Goal: Task Accomplishment & Management: Use online tool/utility

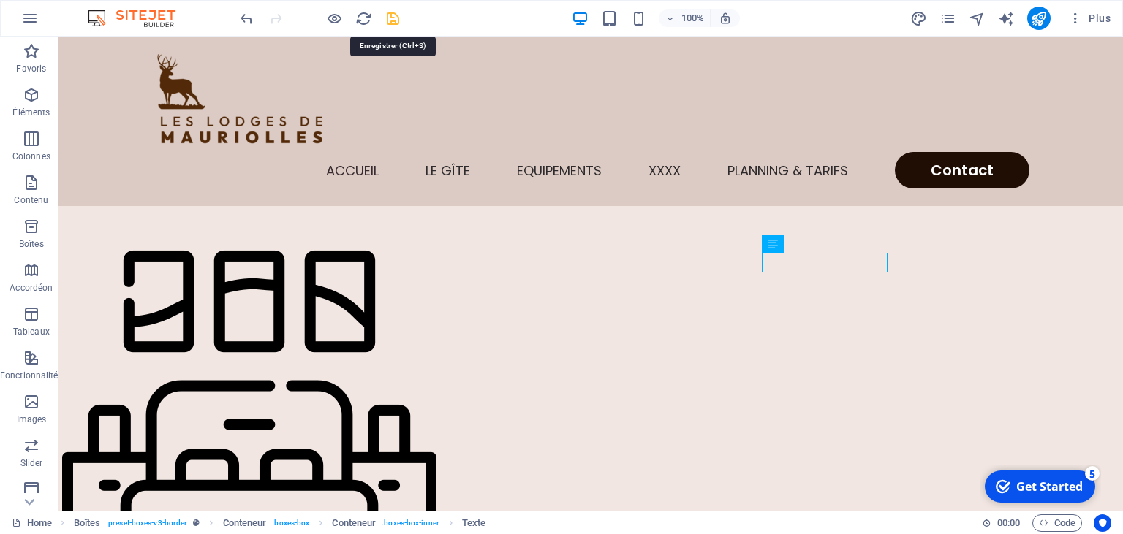
click at [394, 25] on icon "save" at bounding box center [393, 18] width 17 height 17
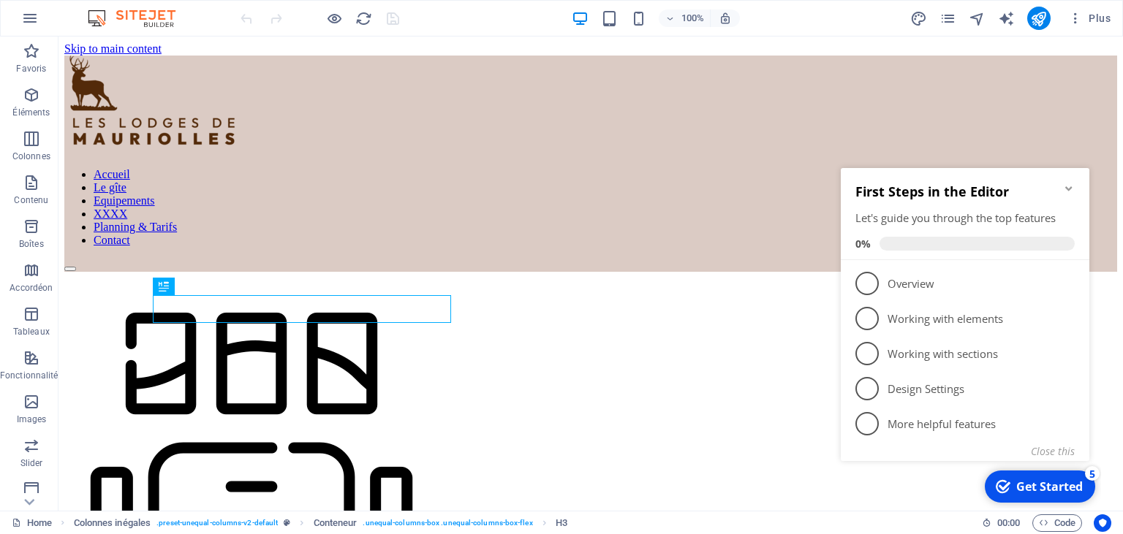
click at [1072, 186] on icon "Minimize checklist" at bounding box center [1068, 188] width 7 height 4
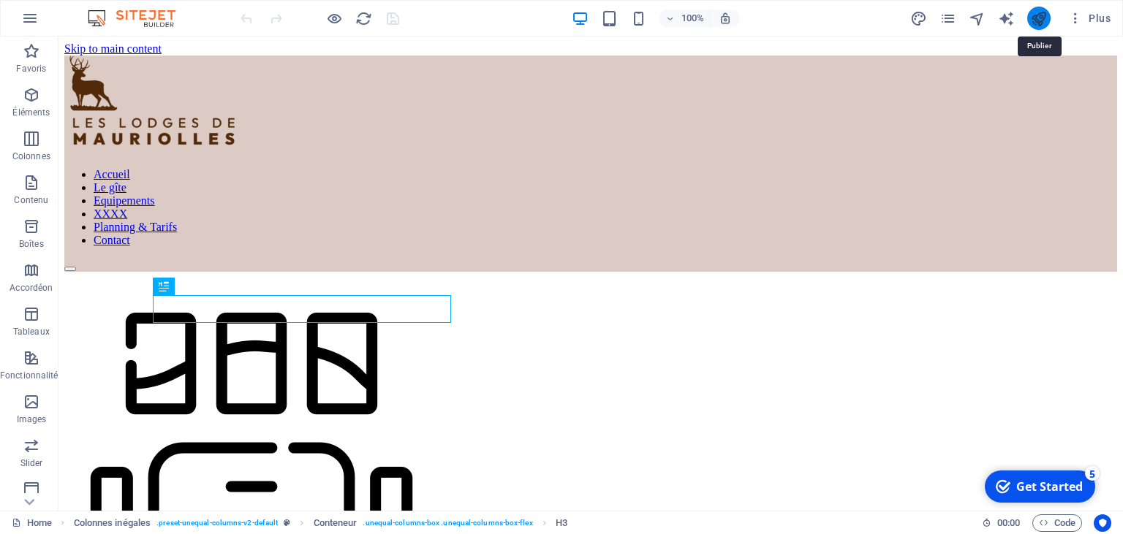
click at [1034, 16] on icon "publish" at bounding box center [1038, 18] width 17 height 17
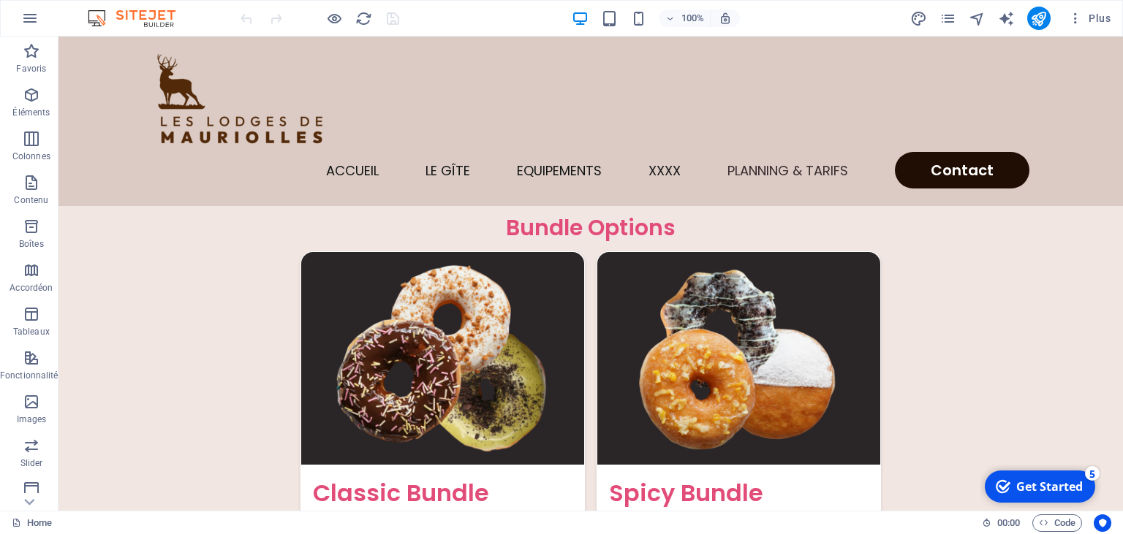
scroll to position [3593, 0]
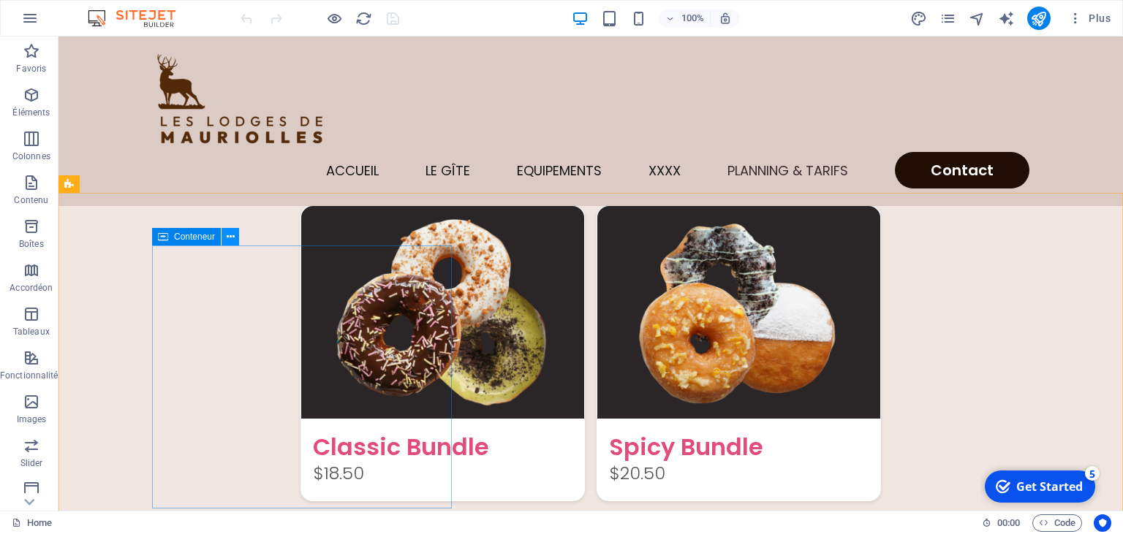
click at [229, 241] on icon at bounding box center [231, 237] width 8 height 15
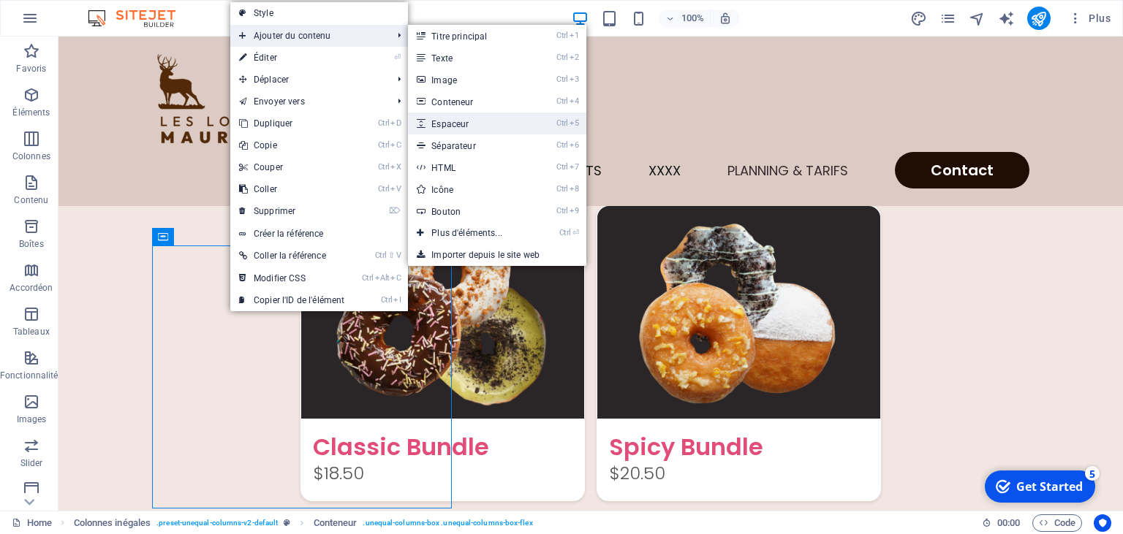
click at [464, 124] on link "Ctrl 5 Espaceur" at bounding box center [470, 124] width 124 height 22
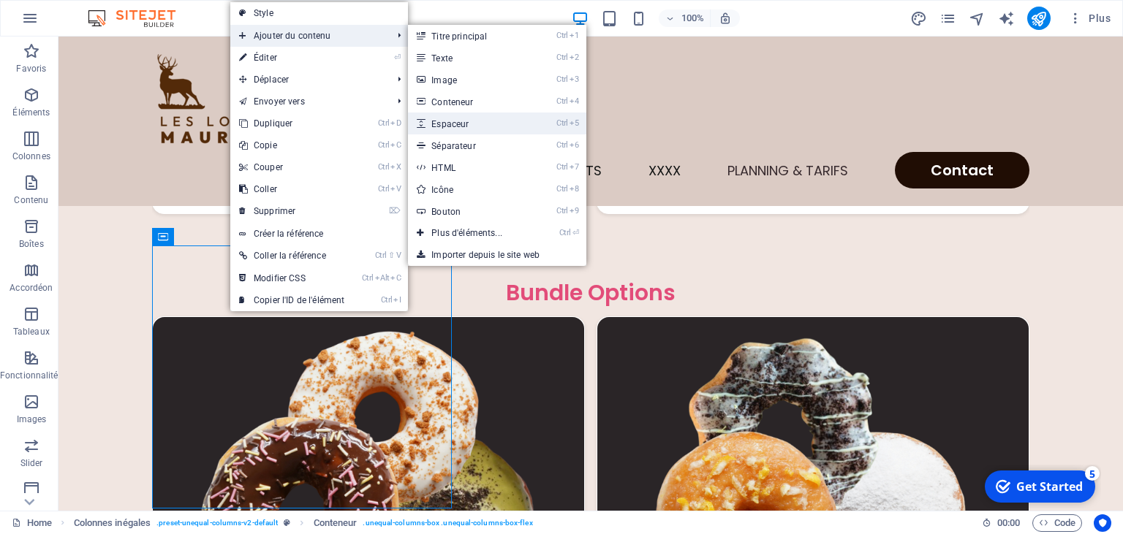
select select "px"
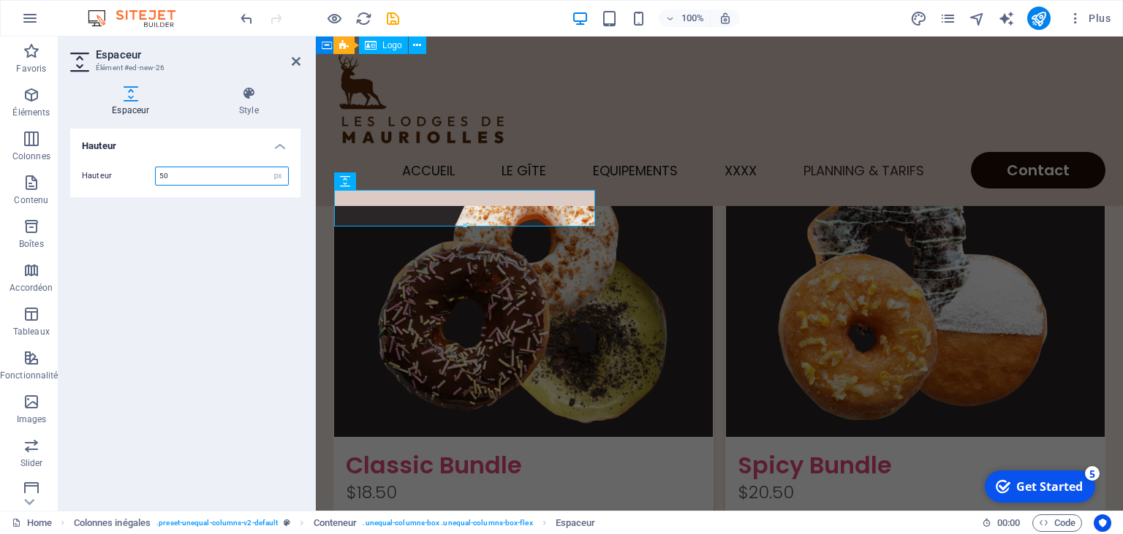
scroll to position [3753, 0]
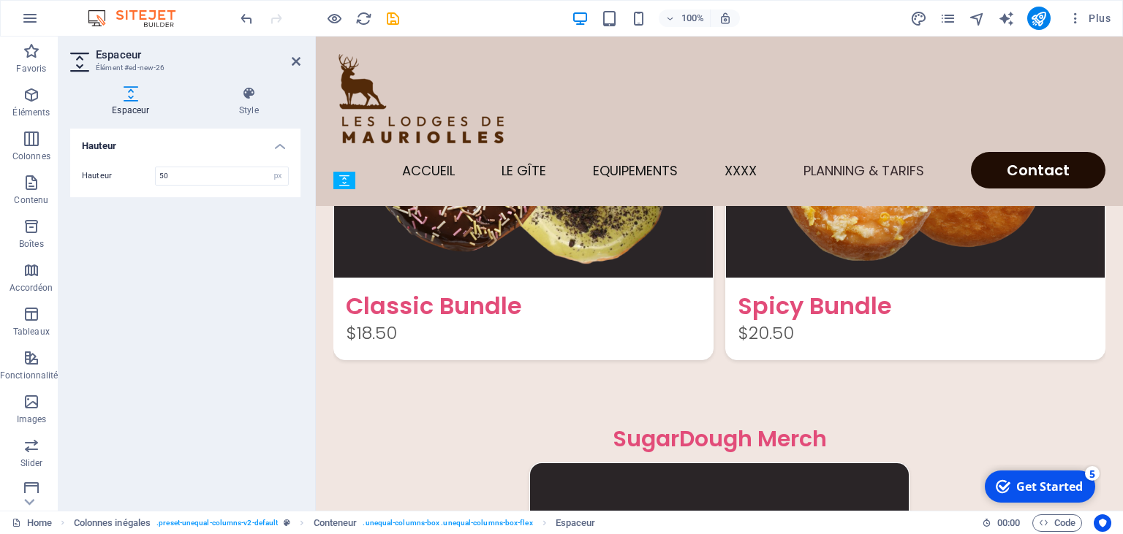
drag, startPoint x: 428, startPoint y: 217, endPoint x: 430, endPoint y: 238, distance: 20.6
drag, startPoint x: 466, startPoint y: 227, endPoint x: 466, endPoint y: 213, distance: 13.9
click at [466, 213] on div at bounding box center [465, 211] width 260 height 5
type input "28"
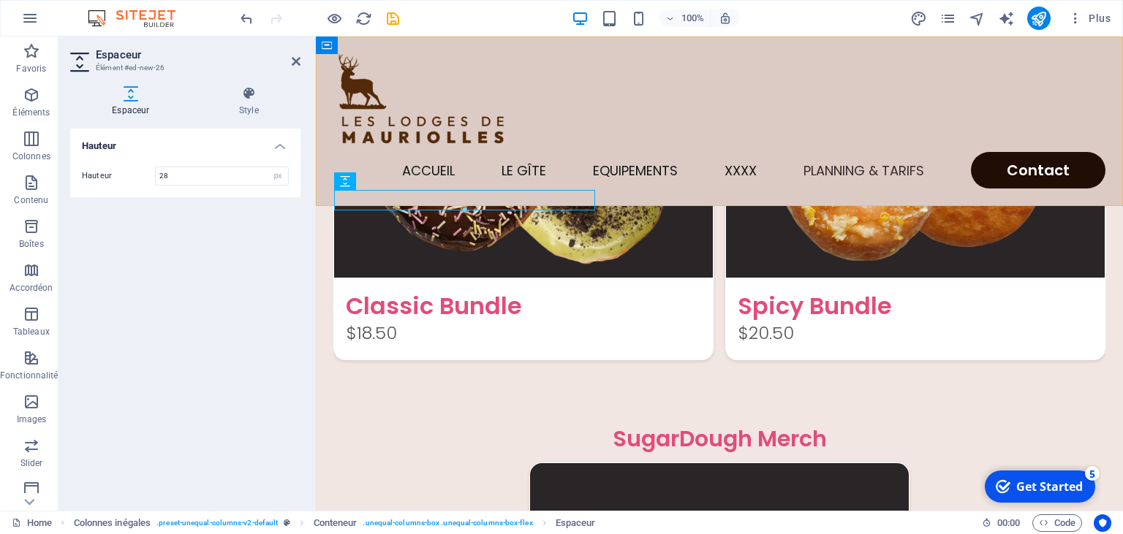
click at [393, 199] on div "Accueil Le gîte Equipements XXXX Planning & Tarifs Contact" at bounding box center [719, 122] width 807 height 170
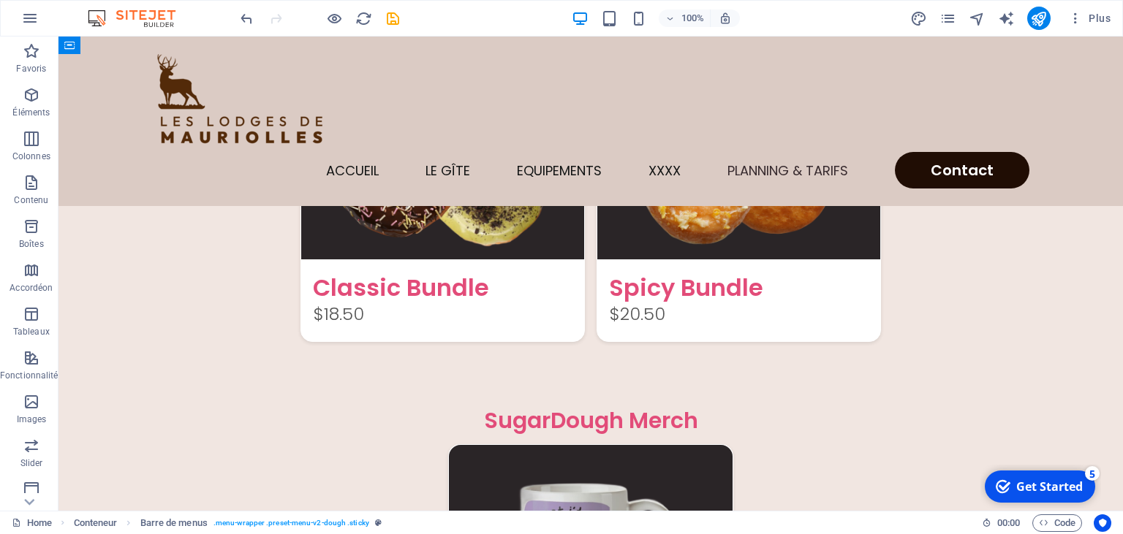
scroll to position [3593, 0]
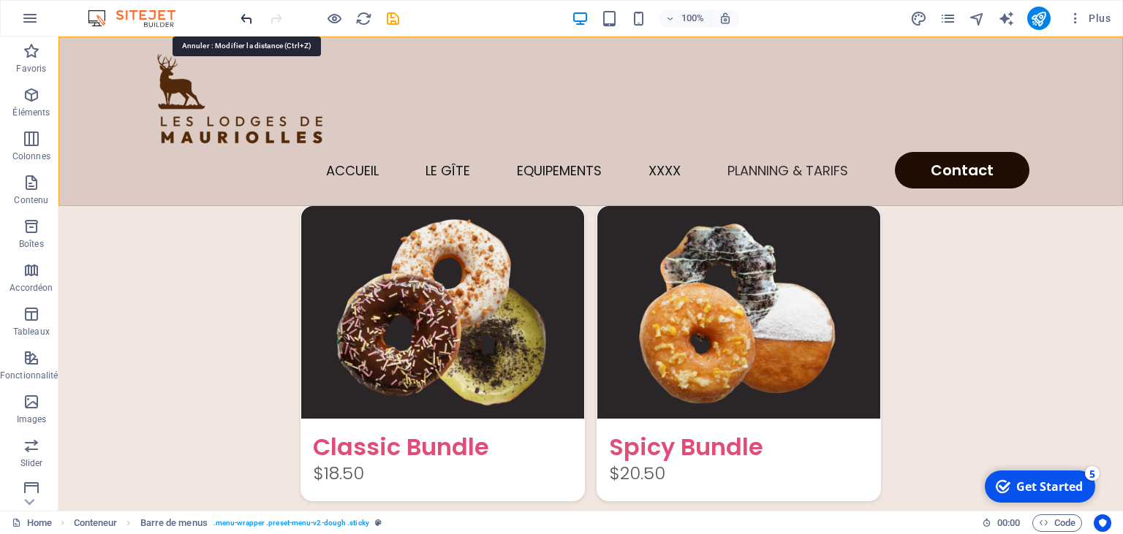
click at [242, 16] on icon "undo" at bounding box center [246, 18] width 17 height 17
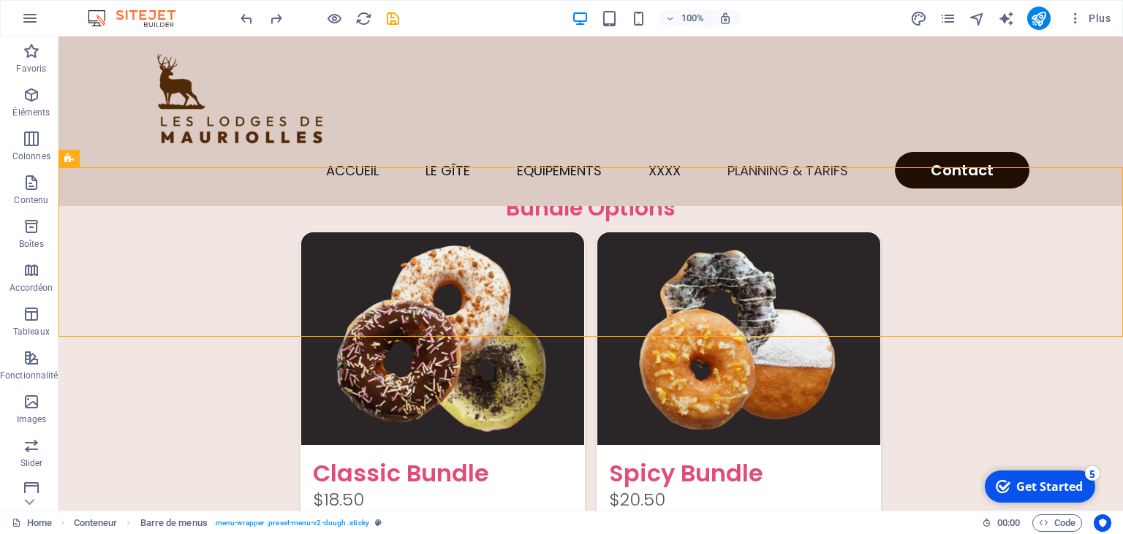
scroll to position [3521, 0]
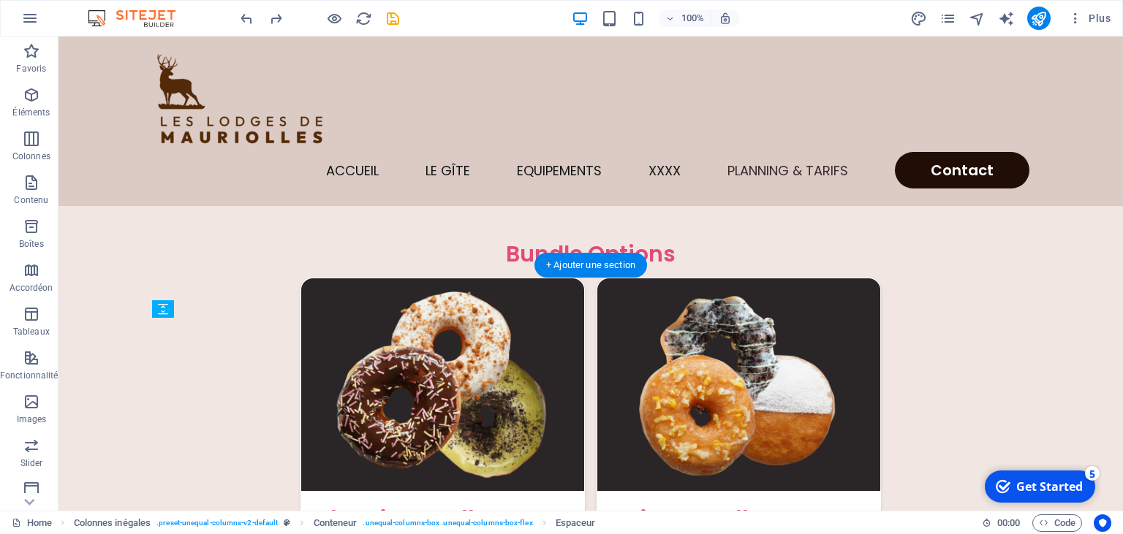
drag, startPoint x: 266, startPoint y: 420, endPoint x: 265, endPoint y: 347, distance: 73.1
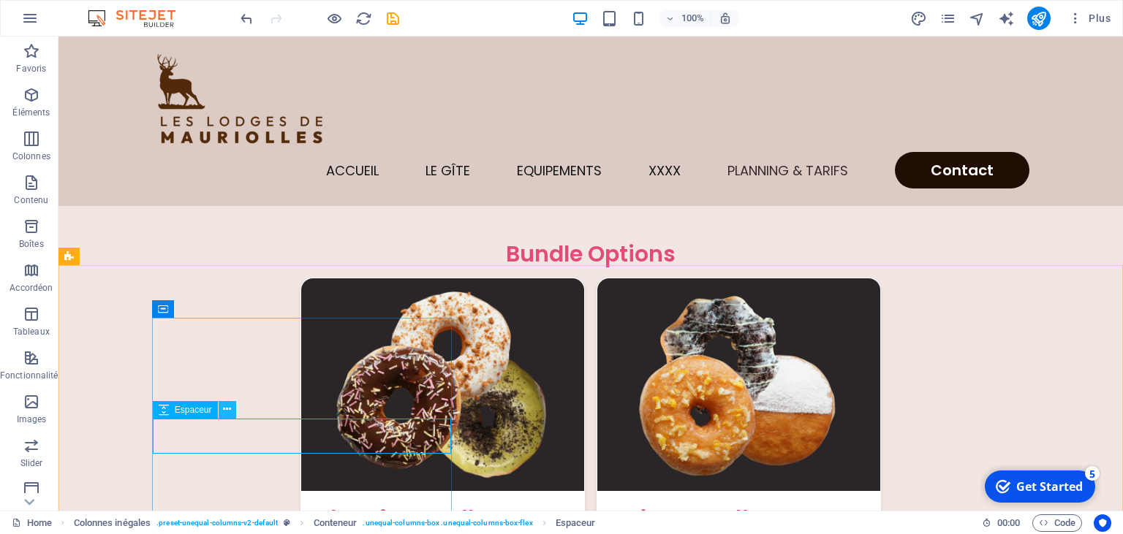
click at [227, 412] on icon at bounding box center [227, 409] width 8 height 15
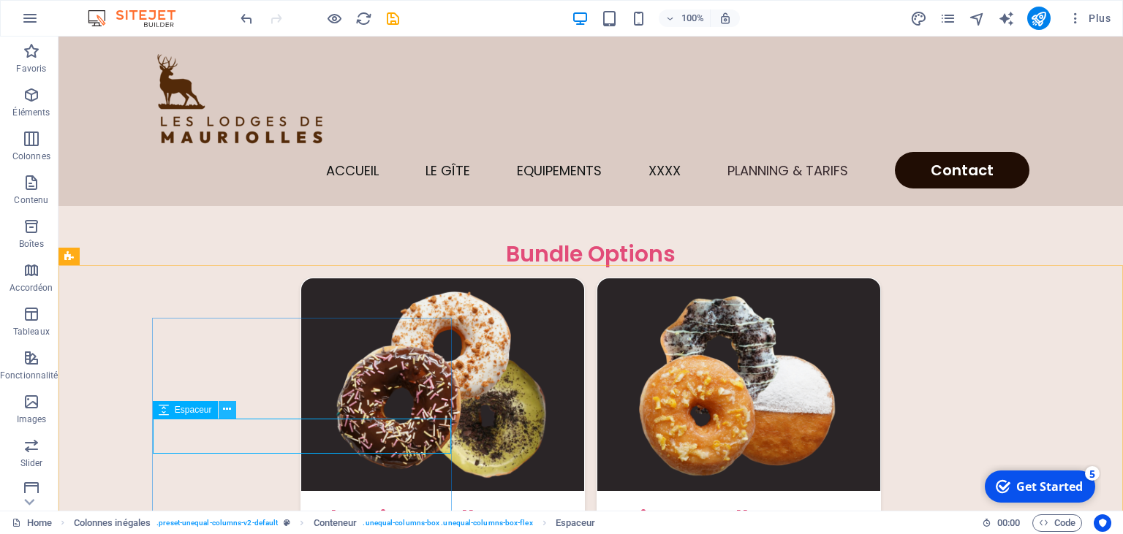
click at [232, 411] on button at bounding box center [228, 410] width 18 height 18
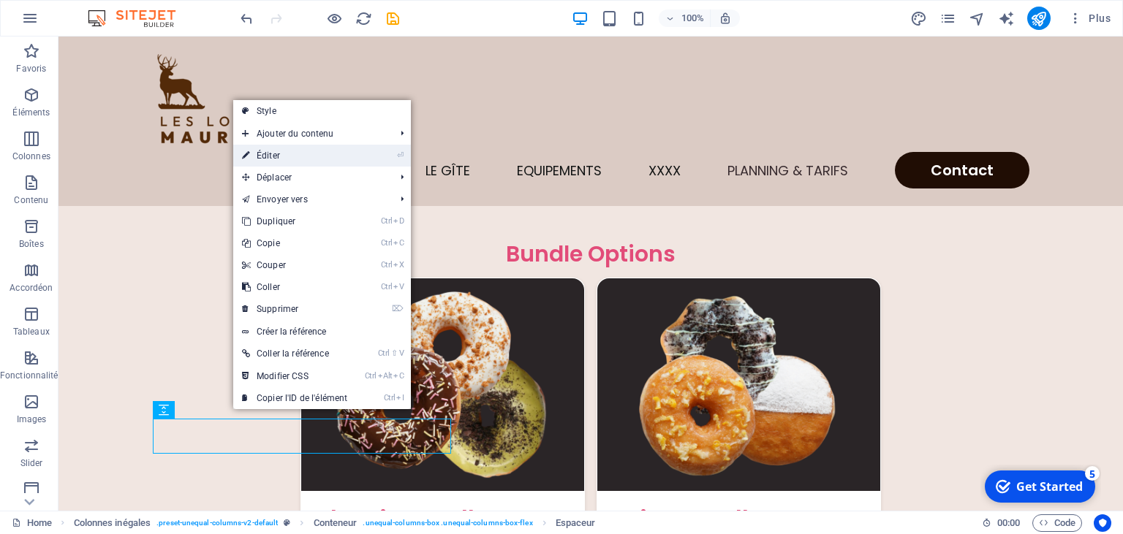
click at [291, 154] on link "⏎ Éditer" at bounding box center [294, 156] width 123 height 22
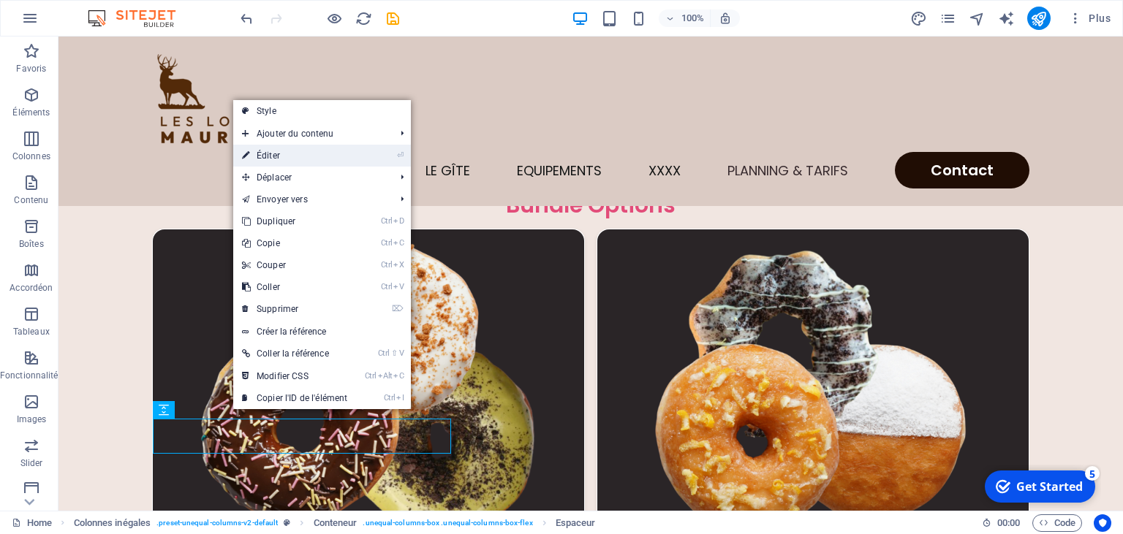
select select "px"
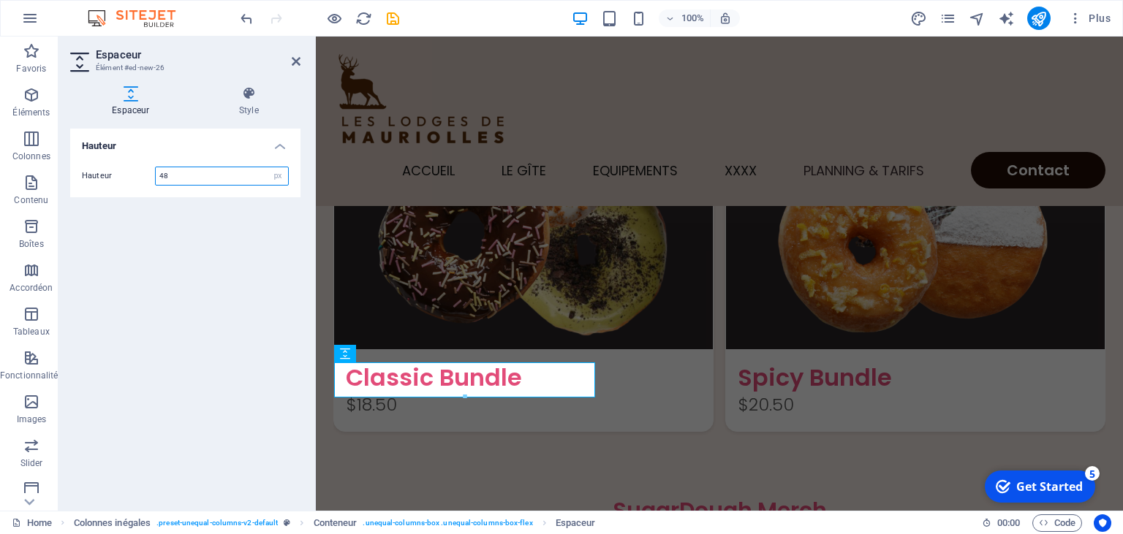
drag, startPoint x: 250, startPoint y: 177, endPoint x: 81, endPoint y: 171, distance: 169.0
click at [156, 171] on input "48" at bounding box center [222, 176] width 132 height 18
type input "30"
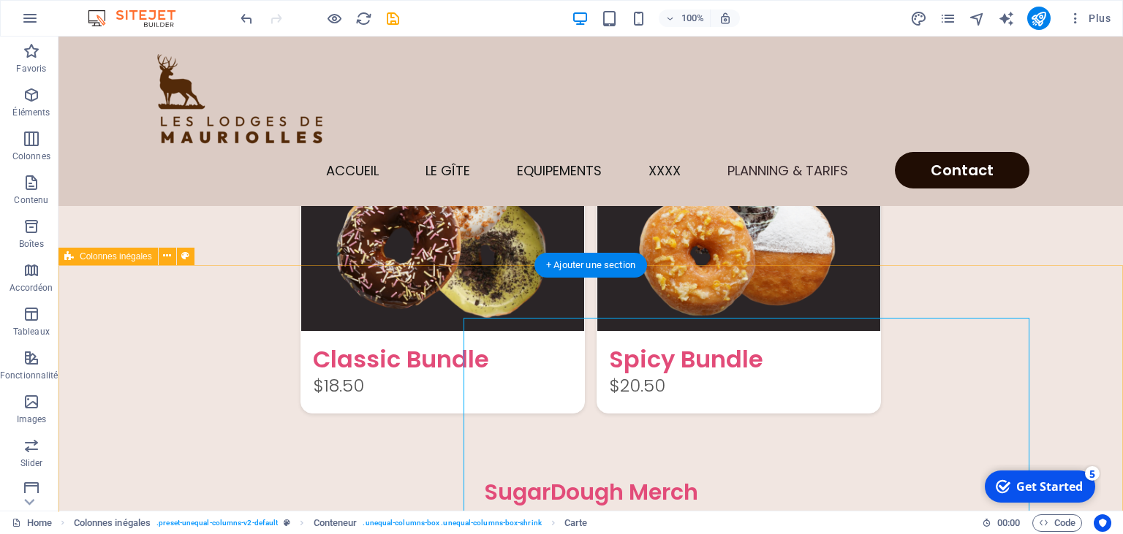
scroll to position [3521, 0]
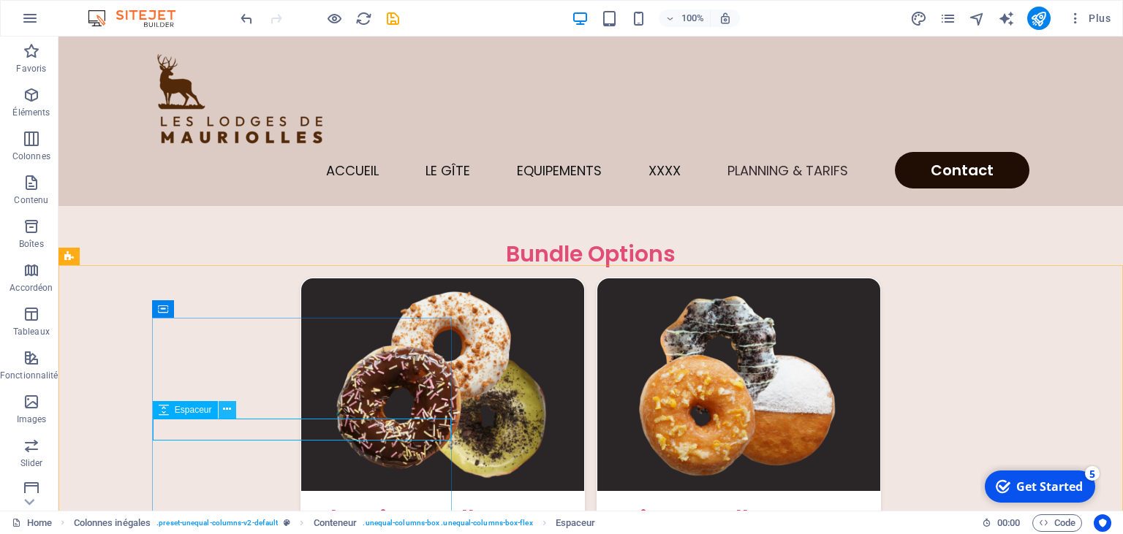
click at [227, 412] on icon at bounding box center [227, 409] width 8 height 15
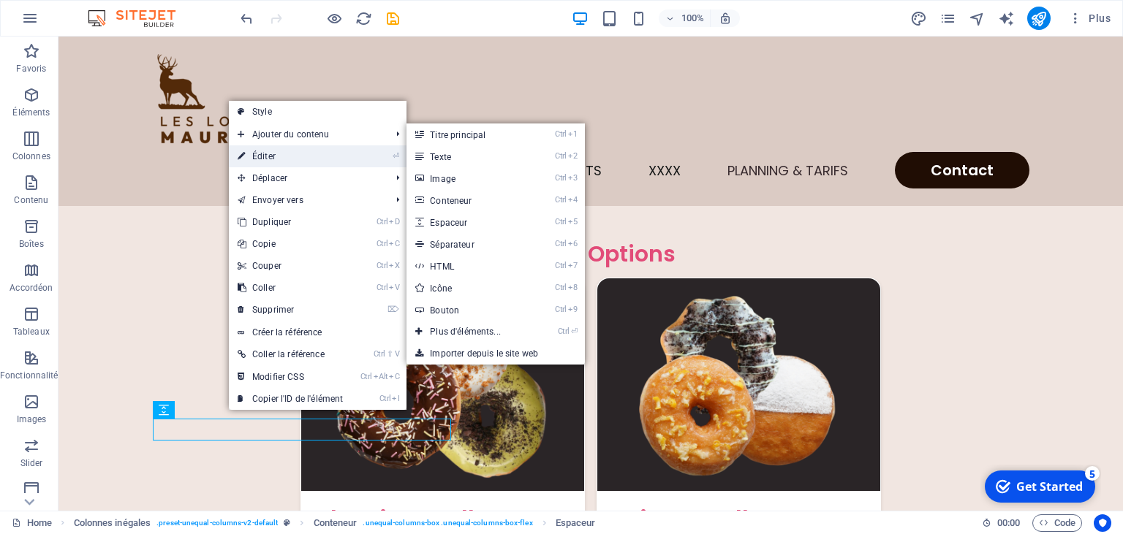
click at [282, 149] on link "⏎ Éditer" at bounding box center [290, 156] width 123 height 22
select select "px"
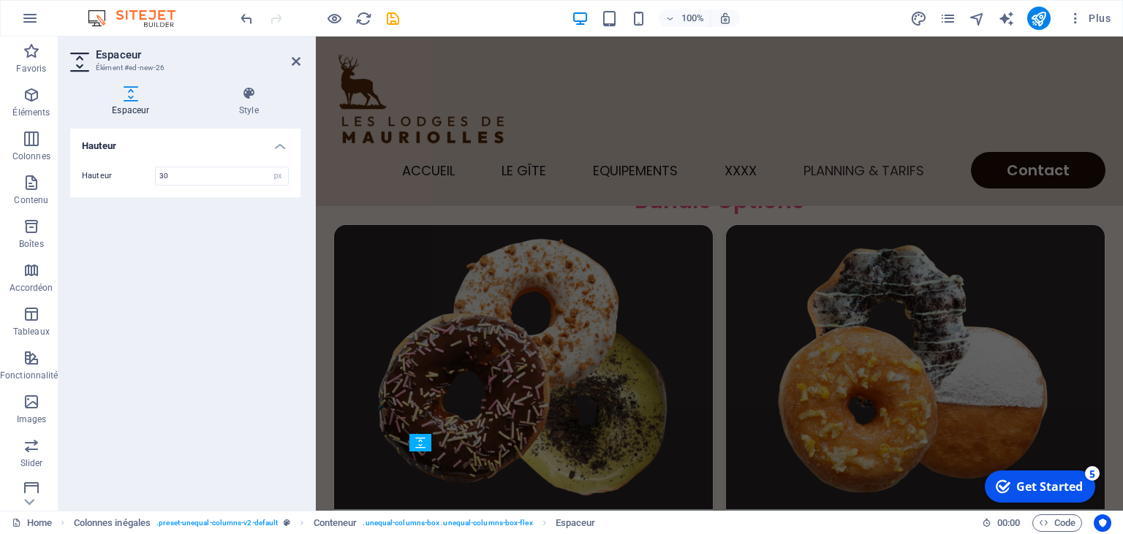
scroll to position [3681, 0]
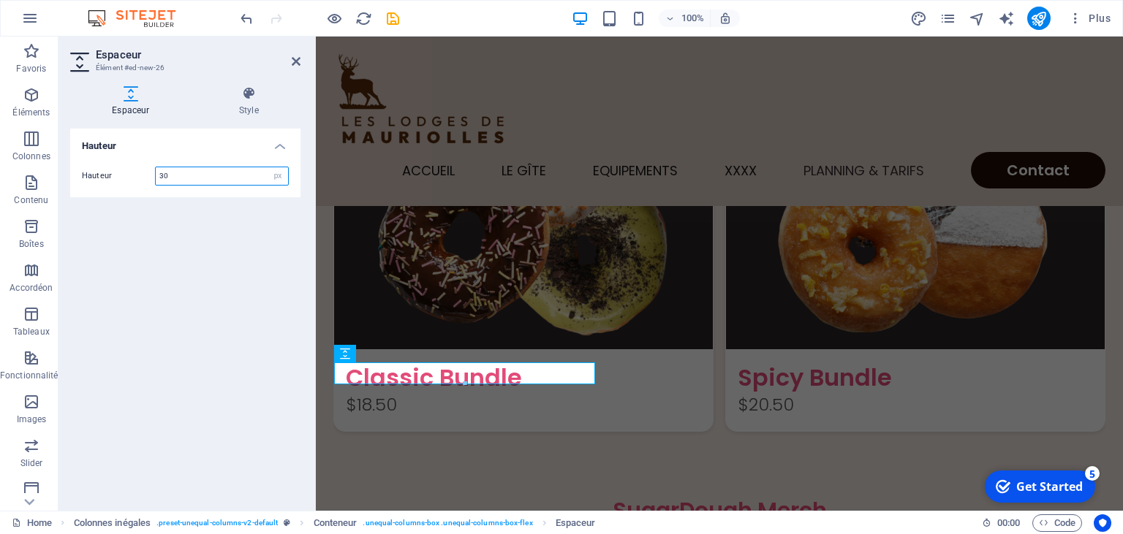
drag, startPoint x: 189, startPoint y: 175, endPoint x: 122, endPoint y: 173, distance: 66.6
click at [156, 173] on input "30" at bounding box center [222, 176] width 132 height 18
type input "20"
click at [294, 63] on icon at bounding box center [296, 62] width 9 height 12
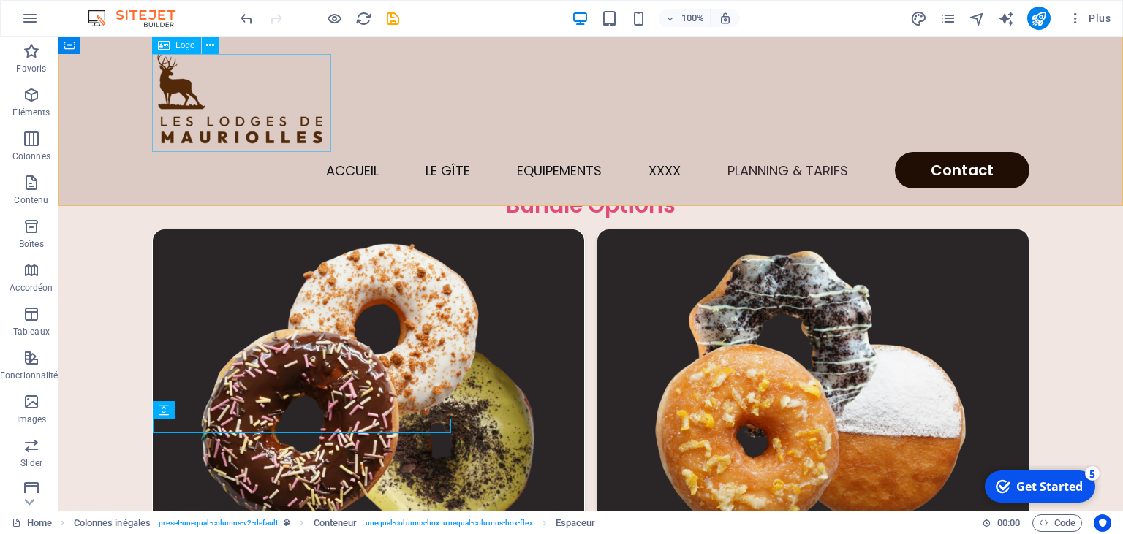
scroll to position [3521, 0]
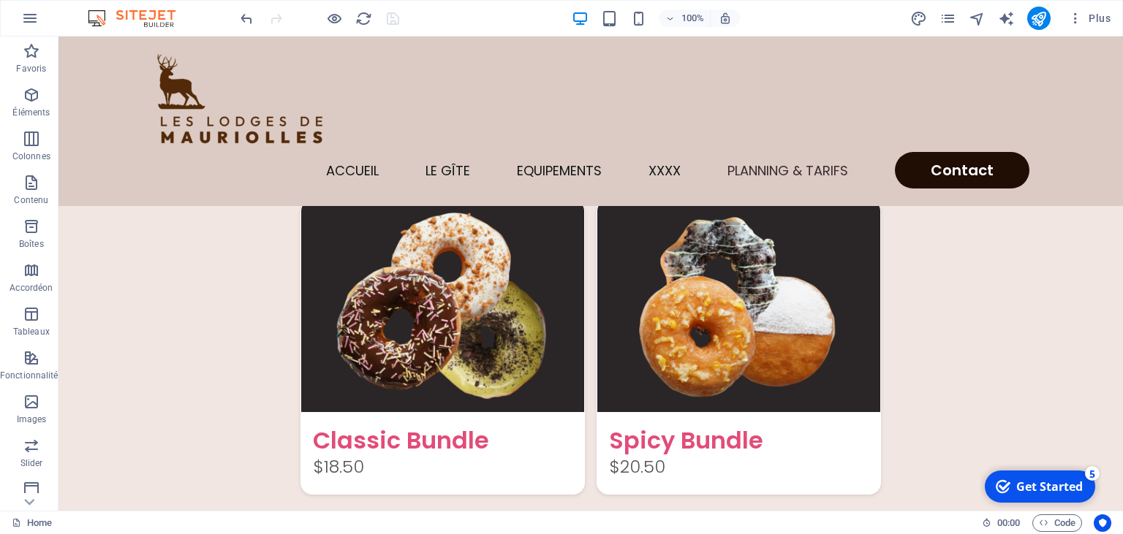
scroll to position [3613, 0]
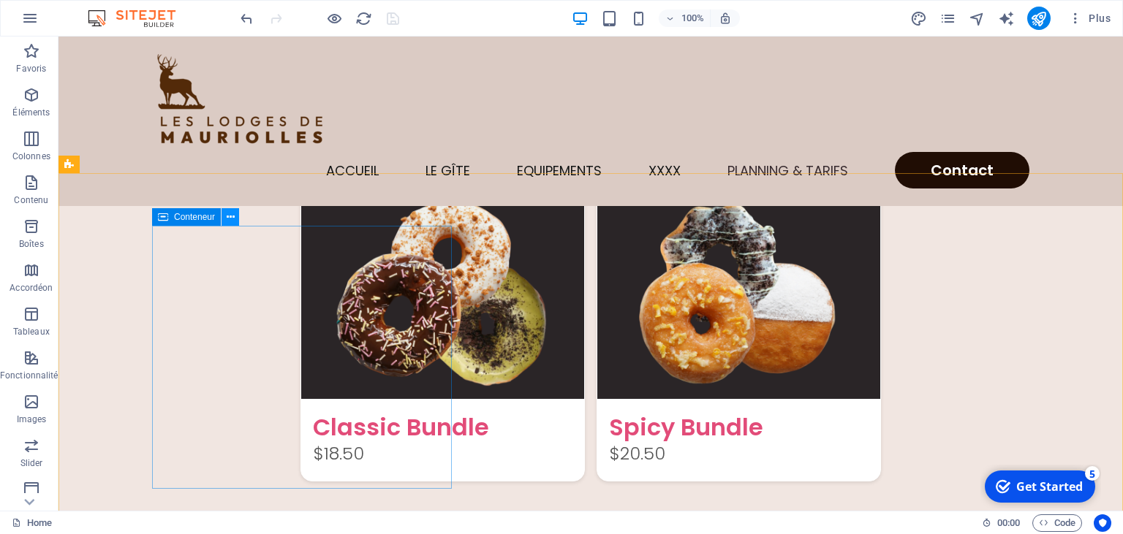
click at [228, 218] on icon at bounding box center [231, 217] width 8 height 15
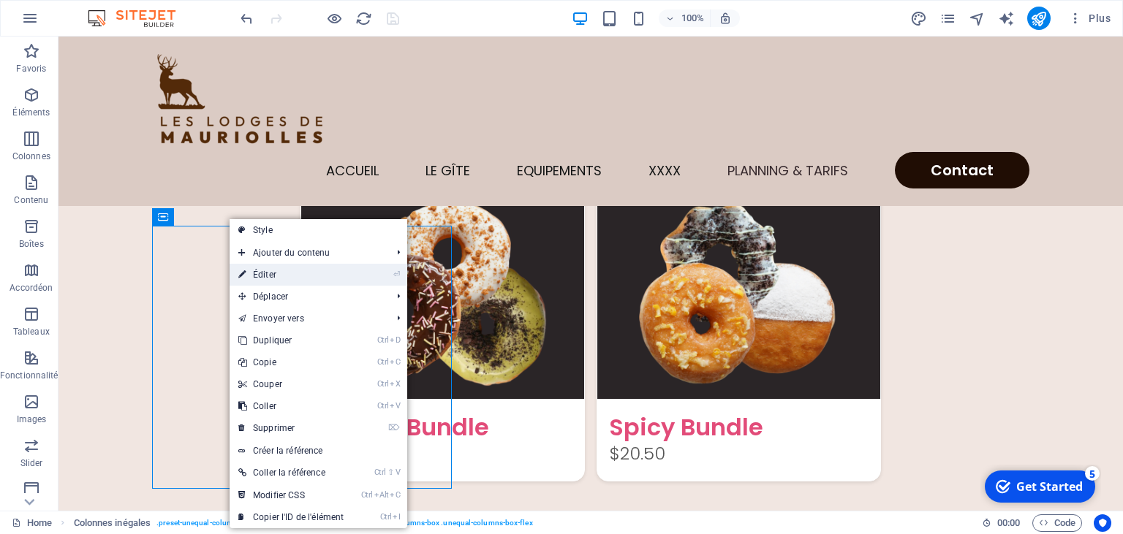
click at [265, 276] on link "⏎ Éditer" at bounding box center [291, 275] width 123 height 22
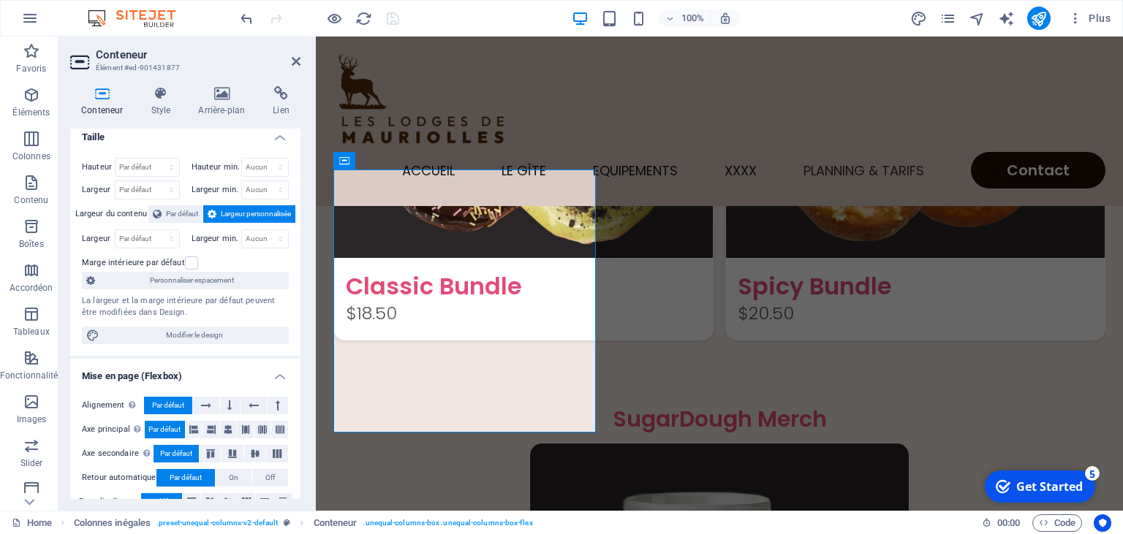
scroll to position [7, 0]
click at [165, 98] on icon at bounding box center [161, 93] width 42 height 15
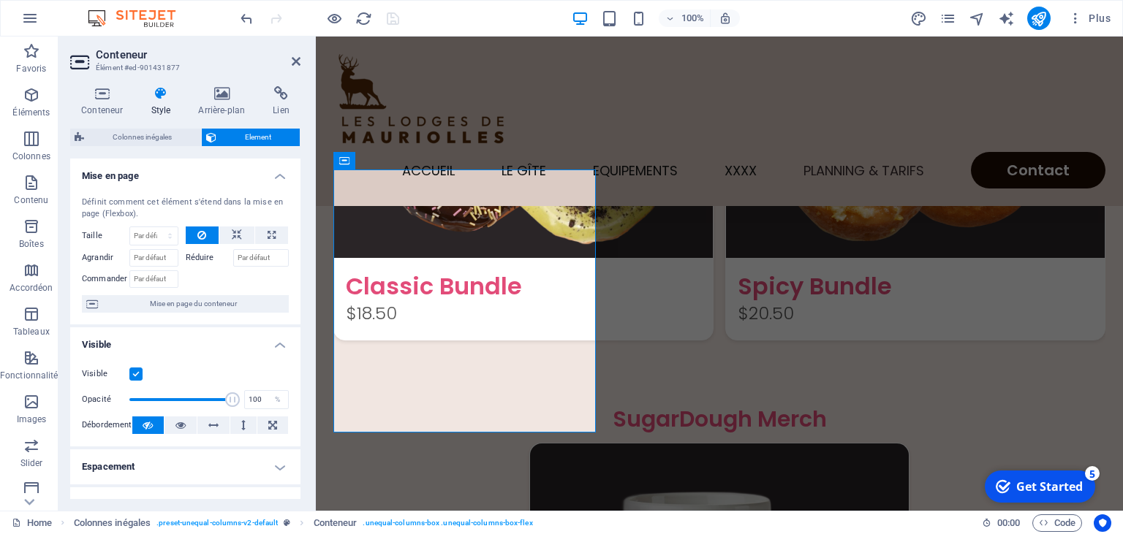
scroll to position [1, 0]
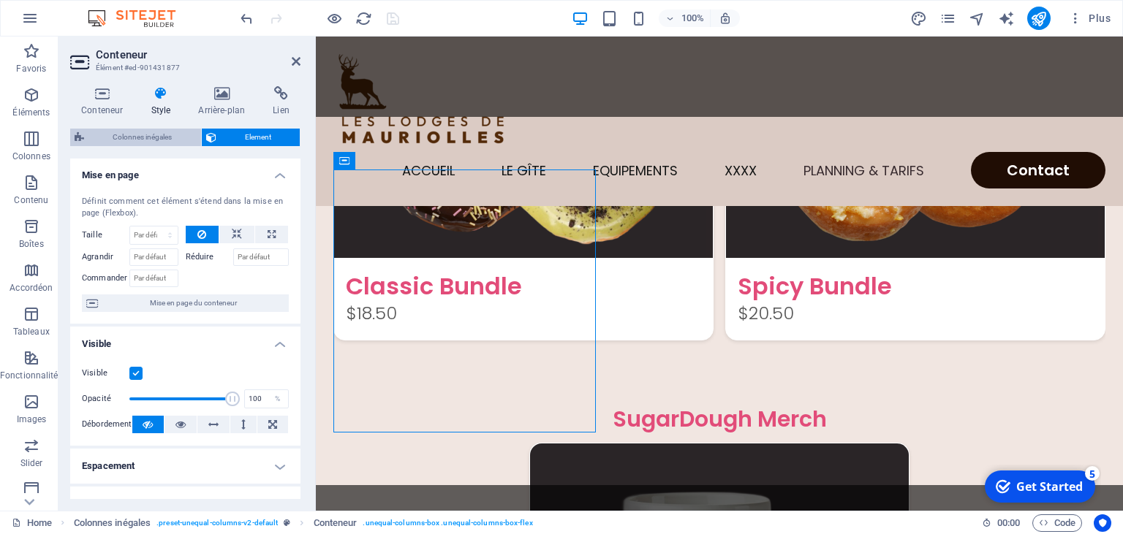
click at [134, 137] on span "Colonnes inégales" at bounding box center [142, 138] width 108 height 18
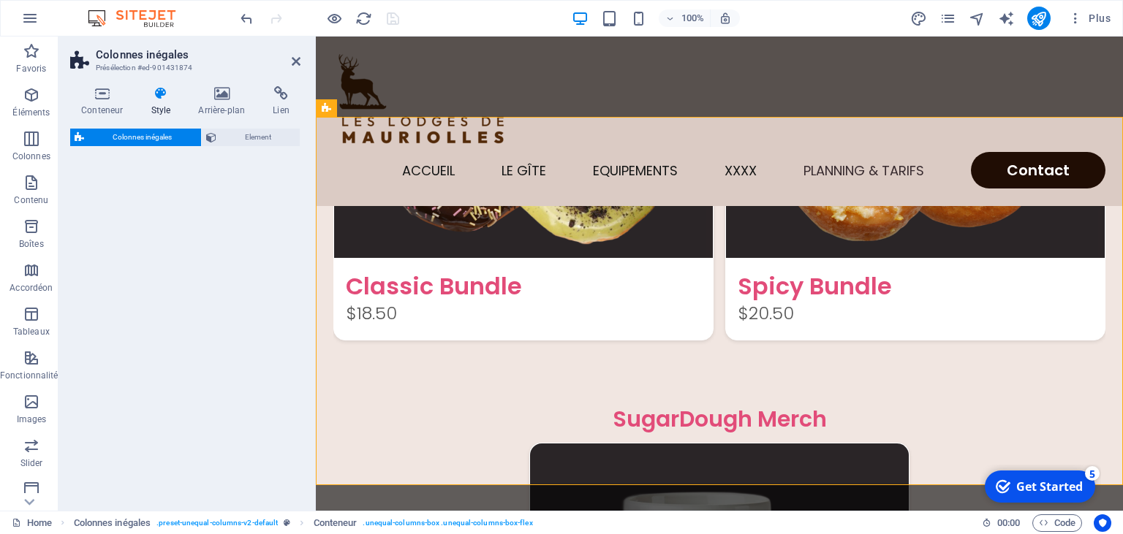
select select "%"
select select "rem"
select select "preset-unequal-columns-v2-default"
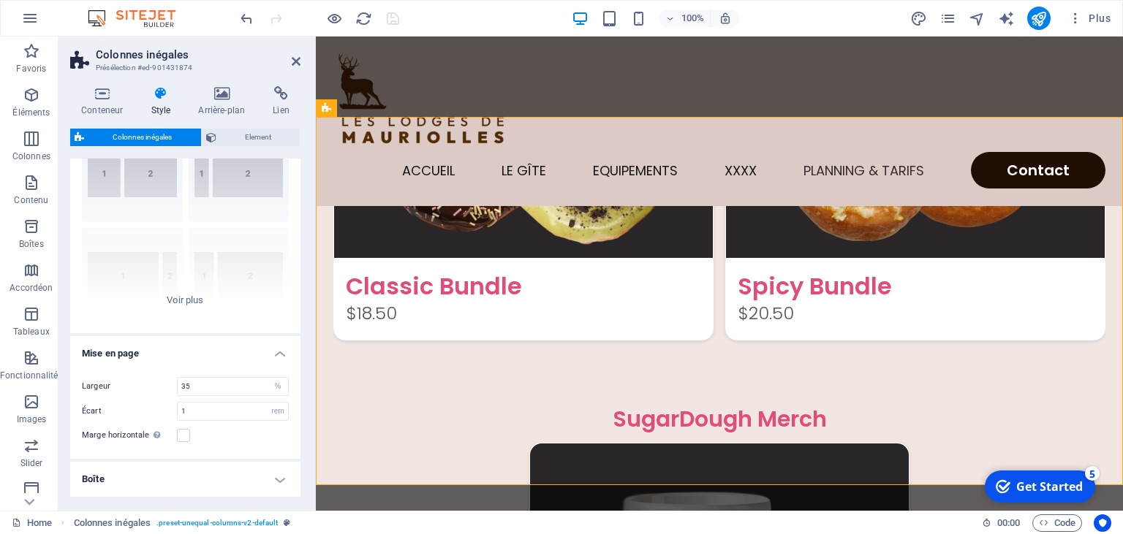
scroll to position [73, 0]
click at [206, 385] on input "35" at bounding box center [233, 385] width 110 height 18
type input "30"
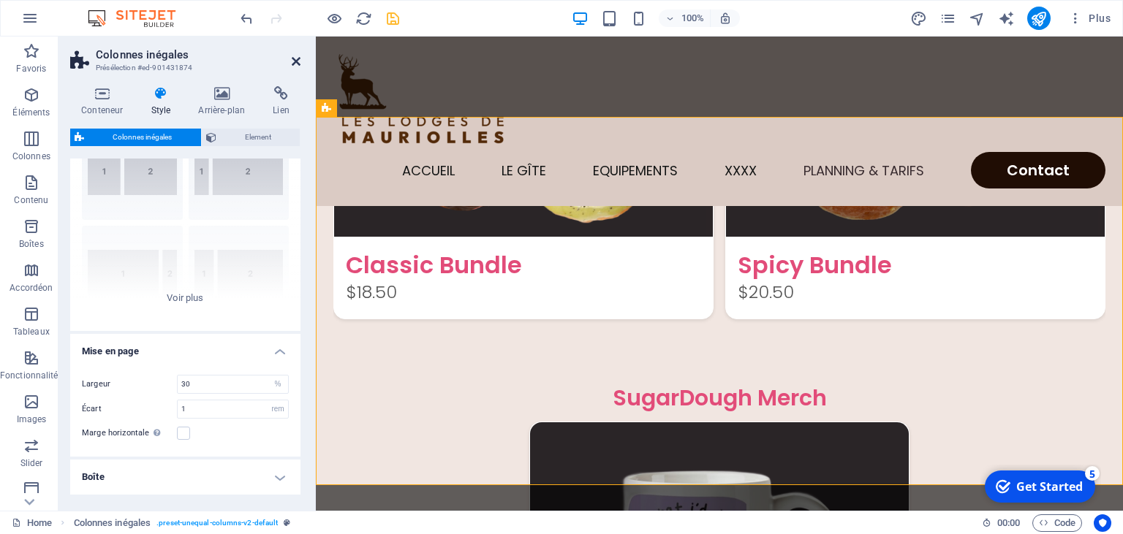
click at [295, 63] on icon at bounding box center [296, 62] width 9 height 12
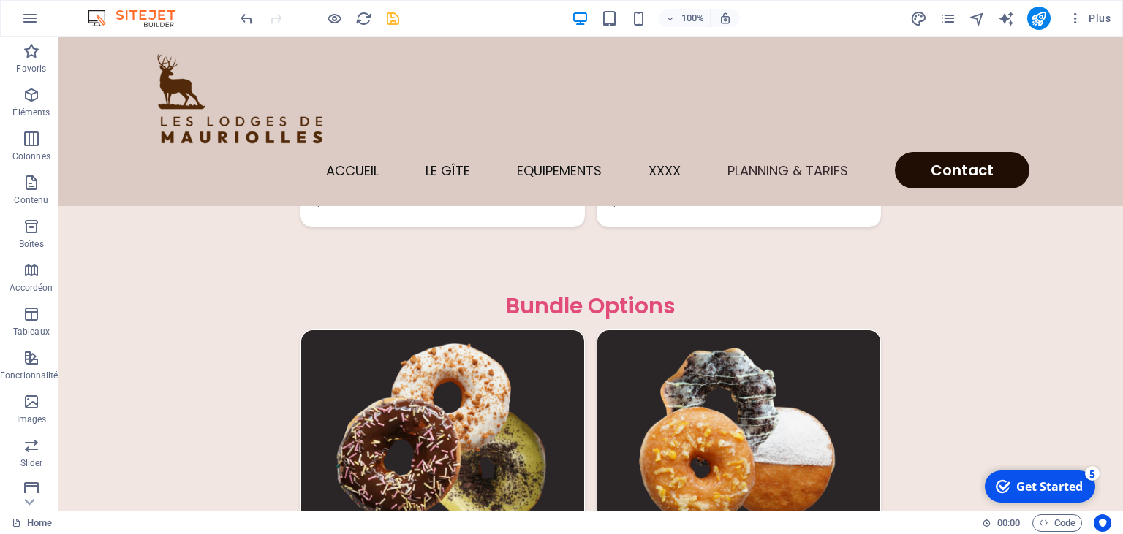
scroll to position [3488, 0]
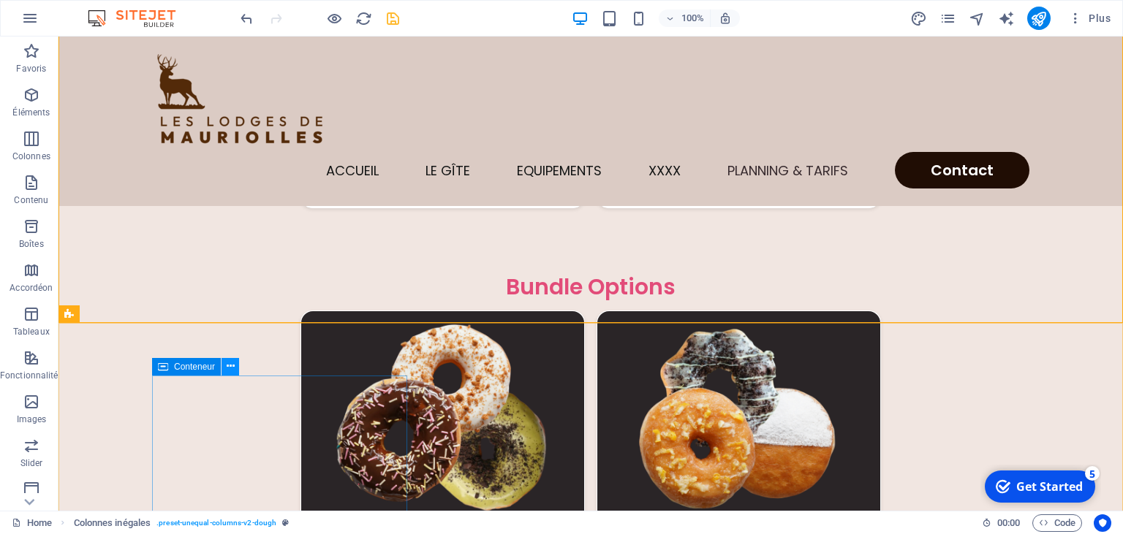
click at [232, 367] on icon at bounding box center [231, 366] width 8 height 15
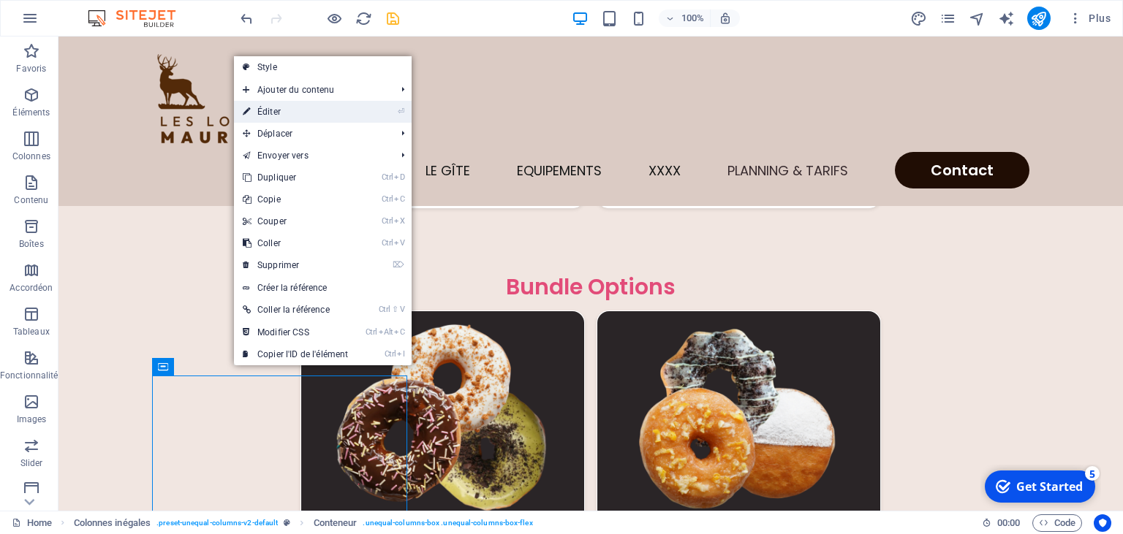
click at [288, 110] on link "⏎ Éditer" at bounding box center [295, 112] width 123 height 22
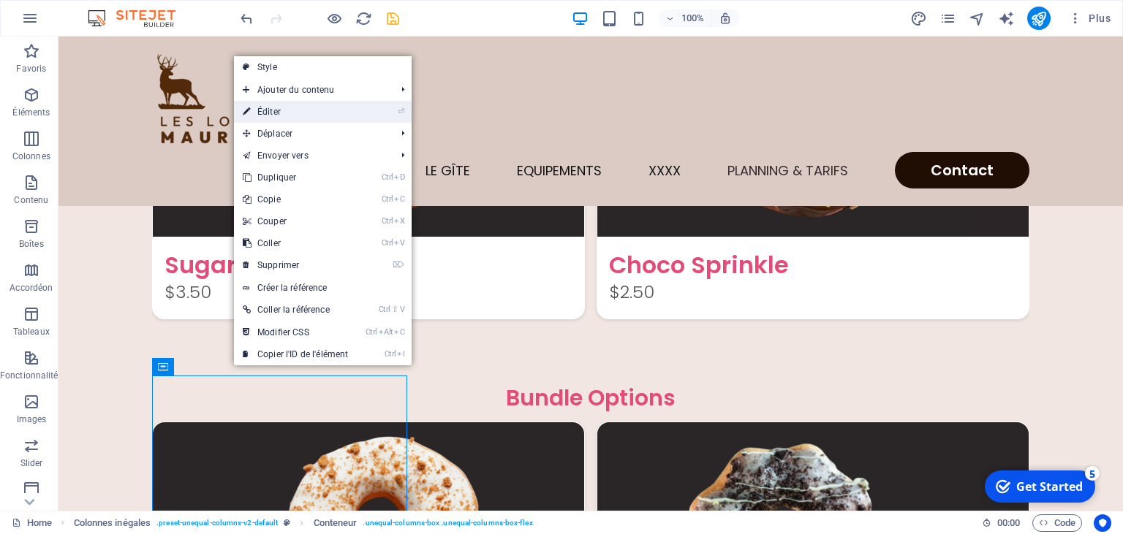
scroll to position [3616, 0]
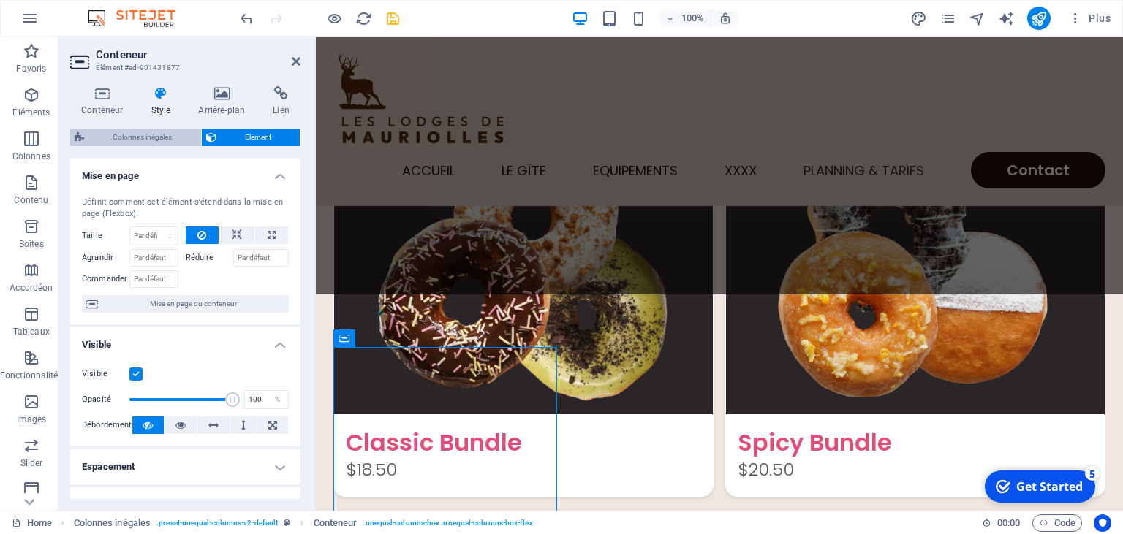
click at [154, 140] on span "Colonnes inégales" at bounding box center [142, 138] width 108 height 18
select select "%"
select select "rem"
select select "preset-unequal-columns-v2-default"
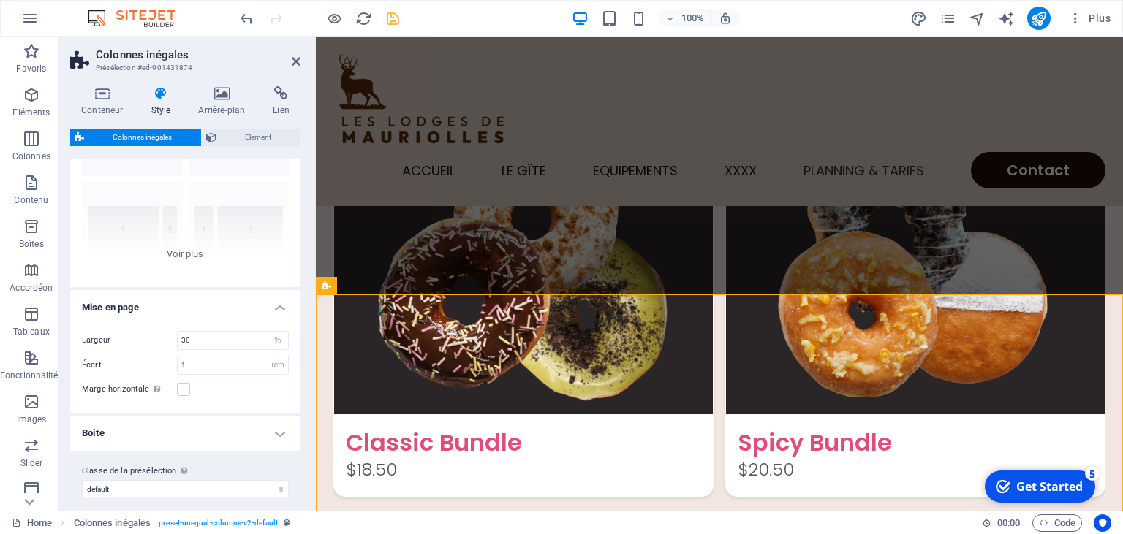
scroll to position [126, 0]
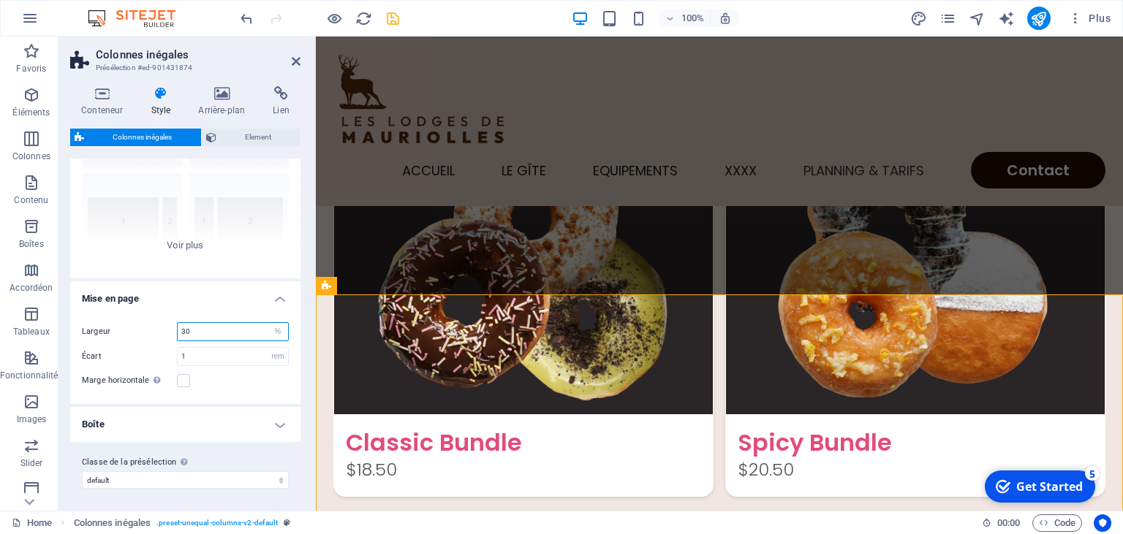
drag, startPoint x: 205, startPoint y: 331, endPoint x: 166, endPoint y: 326, distance: 39.1
click at [178, 326] on input "30" at bounding box center [233, 332] width 110 height 18
drag, startPoint x: 205, startPoint y: 332, endPoint x: 192, endPoint y: 330, distance: 14.0
click at [192, 330] on input "20" at bounding box center [233, 332] width 110 height 18
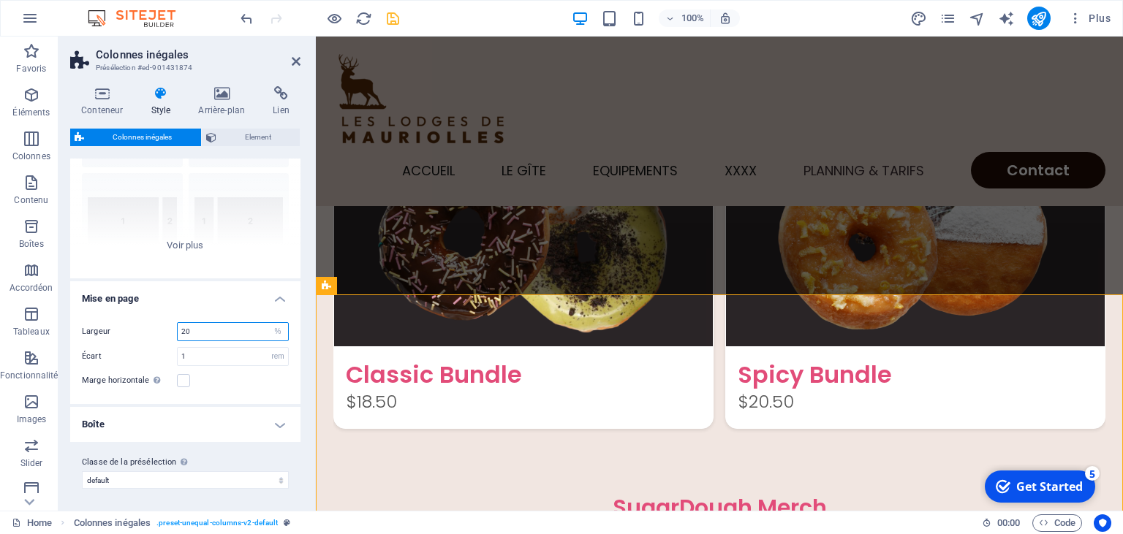
drag, startPoint x: 192, startPoint y: 330, endPoint x: 145, endPoint y: 320, distance: 47.9
click at [178, 323] on input "20" at bounding box center [233, 332] width 110 height 18
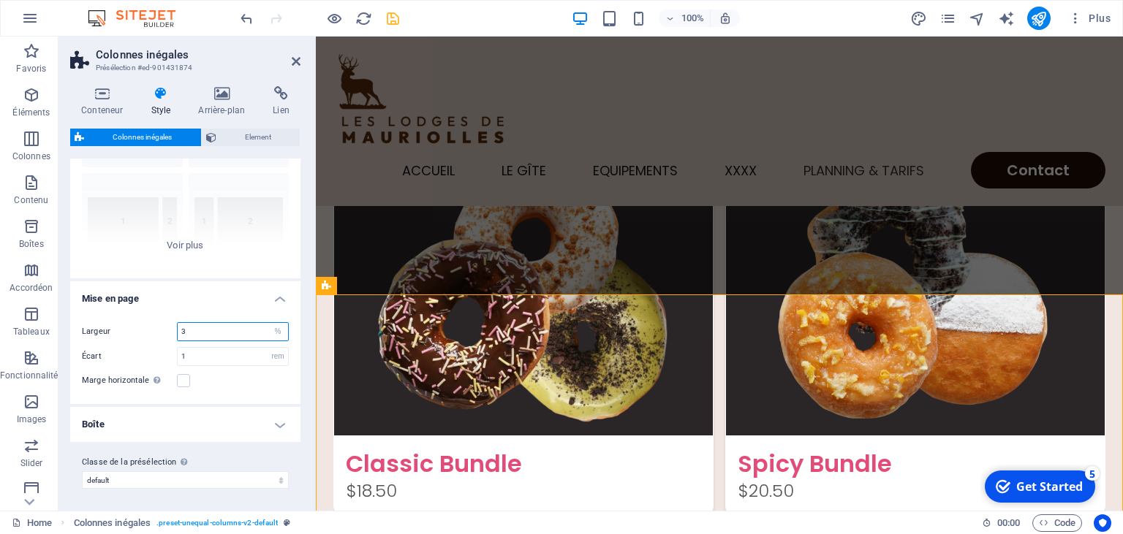
type input "30"
click at [210, 358] on input "1" at bounding box center [233, 357] width 110 height 18
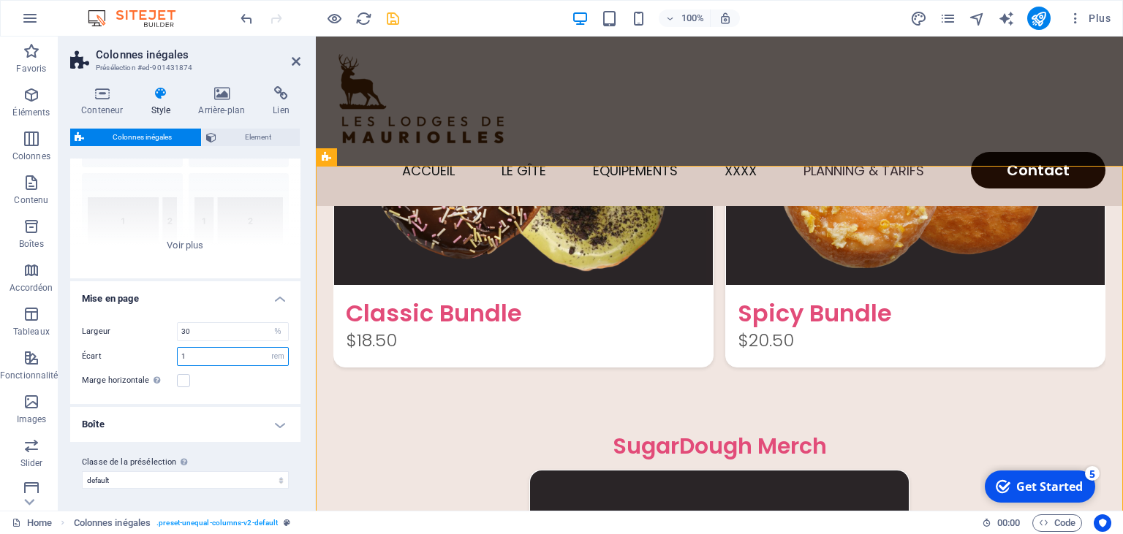
scroll to position [3732, 0]
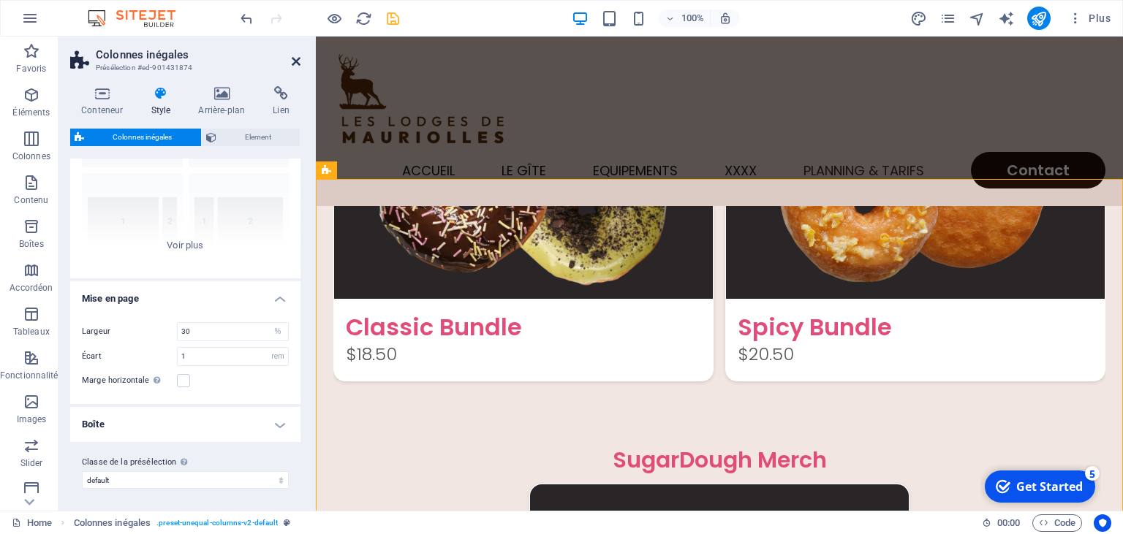
click at [296, 58] on icon at bounding box center [296, 62] width 9 height 12
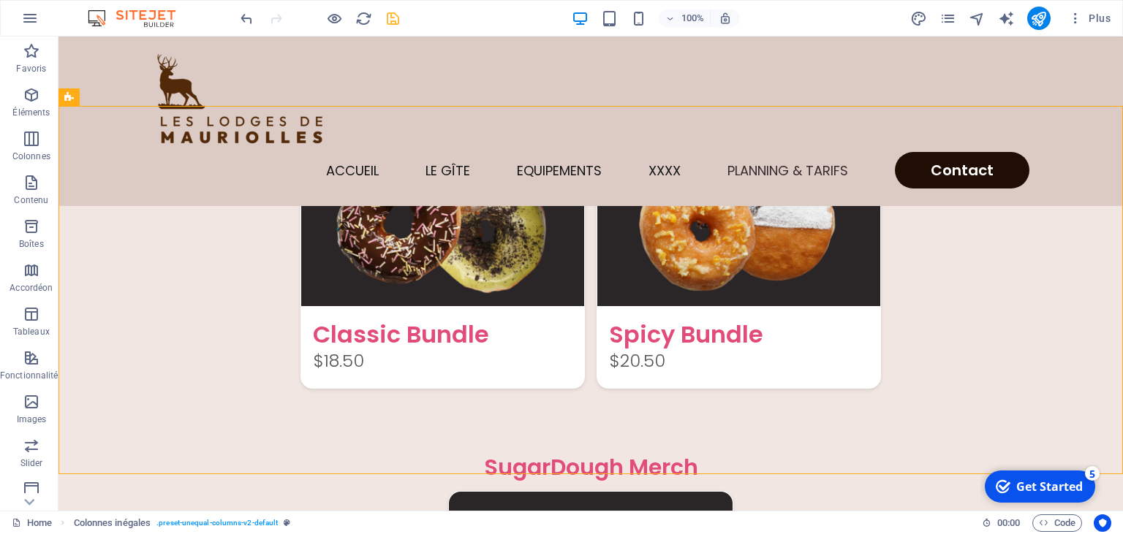
scroll to position [3713, 0]
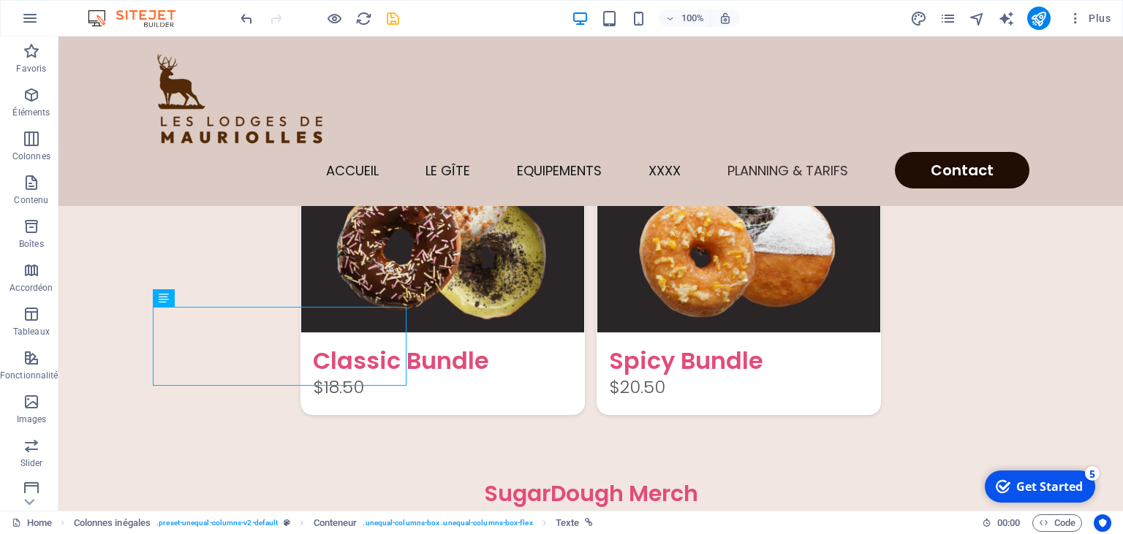
scroll to position [3672, 0]
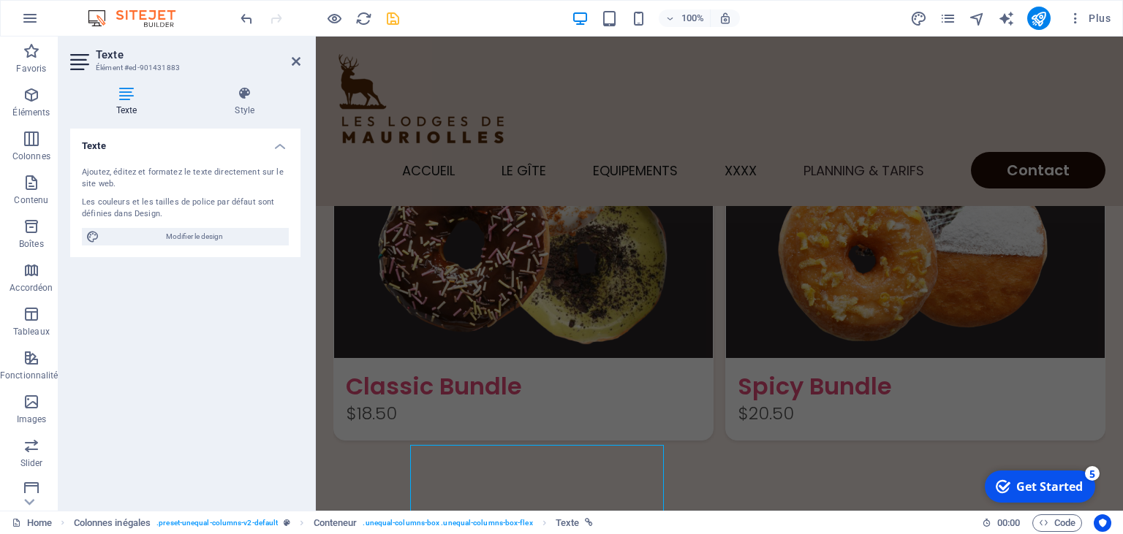
scroll to position [3829, 0]
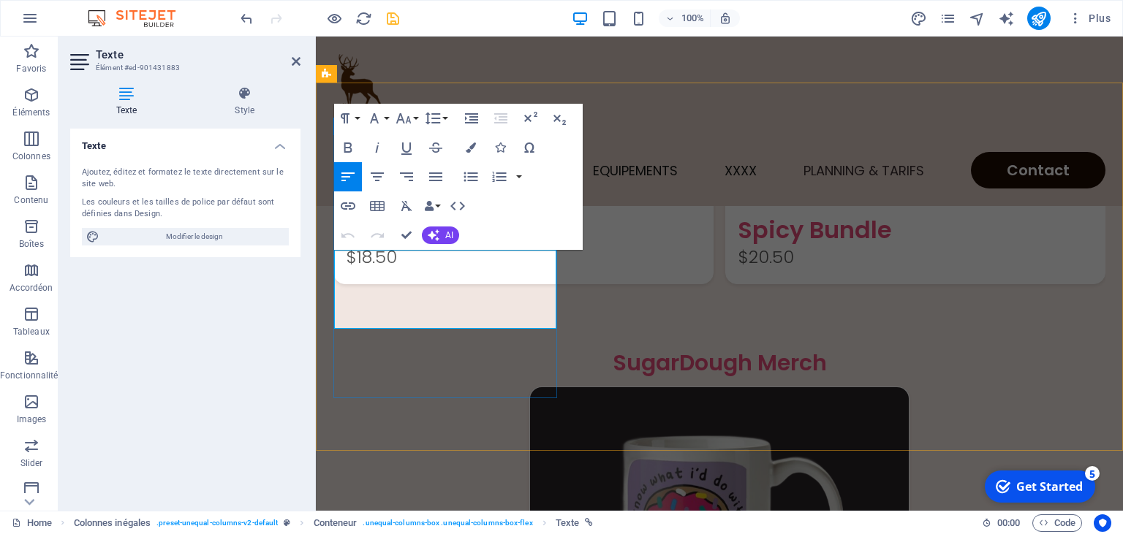
drag, startPoint x: 548, startPoint y: 323, endPoint x: 337, endPoint y: 253, distance: 222.6
click at [378, 180] on icon "button" at bounding box center [377, 177] width 18 height 18
click at [437, 182] on icon "button" at bounding box center [436, 177] width 18 height 18
click at [382, 180] on icon "button" at bounding box center [377, 177] width 18 height 18
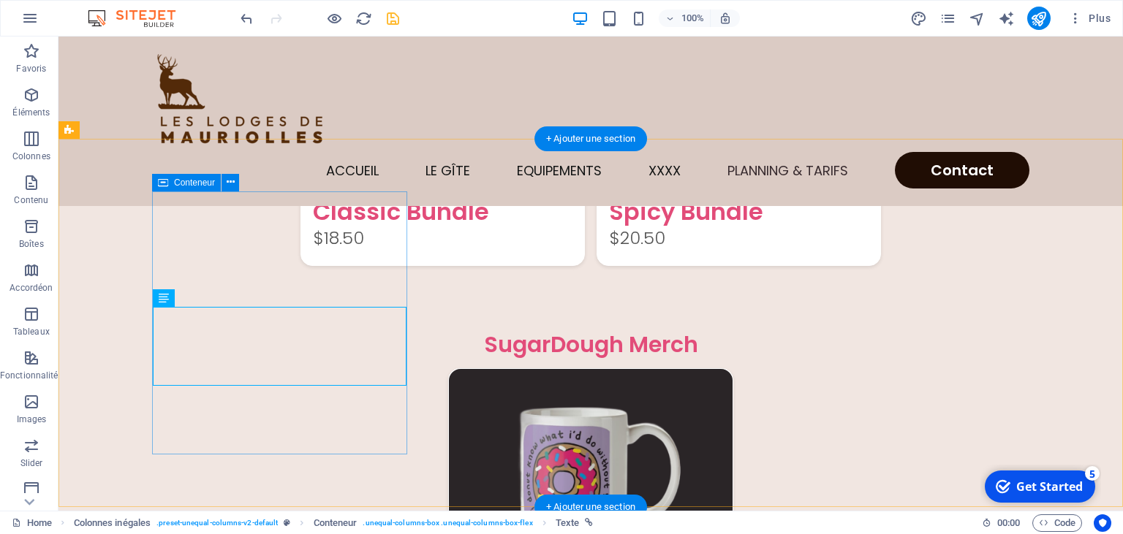
scroll to position [3672, 0]
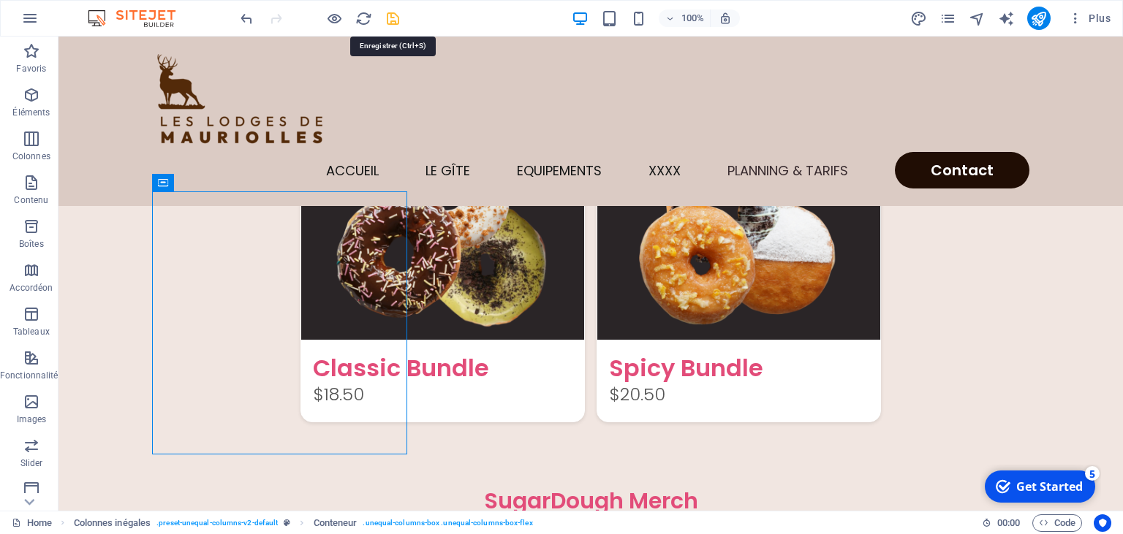
click at [390, 22] on icon "save" at bounding box center [393, 18] width 17 height 17
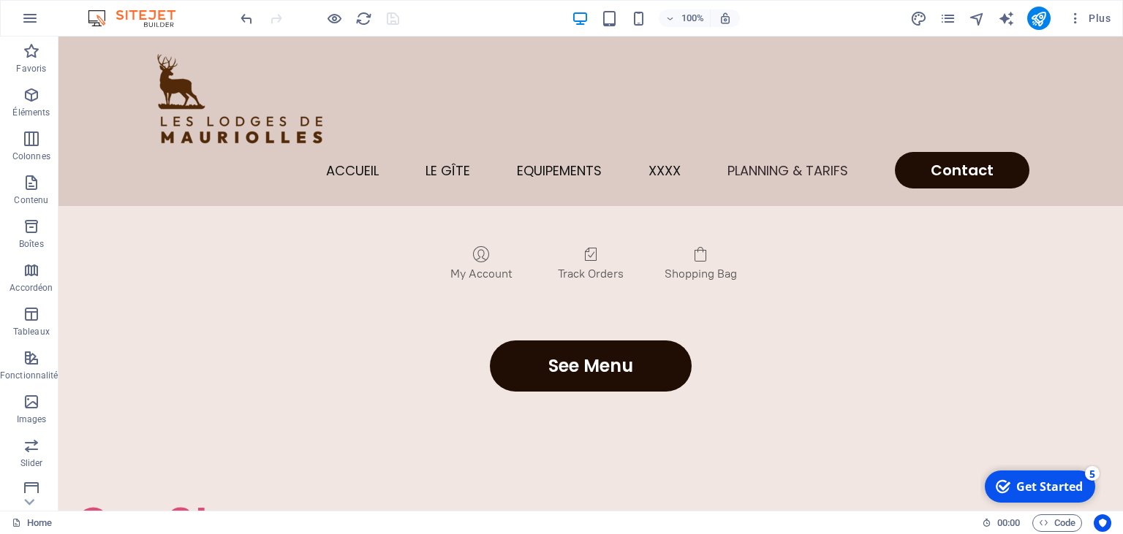
scroll to position [4304, 0]
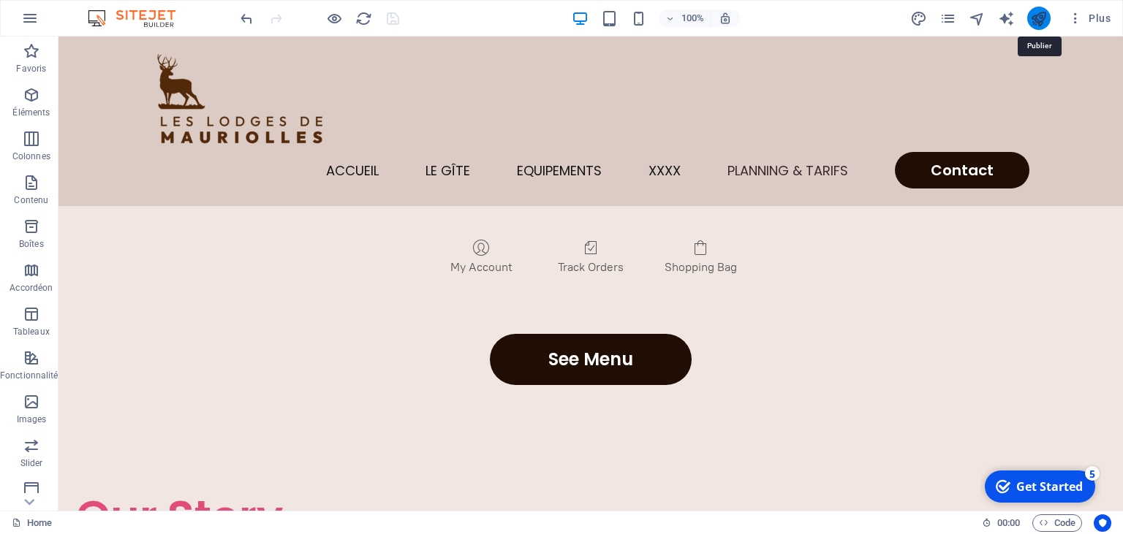
click at [1045, 22] on icon "publish" at bounding box center [1038, 18] width 17 height 17
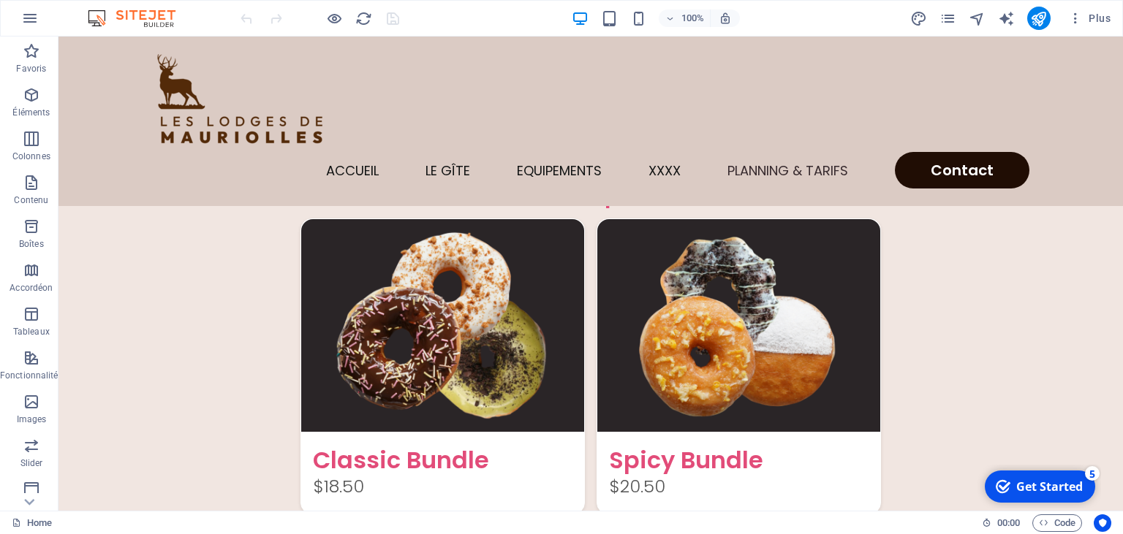
scroll to position [3723, 0]
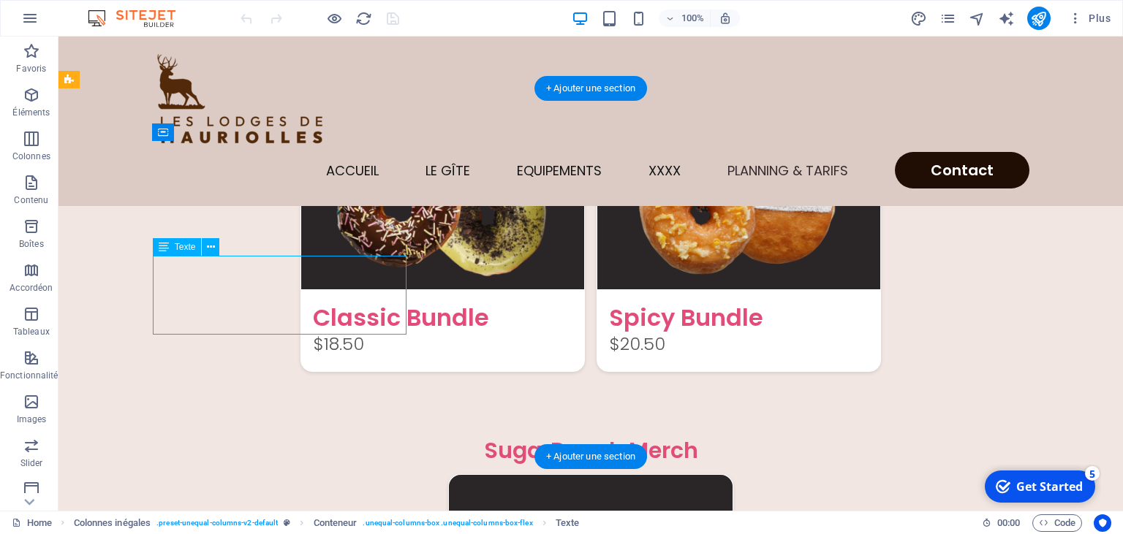
click at [210, 276] on div "Glissez et déposez l'élément de votre choix pour remplacer le contenu existant.…" at bounding box center [590, 274] width 1065 height 474
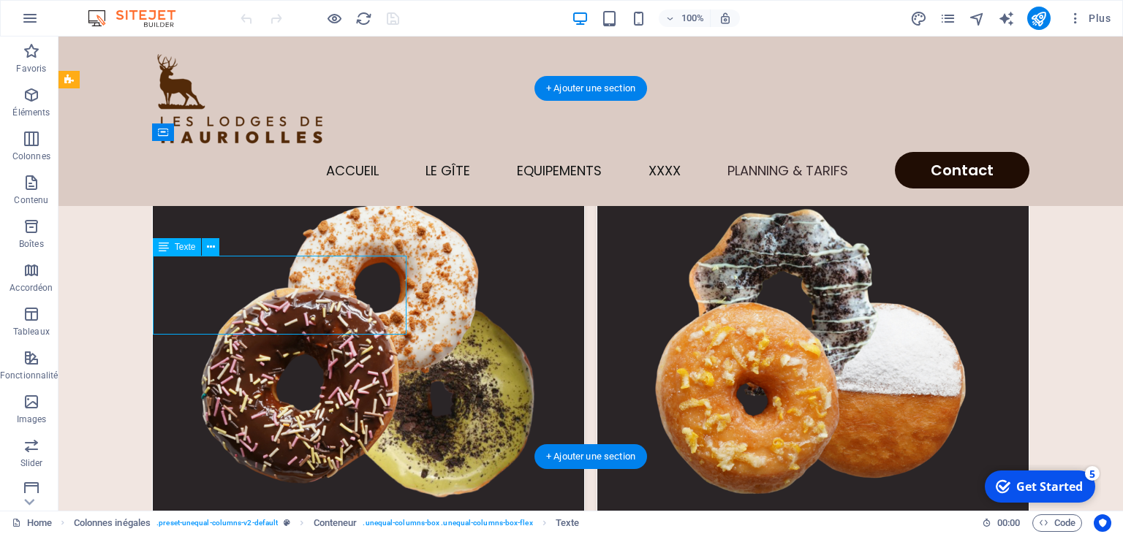
scroll to position [3879, 0]
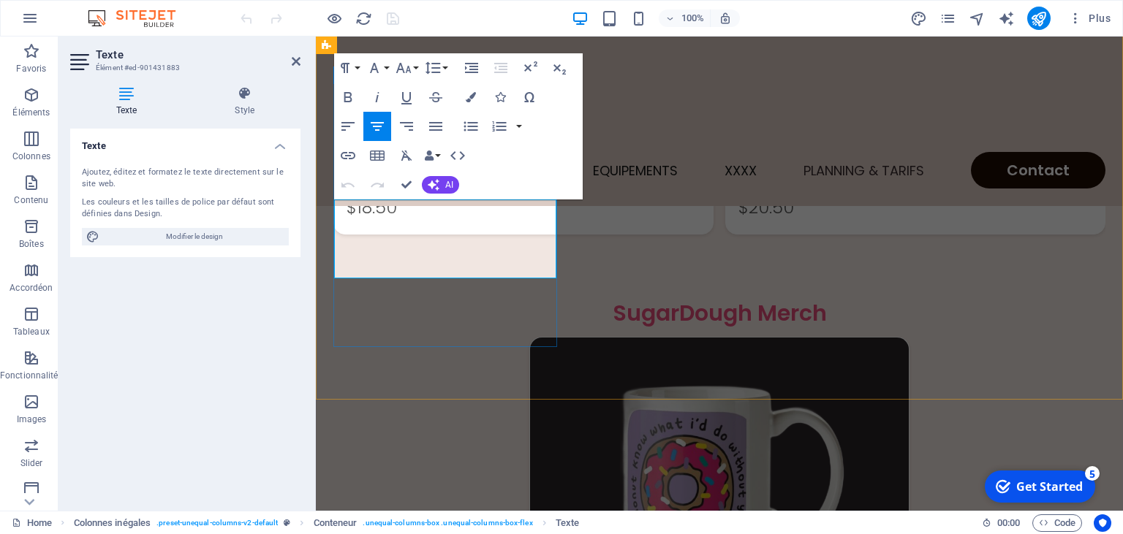
drag, startPoint x: 366, startPoint y: 213, endPoint x: 507, endPoint y: 275, distance: 154.2
click at [348, 132] on icon "button" at bounding box center [348, 127] width 18 height 18
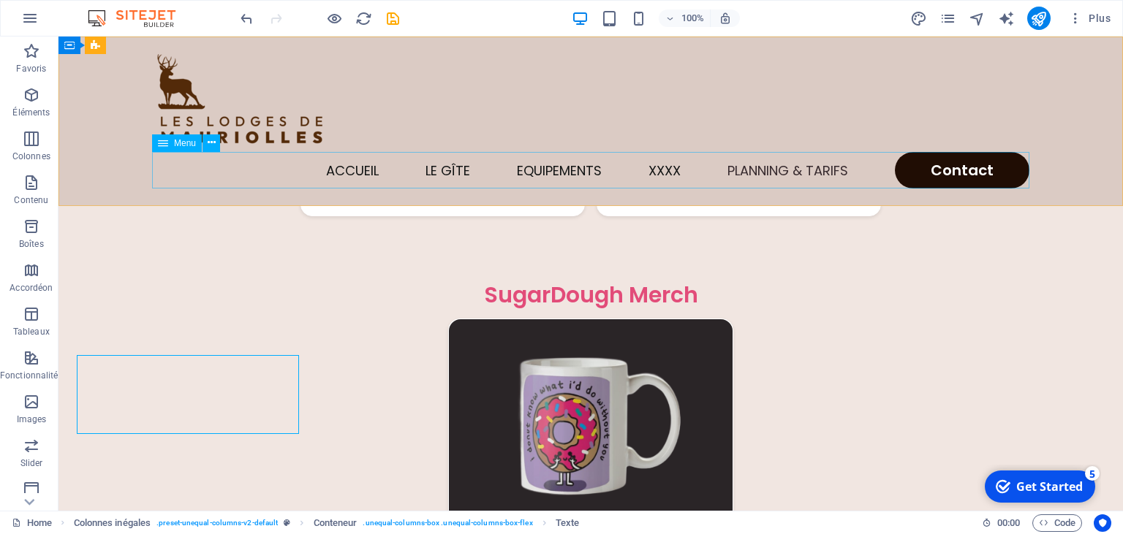
scroll to position [3723, 0]
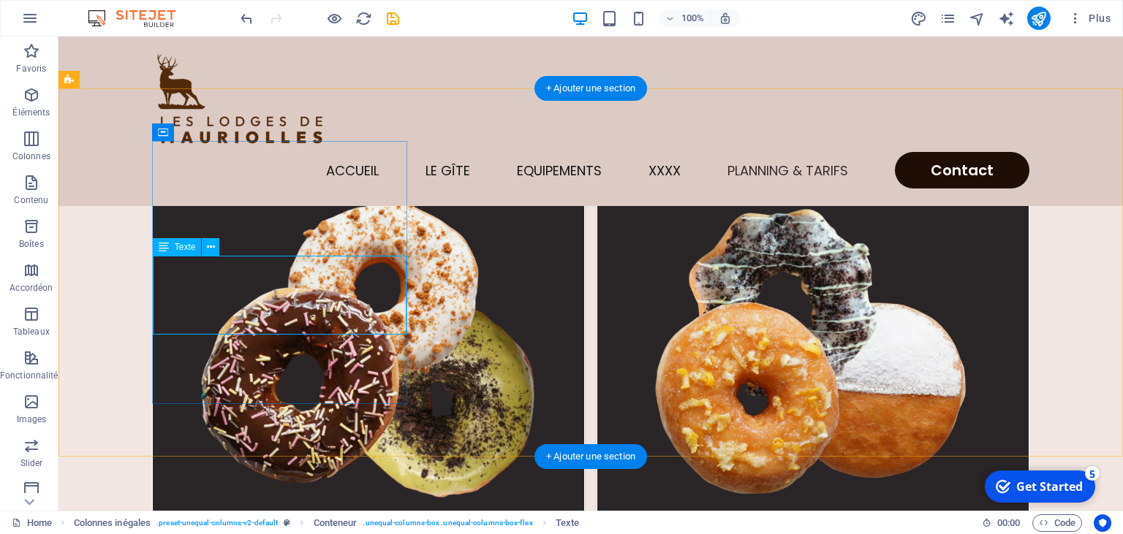
scroll to position [3879, 0]
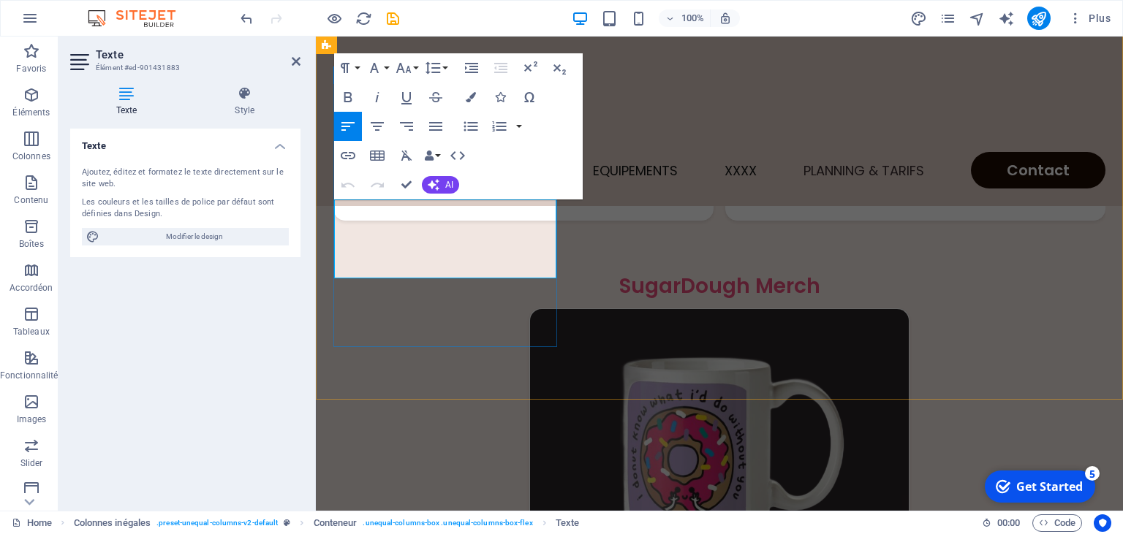
scroll to position [3846, 0]
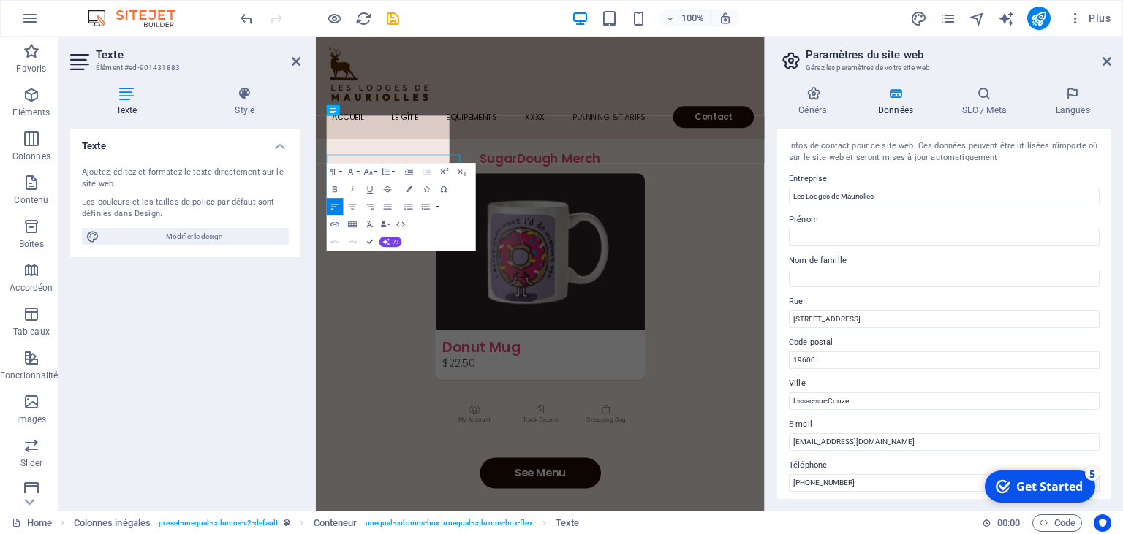
click at [338, 211] on icon "button" at bounding box center [335, 207] width 10 height 10
click at [1109, 58] on icon at bounding box center [1107, 62] width 9 height 12
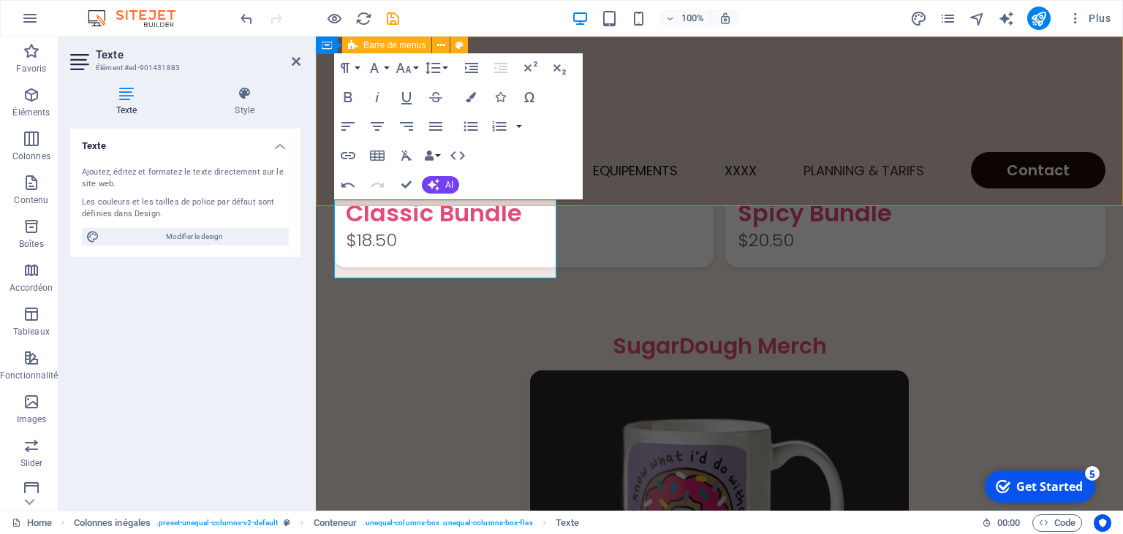
scroll to position [3879, 0]
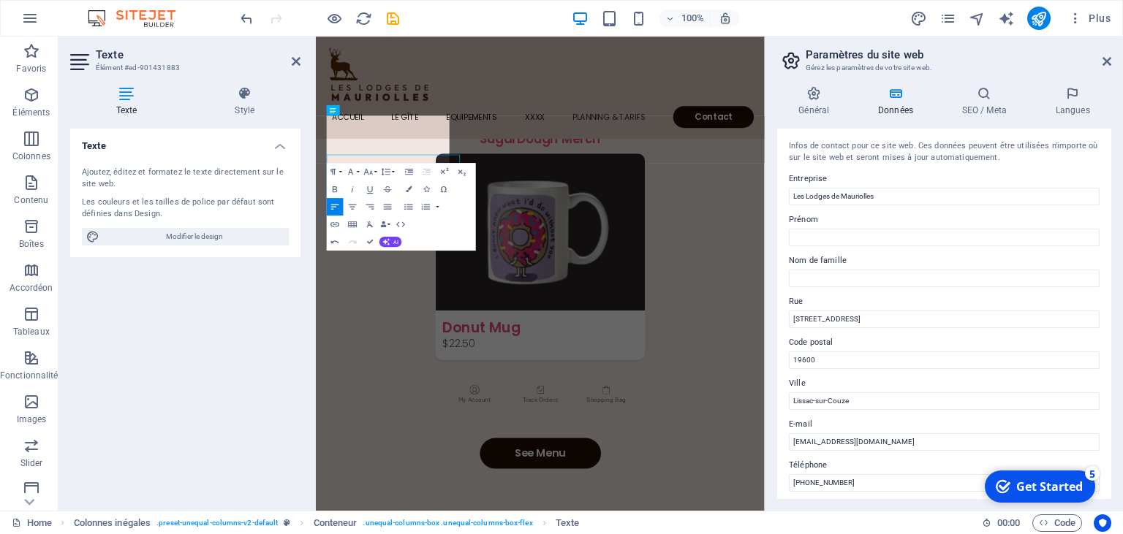
scroll to position [3846, 0]
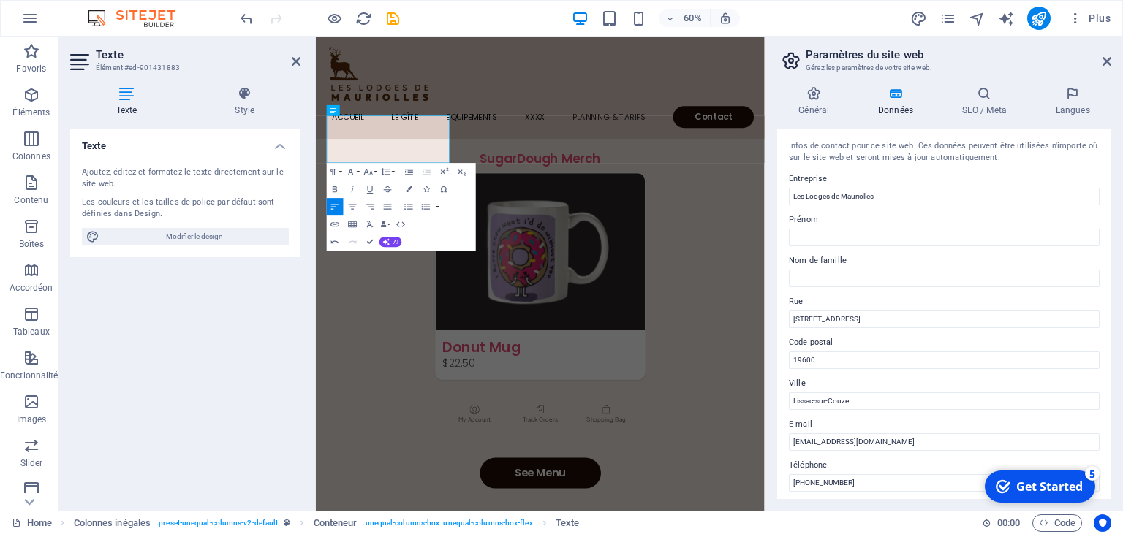
click at [1102, 61] on h2 "Paramètres du site web" at bounding box center [959, 54] width 306 height 13
click at [1107, 66] on icon at bounding box center [1107, 62] width 9 height 12
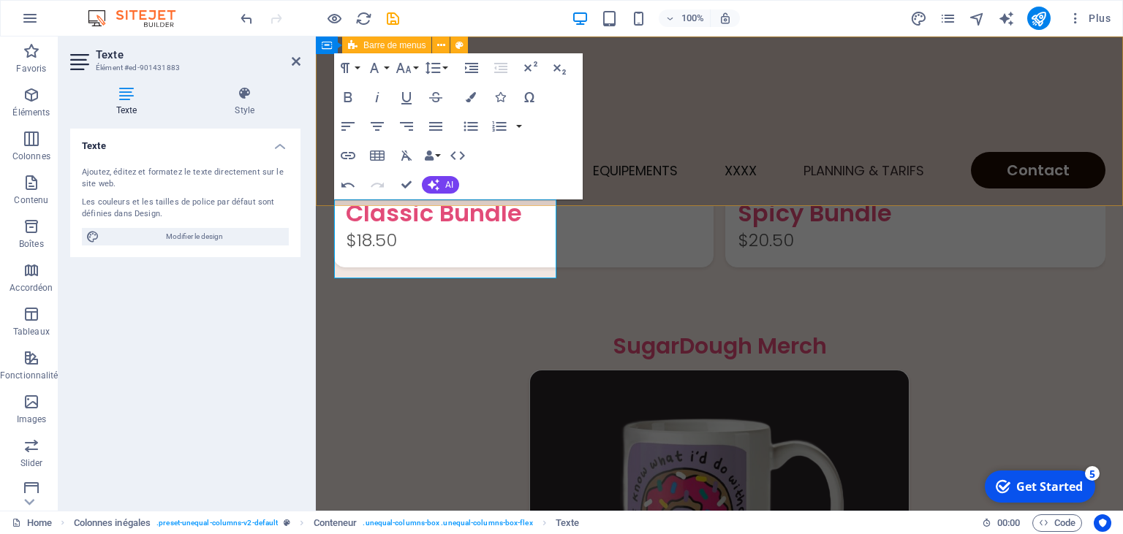
scroll to position [3879, 0]
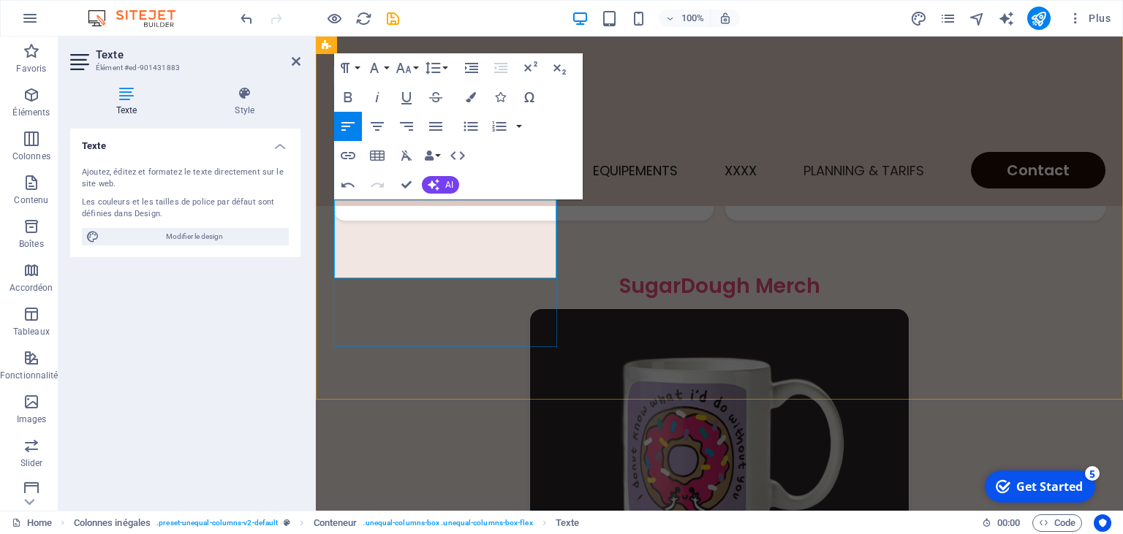
scroll to position [3846, 0]
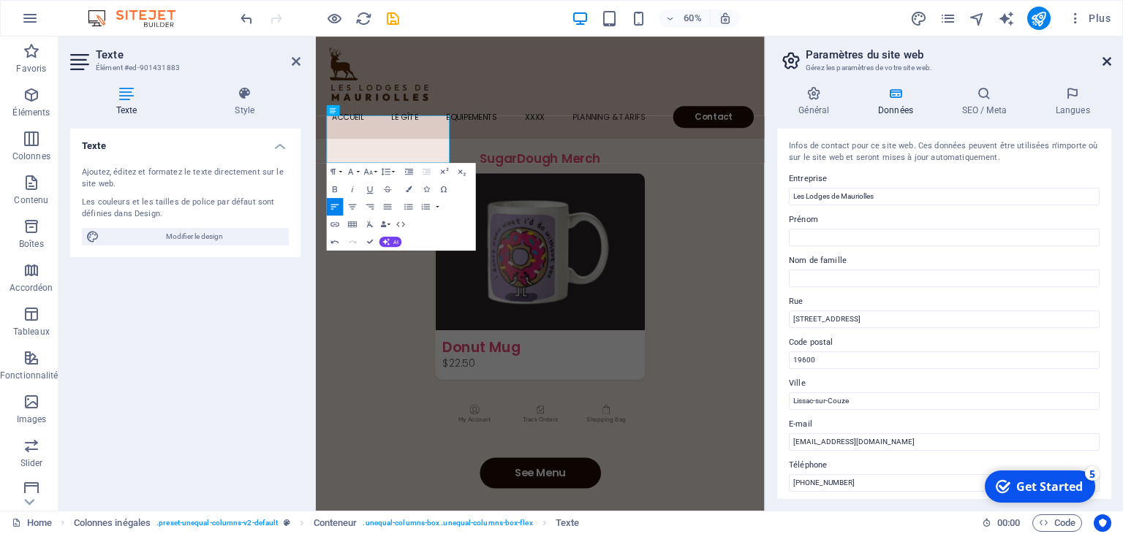
click at [1107, 61] on icon at bounding box center [1107, 62] width 9 height 12
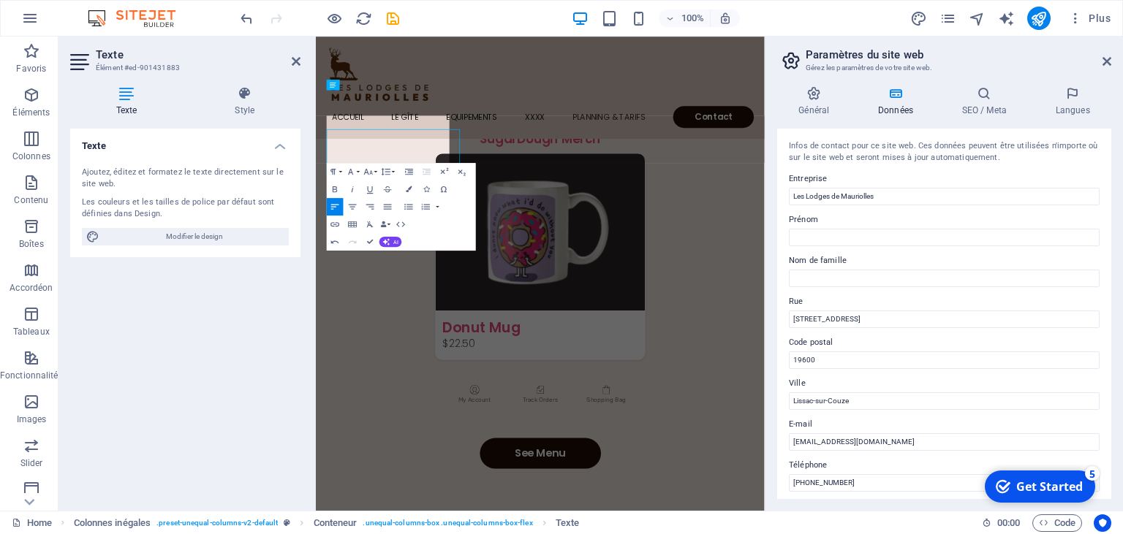
scroll to position [3846, 0]
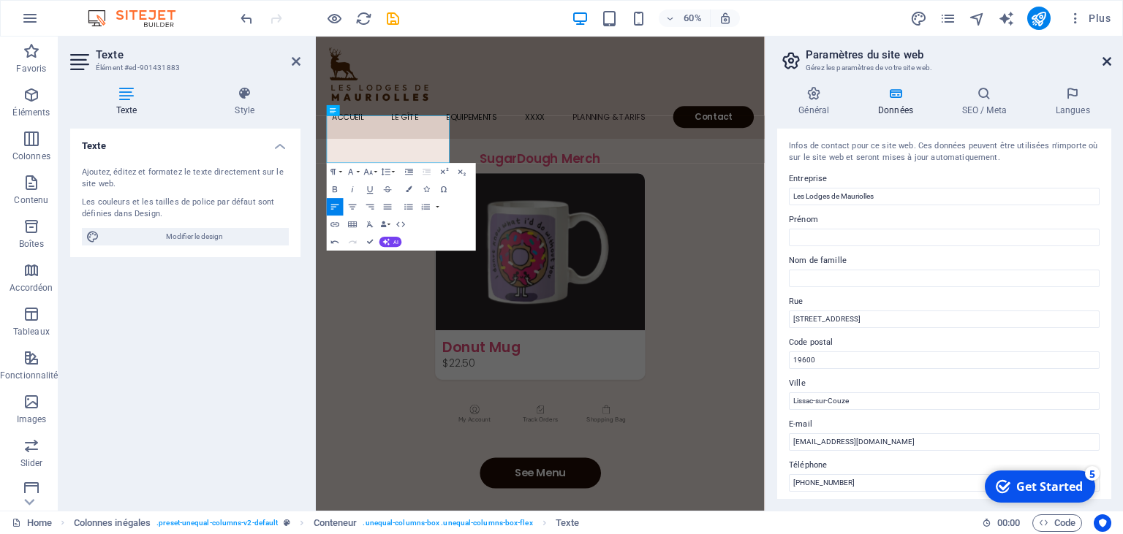
click at [1107, 62] on icon at bounding box center [1107, 62] width 9 height 12
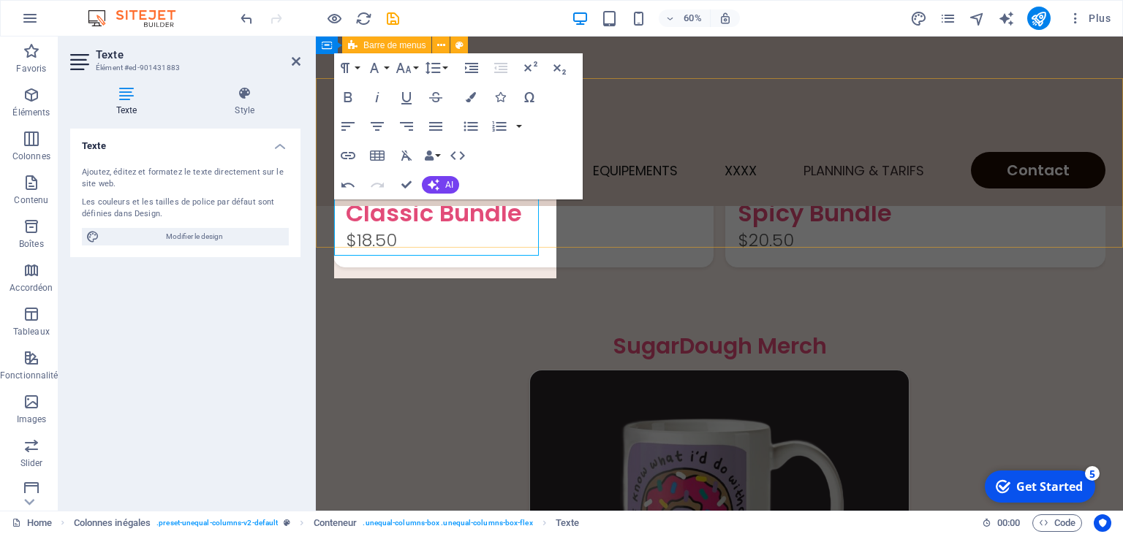
scroll to position [3879, 0]
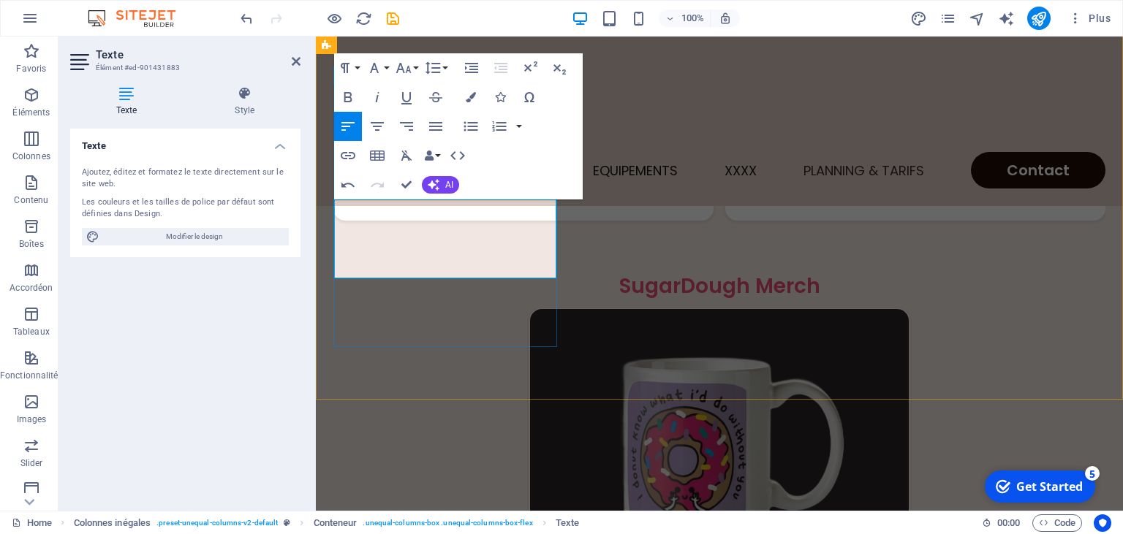
scroll to position [3846, 0]
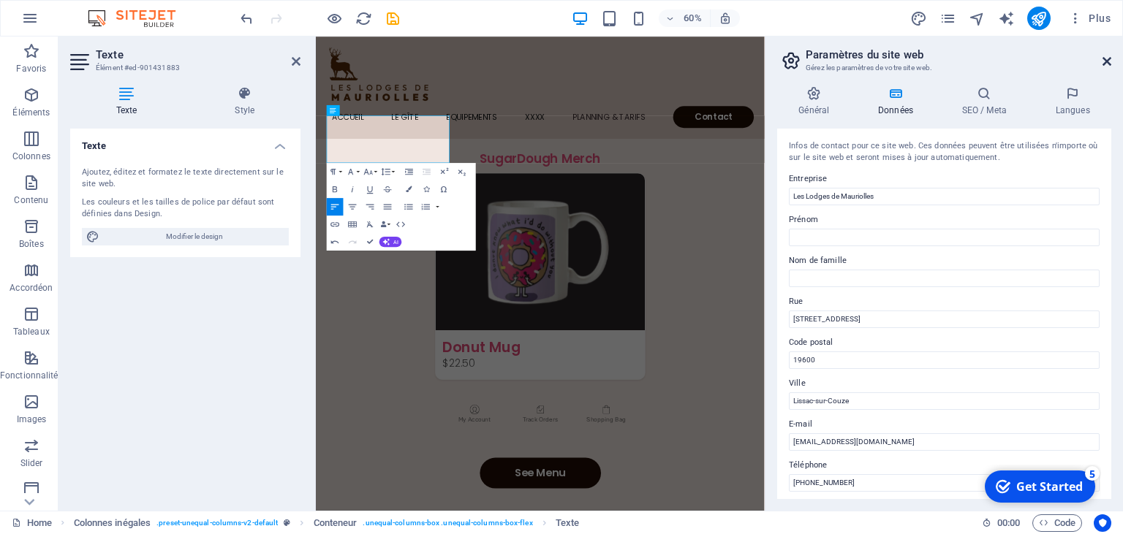
click at [1108, 57] on icon at bounding box center [1107, 62] width 9 height 12
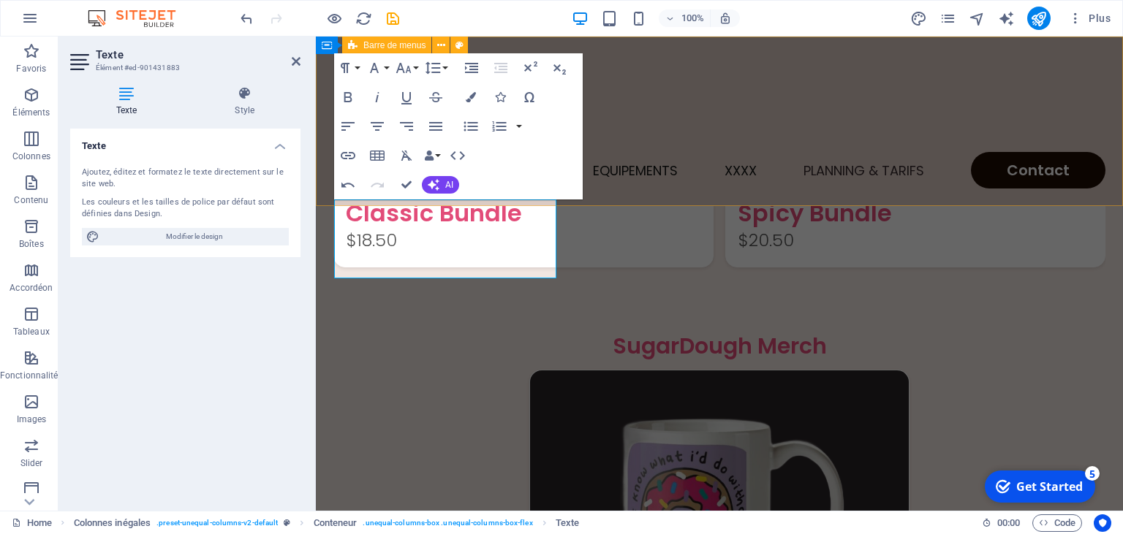
scroll to position [3879, 0]
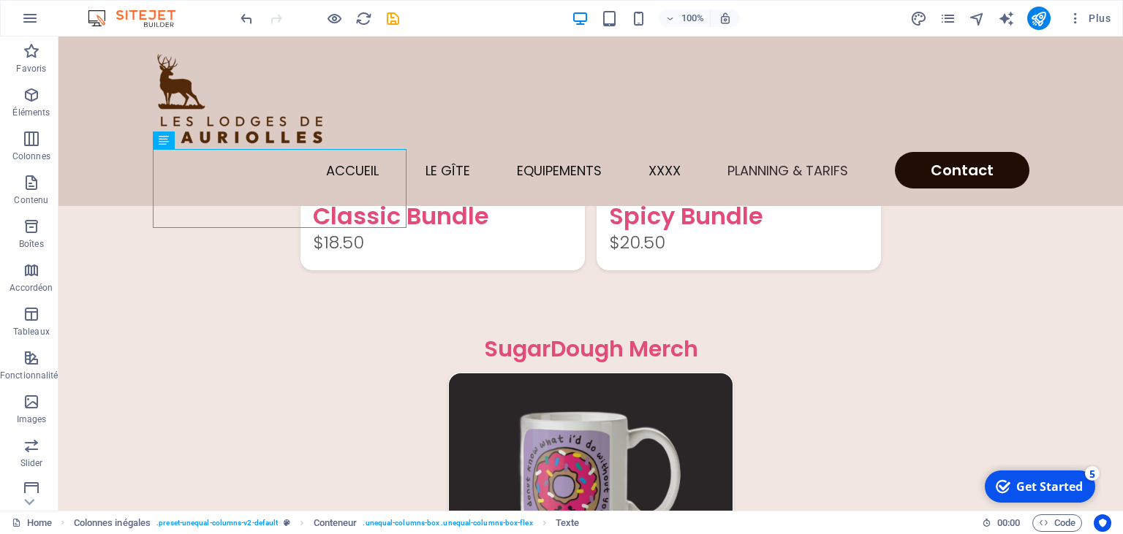
scroll to position [3831, 0]
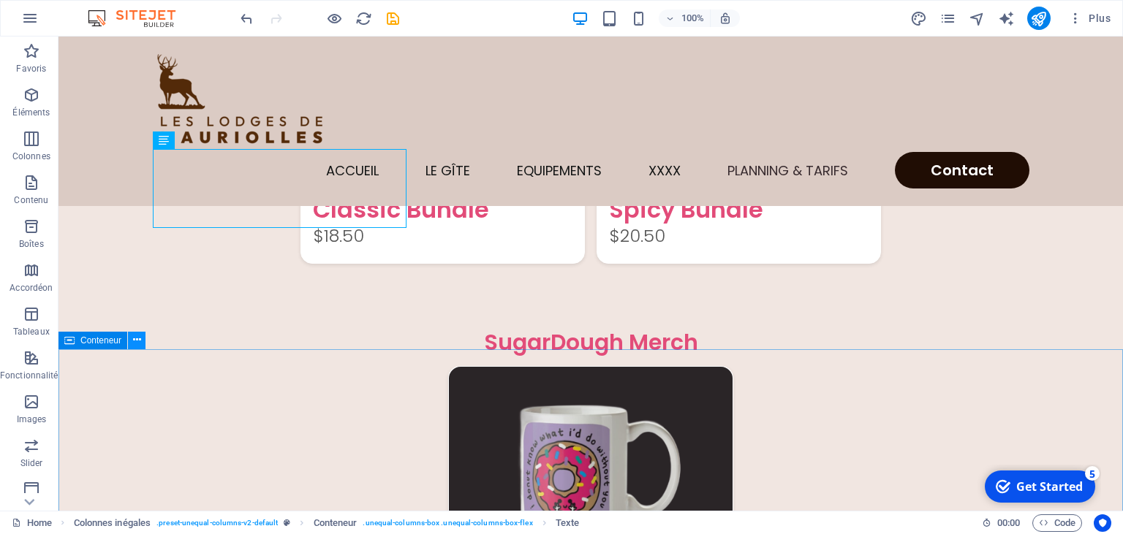
click at [142, 344] on button at bounding box center [137, 341] width 18 height 18
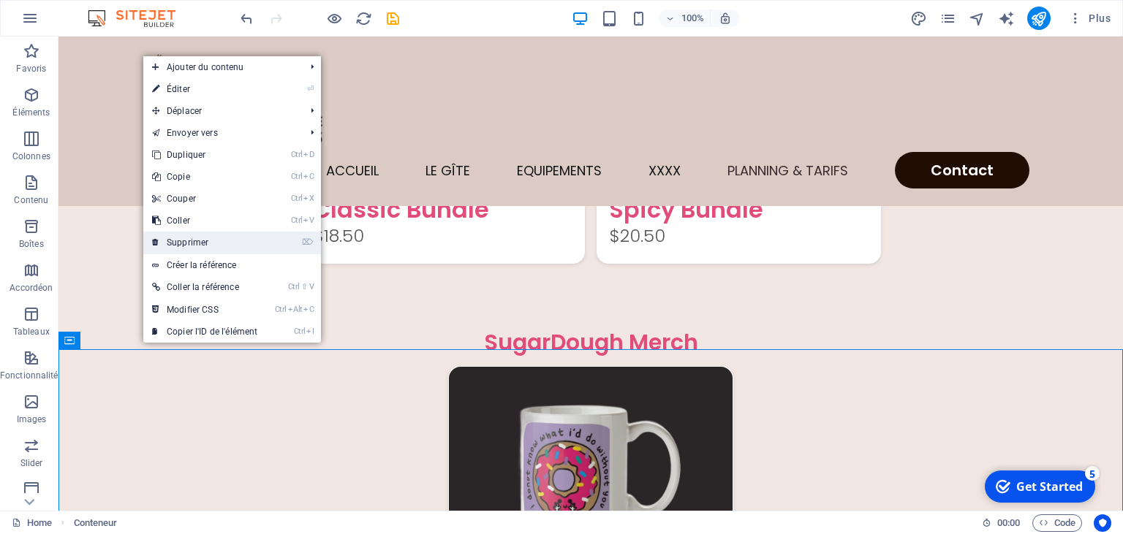
click at [203, 242] on link "⌦ Supprimer" at bounding box center [204, 243] width 123 height 22
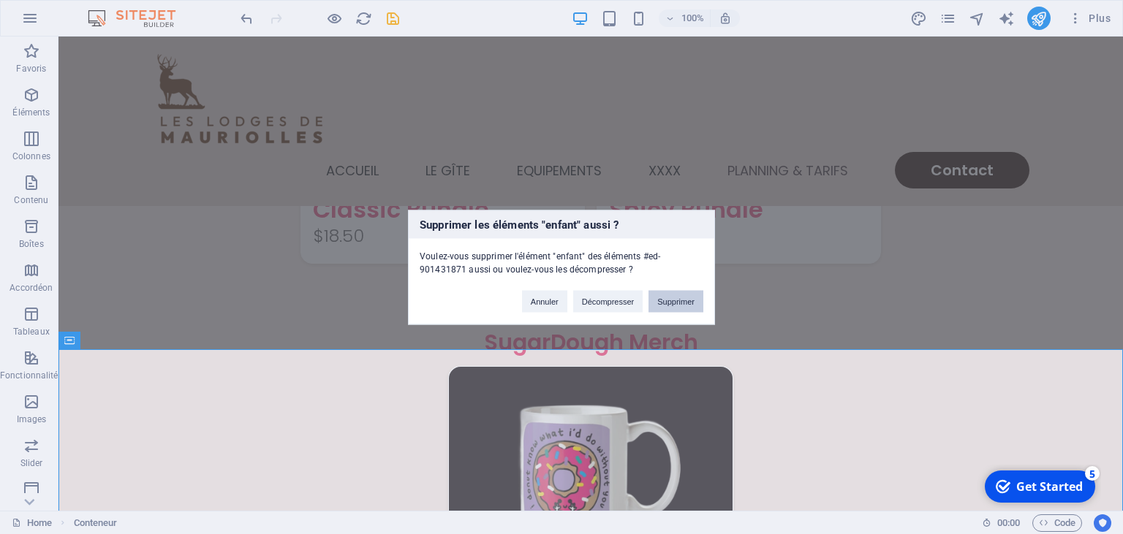
click at [668, 301] on button "Supprimer" at bounding box center [675, 301] width 55 height 22
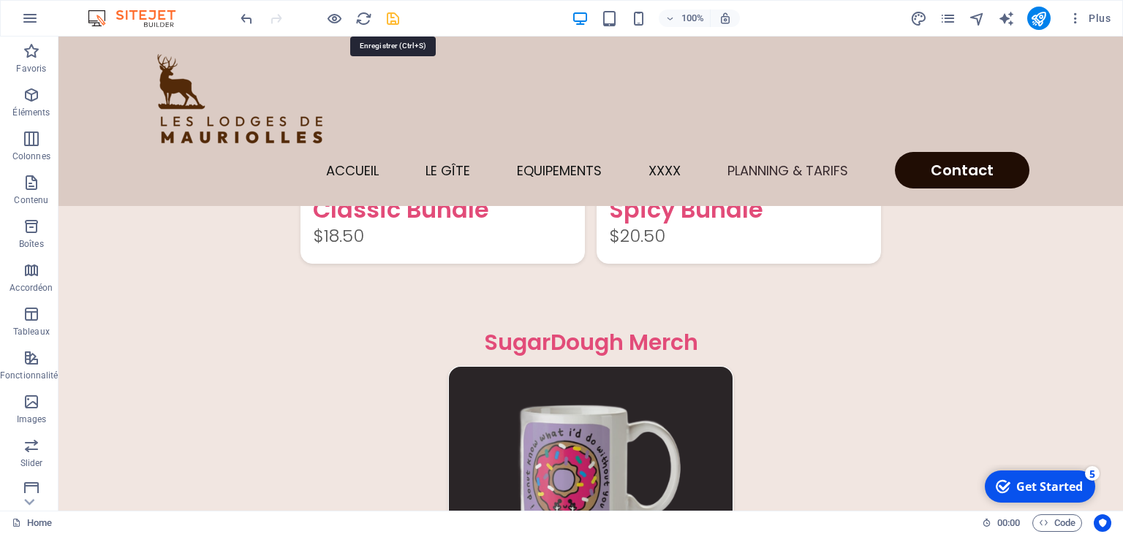
click at [387, 18] on icon "save" at bounding box center [393, 18] width 17 height 17
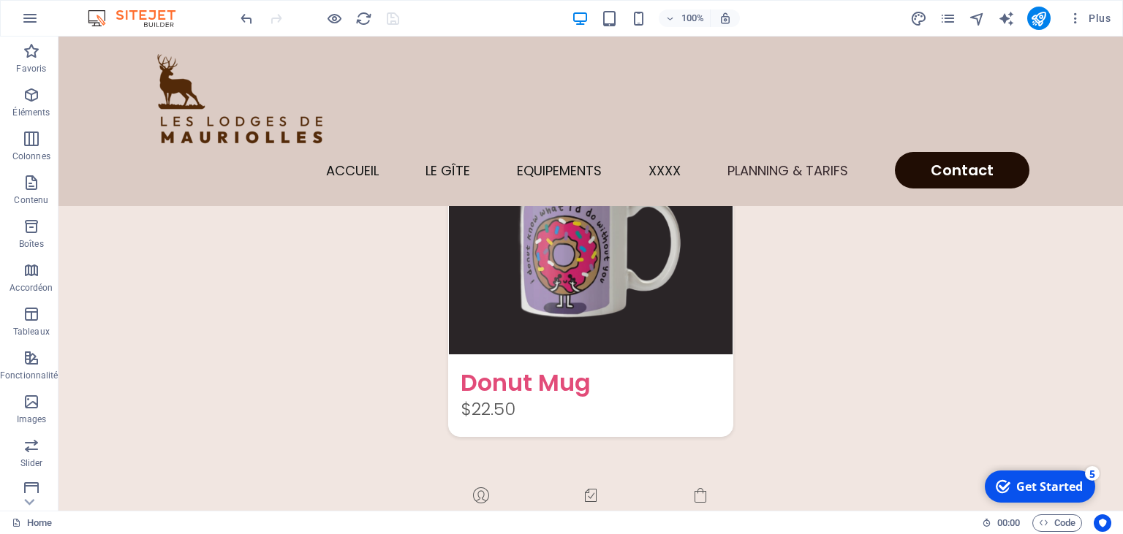
scroll to position [3983, 0]
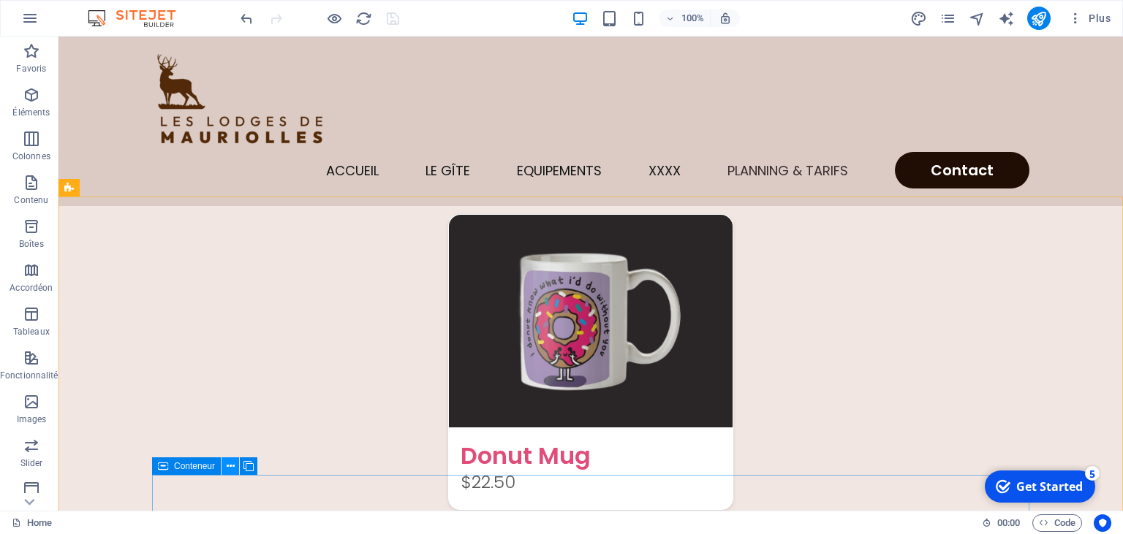
click at [230, 465] on icon at bounding box center [231, 466] width 8 height 15
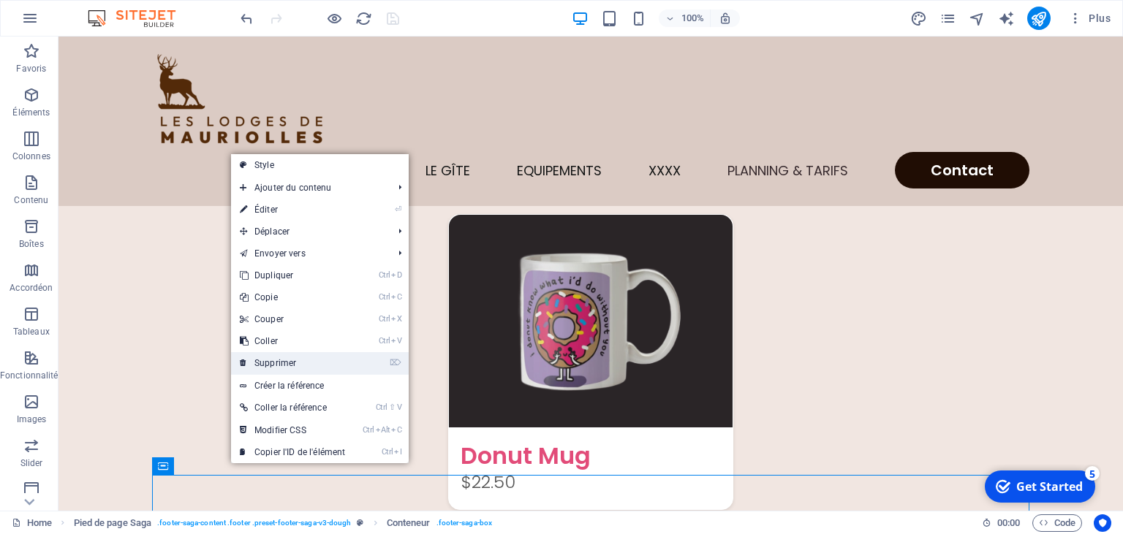
click at [300, 363] on link "⌦ Supprimer" at bounding box center [292, 363] width 123 height 22
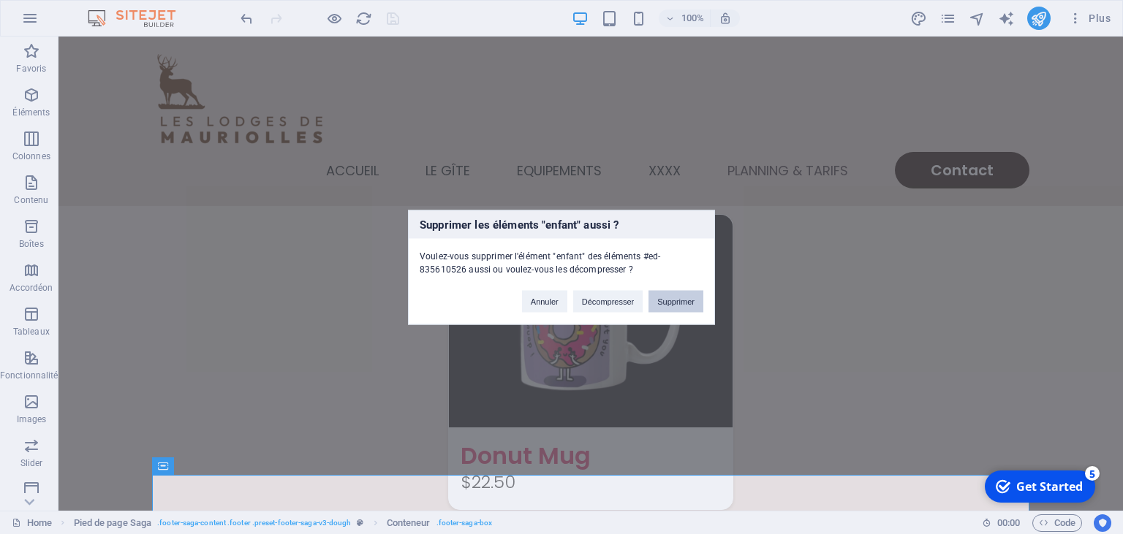
click at [689, 303] on button "Supprimer" at bounding box center [675, 301] width 55 height 22
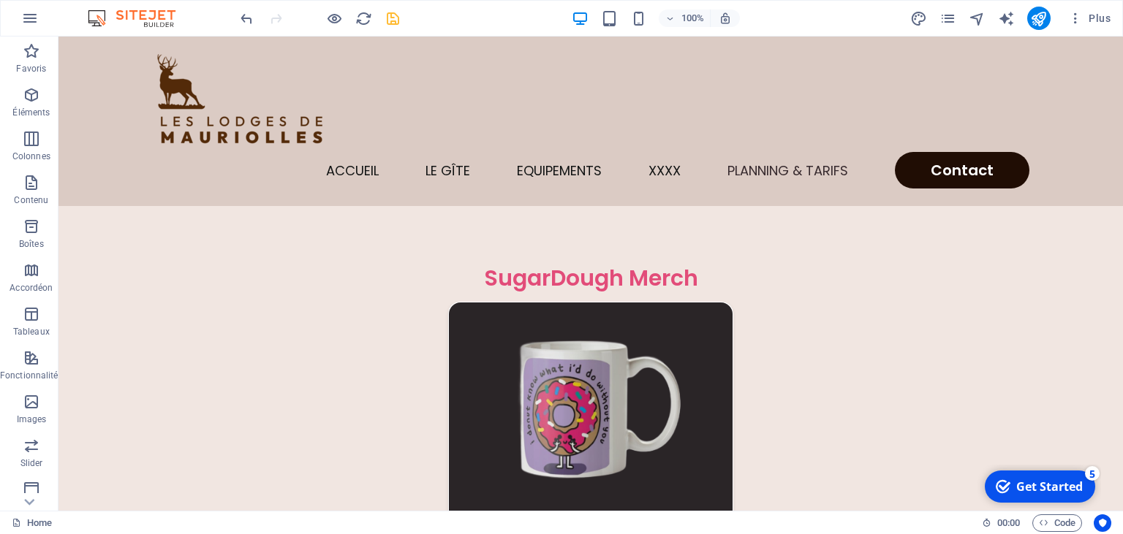
scroll to position [3901, 0]
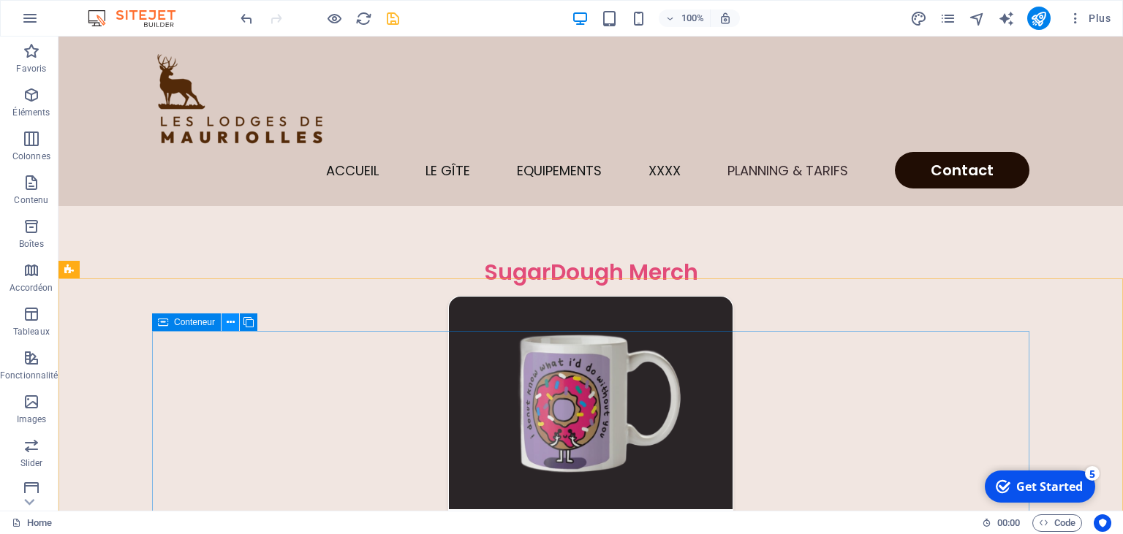
click at [231, 327] on icon at bounding box center [231, 322] width 8 height 15
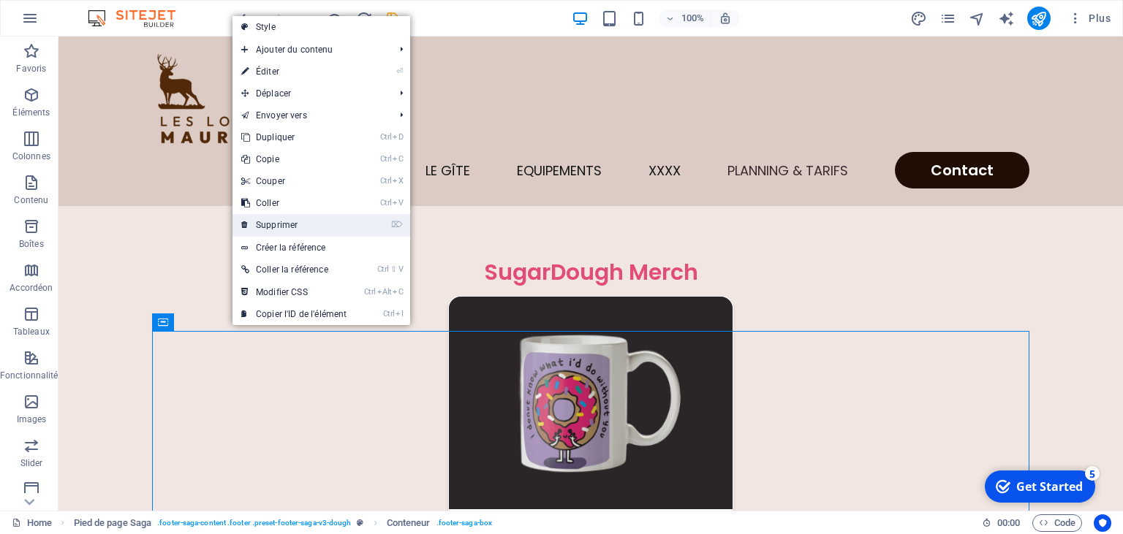
click at [287, 225] on link "⌦ Supprimer" at bounding box center [293, 225] width 123 height 22
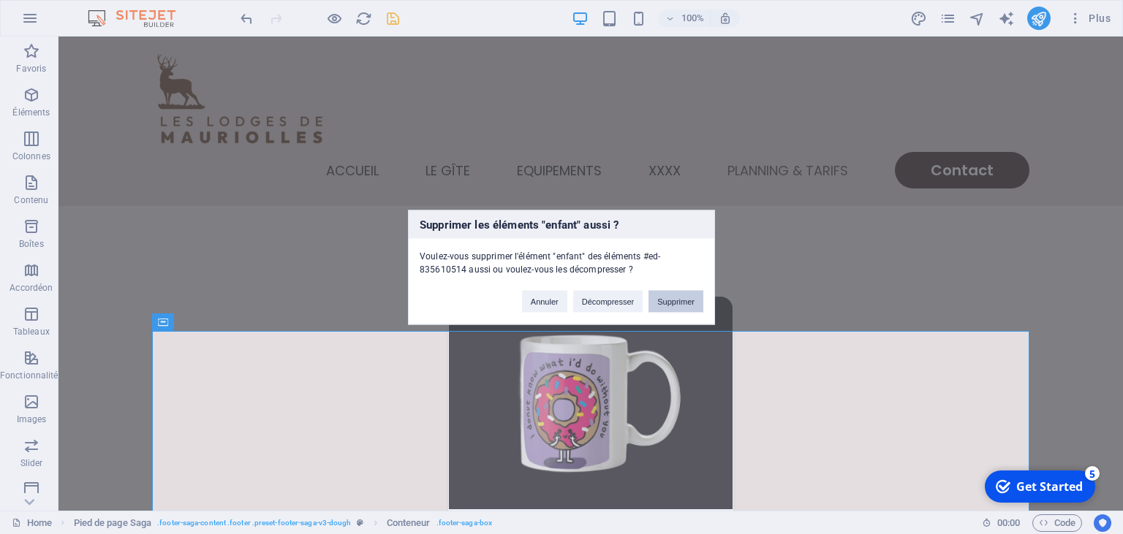
click at [673, 300] on button "Supprimer" at bounding box center [675, 301] width 55 height 22
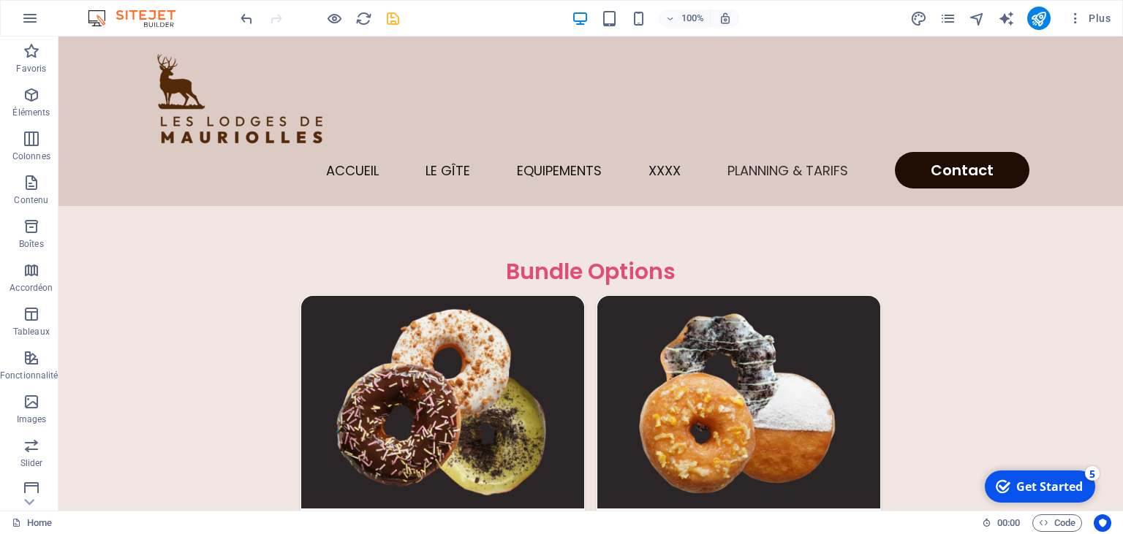
scroll to position [3542, 0]
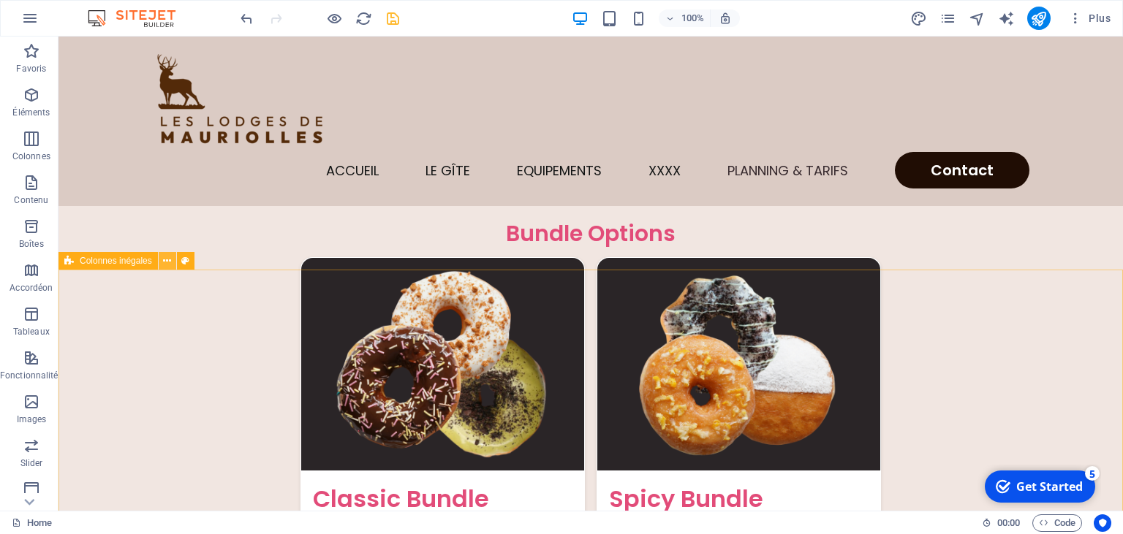
click at [168, 262] on icon at bounding box center [167, 261] width 8 height 15
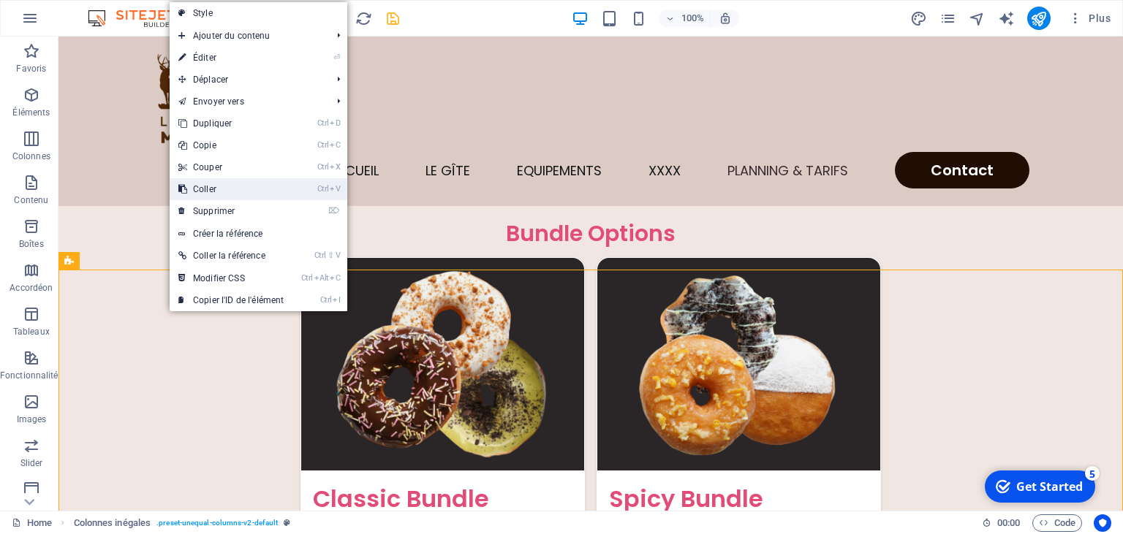
click at [232, 185] on link "Ctrl V Coller" at bounding box center [231, 189] width 123 height 22
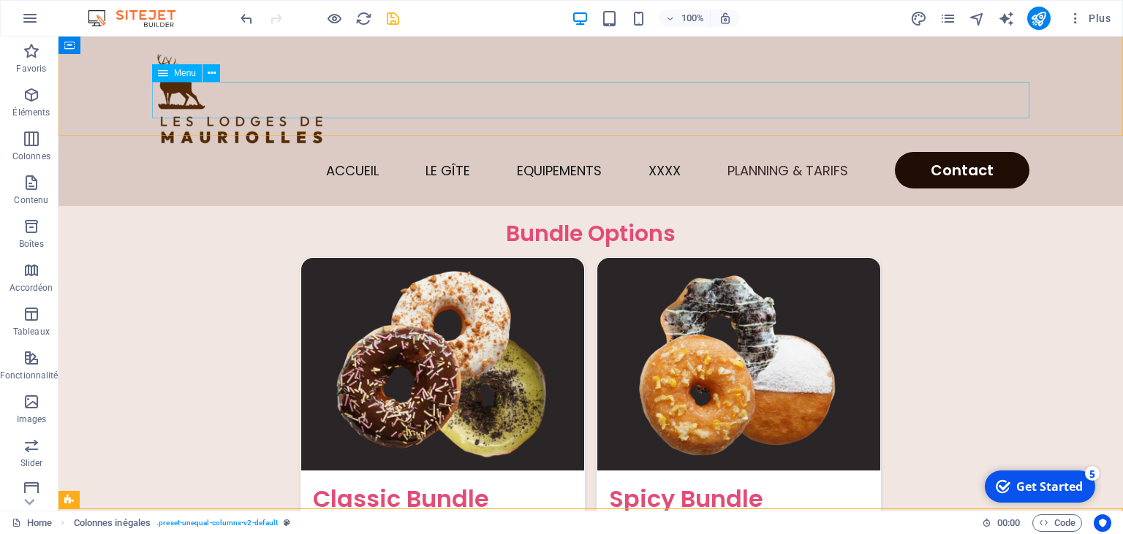
scroll to position [4091, 0]
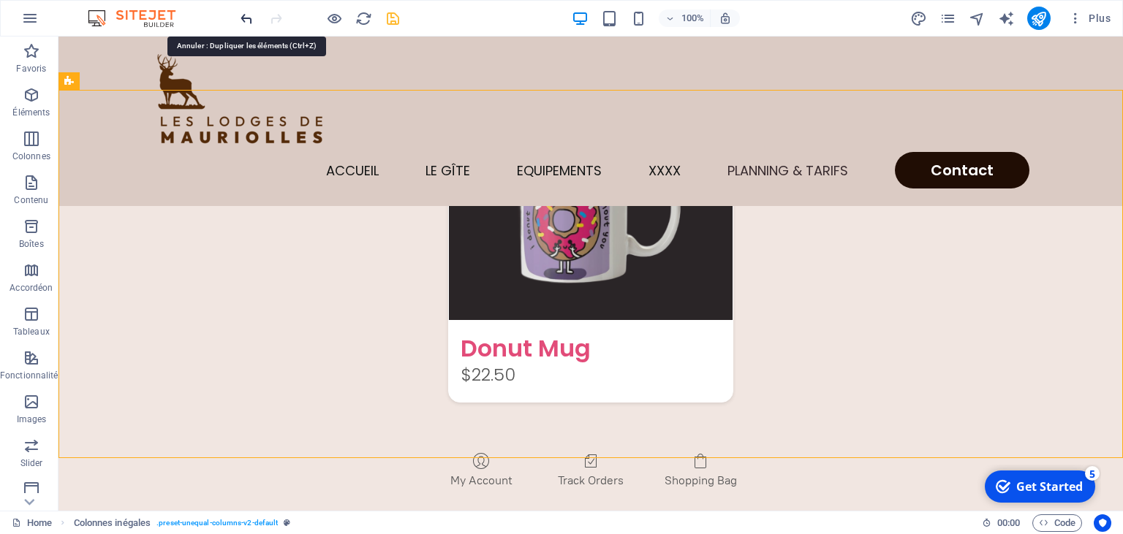
click at [243, 17] on icon "undo" at bounding box center [246, 18] width 17 height 17
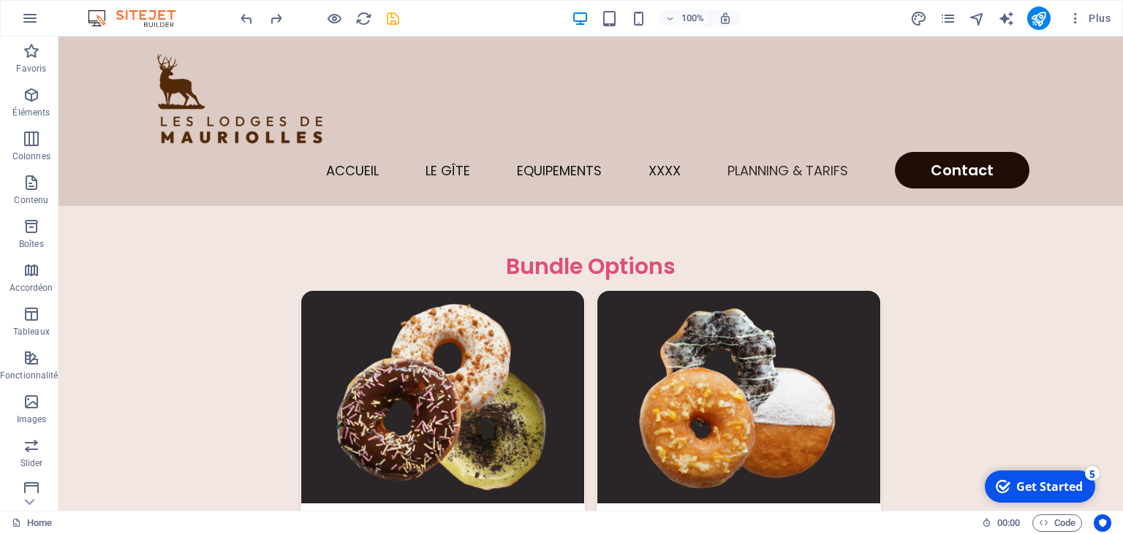
scroll to position [3476, 0]
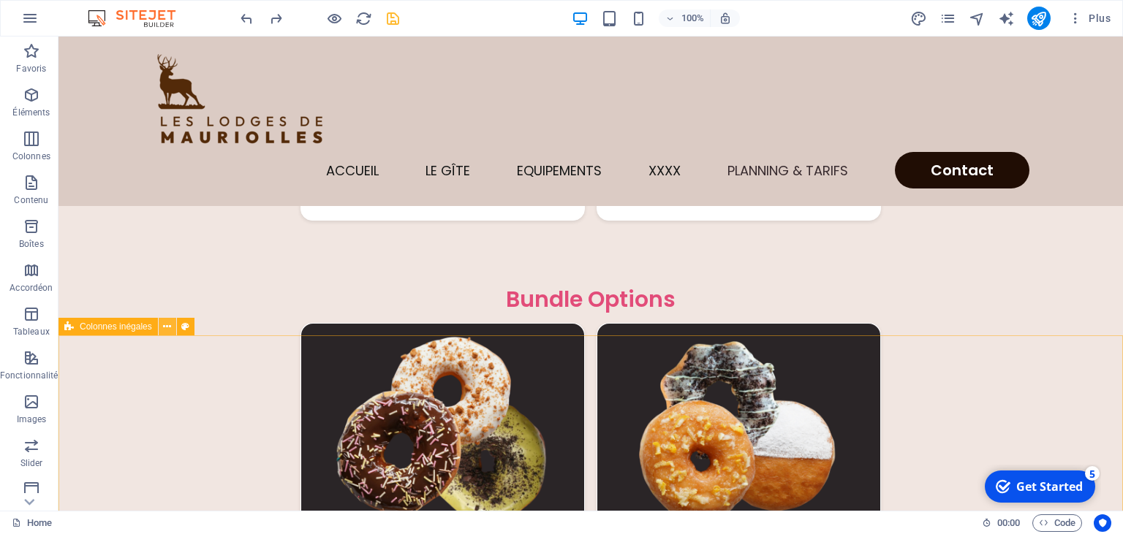
click at [171, 327] on icon at bounding box center [167, 326] width 8 height 15
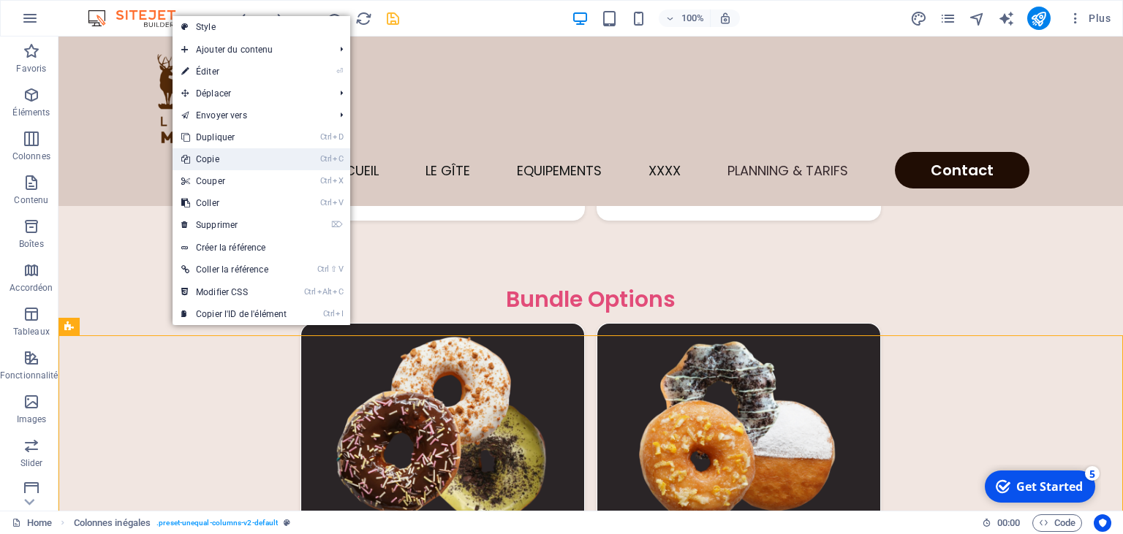
click at [220, 165] on link "Ctrl C Copie" at bounding box center [234, 159] width 123 height 22
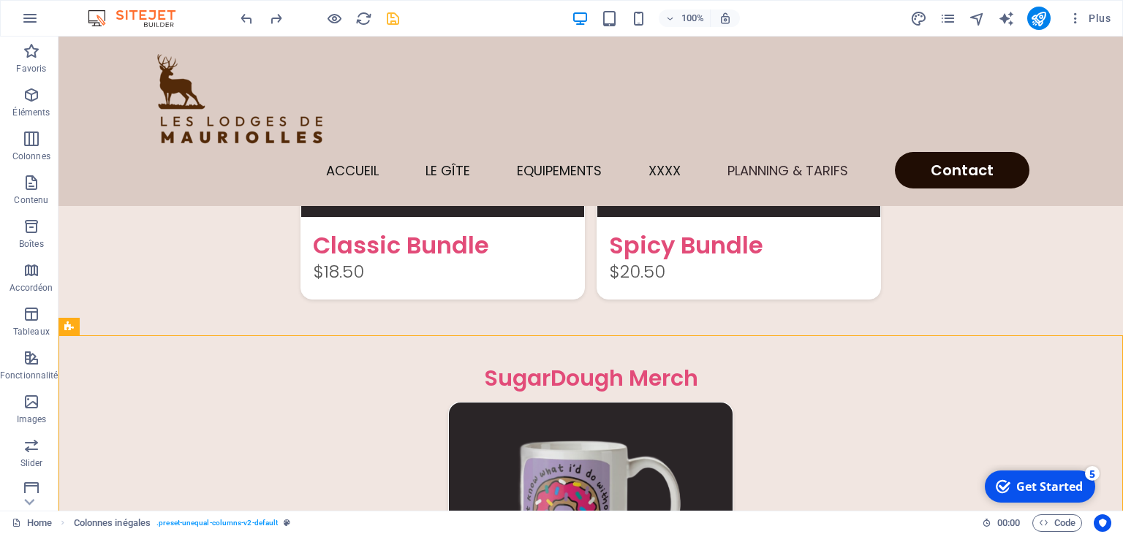
scroll to position [3834, 0]
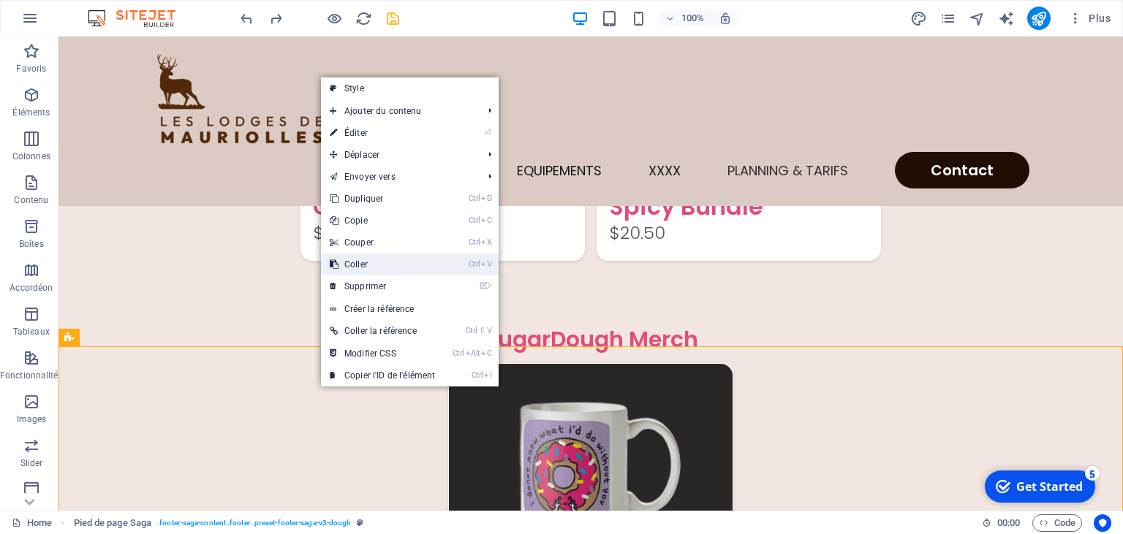
click at [367, 265] on link "Ctrl V Coller" at bounding box center [382, 265] width 123 height 22
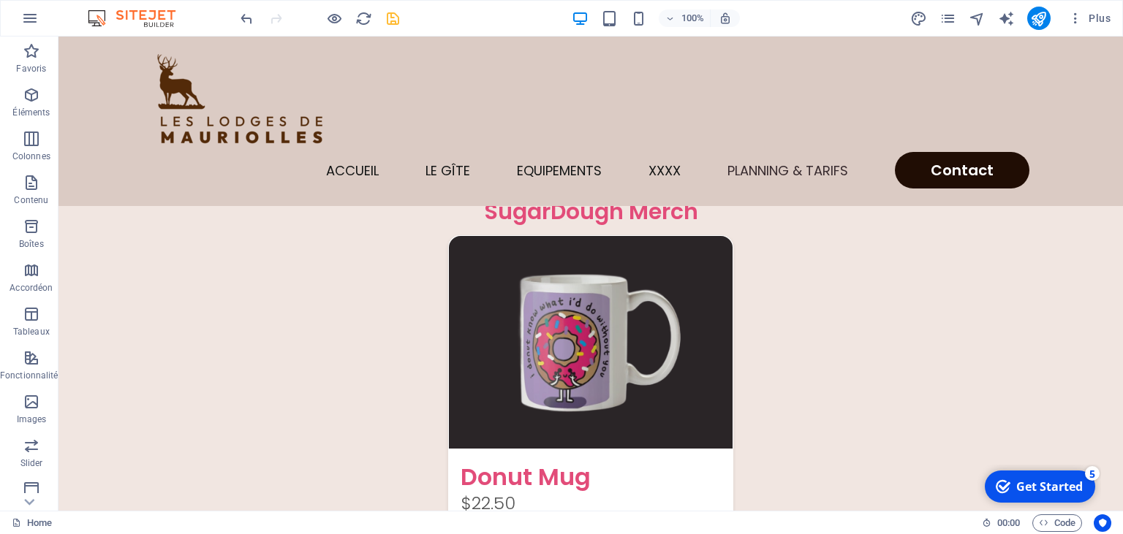
scroll to position [3968, 0]
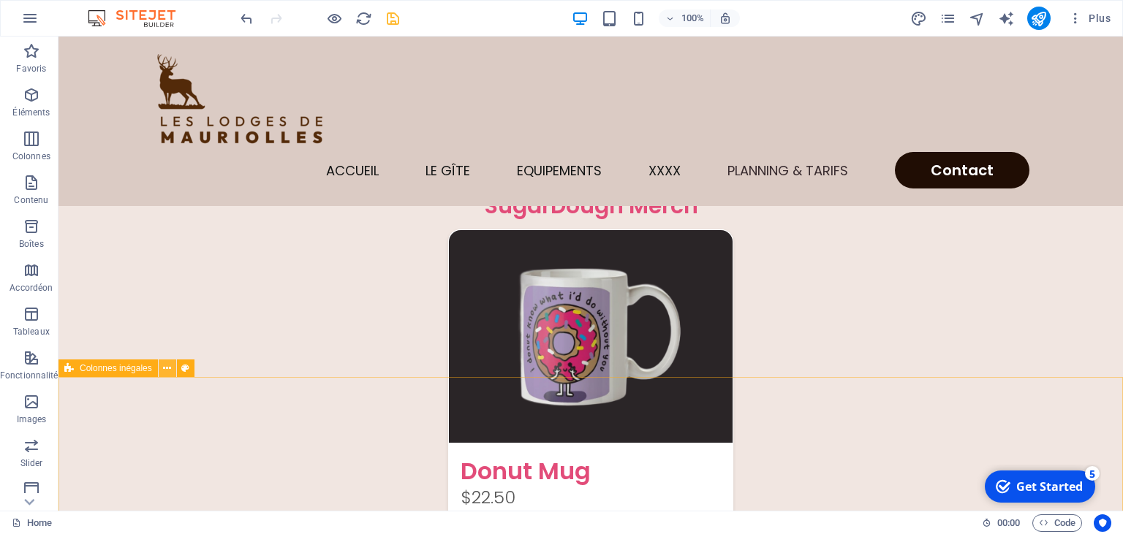
click at [170, 371] on icon at bounding box center [167, 368] width 8 height 15
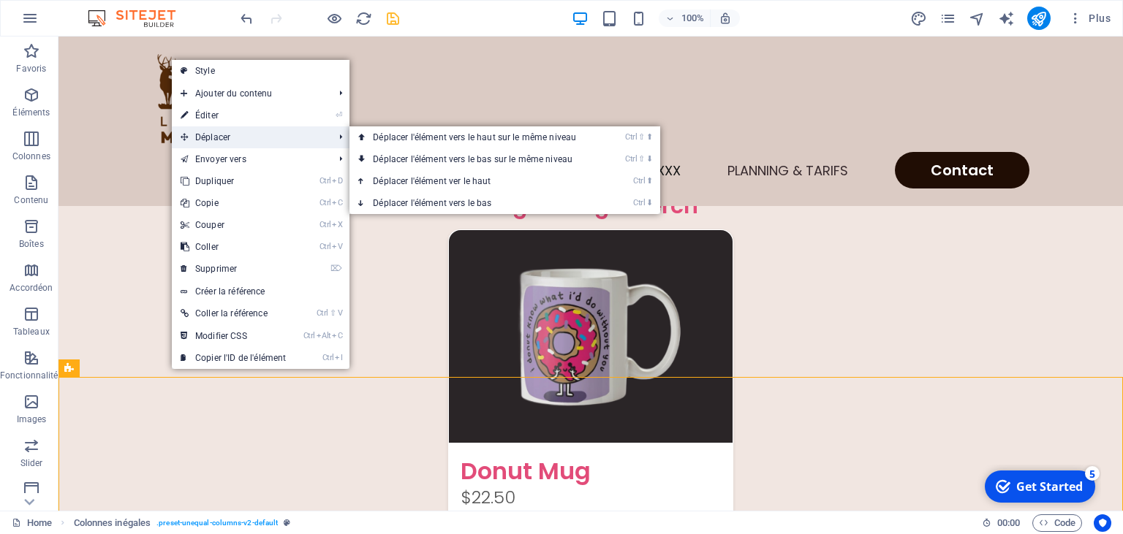
click at [224, 136] on span "Déplacer" at bounding box center [250, 137] width 156 height 22
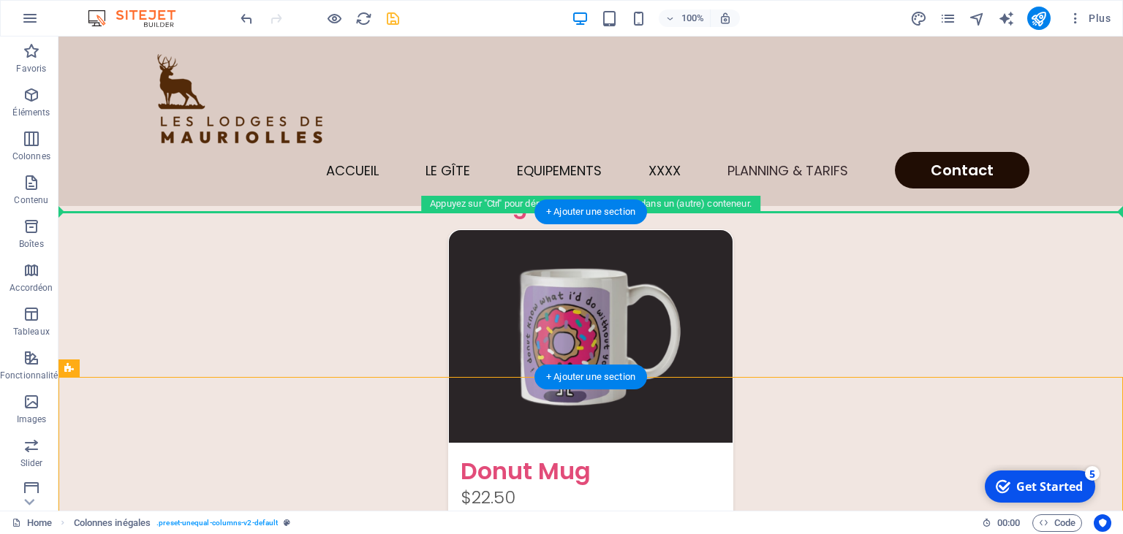
drag, startPoint x: 150, startPoint y: 409, endPoint x: 123, endPoint y: 260, distance: 150.9
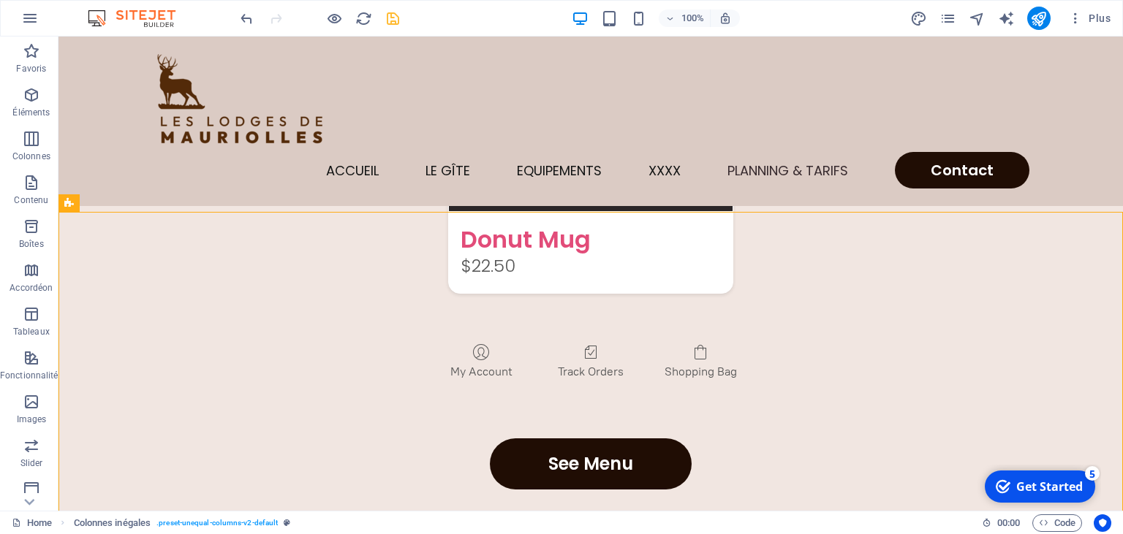
scroll to position [4202, 0]
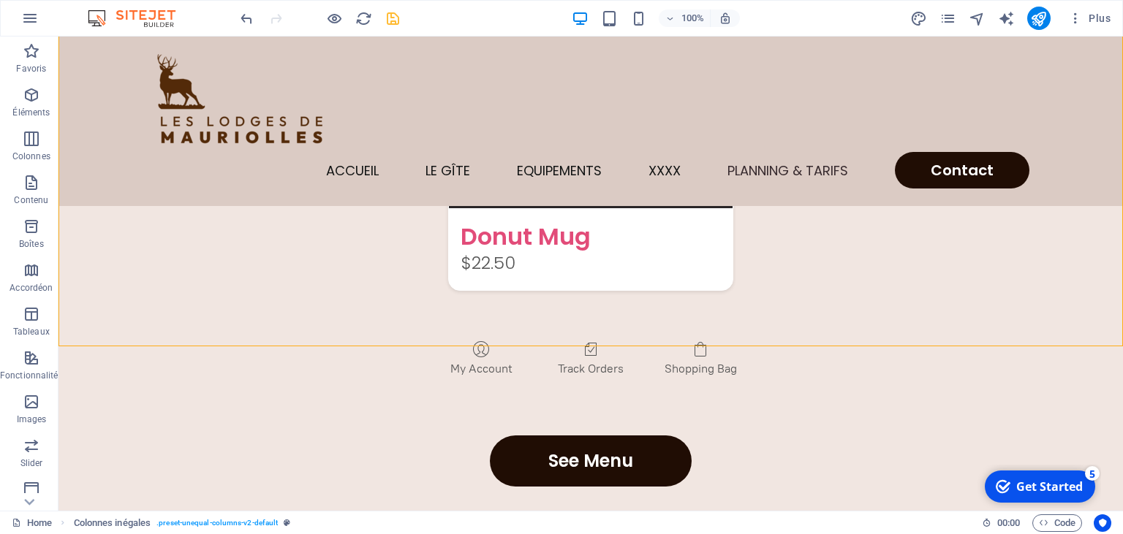
drag, startPoint x: 1119, startPoint y: 443, endPoint x: 68, endPoint y: 43, distance: 1124.2
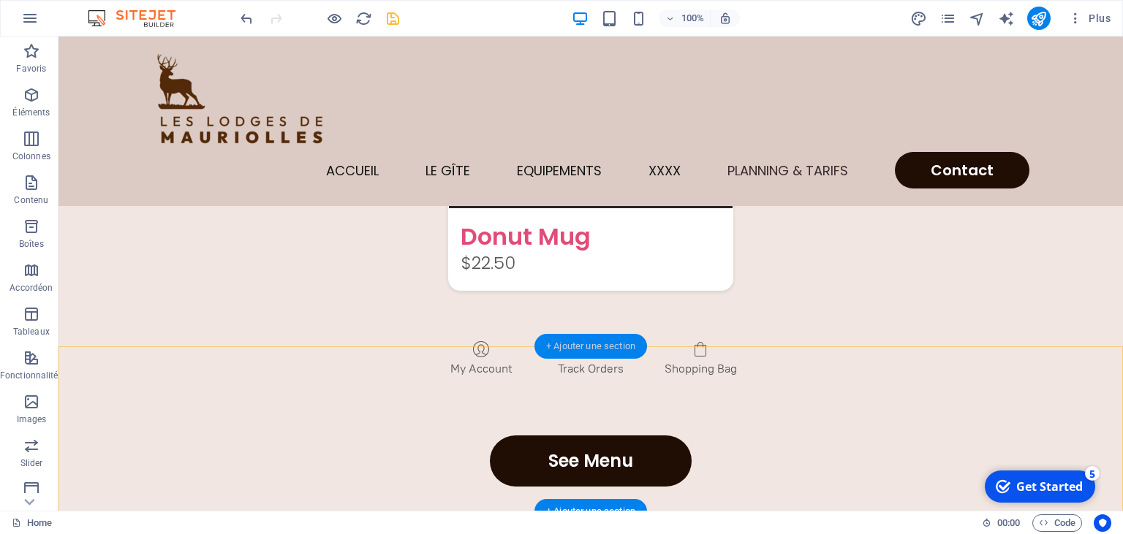
click at [589, 349] on div "+ Ajouter une section" at bounding box center [590, 346] width 113 height 25
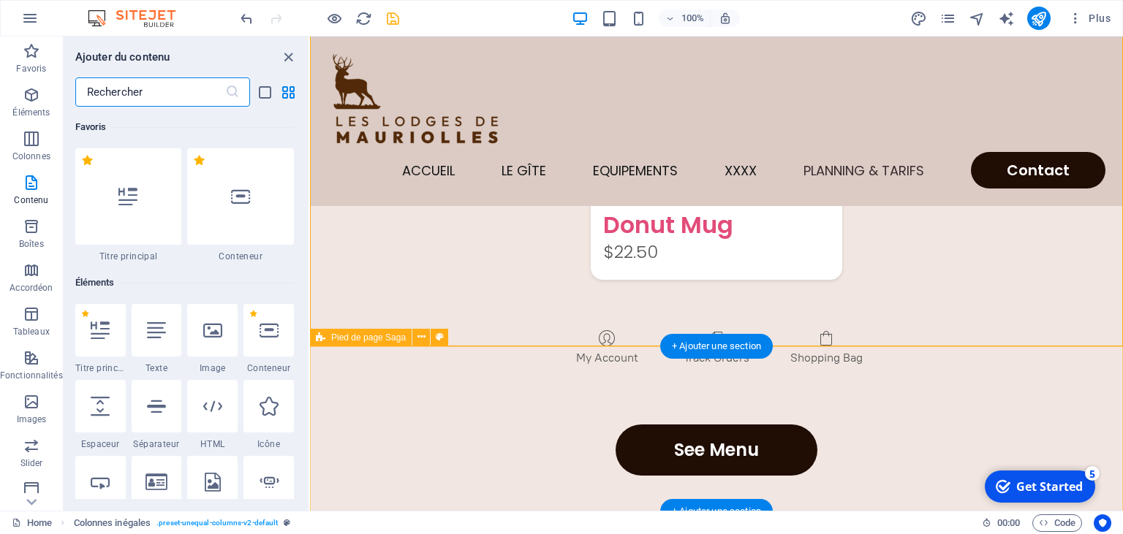
scroll to position [2558, 0]
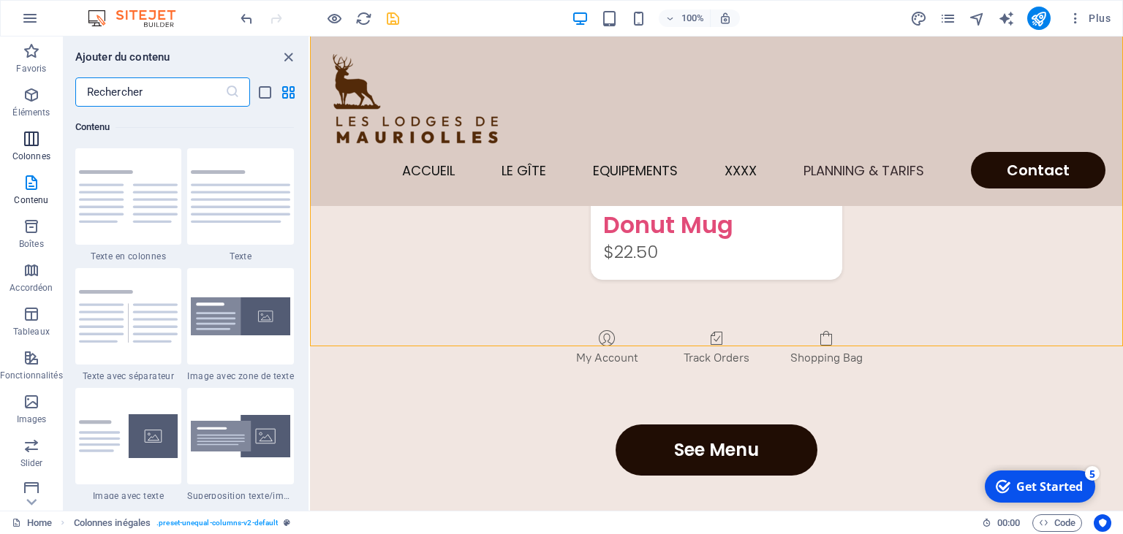
click at [26, 142] on icon "button" at bounding box center [32, 139] width 18 height 18
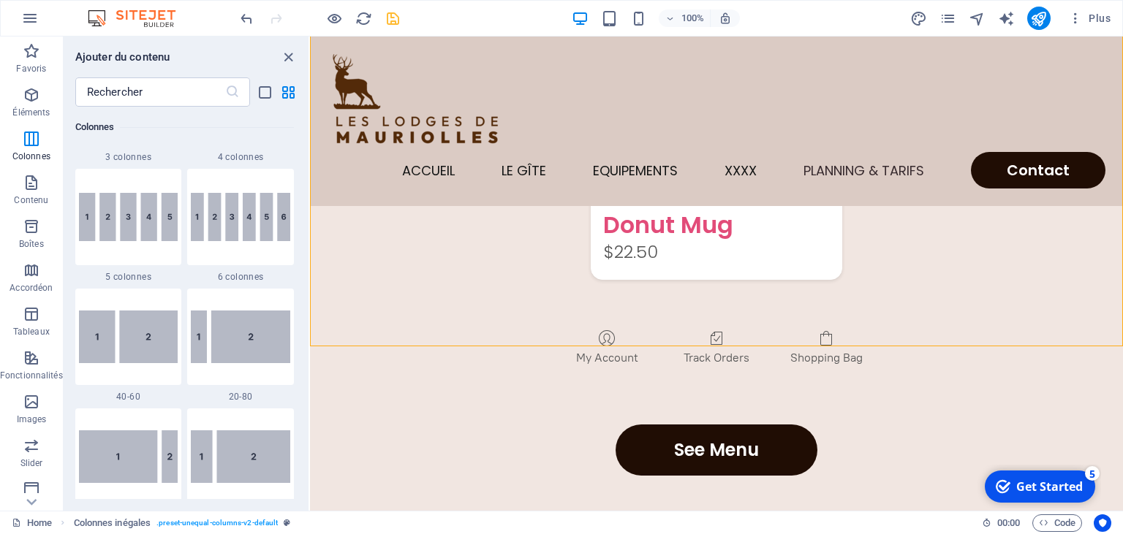
scroll to position [982, 0]
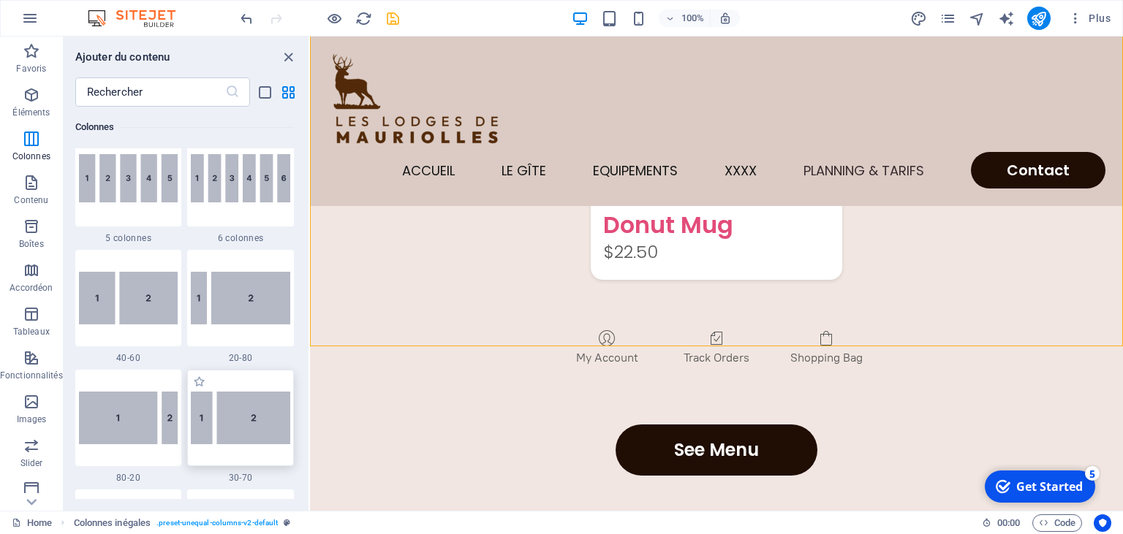
click at [250, 420] on img at bounding box center [240, 418] width 99 height 53
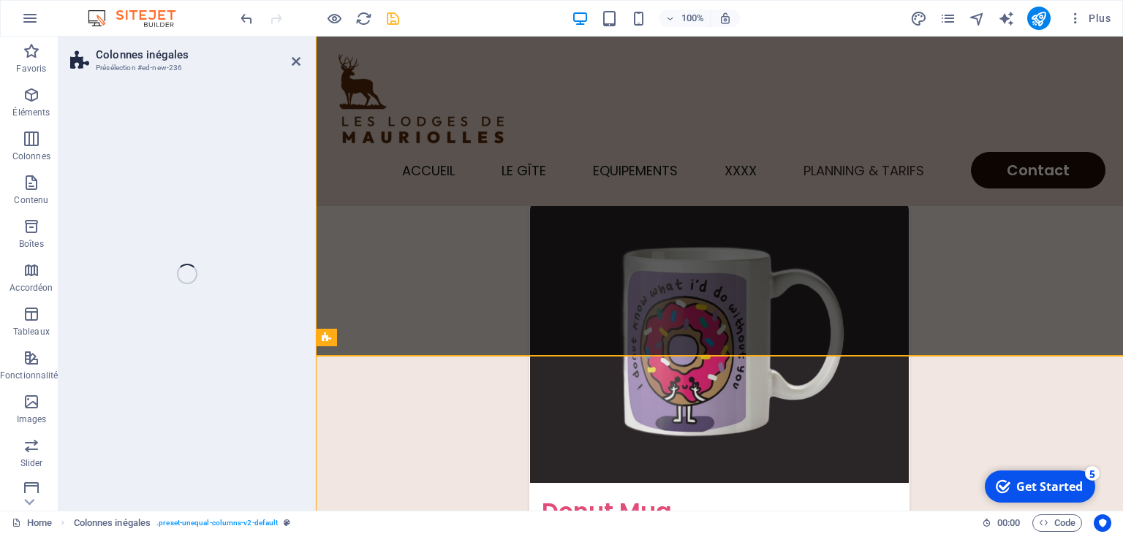
scroll to position [4301, 0]
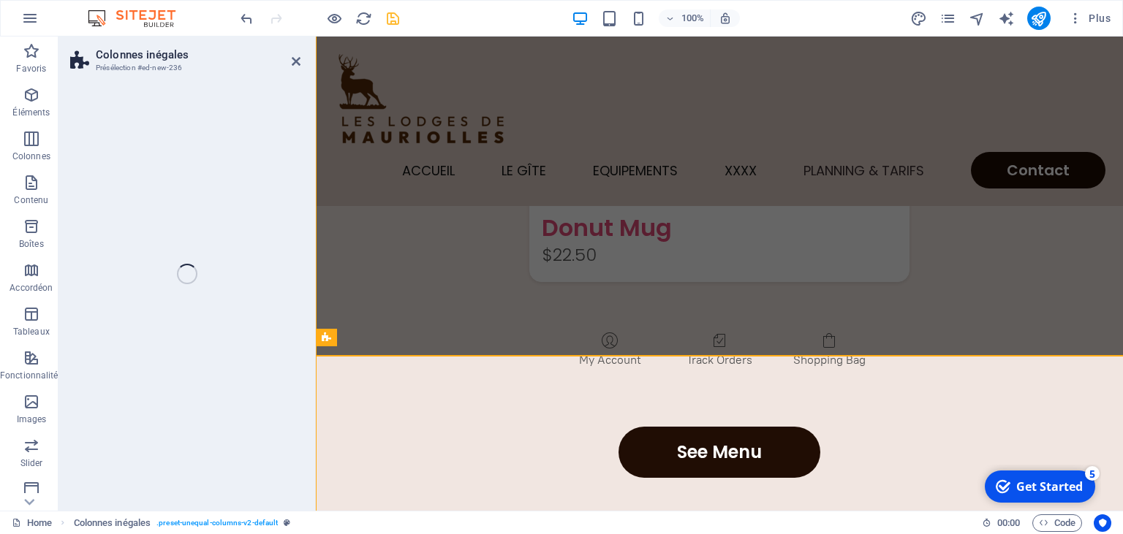
select select "%"
select select "rem"
select select "preset-unequal-columns-v2-4-30-70"
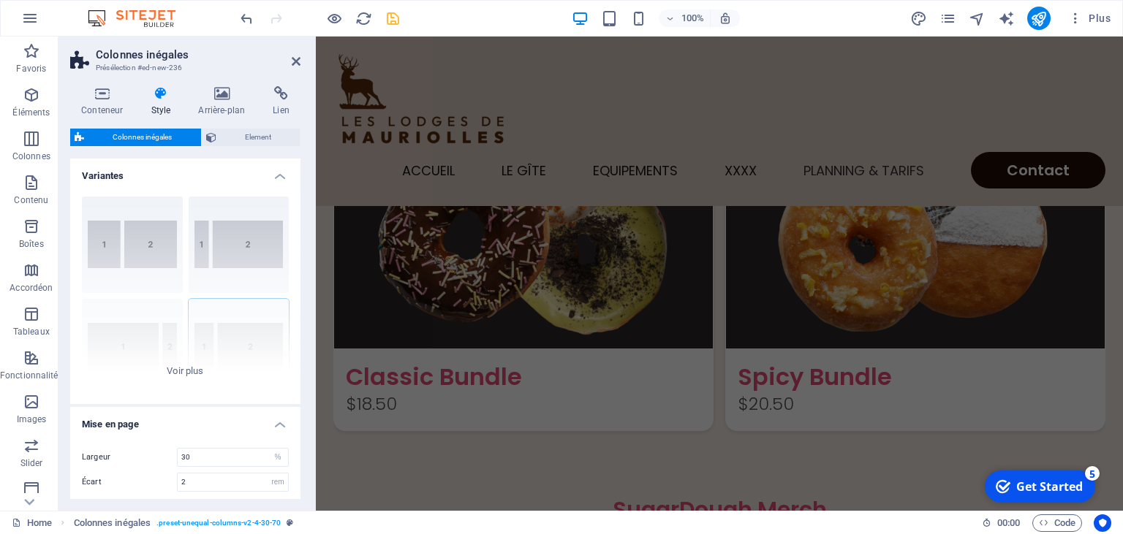
scroll to position [3707, 0]
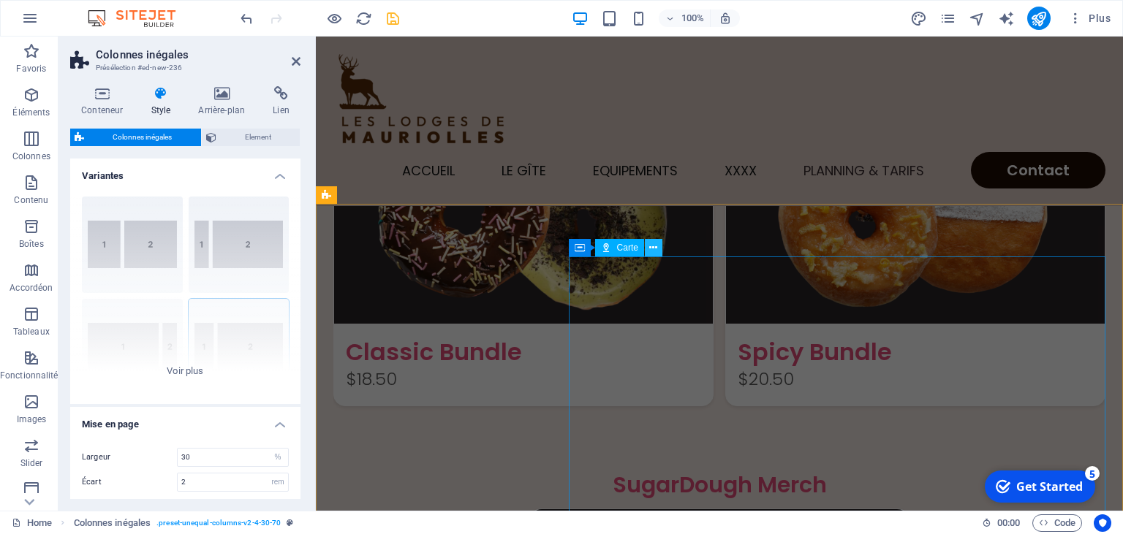
click at [651, 300] on icon at bounding box center [599, 315] width 379 height 31
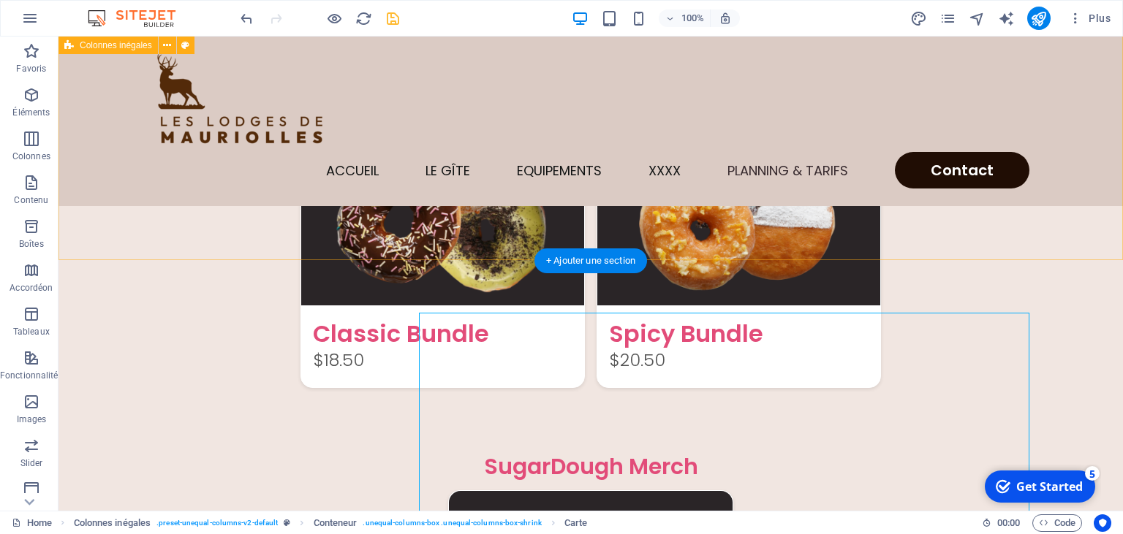
scroll to position [3551, 0]
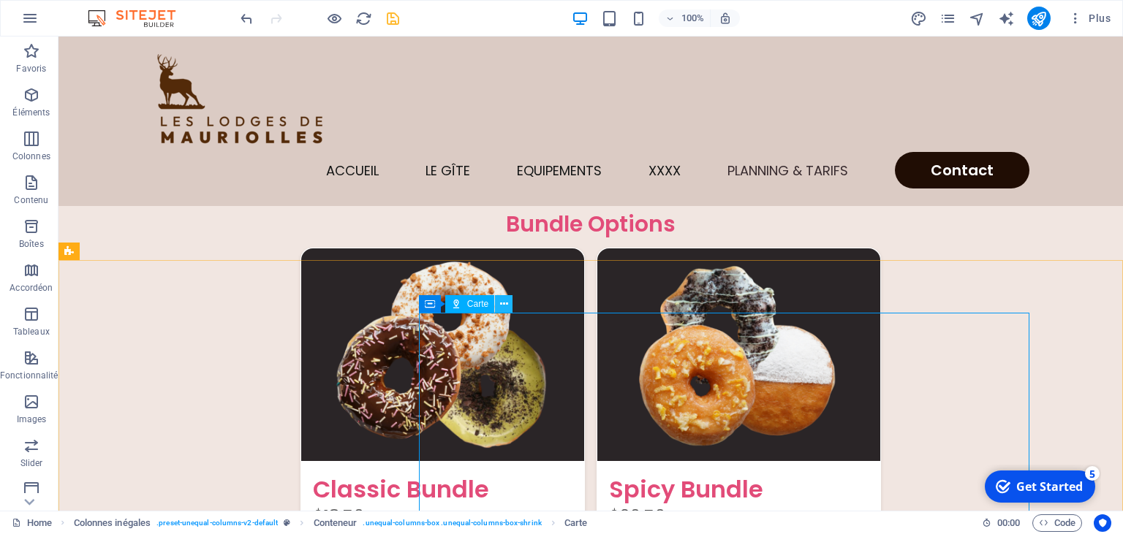
click at [539, 438] on icon at bounding box center [680, 453] width 283 height 31
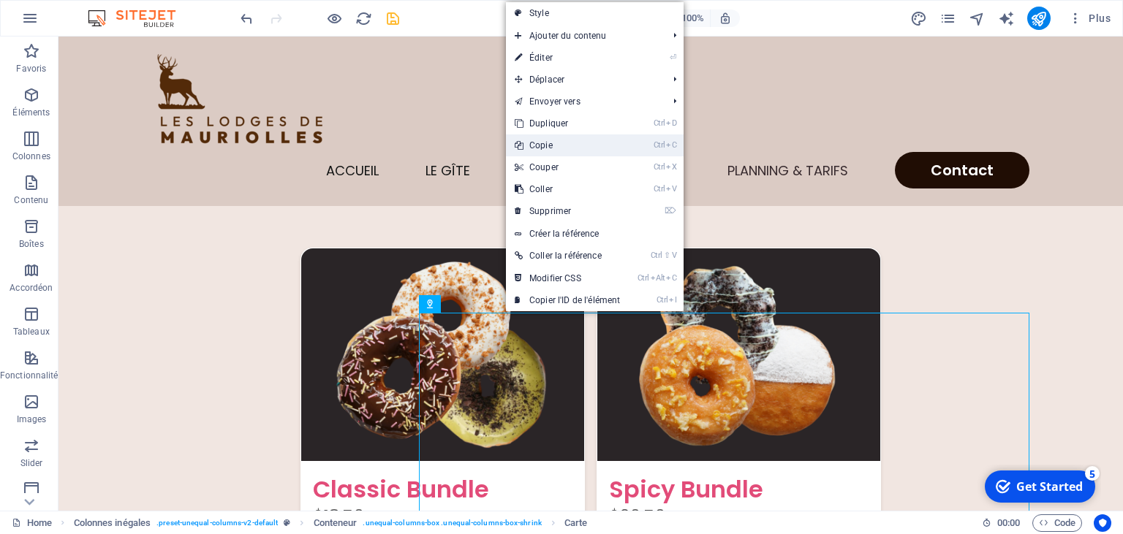
click at [557, 153] on link "Ctrl C Copie" at bounding box center [567, 146] width 123 height 22
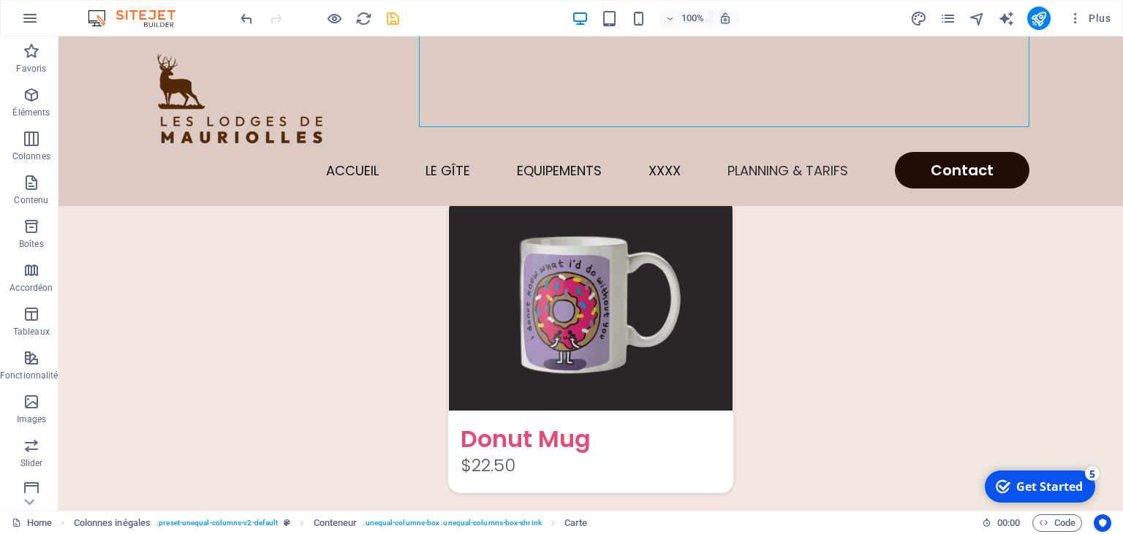
scroll to position [4438, 0]
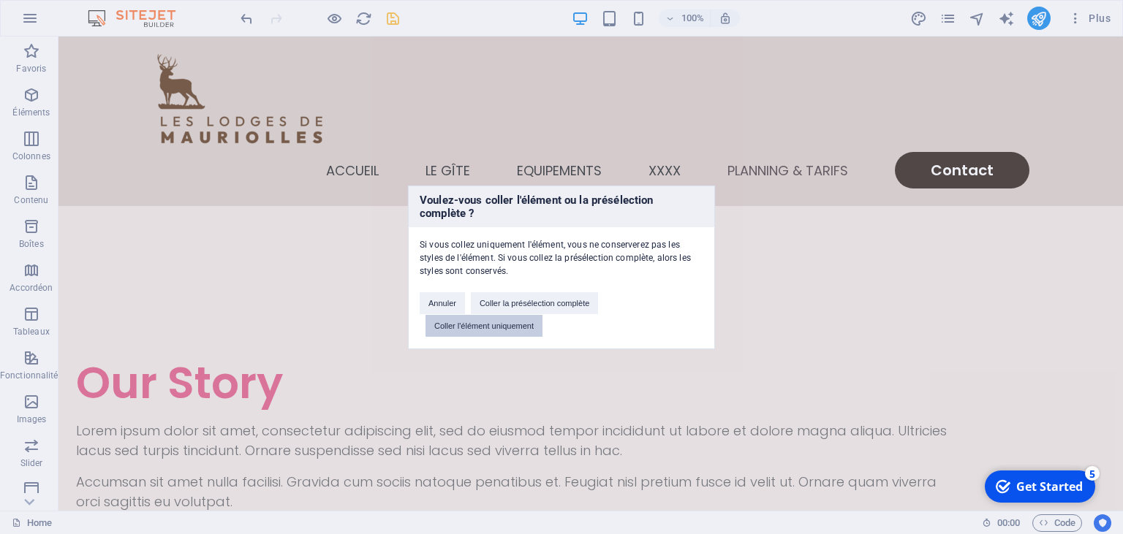
click at [491, 332] on button "Coller l'élément uniquement" at bounding box center [484, 326] width 117 height 22
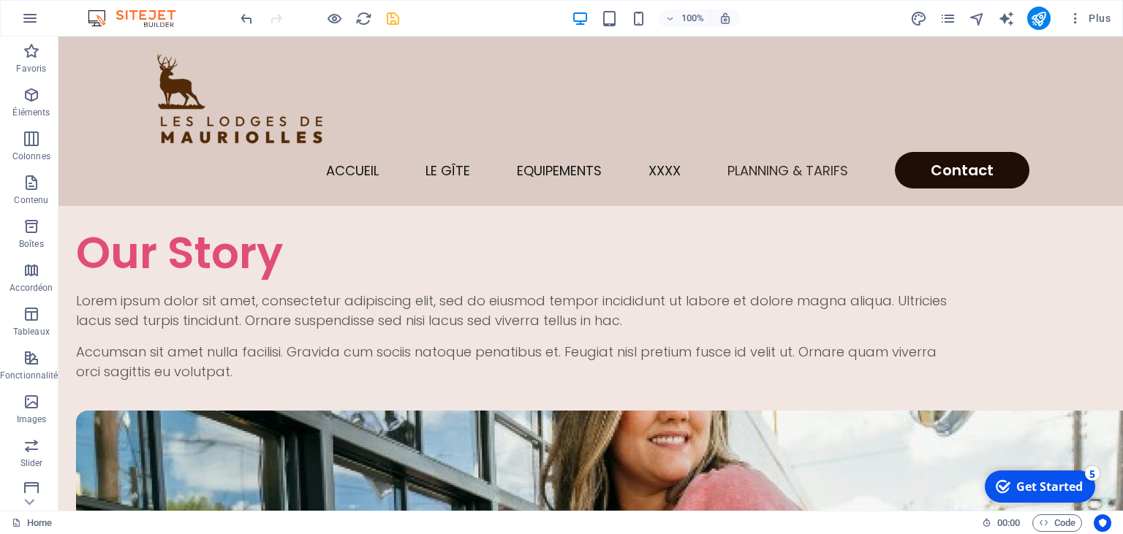
scroll to position [4571, 0]
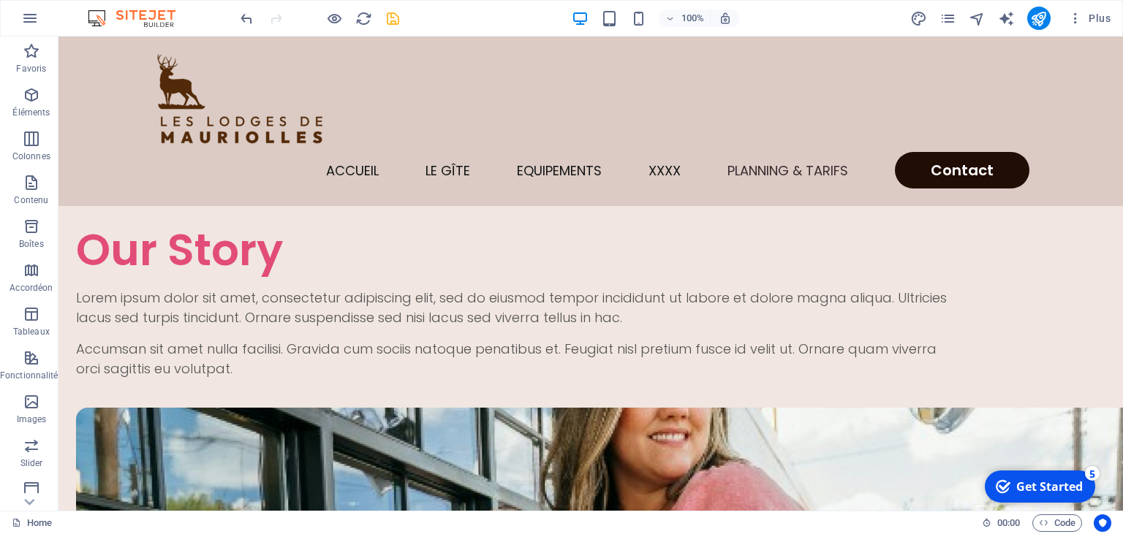
drag, startPoint x: 1122, startPoint y: 445, endPoint x: 137, endPoint y: 53, distance: 1059.6
click at [246, 18] on icon "undo" at bounding box center [246, 18] width 17 height 17
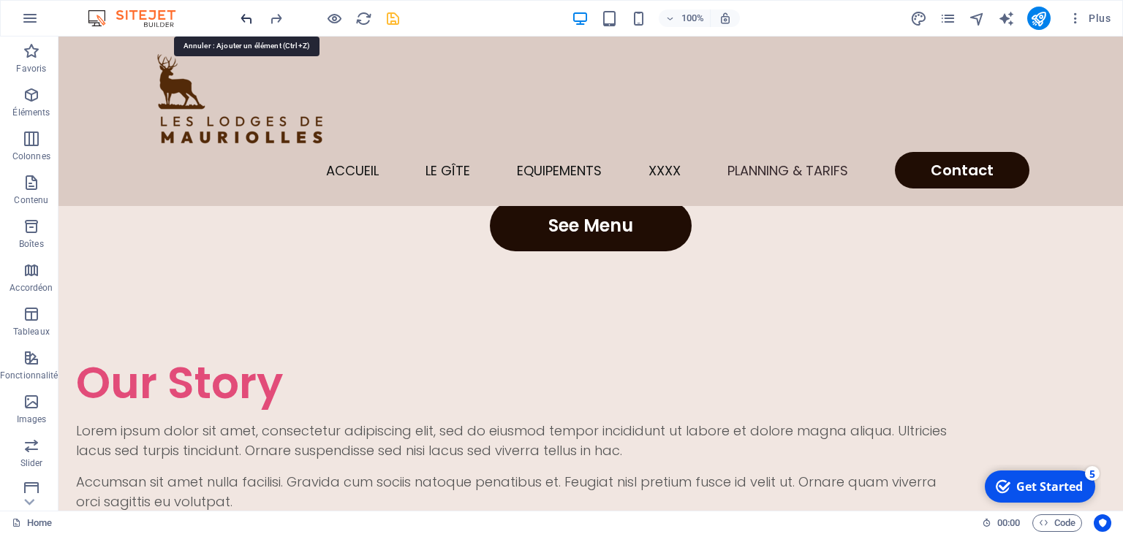
click at [246, 18] on icon "undo" at bounding box center [246, 18] width 17 height 17
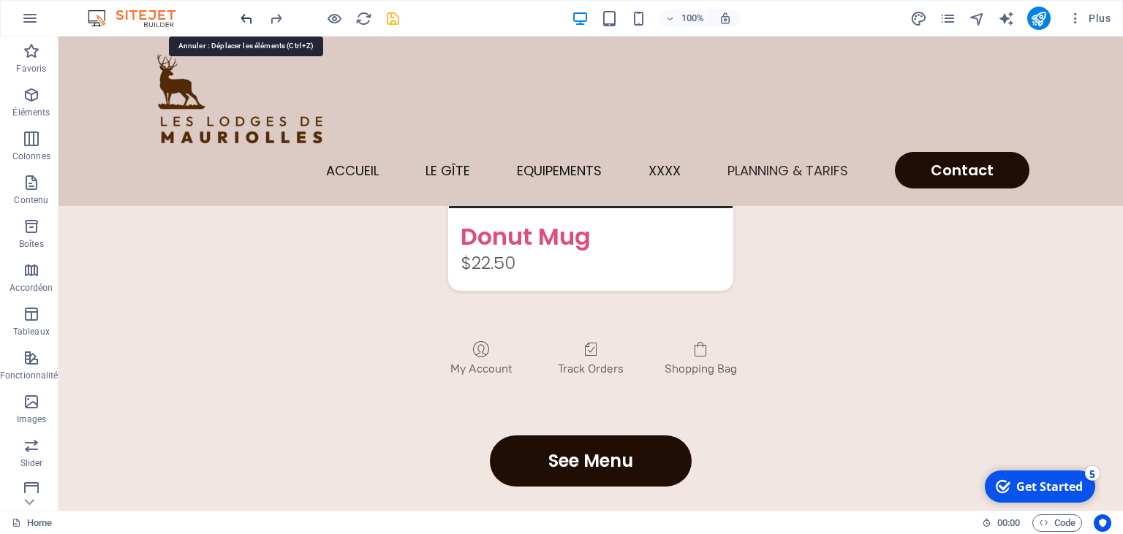
click at [246, 18] on icon "undo" at bounding box center [246, 18] width 17 height 17
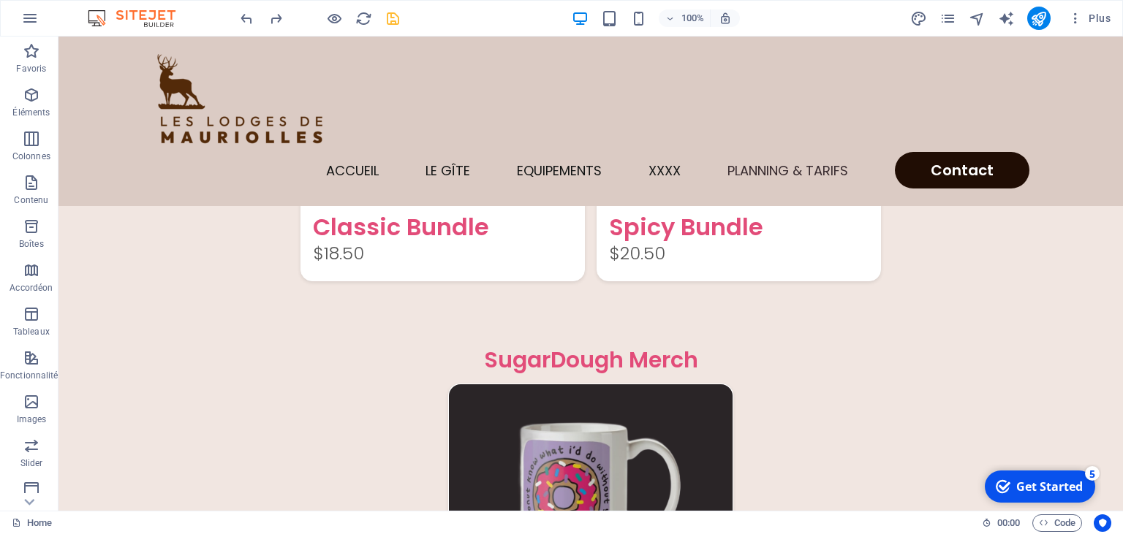
scroll to position [3784, 0]
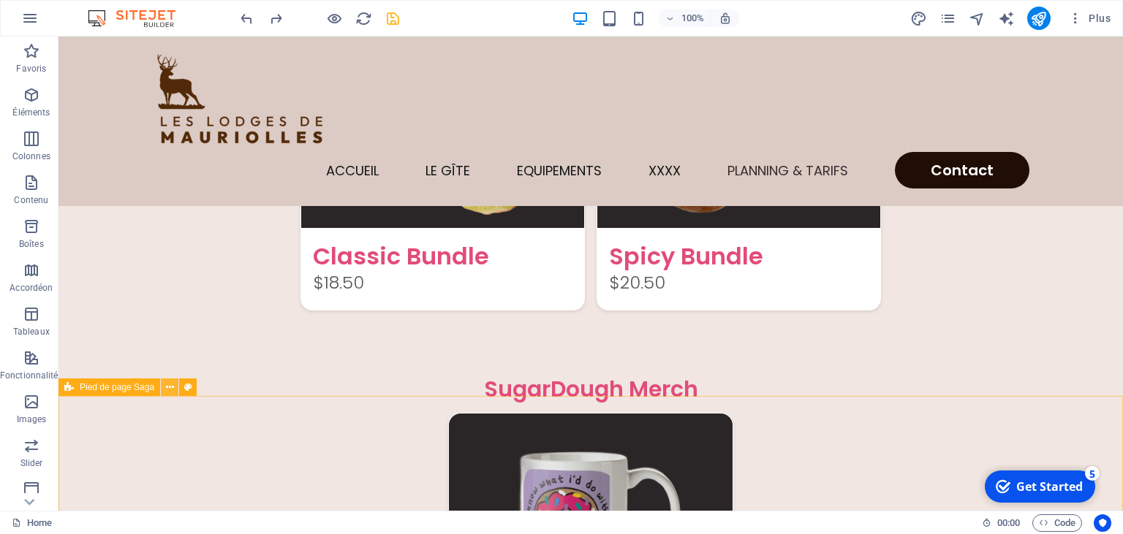
click at [169, 389] on icon at bounding box center [170, 387] width 8 height 15
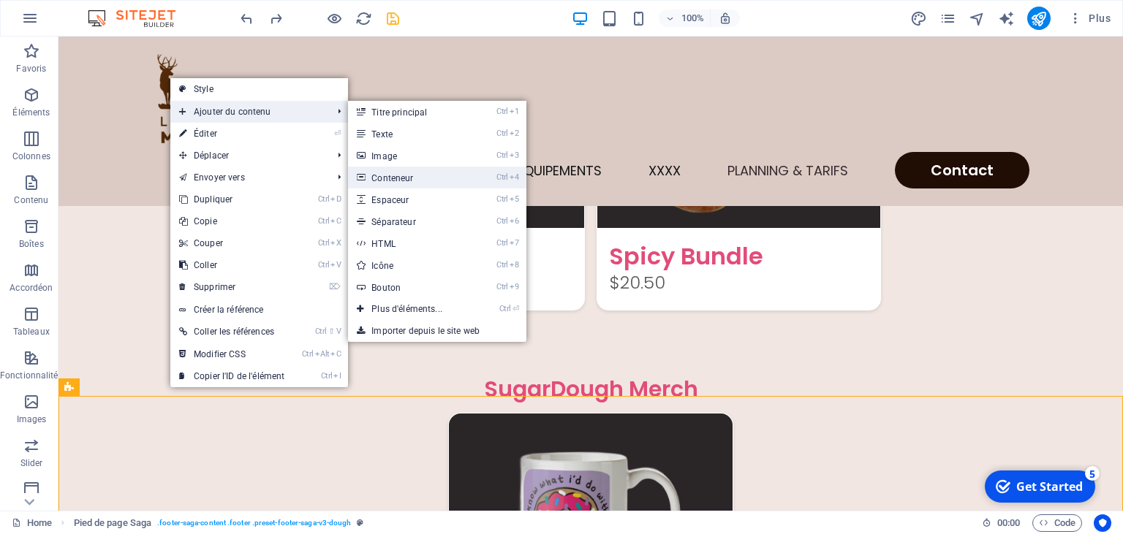
click at [407, 178] on link "Ctrl 4 Conteneur" at bounding box center [410, 178] width 124 height 22
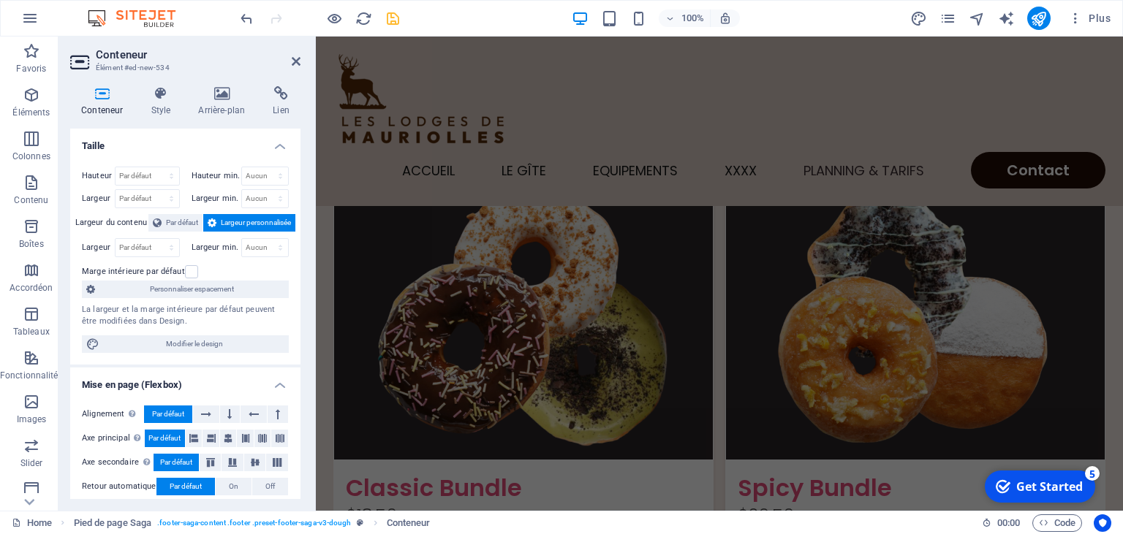
scroll to position [3590, 0]
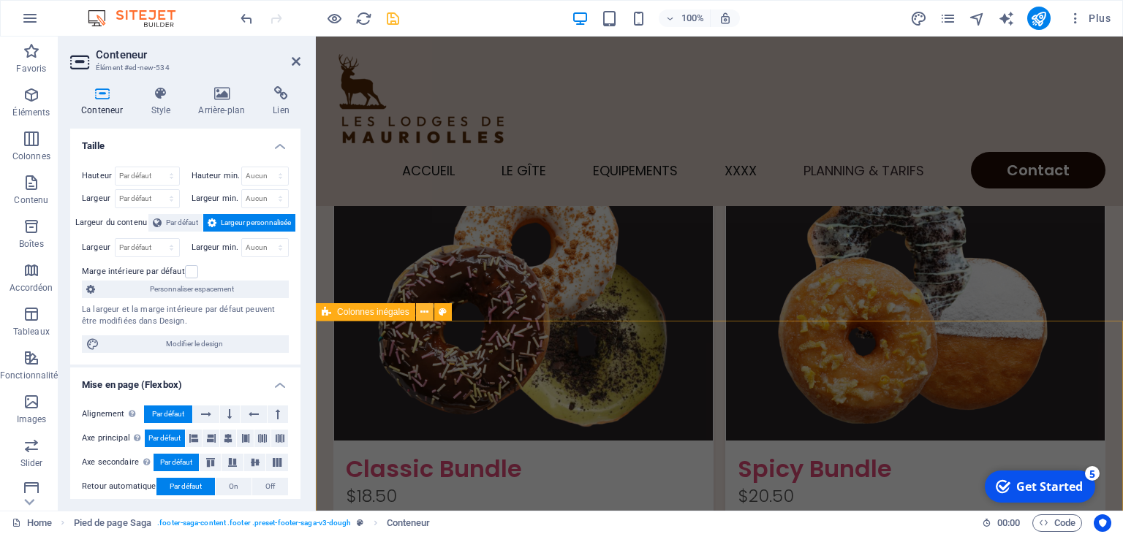
click at [428, 319] on button at bounding box center [425, 312] width 18 height 18
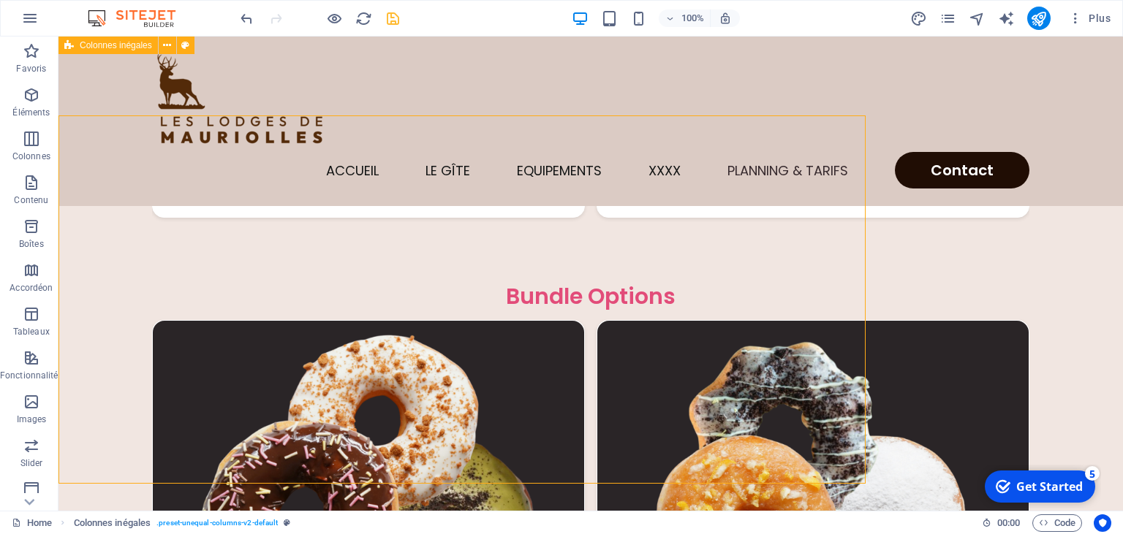
scroll to position [3462, 0]
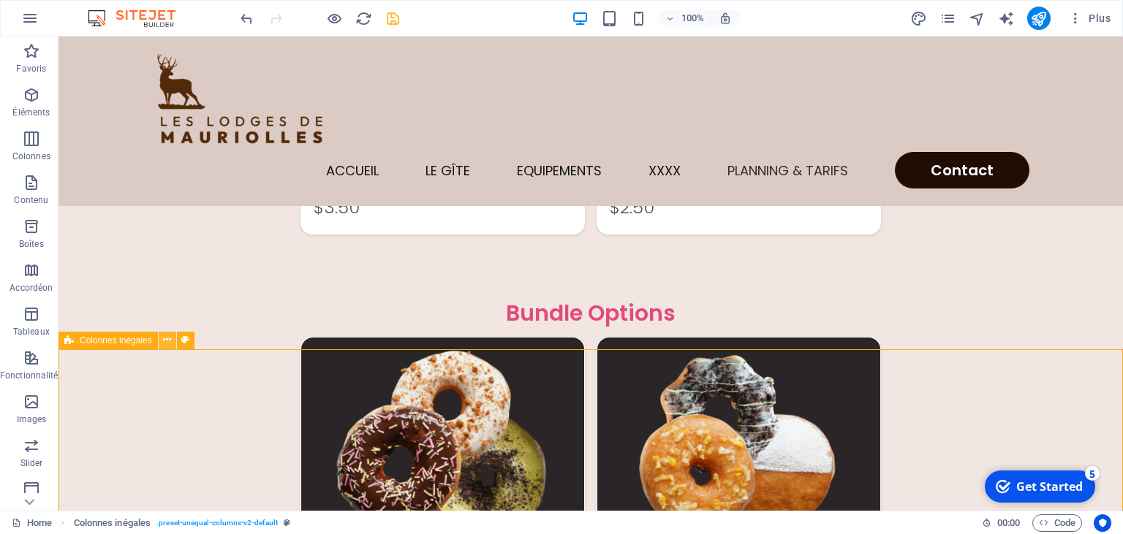
click at [166, 339] on icon at bounding box center [167, 340] width 8 height 15
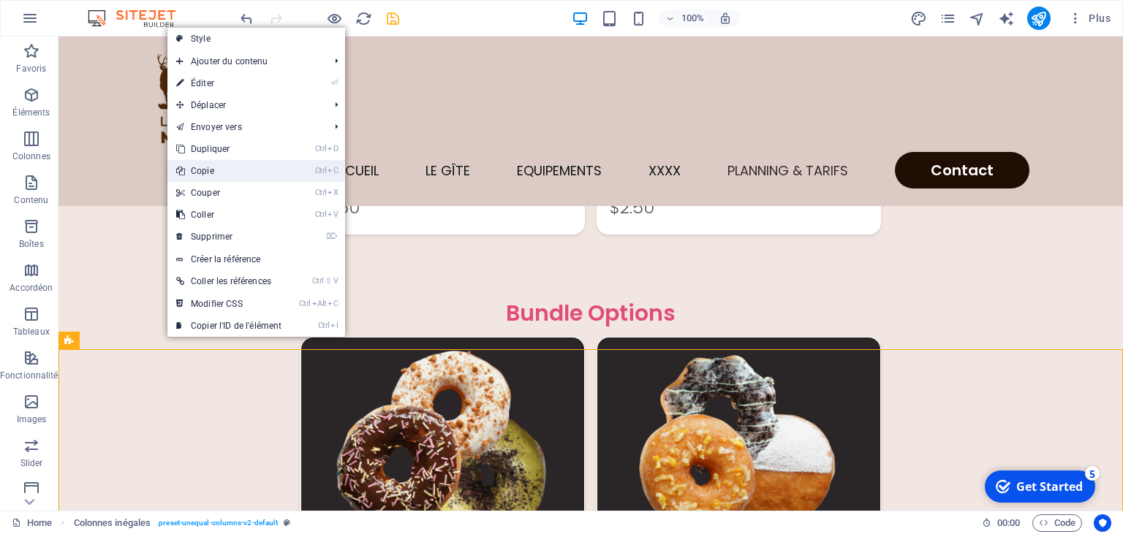
click at [200, 173] on link "Ctrl C Copie" at bounding box center [228, 171] width 123 height 22
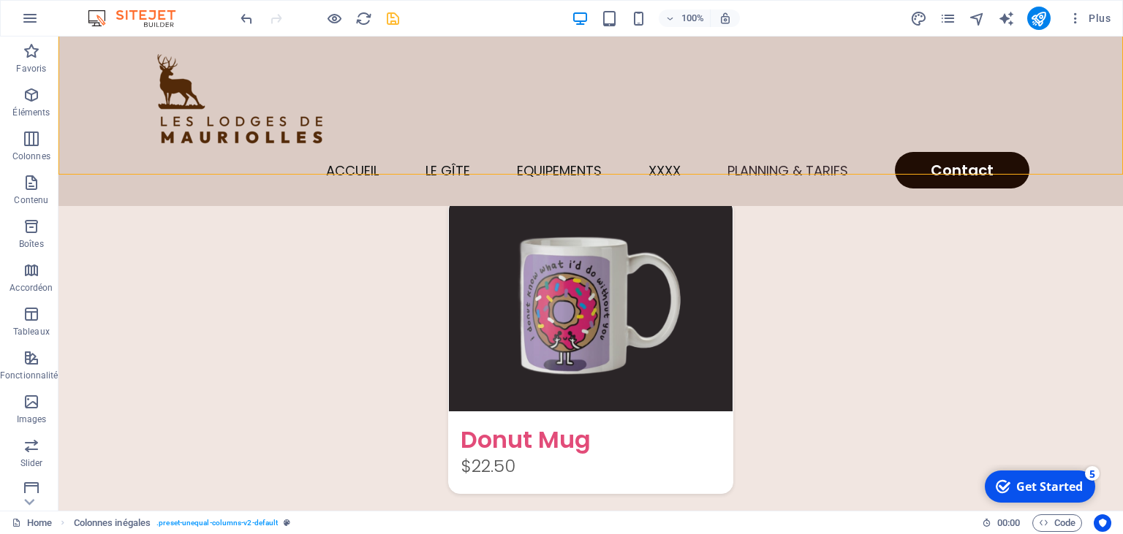
scroll to position [4005, 0]
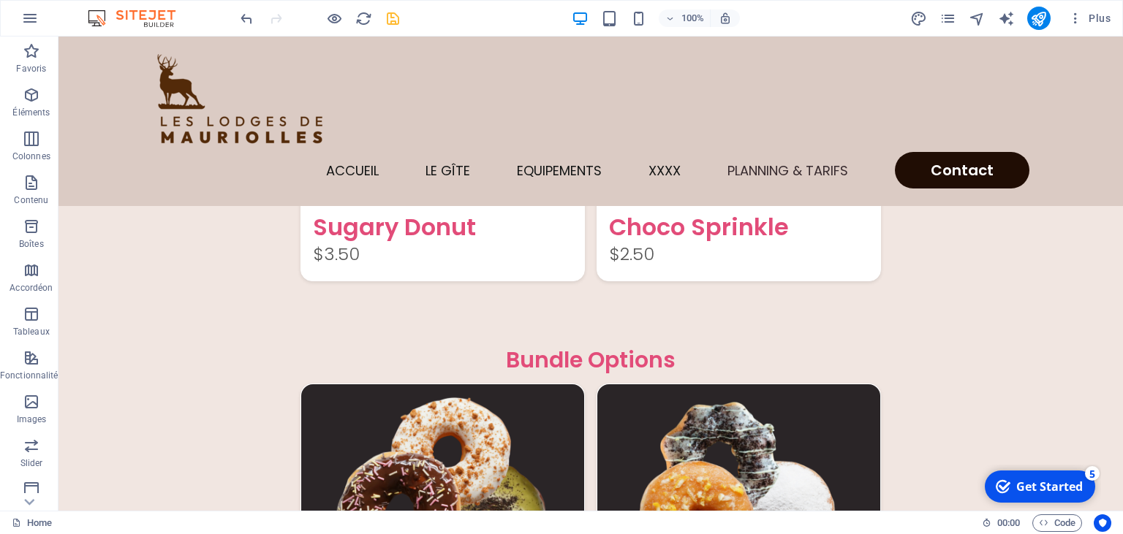
scroll to position [3427, 0]
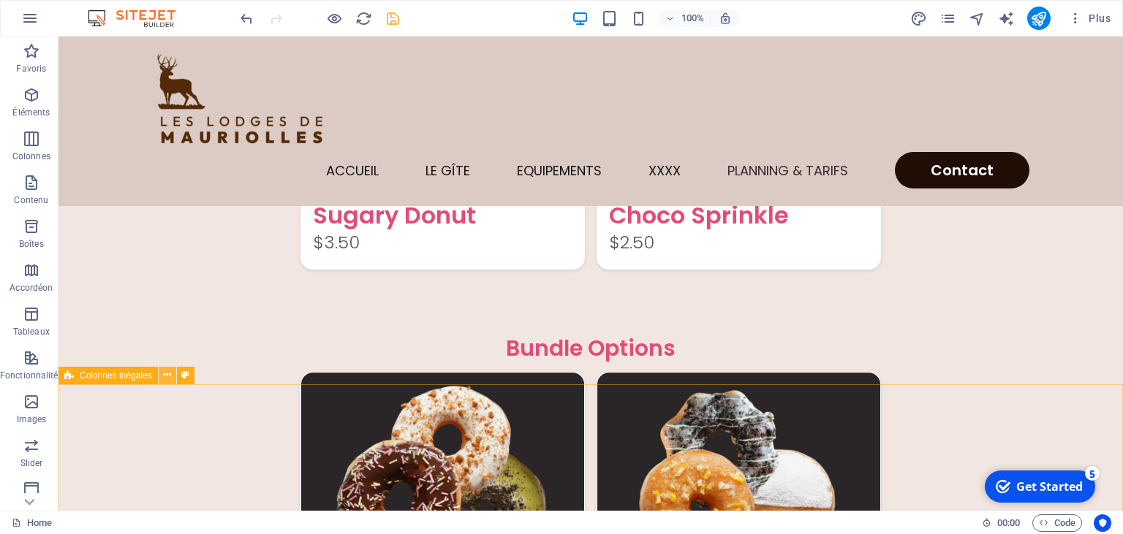
click at [166, 379] on icon at bounding box center [167, 375] width 8 height 15
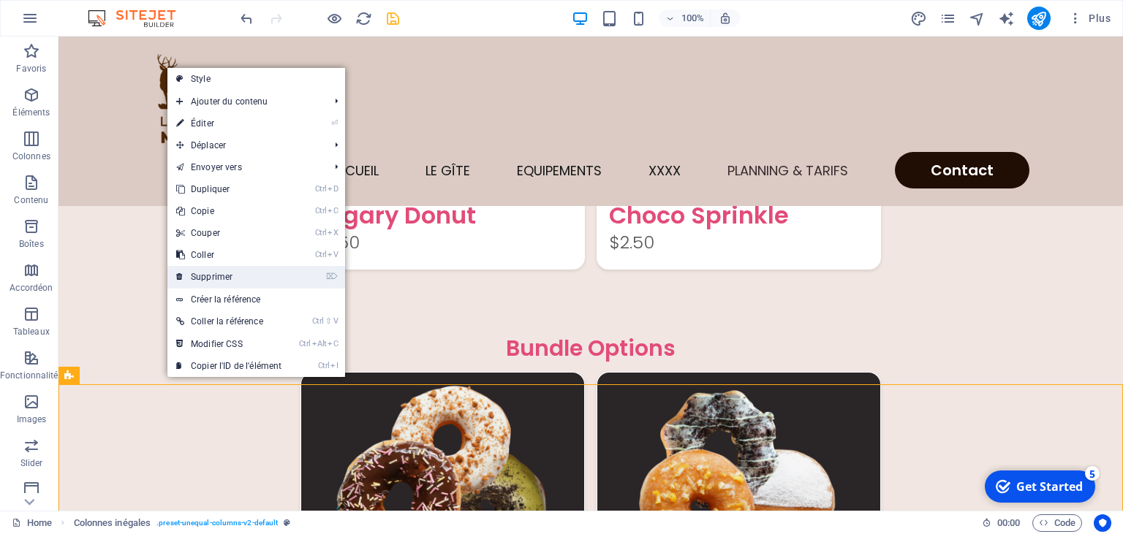
click at [224, 276] on link "⌦ Supprimer" at bounding box center [228, 277] width 123 height 22
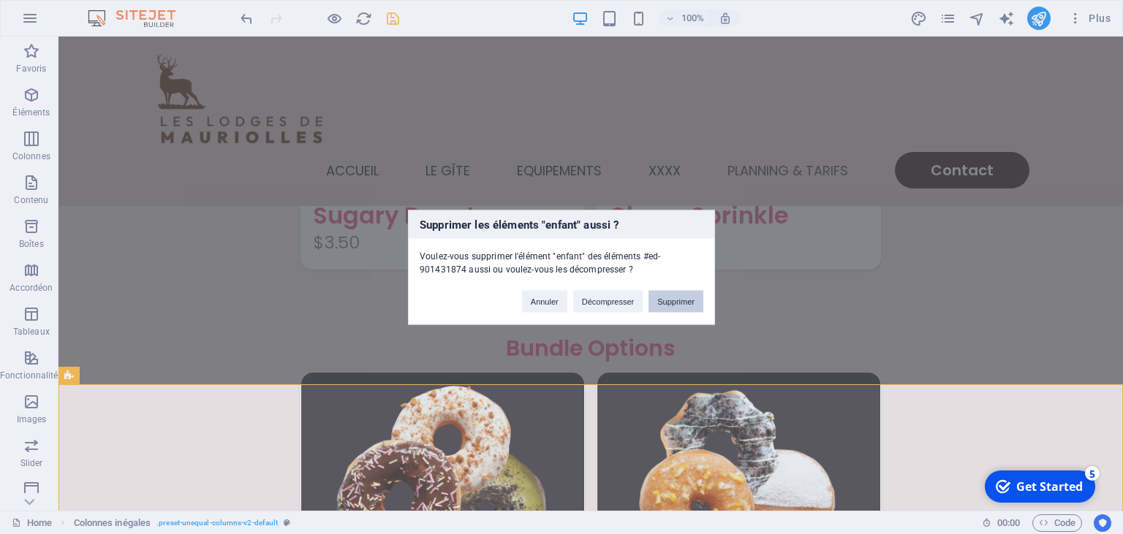
click at [672, 303] on button "Supprimer" at bounding box center [675, 301] width 55 height 22
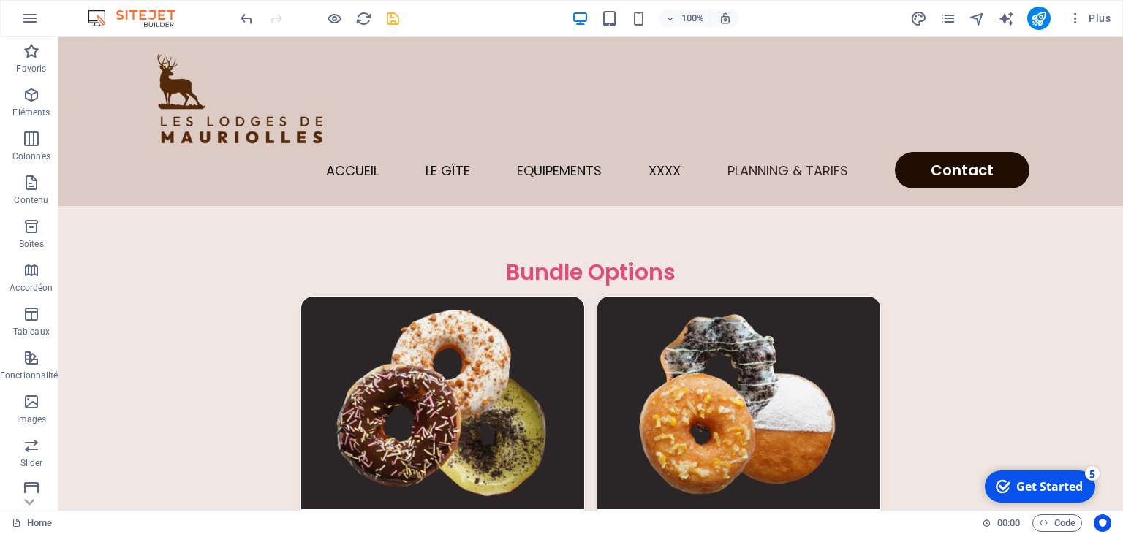
scroll to position [3514, 0]
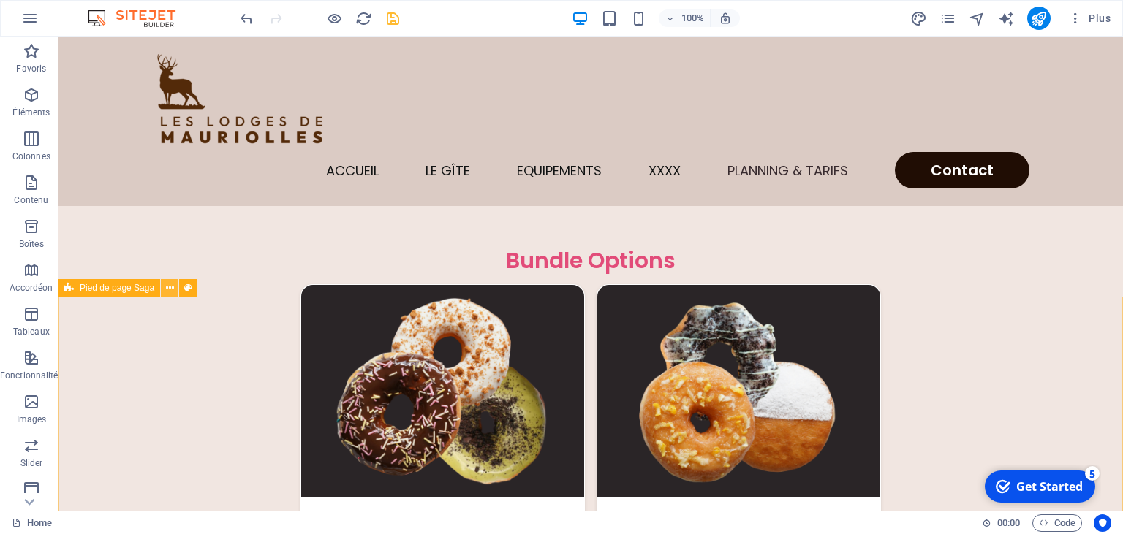
click at [165, 287] on button at bounding box center [170, 288] width 18 height 18
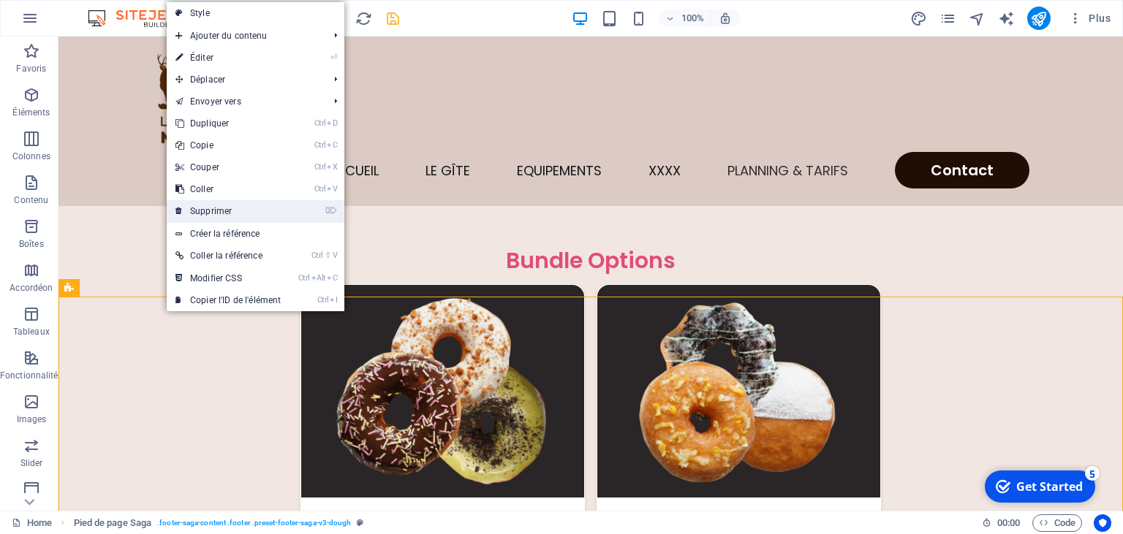
click at [208, 213] on link "⌦ Supprimer" at bounding box center [228, 211] width 123 height 22
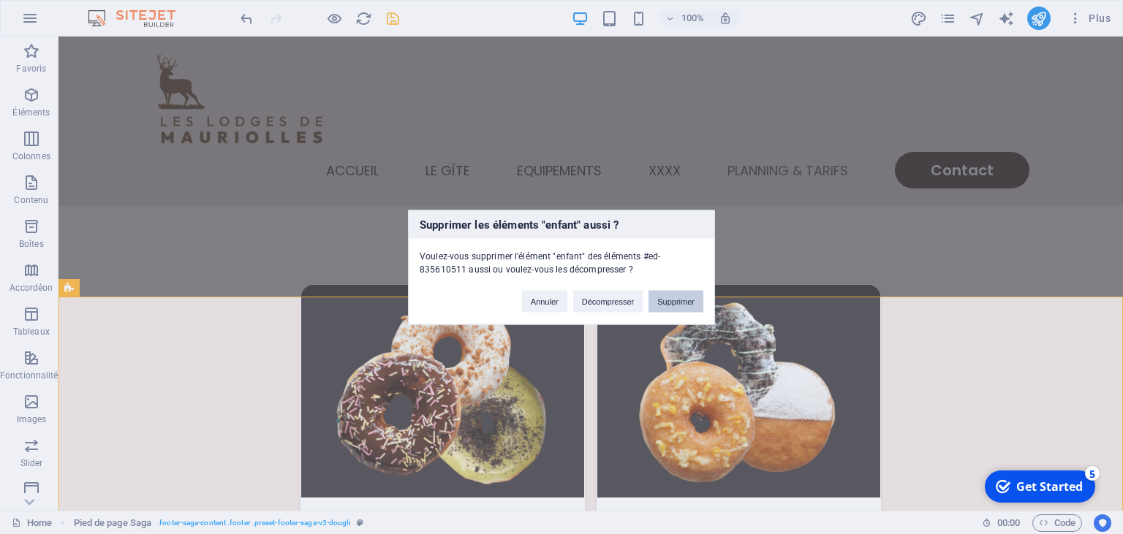
click at [662, 304] on button "Supprimer" at bounding box center [675, 301] width 55 height 22
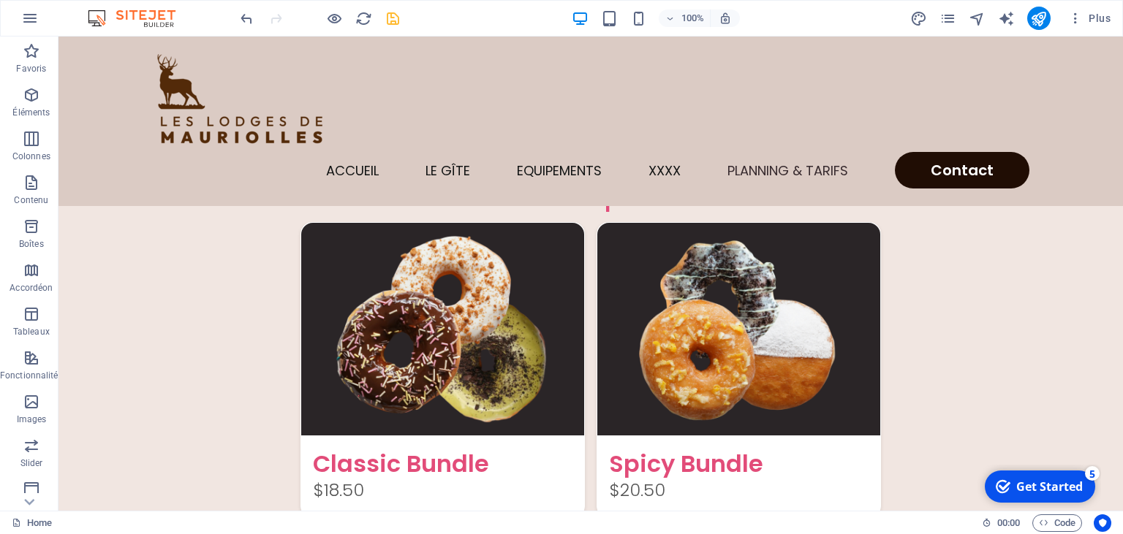
scroll to position [3669, 0]
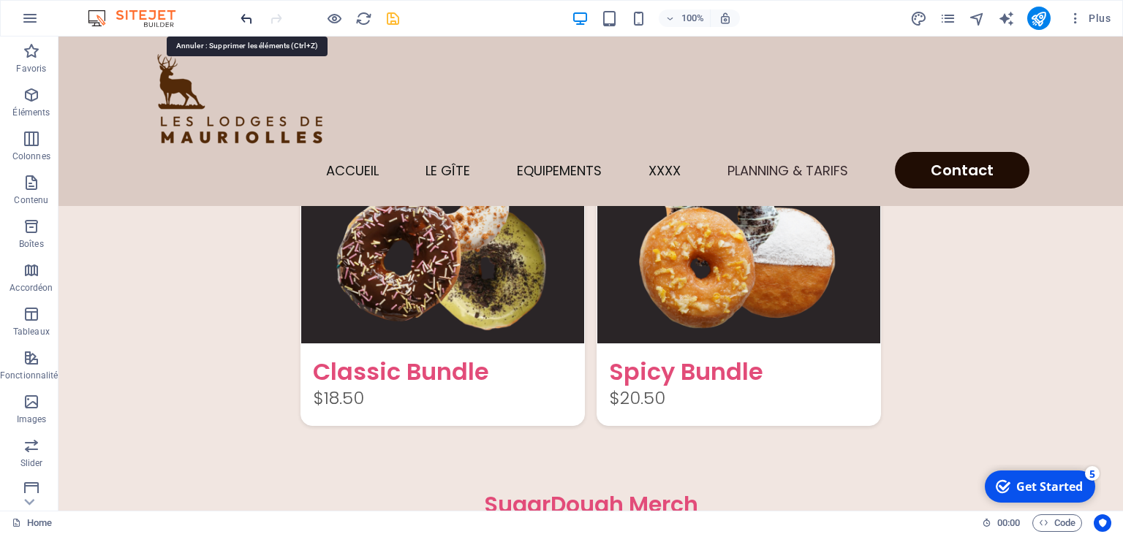
click at [244, 13] on icon "undo" at bounding box center [246, 18] width 17 height 17
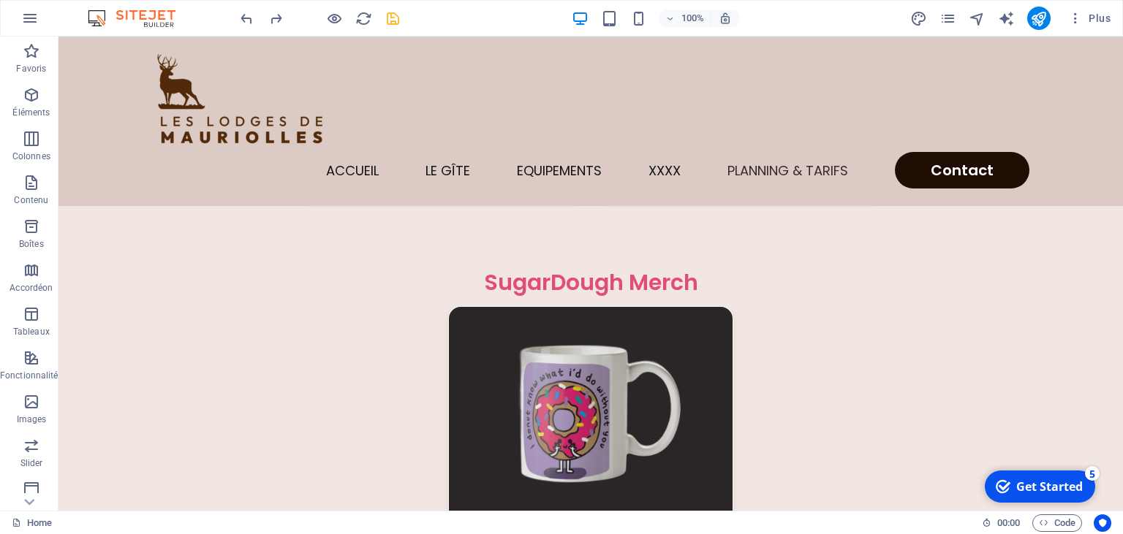
scroll to position [3897, 0]
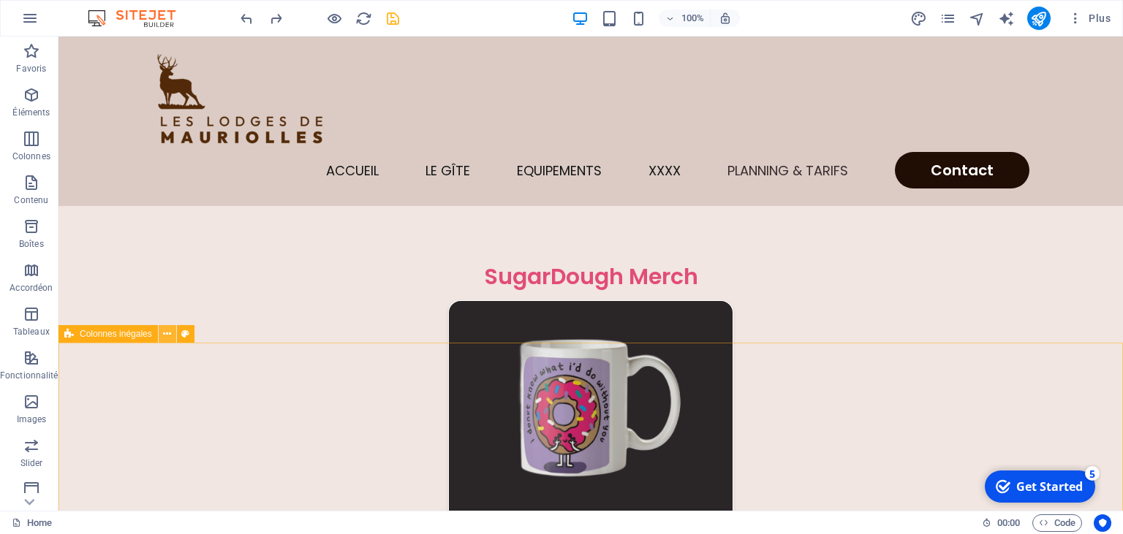
click at [170, 337] on icon at bounding box center [167, 334] width 8 height 15
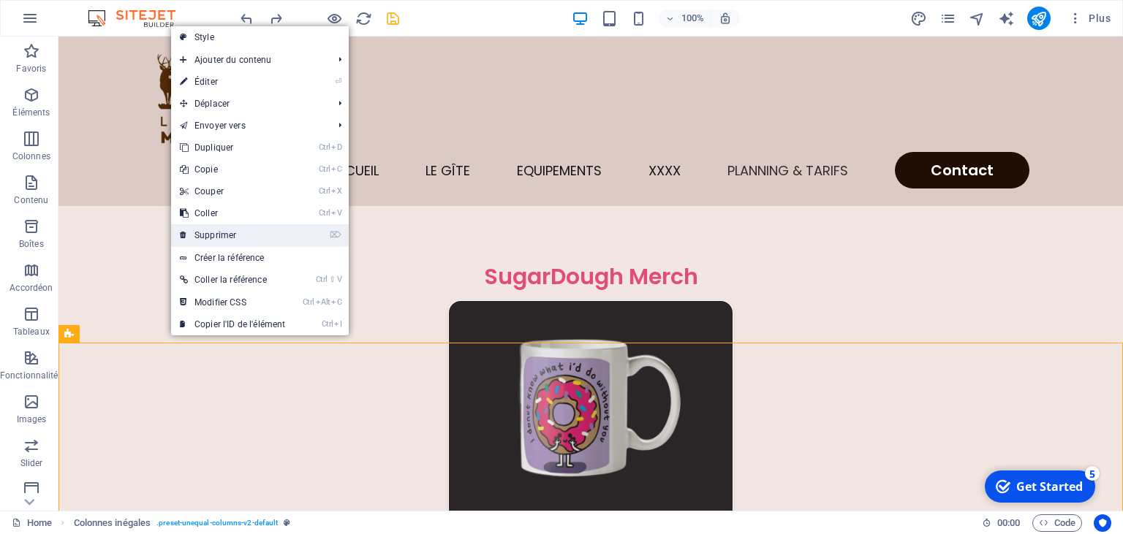
click at [221, 231] on link "⌦ Supprimer" at bounding box center [232, 235] width 123 height 22
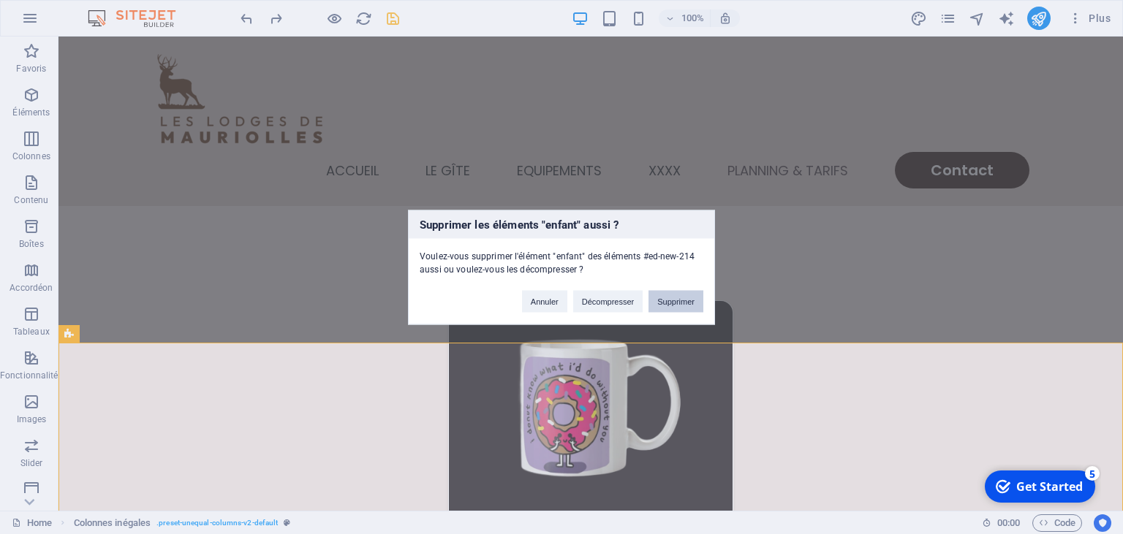
click at [679, 292] on button "Supprimer" at bounding box center [675, 301] width 55 height 22
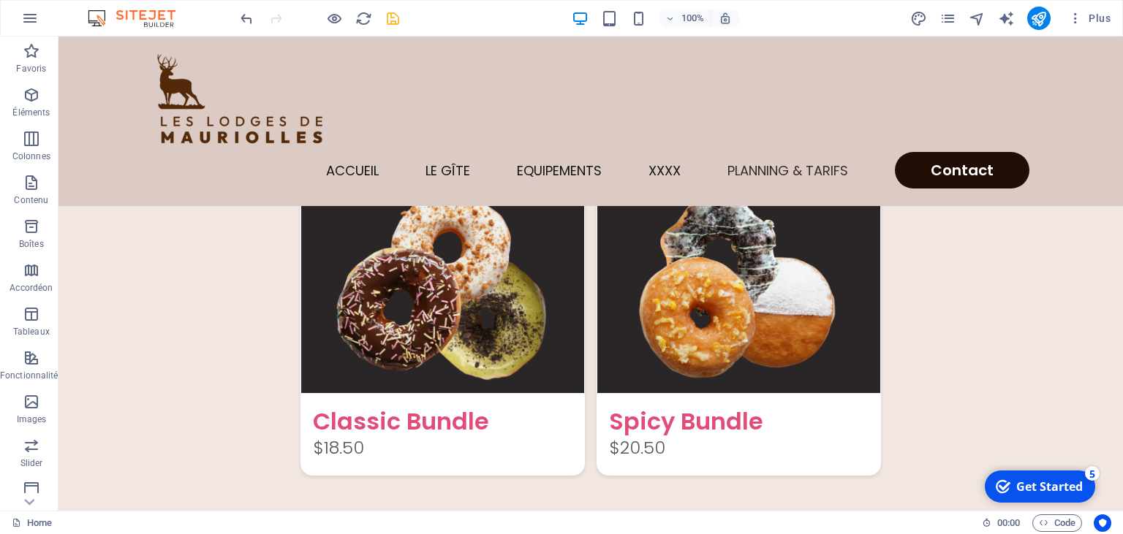
scroll to position [3433, 0]
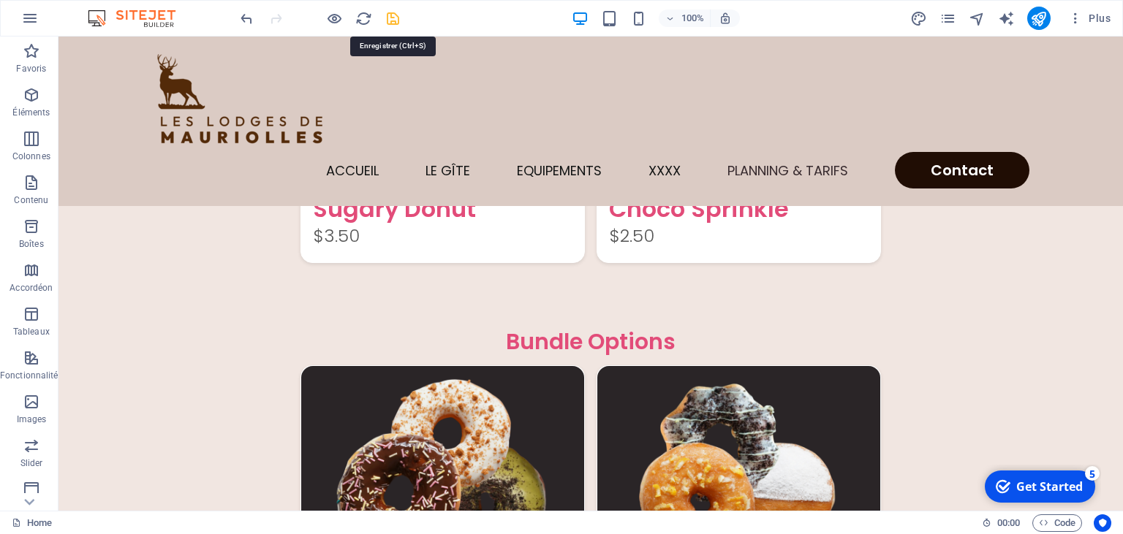
click at [389, 19] on icon "save" at bounding box center [393, 18] width 17 height 17
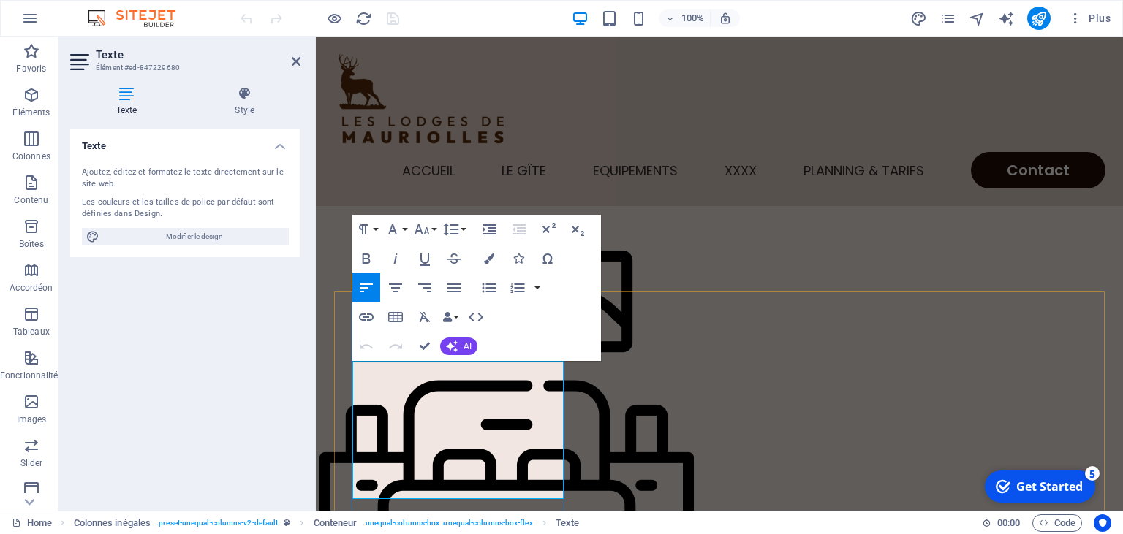
drag, startPoint x: 367, startPoint y: 372, endPoint x: 454, endPoint y: 375, distance: 87.1
click at [365, 258] on icon "button" at bounding box center [367, 259] width 18 height 18
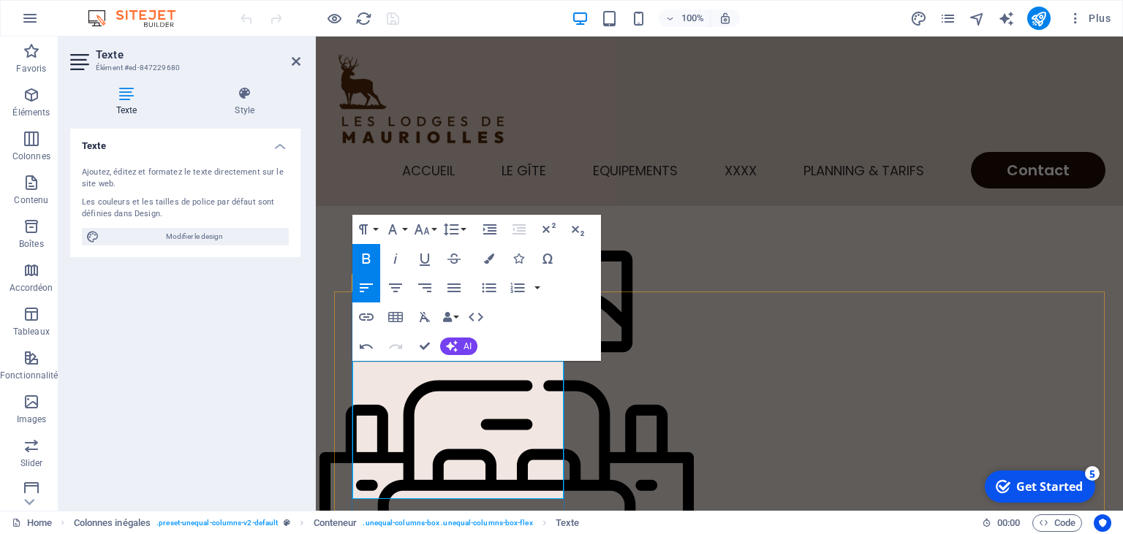
drag, startPoint x: 364, startPoint y: 373, endPoint x: 450, endPoint y: 376, distance: 86.3
click at [488, 262] on icon "button" at bounding box center [489, 259] width 10 height 10
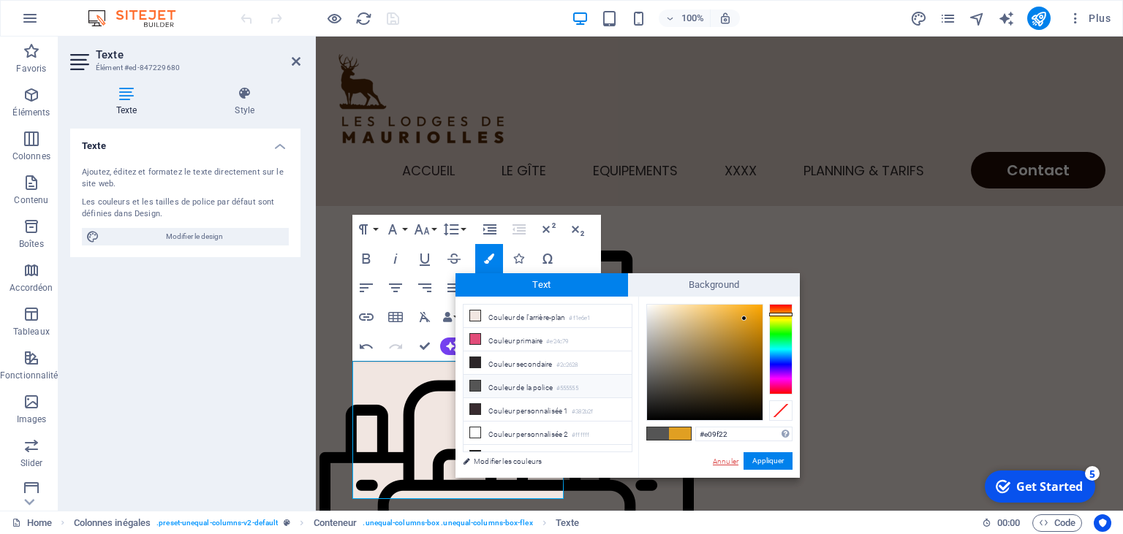
click at [726, 465] on link "Annuler" at bounding box center [725, 461] width 29 height 11
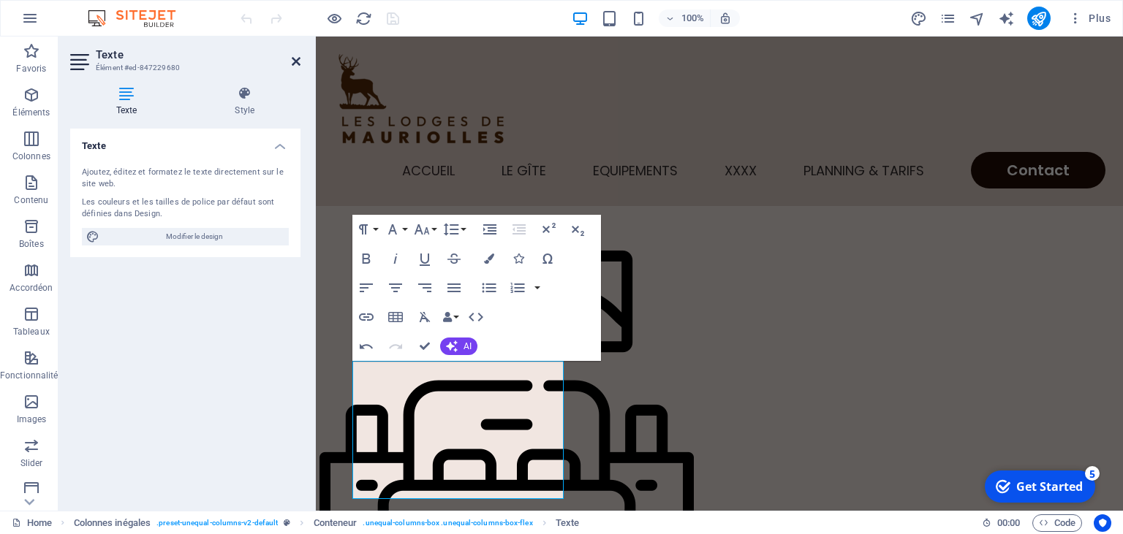
click at [298, 64] on icon at bounding box center [296, 62] width 9 height 12
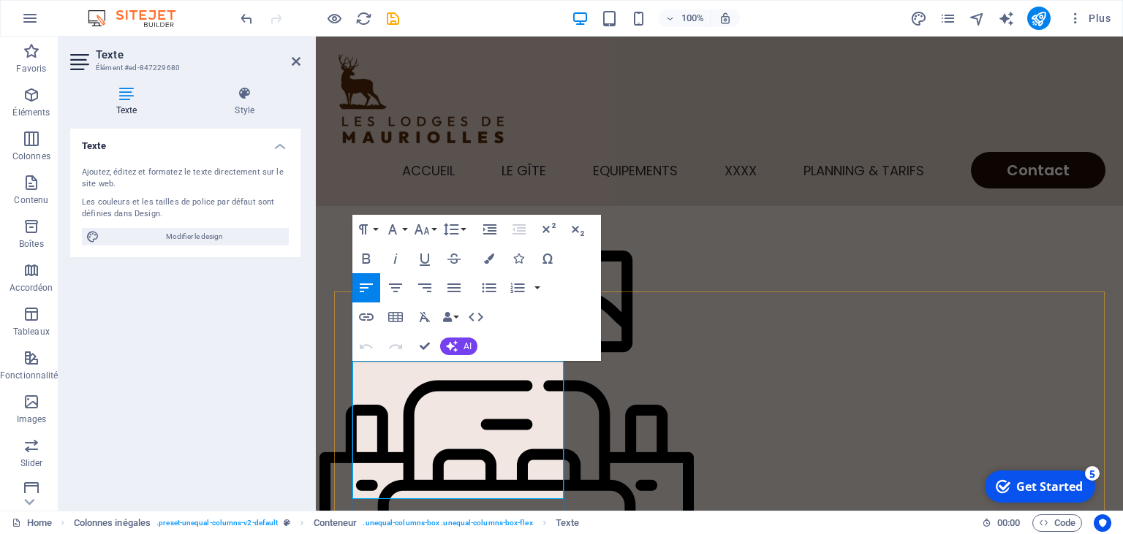
drag, startPoint x: 474, startPoint y: 372, endPoint x: 449, endPoint y: 387, distance: 29.2
click at [368, 254] on icon "button" at bounding box center [367, 259] width 18 height 18
drag, startPoint x: 482, startPoint y: 411, endPoint x: 560, endPoint y: 411, distance: 78.2
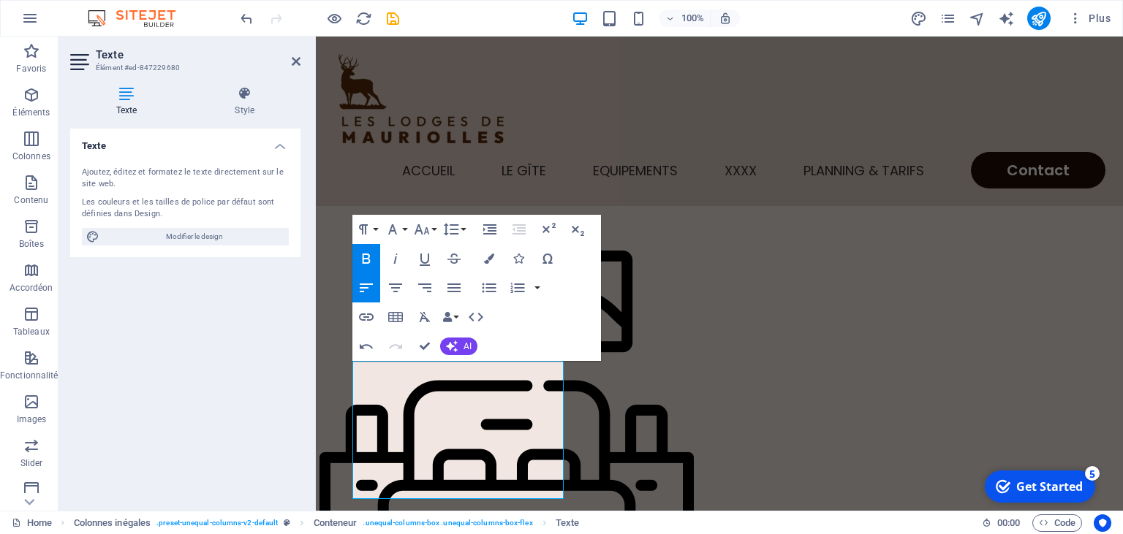
click at [361, 260] on icon "button" at bounding box center [367, 259] width 18 height 18
drag, startPoint x: 421, startPoint y: 431, endPoint x: 505, endPoint y: 426, distance: 84.2
click at [368, 257] on icon "button" at bounding box center [366, 259] width 8 height 10
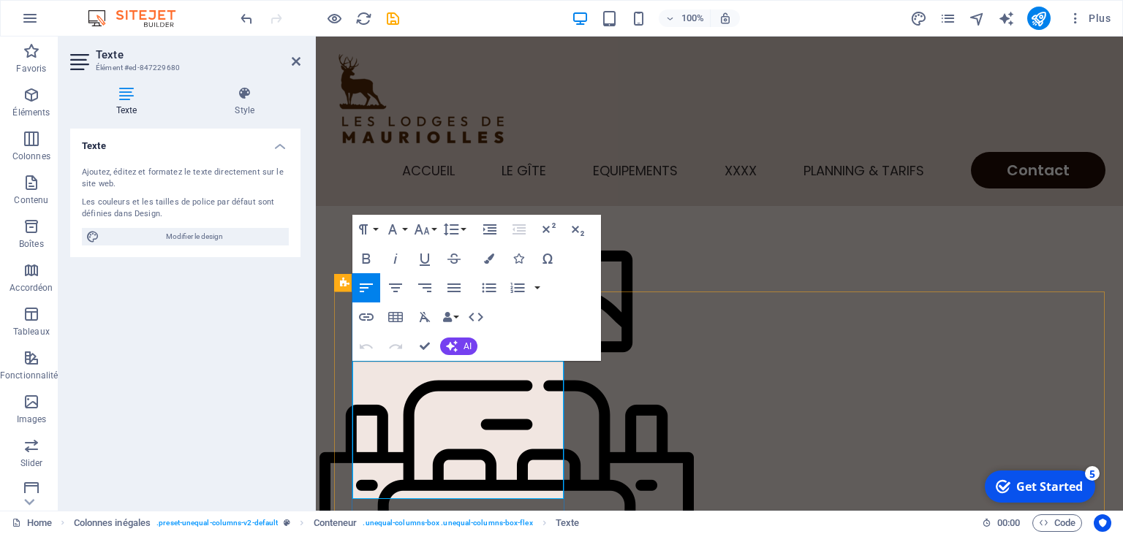
drag, startPoint x: 422, startPoint y: 432, endPoint x: 504, endPoint y: 432, distance: 82.6
click at [370, 262] on icon "button" at bounding box center [366, 259] width 8 height 10
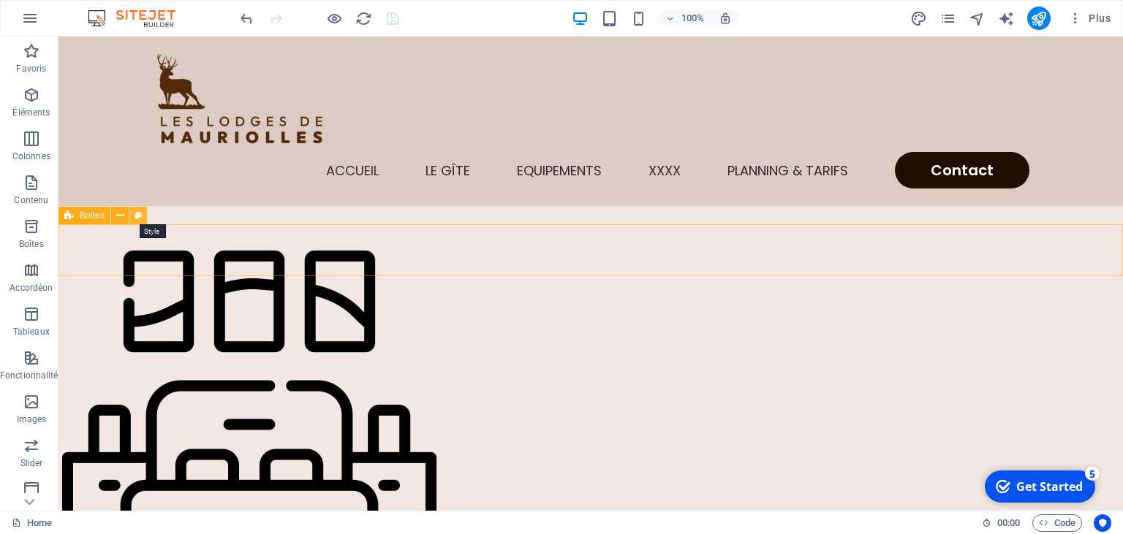
select select "rem"
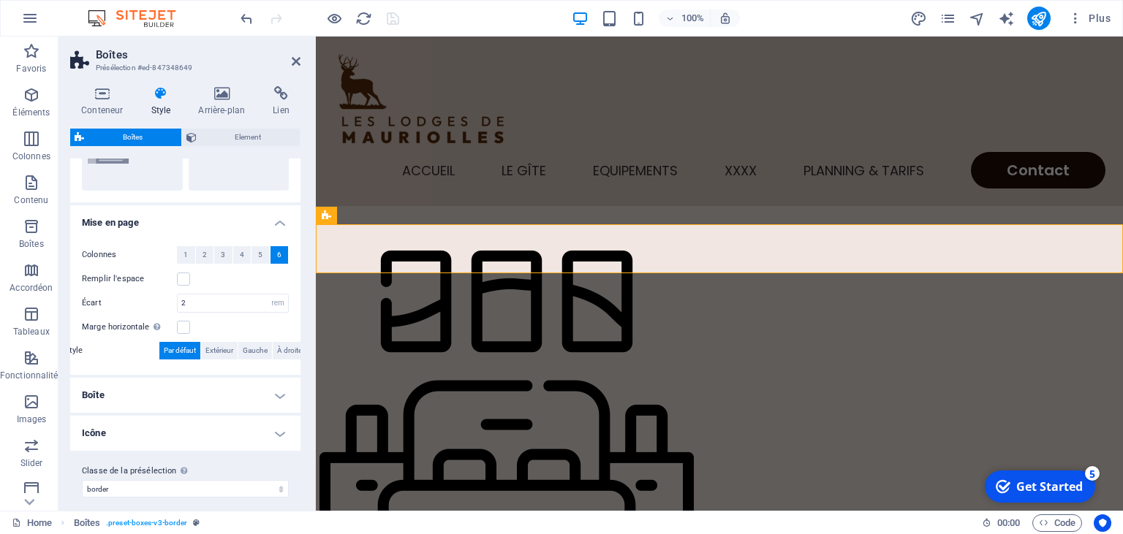
scroll to position [213, 0]
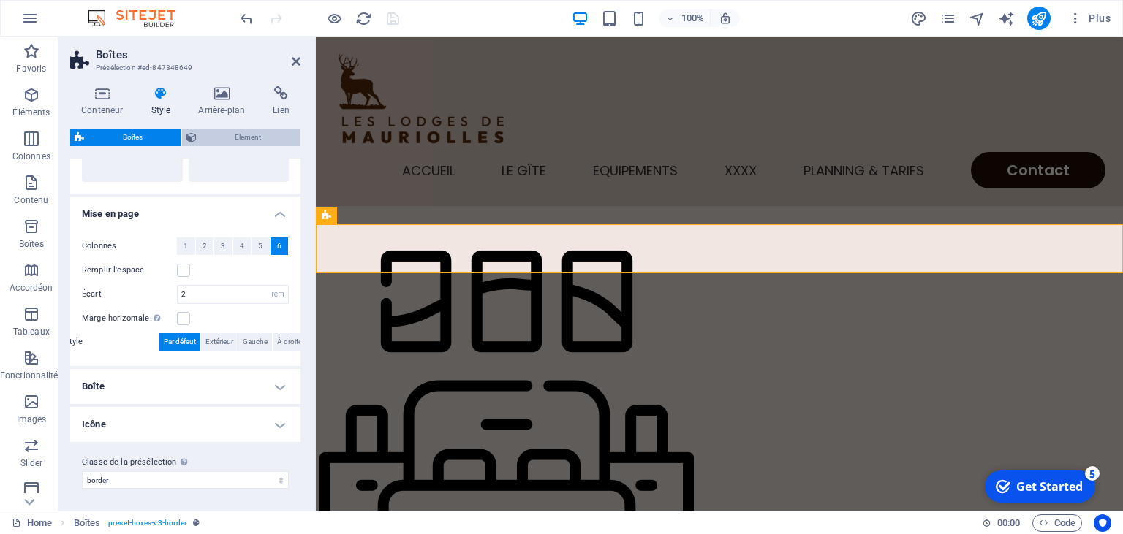
click at [235, 142] on span "Element" at bounding box center [248, 138] width 95 height 18
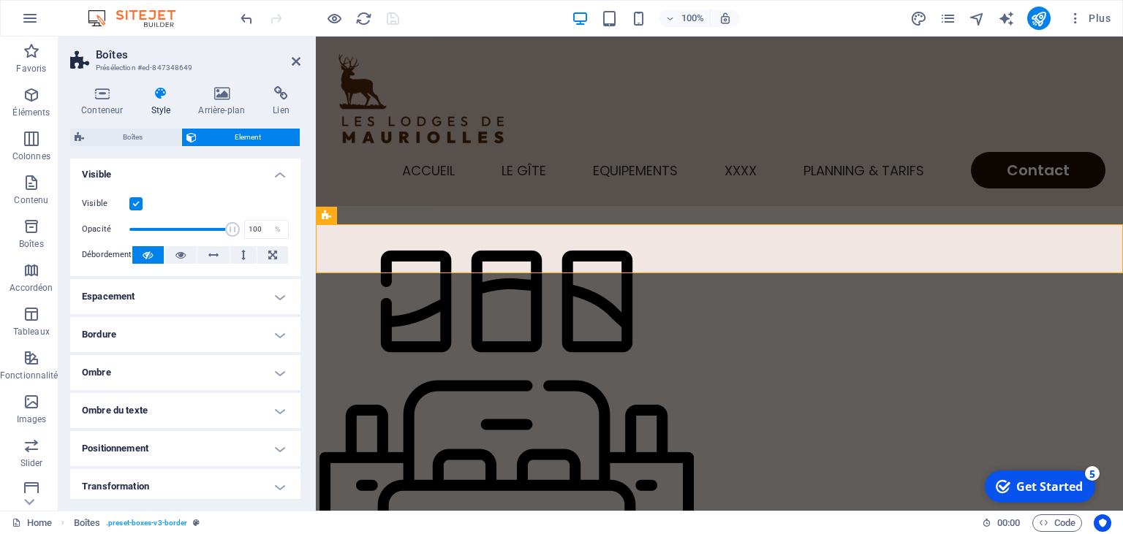
scroll to position [0, 0]
click at [232, 101] on icon at bounding box center [221, 93] width 69 height 15
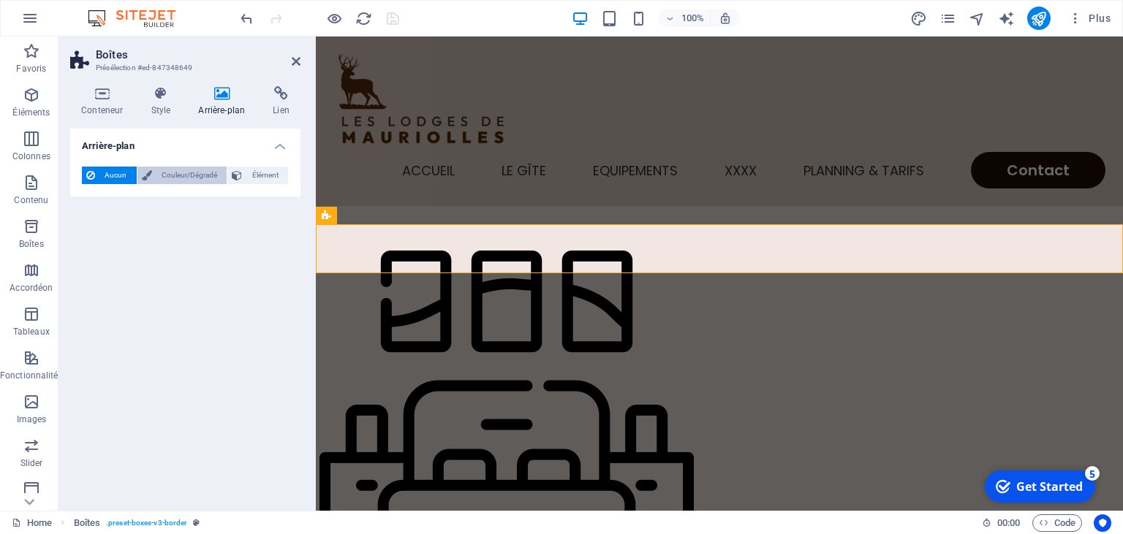
click at [197, 171] on span "Couleur/Dégradé" at bounding box center [189, 176] width 67 height 18
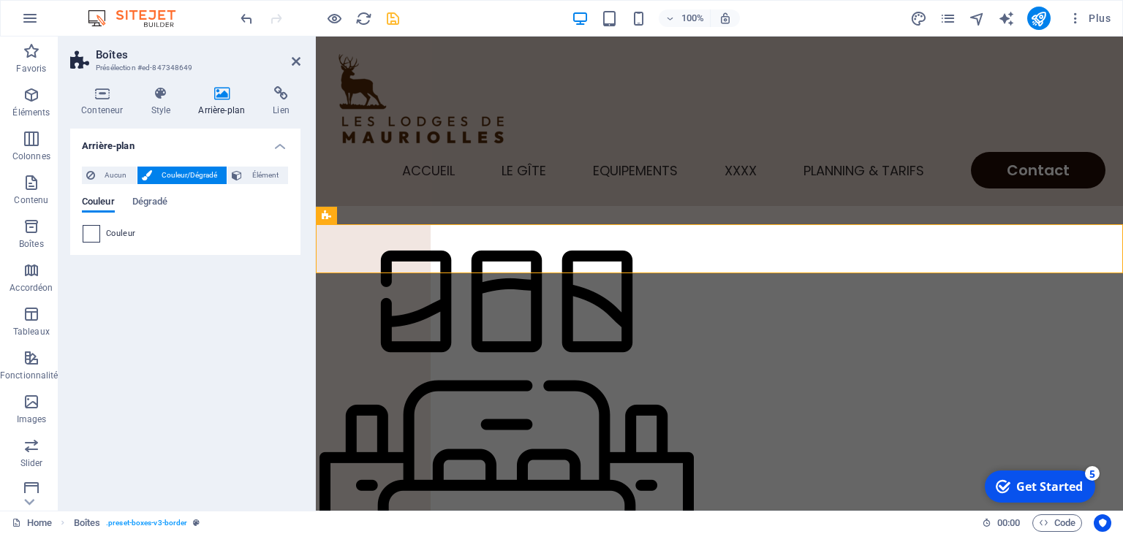
click at [94, 235] on span at bounding box center [91, 234] width 16 height 16
type input "#ffffff"
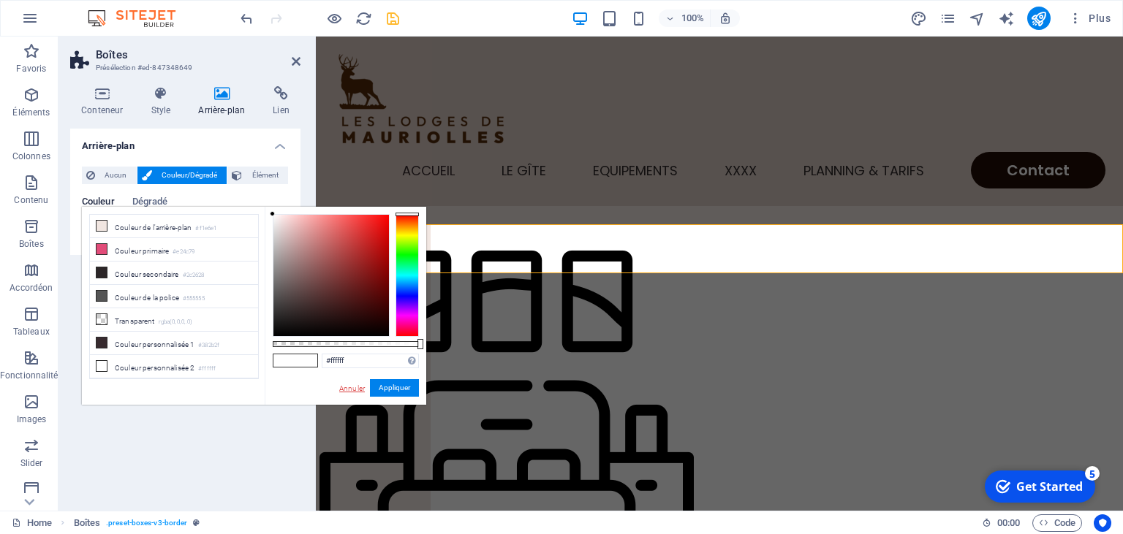
click at [349, 388] on link "Annuler" at bounding box center [352, 388] width 29 height 11
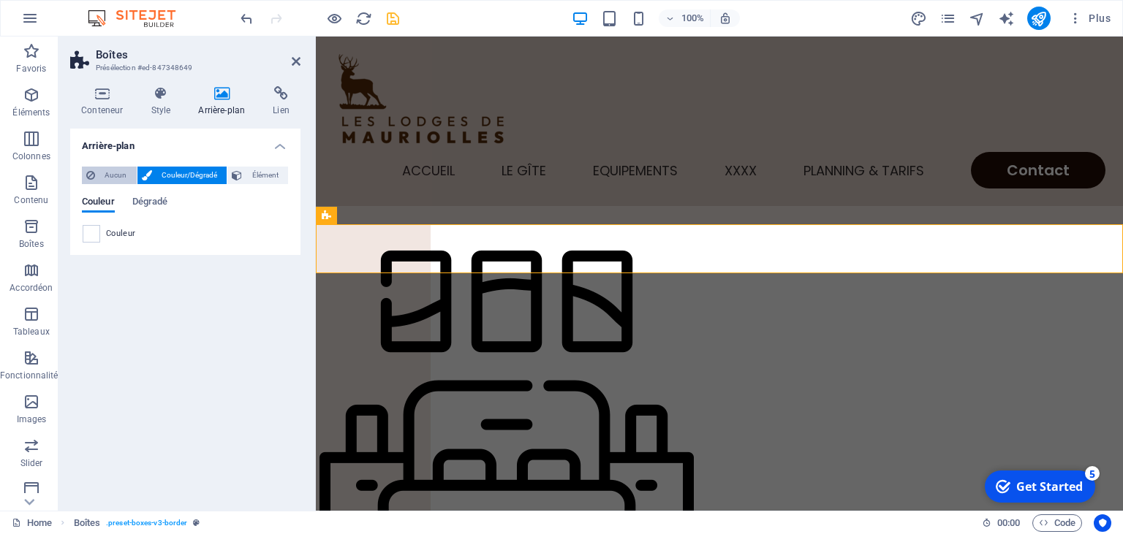
click at [114, 178] on span "Aucun" at bounding box center [115, 176] width 33 height 18
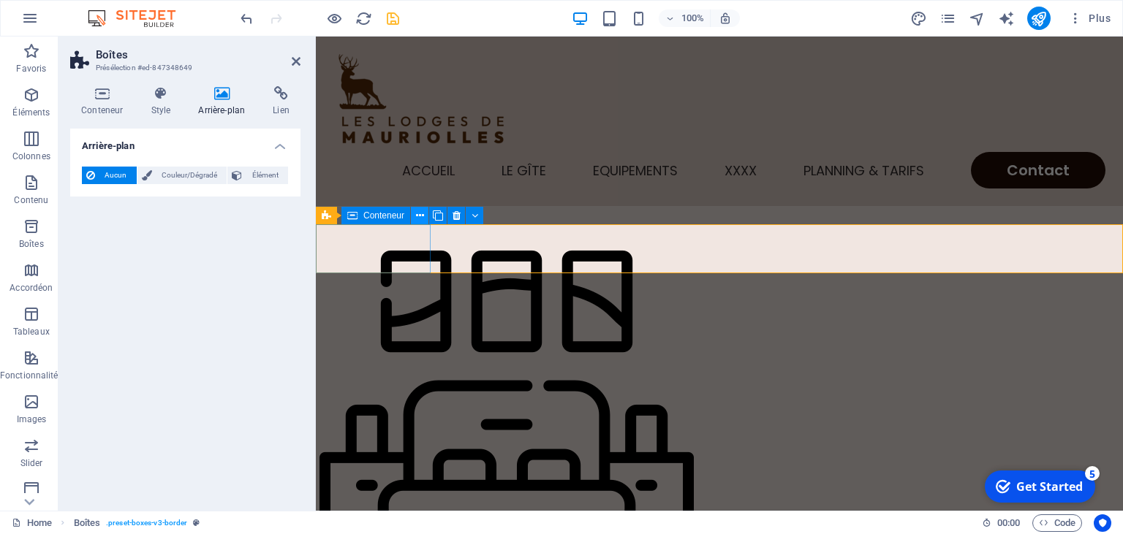
click at [423, 214] on icon at bounding box center [420, 215] width 8 height 15
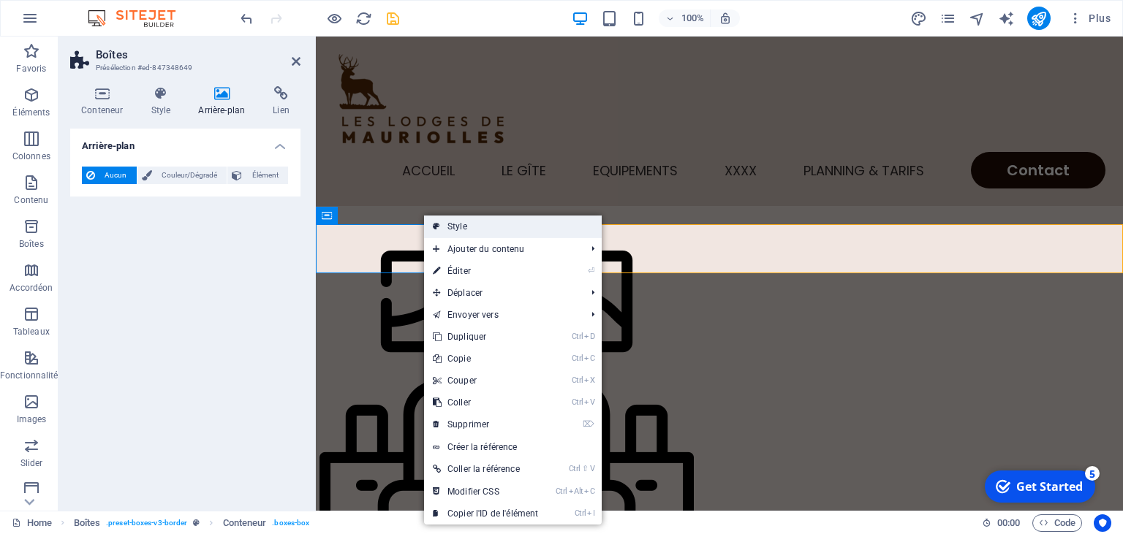
click at [458, 226] on link "Style" at bounding box center [513, 227] width 178 height 22
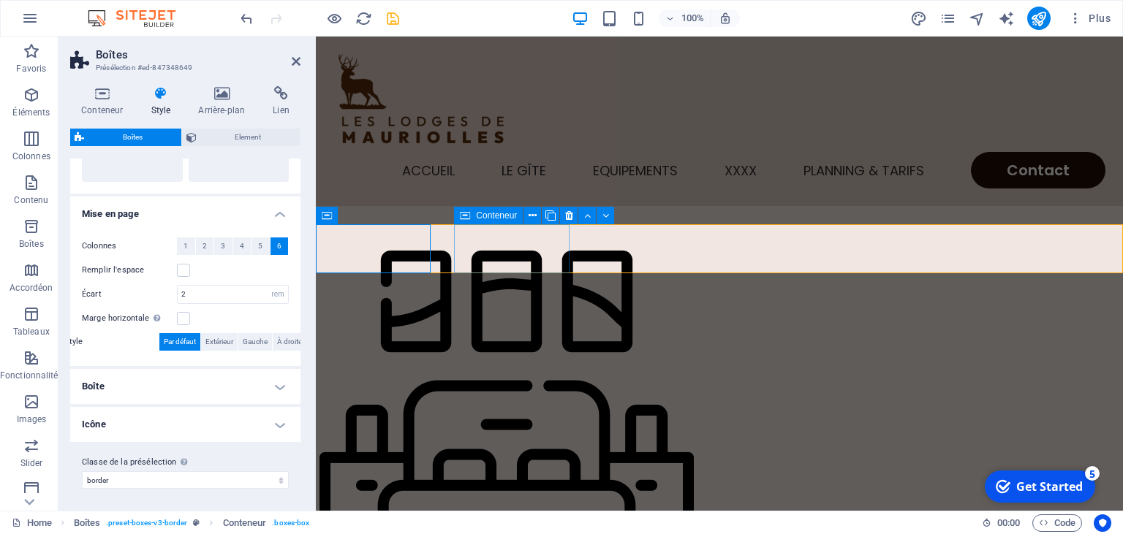
scroll to position [213, 0]
click at [222, 98] on icon at bounding box center [221, 93] width 69 height 15
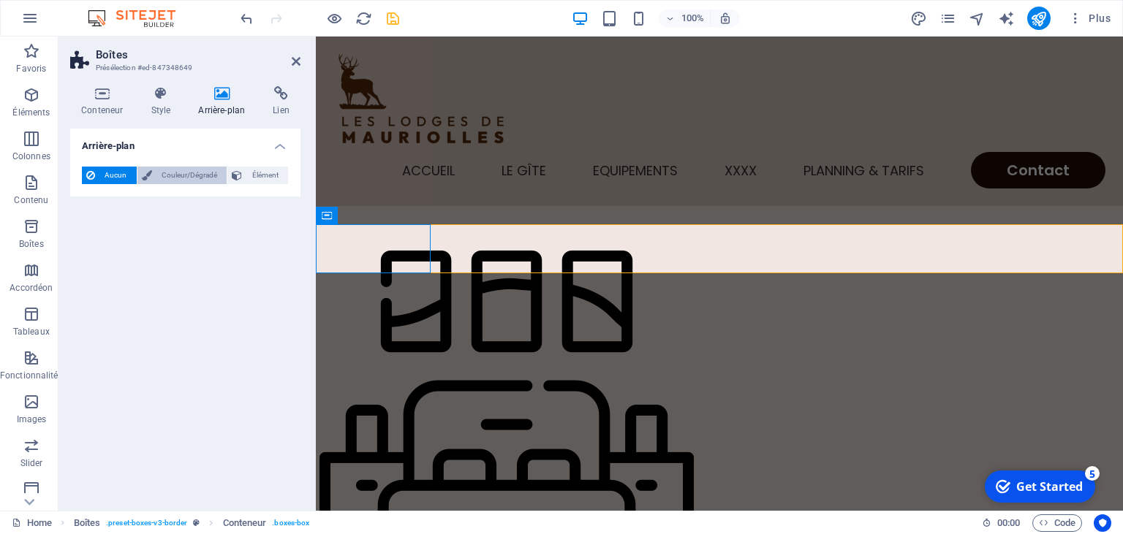
click at [169, 173] on span "Couleur/Dégradé" at bounding box center [189, 176] width 67 height 18
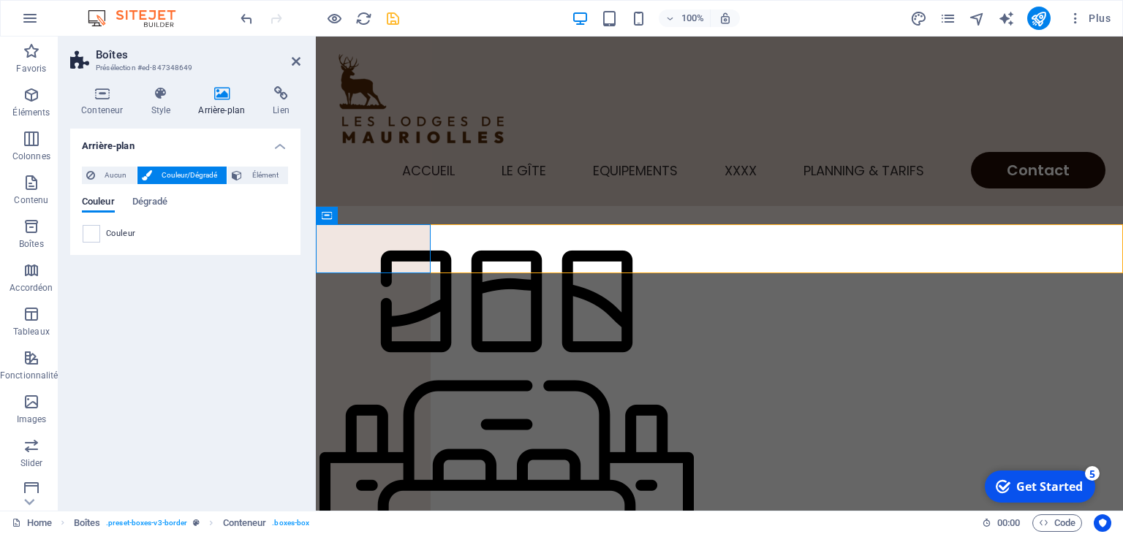
click at [101, 236] on div "Couleur" at bounding box center [185, 234] width 205 height 18
click at [95, 235] on span at bounding box center [91, 234] width 16 height 16
click at [91, 235] on span at bounding box center [91, 234] width 16 height 16
click at [111, 235] on span "Couleur" at bounding box center [121, 234] width 30 height 12
click at [91, 232] on span at bounding box center [91, 234] width 16 height 16
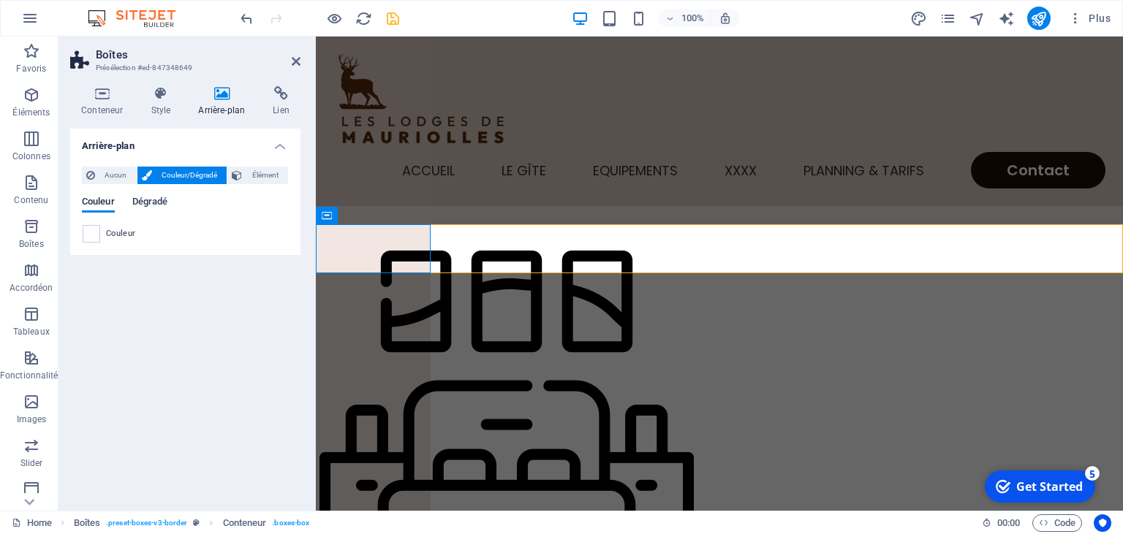
click at [156, 197] on span "Dégradé" at bounding box center [150, 203] width 36 height 20
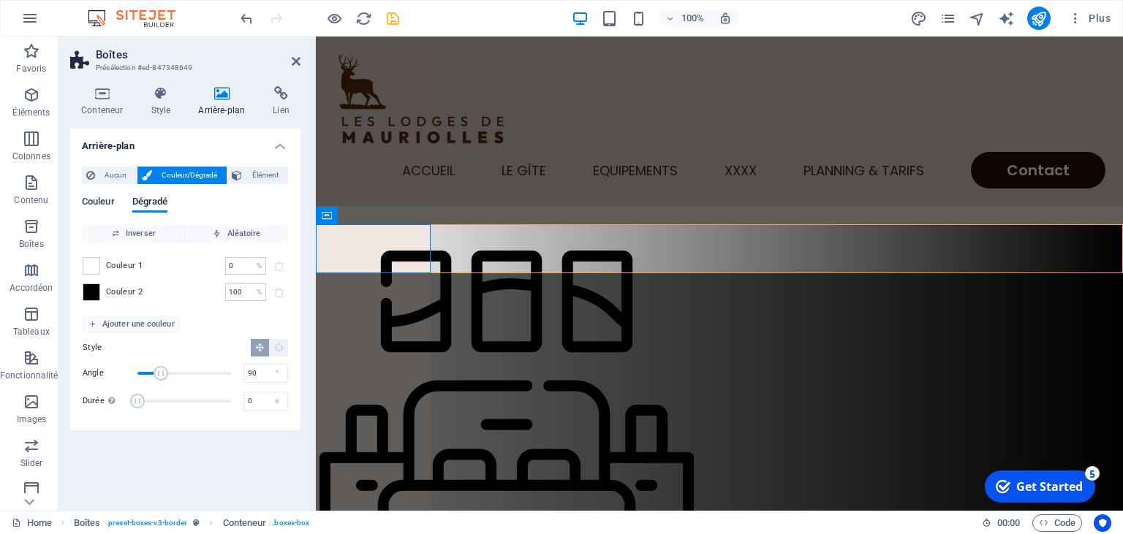
click at [92, 200] on span "Couleur" at bounding box center [98, 203] width 33 height 20
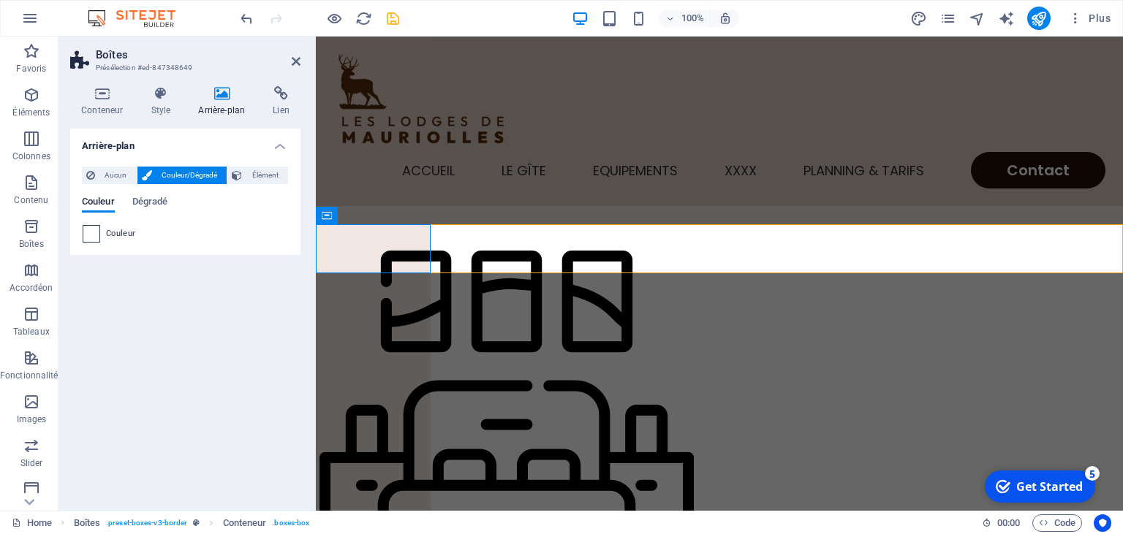
click at [93, 234] on span at bounding box center [91, 234] width 16 height 16
click at [116, 178] on span "Aucun" at bounding box center [115, 176] width 33 height 18
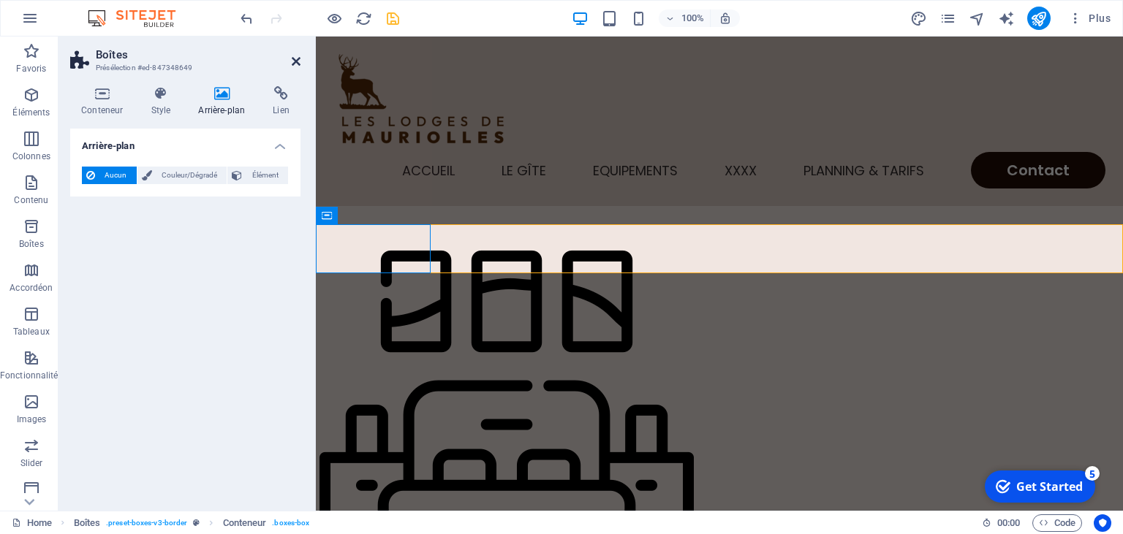
click at [298, 61] on icon at bounding box center [296, 62] width 9 height 12
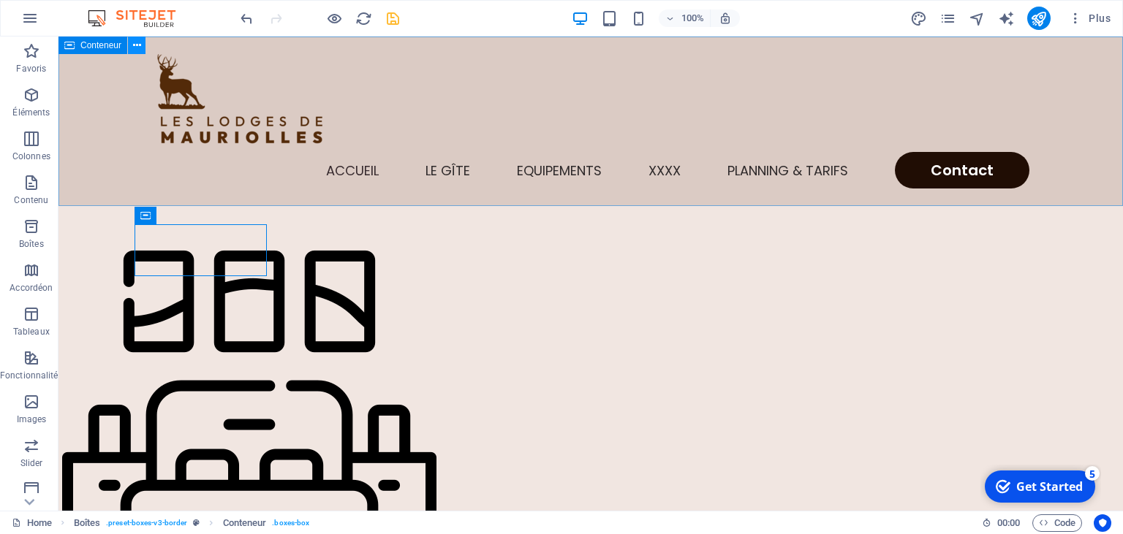
click at [139, 48] on icon at bounding box center [137, 45] width 8 height 15
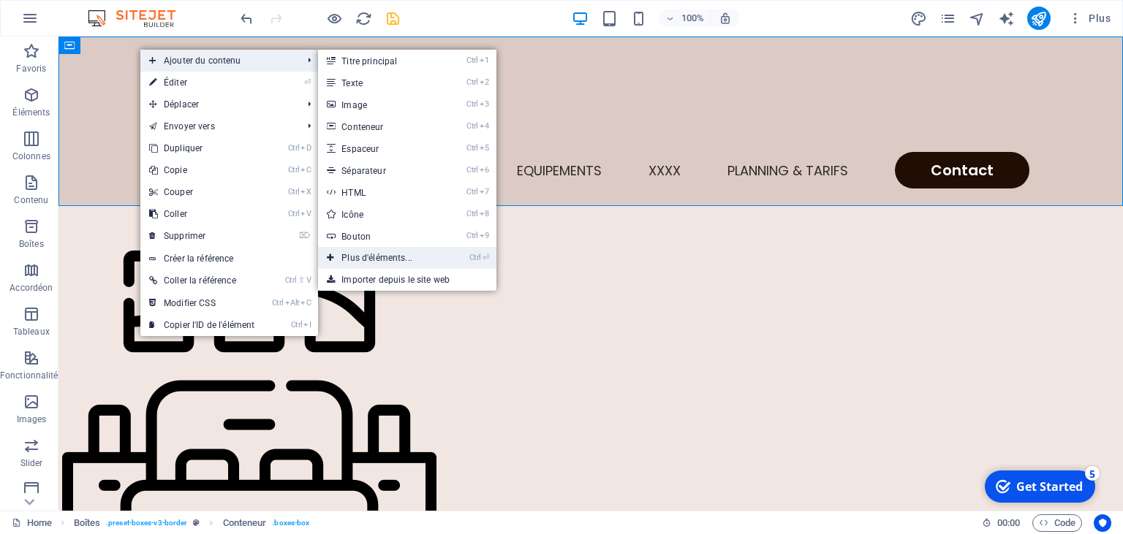
click at [383, 257] on link "Ctrl ⏎ Plus d'éléments..." at bounding box center [380, 258] width 124 height 22
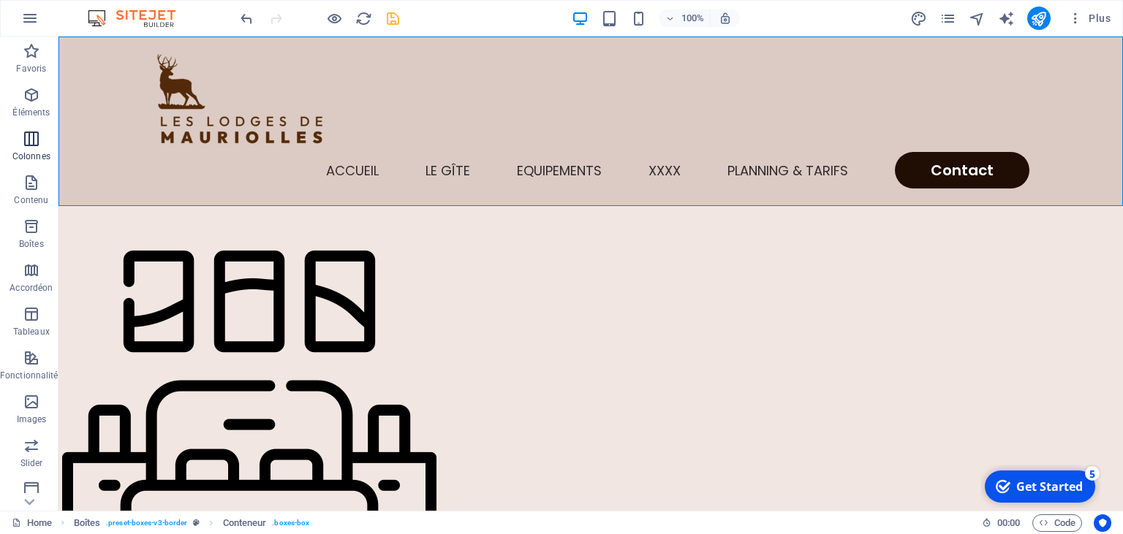
click at [34, 142] on icon "button" at bounding box center [32, 139] width 18 height 18
click at [34, 146] on icon "button" at bounding box center [32, 139] width 18 height 18
click at [27, 145] on icon "button" at bounding box center [32, 139] width 18 height 18
click at [182, 46] on icon at bounding box center [184, 45] width 8 height 15
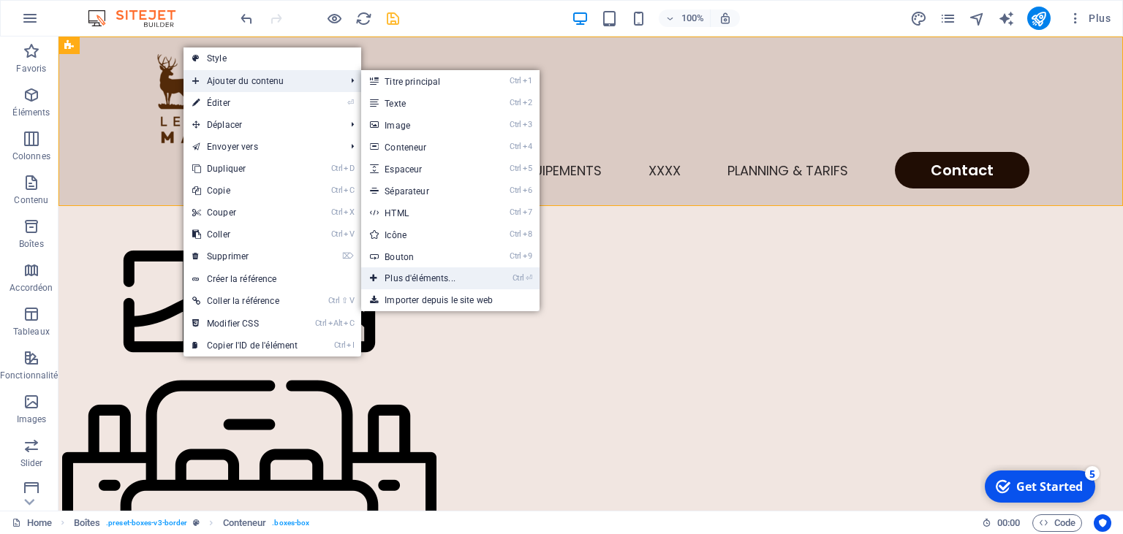
click at [415, 279] on link "Ctrl ⏎ Plus d'éléments..." at bounding box center [423, 279] width 124 height 22
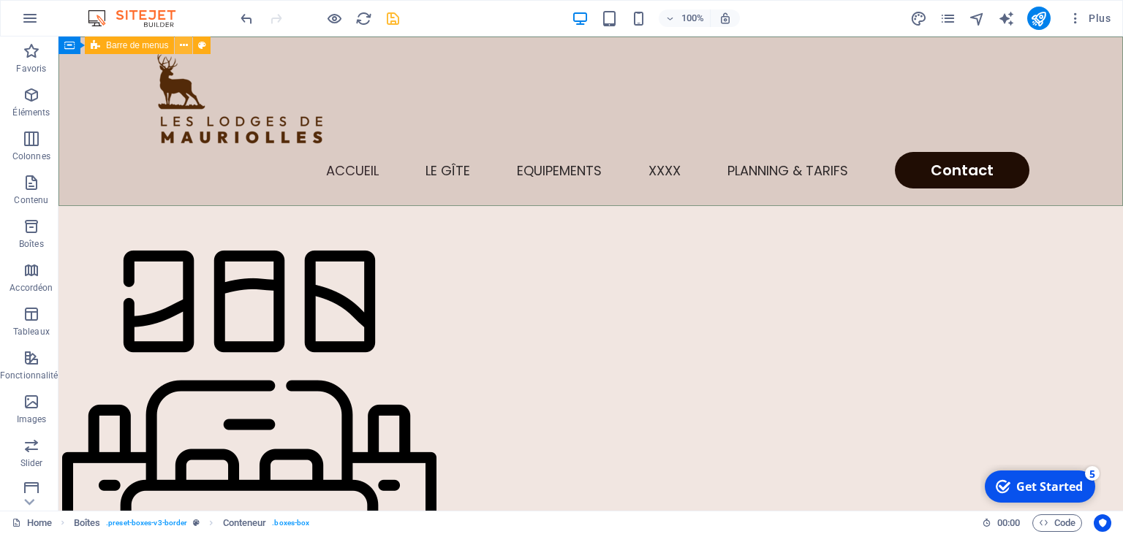
click at [185, 44] on icon at bounding box center [184, 45] width 8 height 15
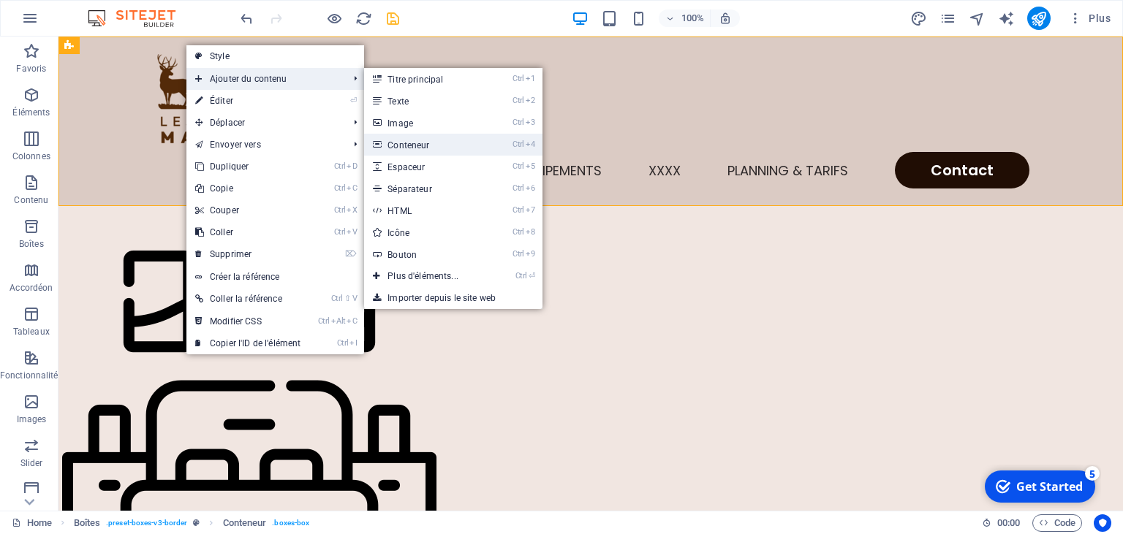
click at [403, 149] on link "Ctrl 4 Conteneur" at bounding box center [426, 145] width 124 height 22
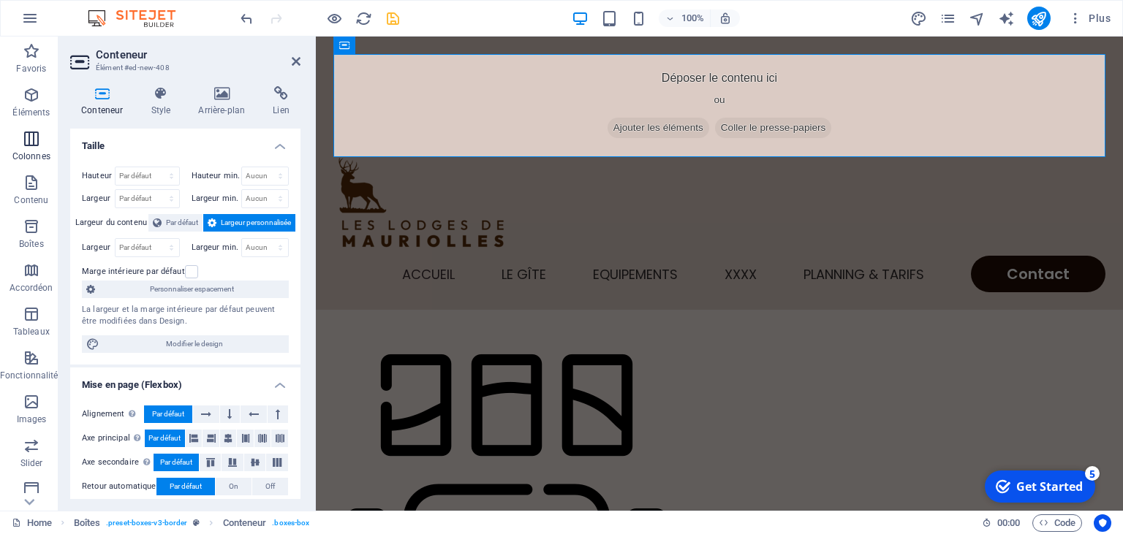
click at [31, 150] on span "Colonnes" at bounding box center [31, 147] width 63 height 35
click at [31, 148] on span "Colonnes" at bounding box center [31, 147] width 63 height 35
click at [294, 61] on icon at bounding box center [296, 62] width 9 height 12
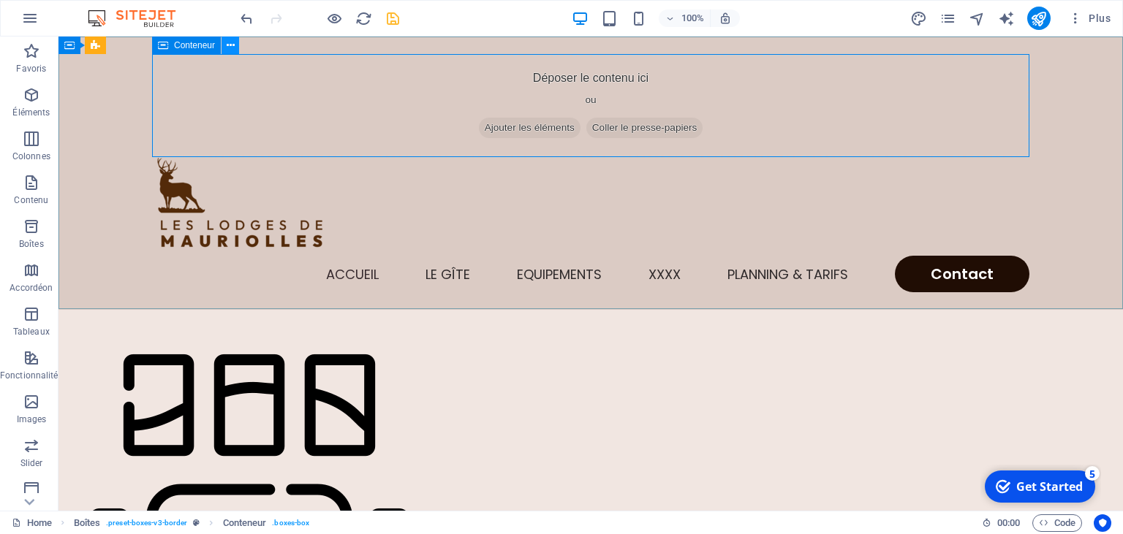
click at [230, 44] on icon at bounding box center [231, 45] width 8 height 15
click at [771, 89] on div "Déposer le contenu ici ou Ajouter les éléments Coller le presse-papiers" at bounding box center [590, 106] width 877 height 104
click at [540, 126] on span "Ajouter les éléments" at bounding box center [530, 128] width 102 height 20
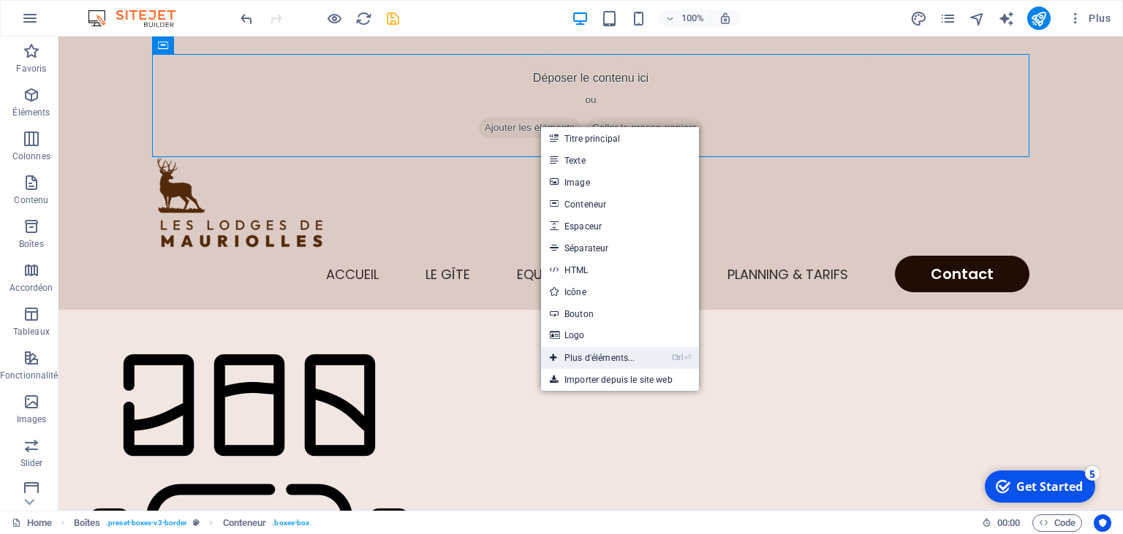
click at [578, 358] on link "Ctrl ⏎ Plus d'éléments..." at bounding box center [592, 358] width 103 height 22
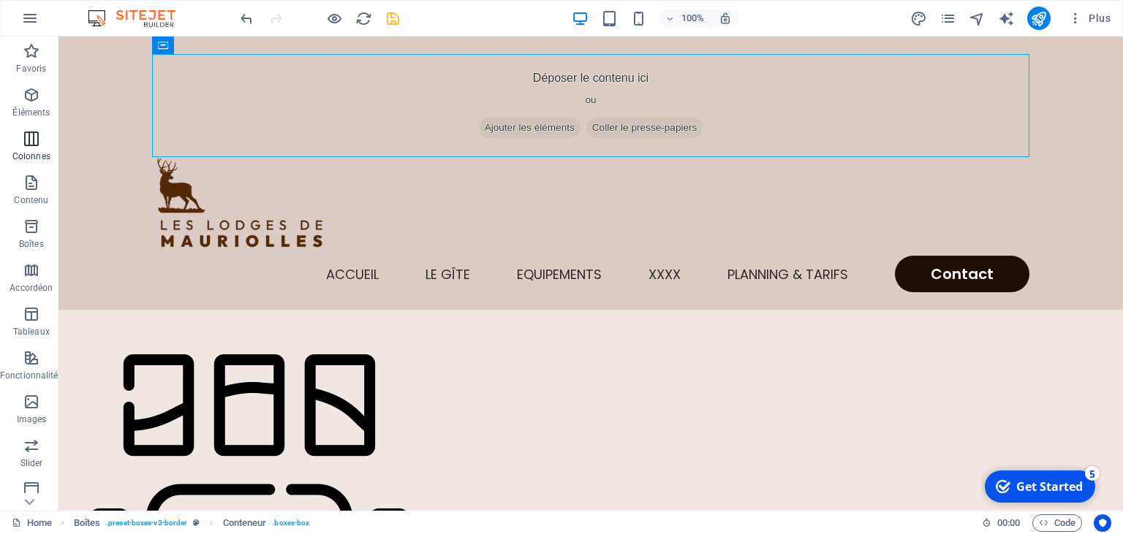
click at [31, 142] on icon "button" at bounding box center [32, 139] width 18 height 18
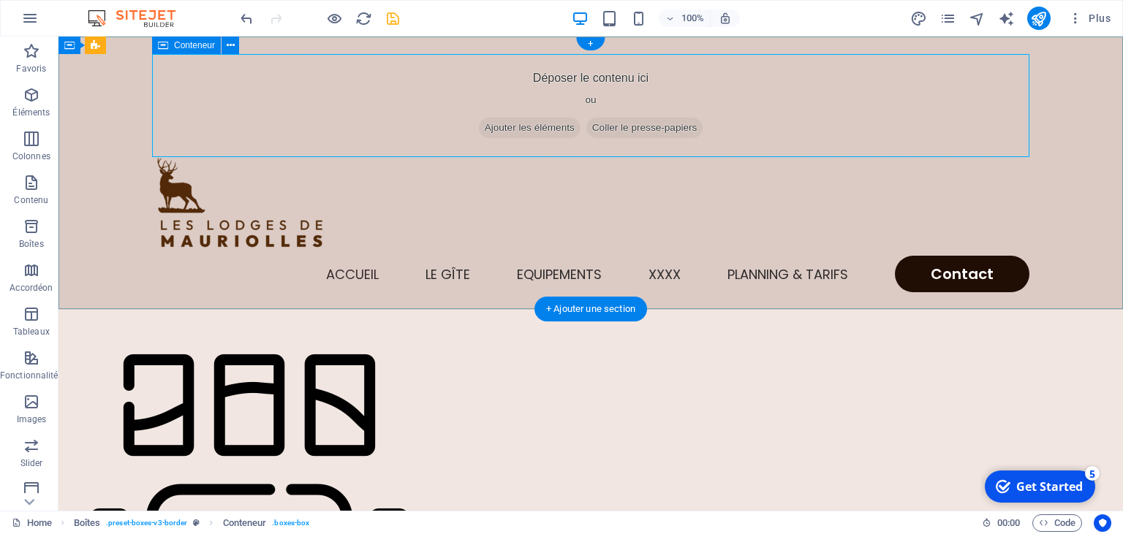
drag, startPoint x: 90, startPoint y: 178, endPoint x: 234, endPoint y: 113, distance: 158.3
click at [88, 120] on div "Déposer le contenu ici ou Ajouter les éléments Coller le presse-papiers Accueil…" at bounding box center [590, 173] width 1065 height 273
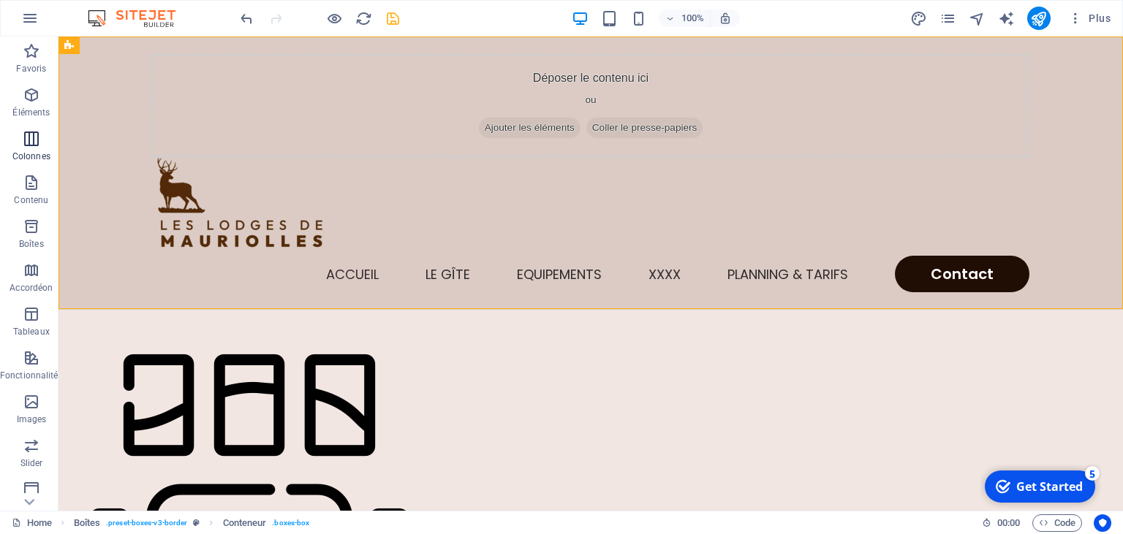
click at [29, 143] on icon "button" at bounding box center [32, 139] width 18 height 18
click at [29, 229] on icon "button" at bounding box center [32, 227] width 18 height 18
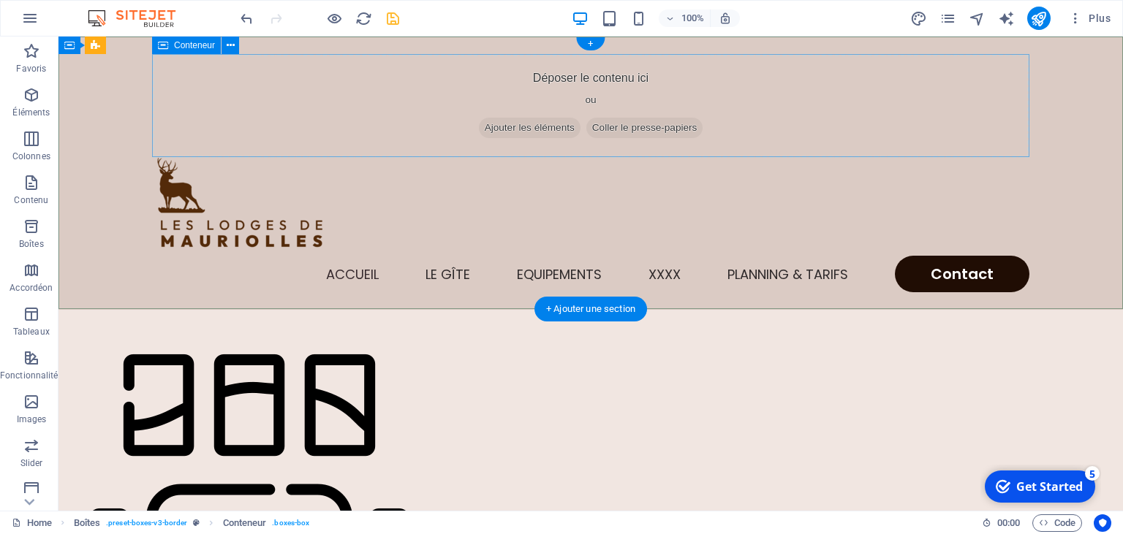
drag, startPoint x: 90, startPoint y: 175, endPoint x: 272, endPoint y: 118, distance: 190.6
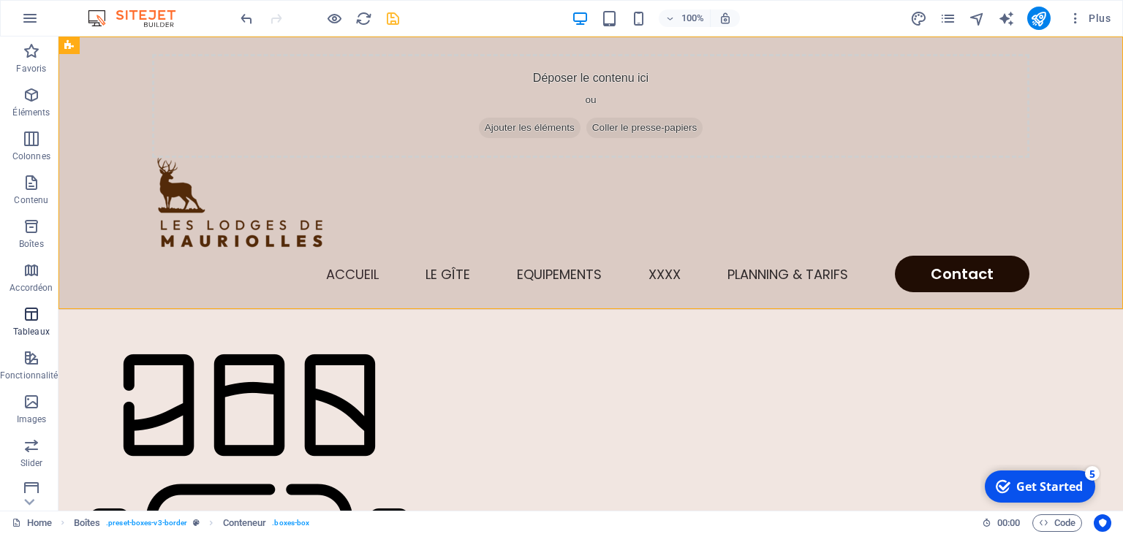
click at [32, 313] on icon "button" at bounding box center [32, 315] width 18 height 18
click at [37, 71] on p "Favoris" at bounding box center [31, 69] width 30 height 12
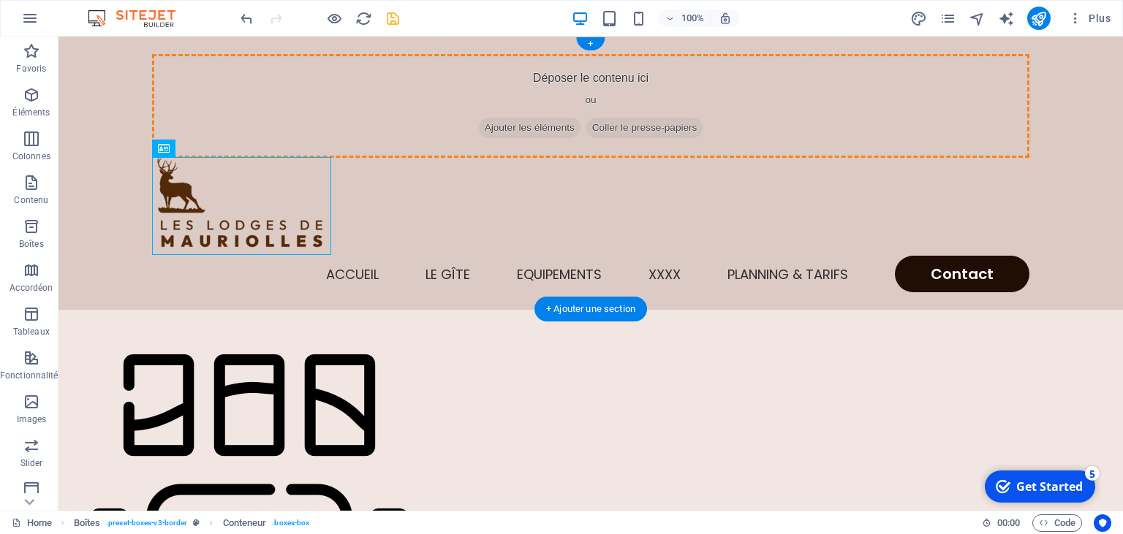
drag, startPoint x: 270, startPoint y: 234, endPoint x: 325, endPoint y: 117, distance: 129.5
click at [325, 117] on div "Déposer le contenu ici ou Ajouter les éléments Coller le presse-papiers Accueil…" at bounding box center [591, 173] width 912 height 273
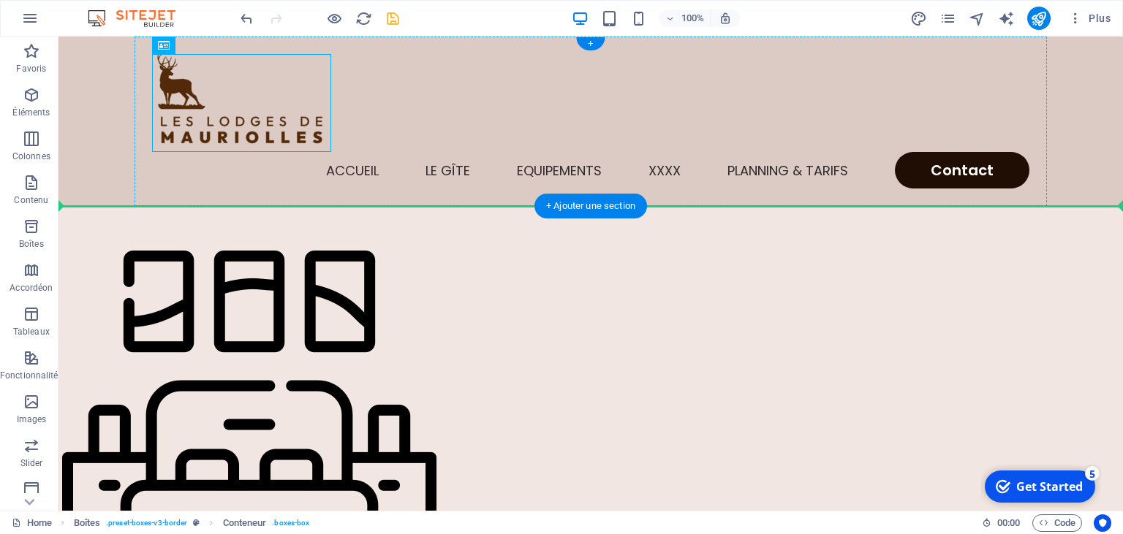
drag, startPoint x: 283, startPoint y: 104, endPoint x: 263, endPoint y: 173, distance: 71.5
click at [263, 173] on div "Accueil Le gîte Equipements XXXX Planning & Tarifs Contact" at bounding box center [591, 122] width 912 height 170
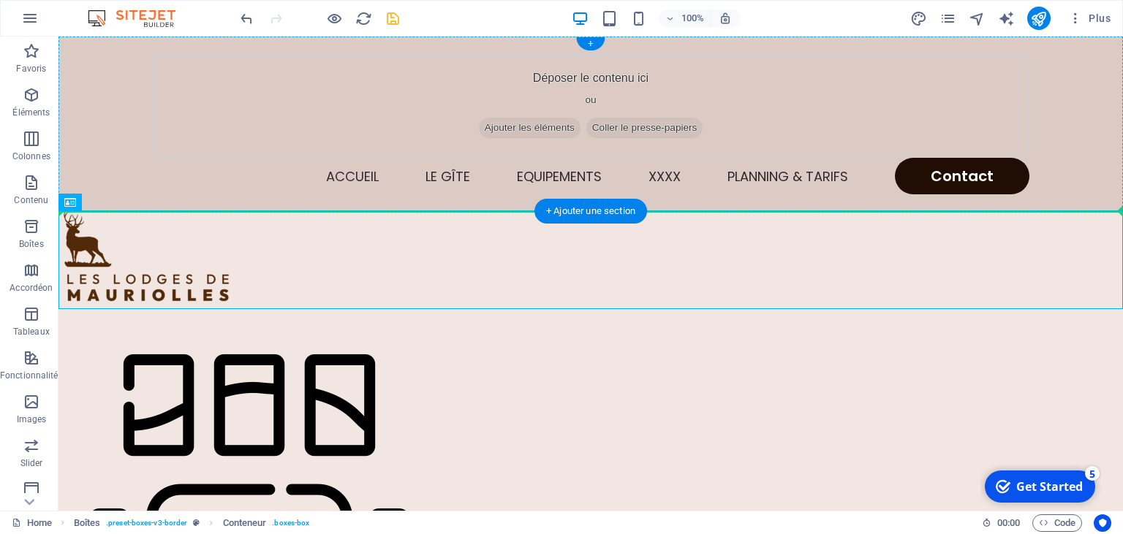
drag, startPoint x: 163, startPoint y: 271, endPoint x: 181, endPoint y: 199, distance: 74.5
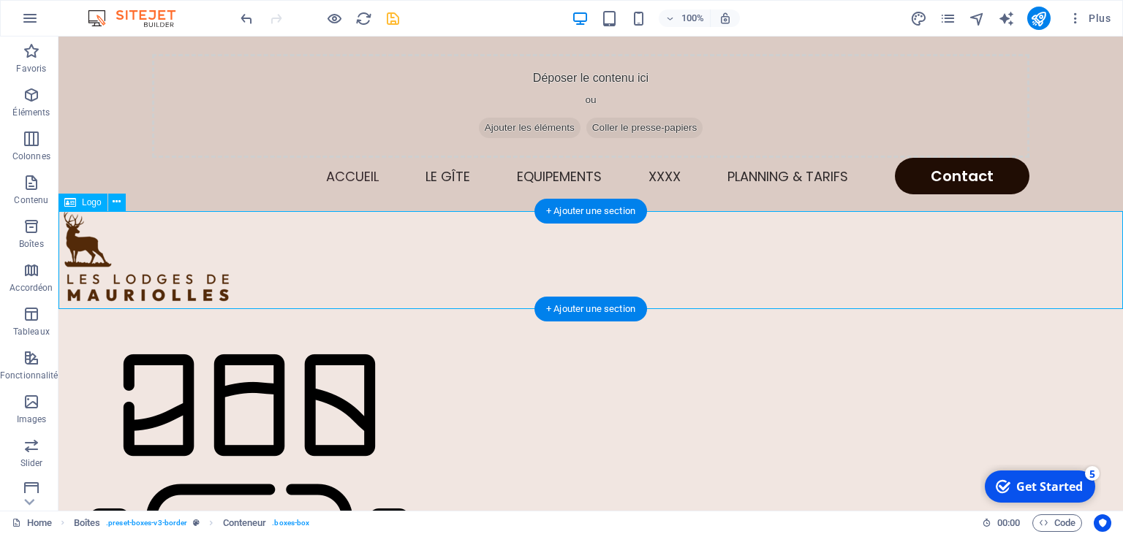
click at [284, 256] on div at bounding box center [590, 261] width 1065 height 98
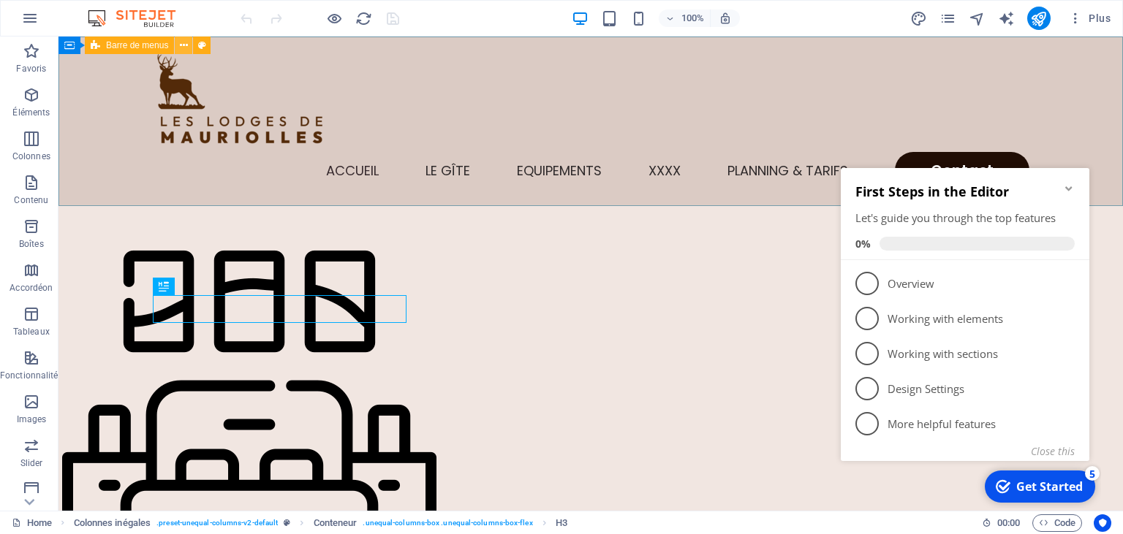
click at [181, 45] on icon at bounding box center [184, 45] width 8 height 15
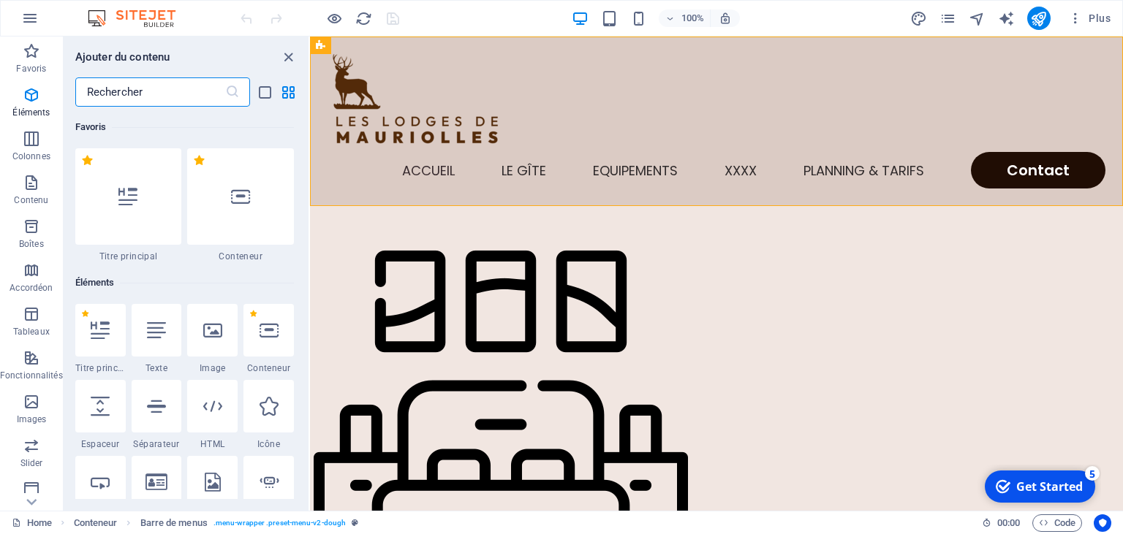
scroll to position [155, 0]
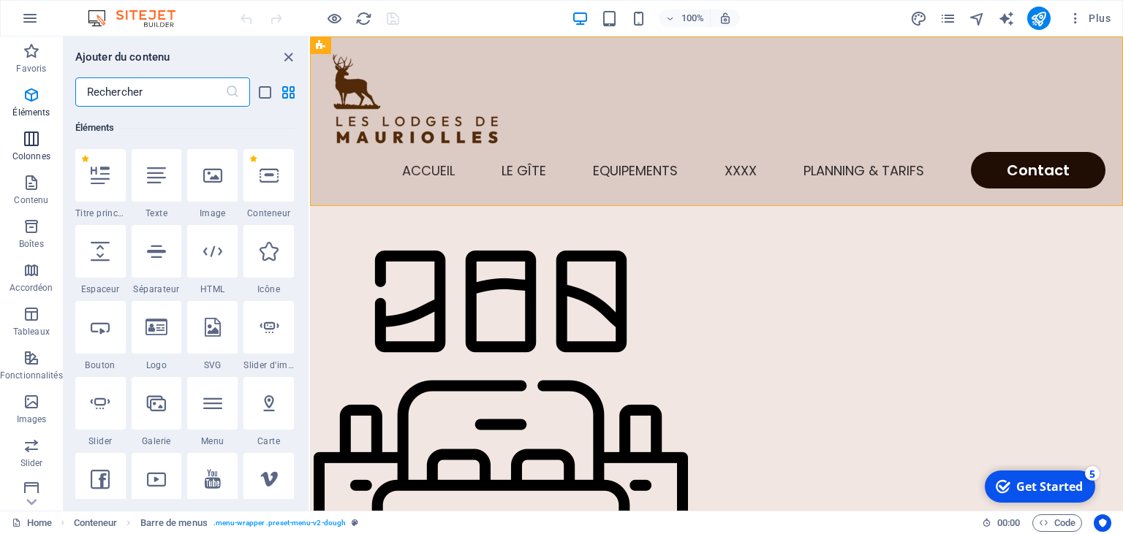
click at [31, 136] on icon "button" at bounding box center [32, 139] width 18 height 18
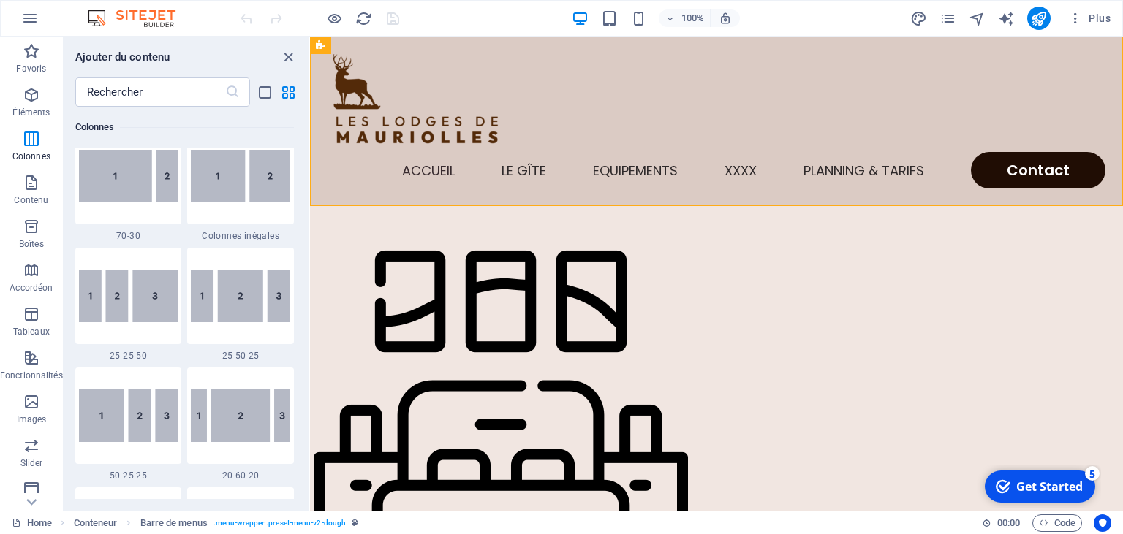
scroll to position [1298, 0]
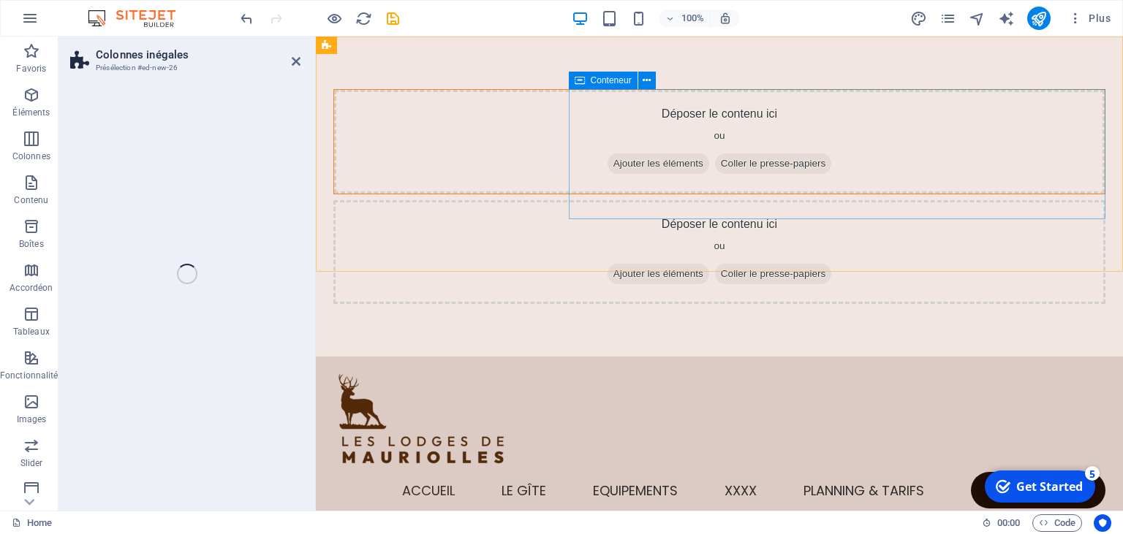
select select "%"
select select "rem"
select select "preset-unequal-columns-v2-default"
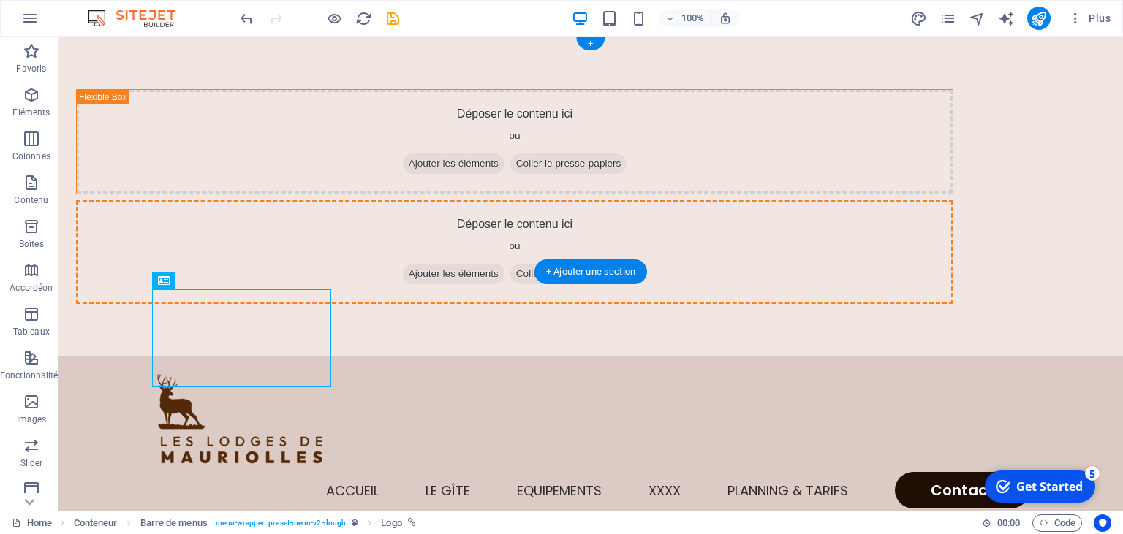
drag, startPoint x: 145, startPoint y: 367, endPoint x: 425, endPoint y: 168, distance: 342.9
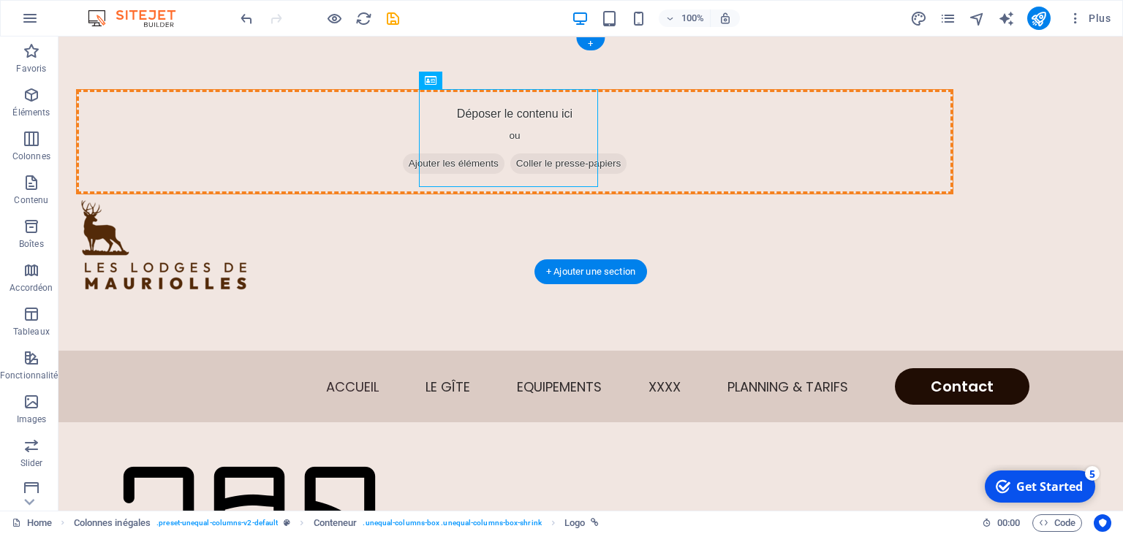
drag, startPoint x: 458, startPoint y: 144, endPoint x: 326, endPoint y: 139, distance: 131.7
click at [326, 139] on div "Déposer le contenu ici ou Ajouter les éléments Coller le presse-papiers" at bounding box center [515, 194] width 924 height 326
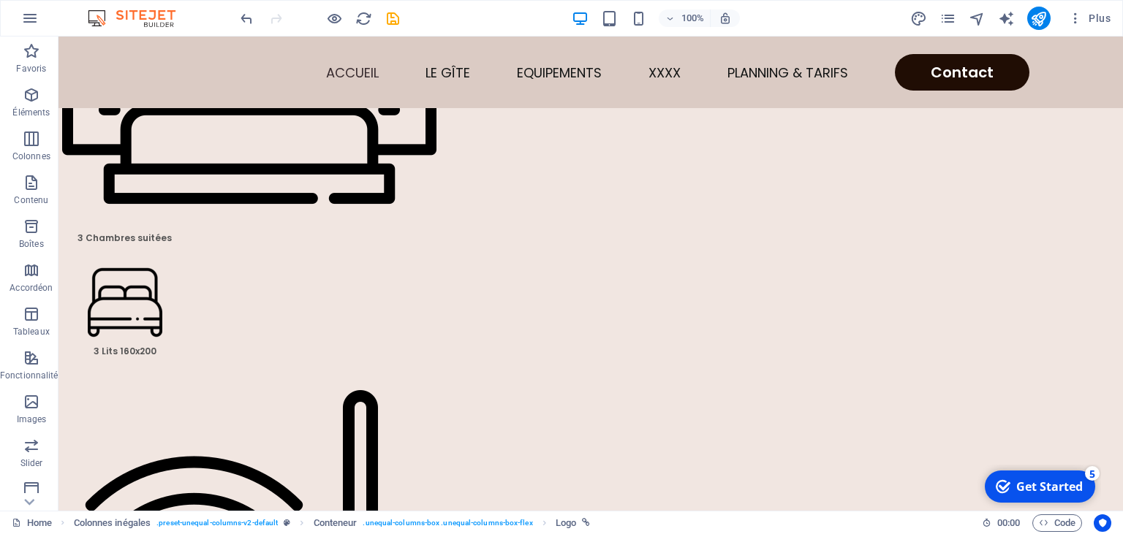
scroll to position [0, 0]
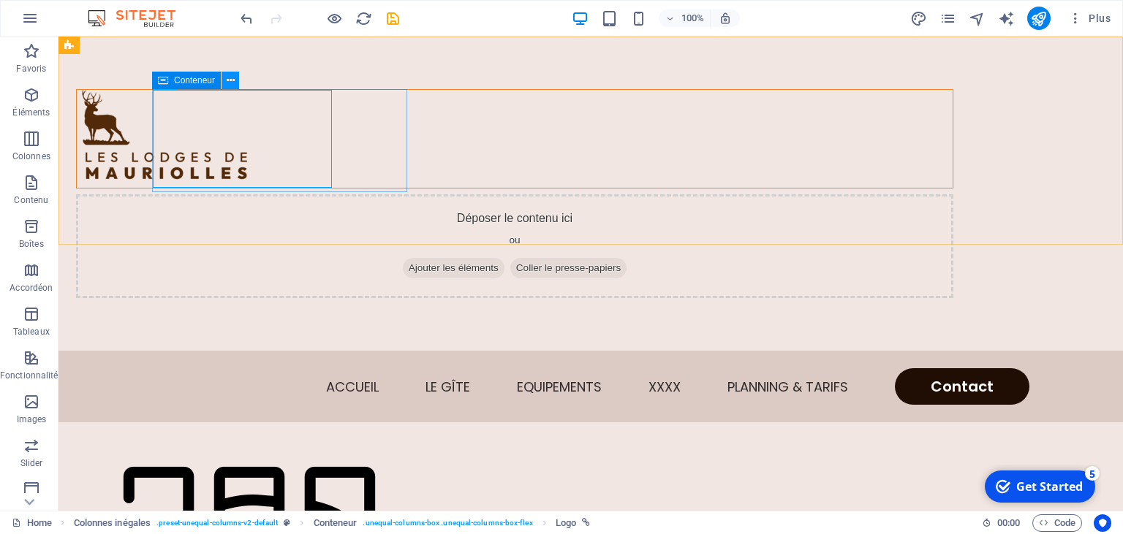
click at [231, 80] on icon at bounding box center [231, 80] width 8 height 15
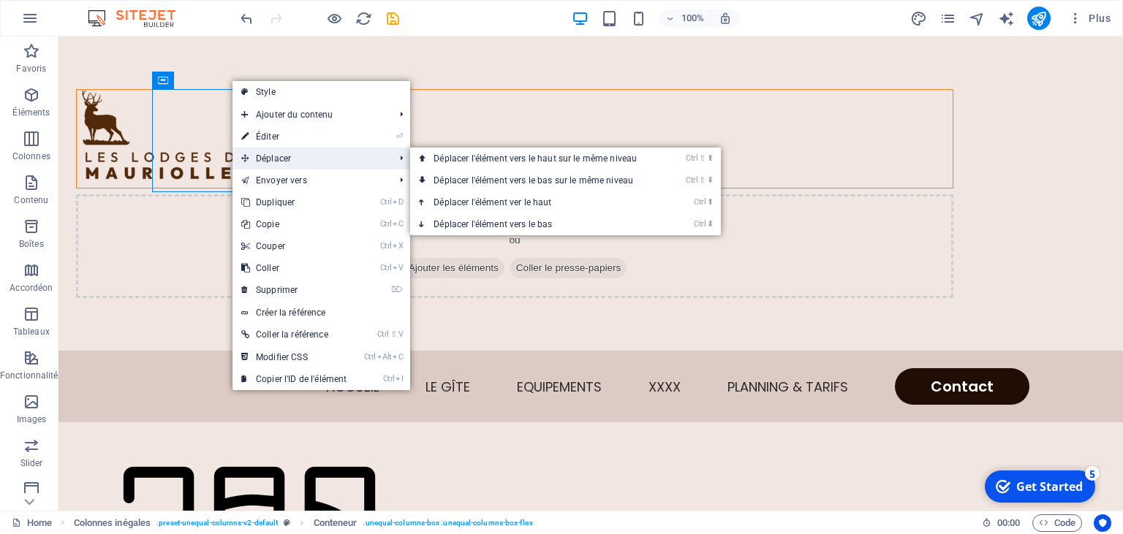
click at [271, 159] on span "Déplacer" at bounding box center [310, 159] width 156 height 22
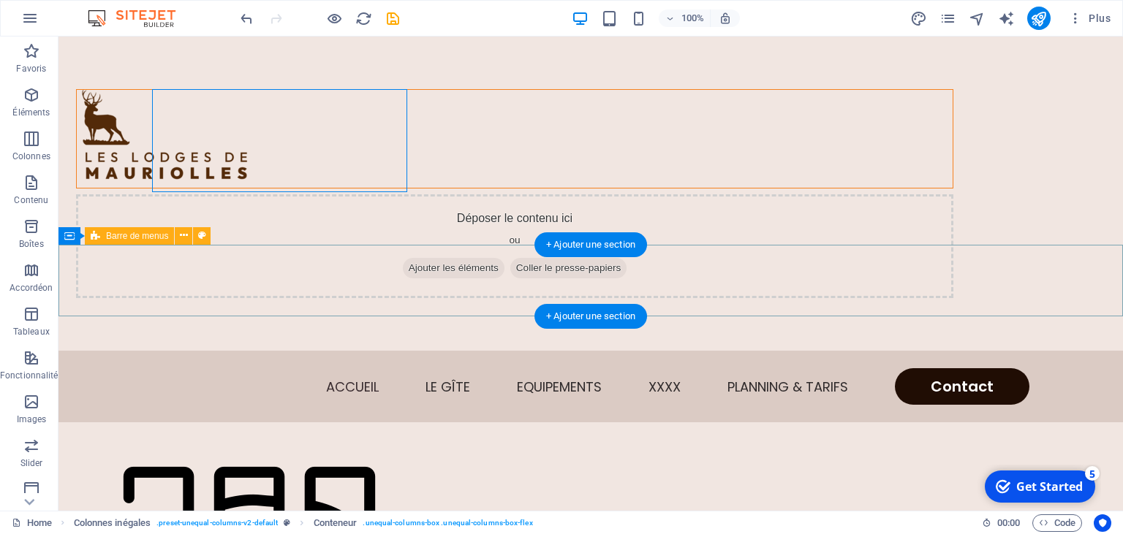
drag, startPoint x: 222, startPoint y: 119, endPoint x: 167, endPoint y: 262, distance: 152.5
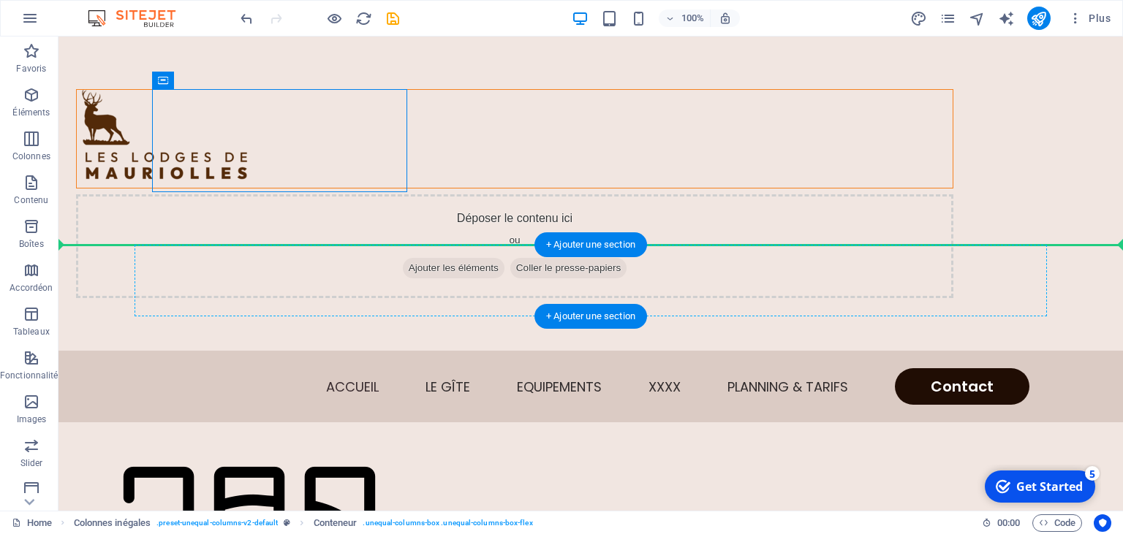
drag, startPoint x: 222, startPoint y: 117, endPoint x: 156, endPoint y: 276, distance: 171.5
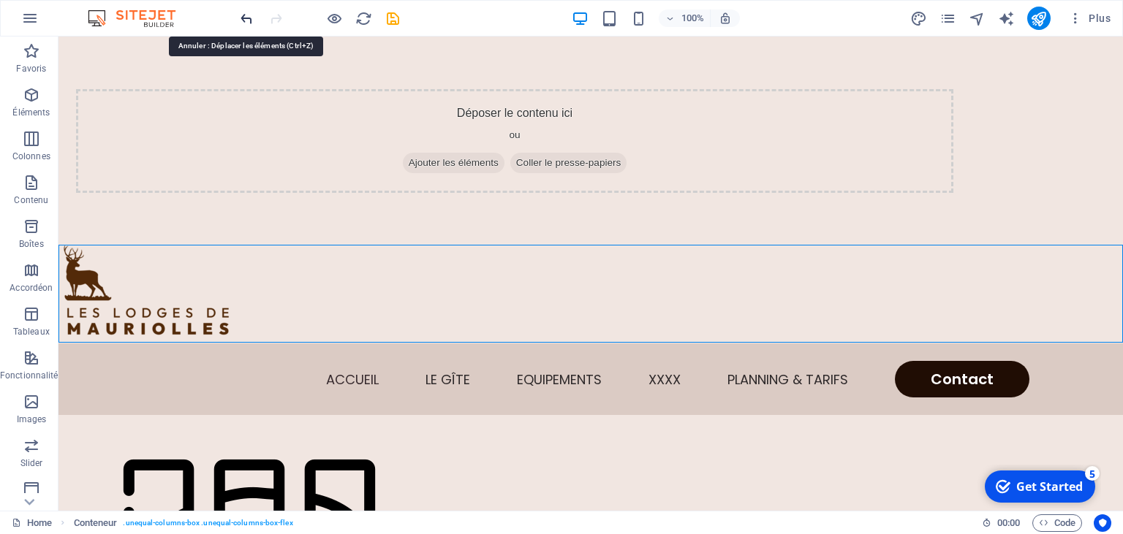
click at [244, 18] on icon "undo" at bounding box center [246, 18] width 17 height 17
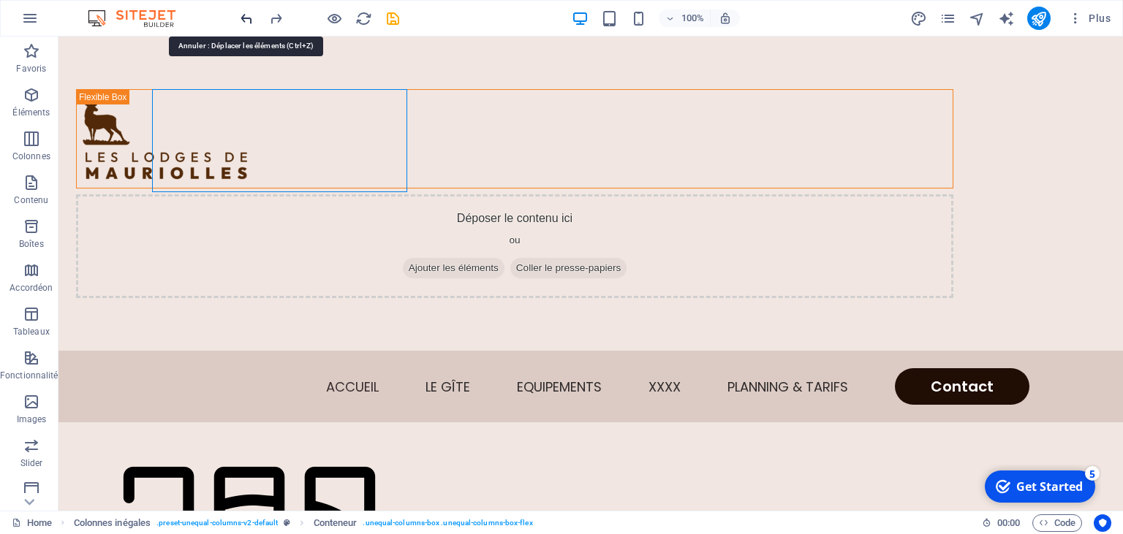
click at [244, 18] on icon "undo" at bounding box center [246, 18] width 17 height 17
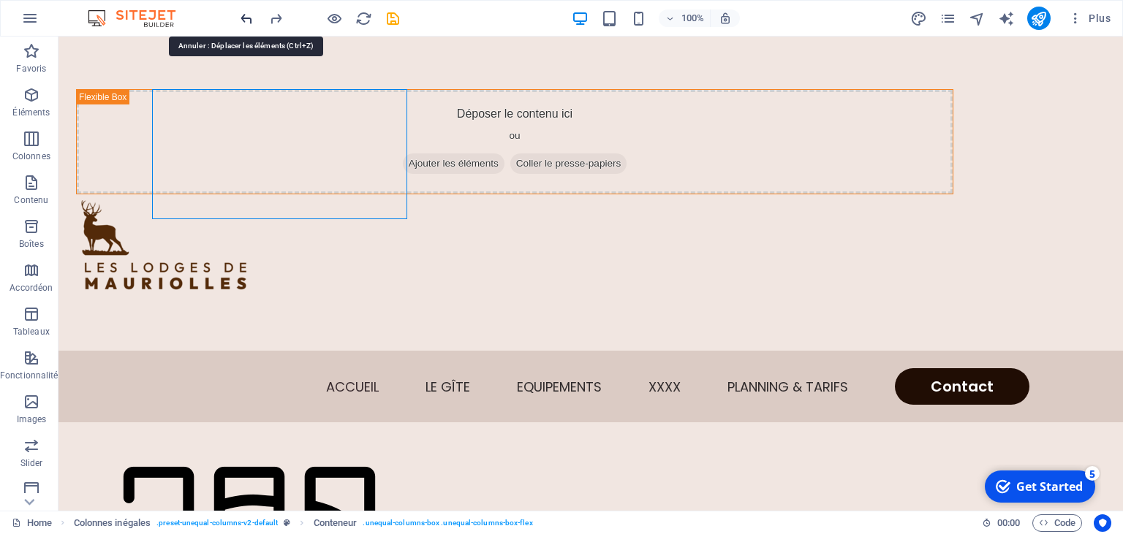
click at [244, 18] on icon "undo" at bounding box center [246, 18] width 17 height 17
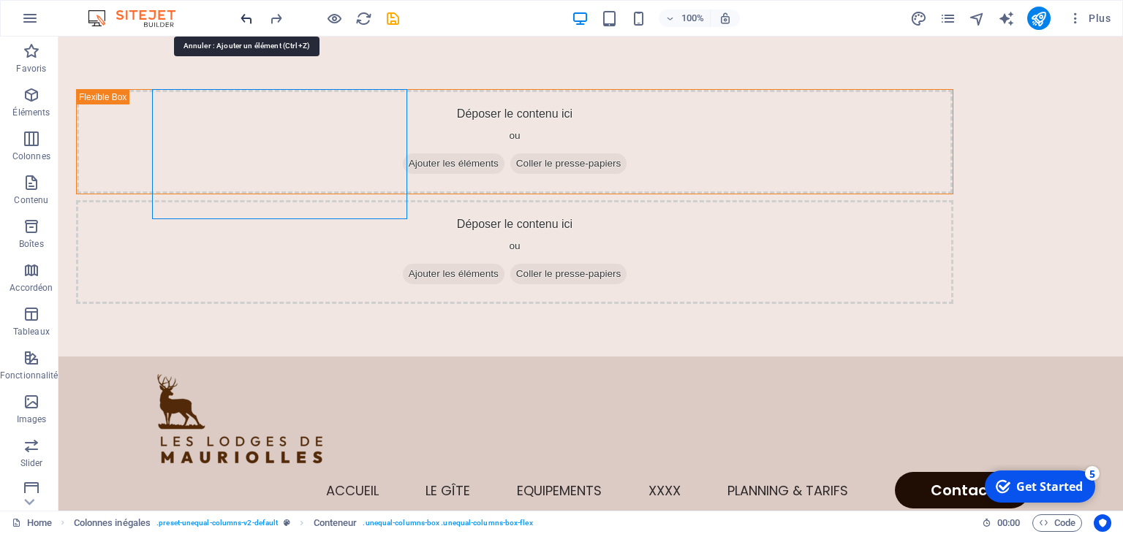
click at [244, 18] on icon "undo" at bounding box center [246, 18] width 17 height 17
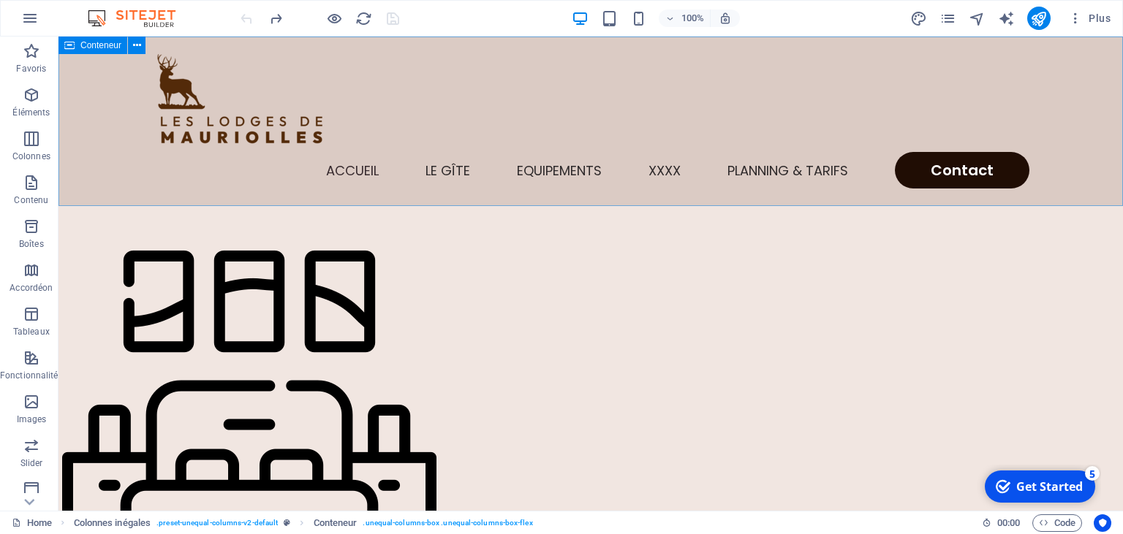
click at [65, 53] on icon at bounding box center [69, 46] width 10 height 18
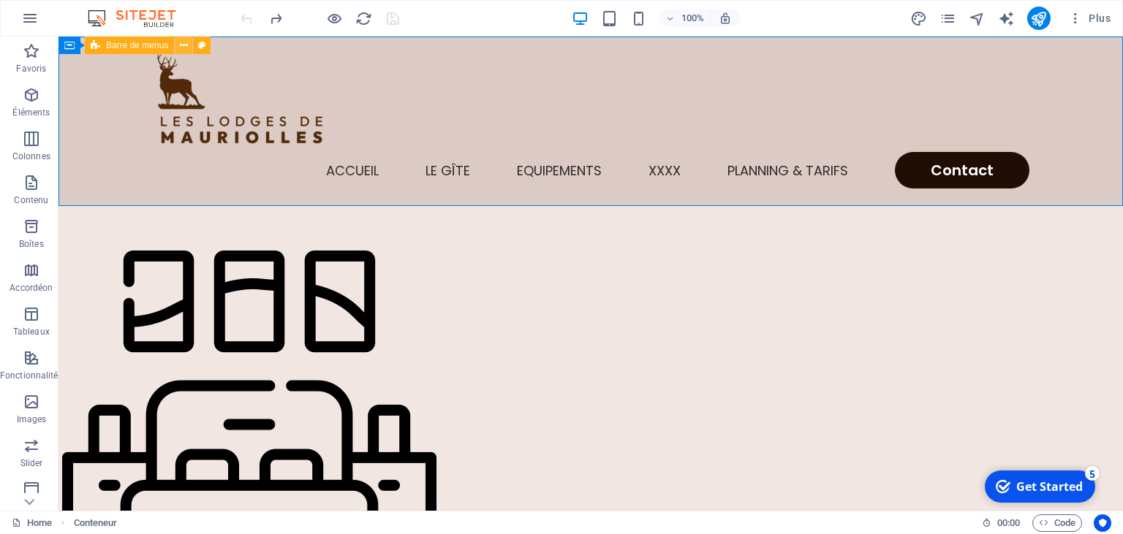
click at [184, 48] on icon at bounding box center [184, 45] width 8 height 15
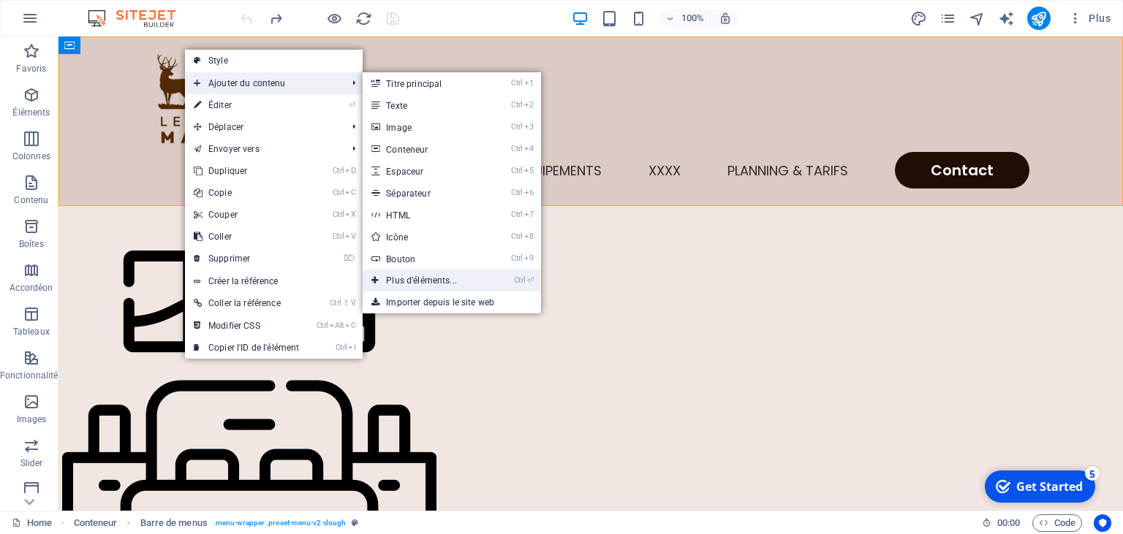
click at [414, 276] on link "Ctrl ⏎ Plus d'éléments..." at bounding box center [425, 281] width 124 height 22
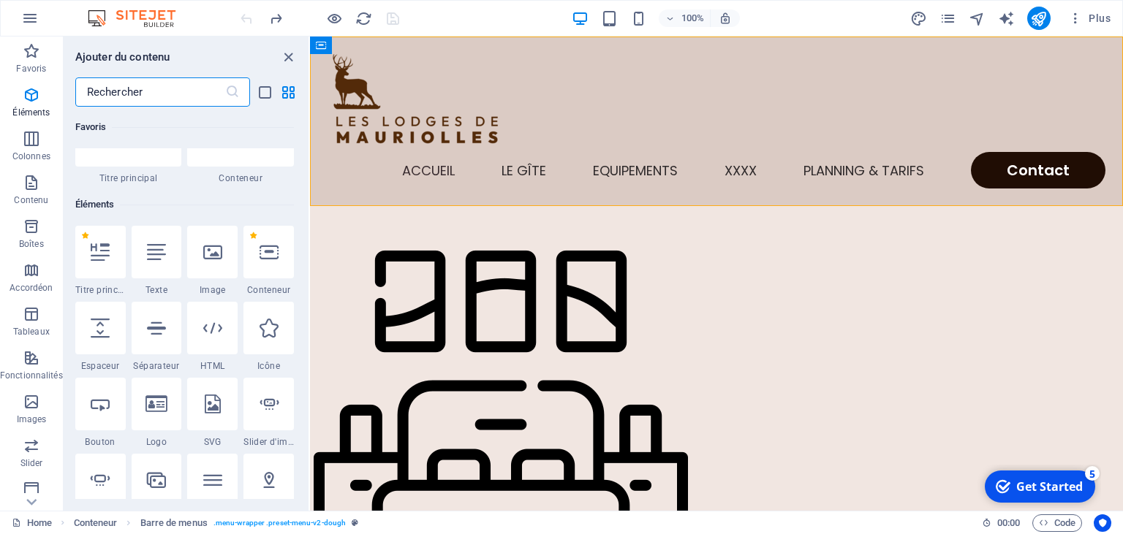
scroll to position [155, 0]
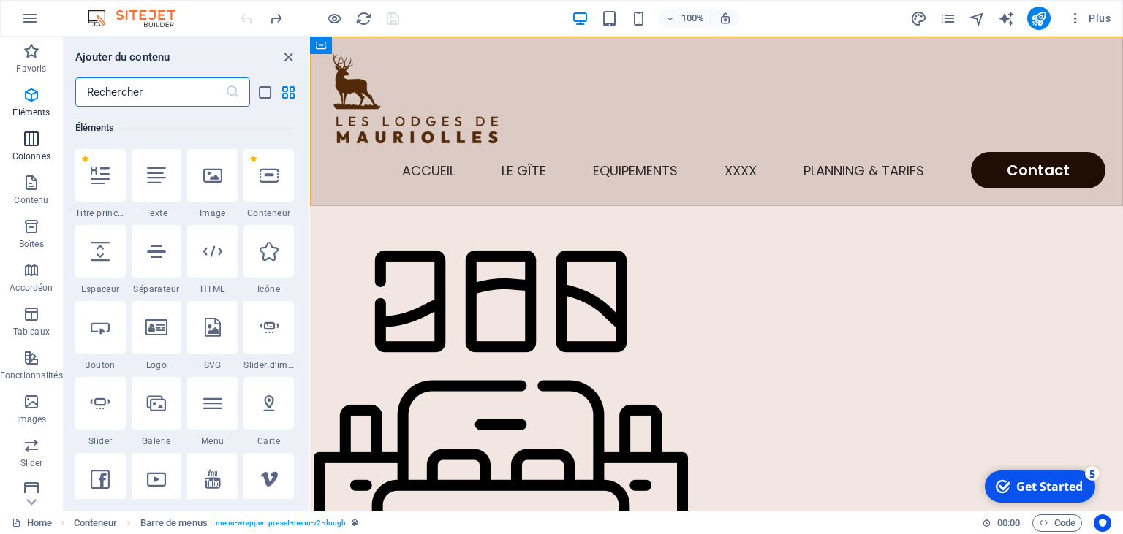
click at [31, 154] on p "Colonnes" at bounding box center [31, 157] width 38 height 12
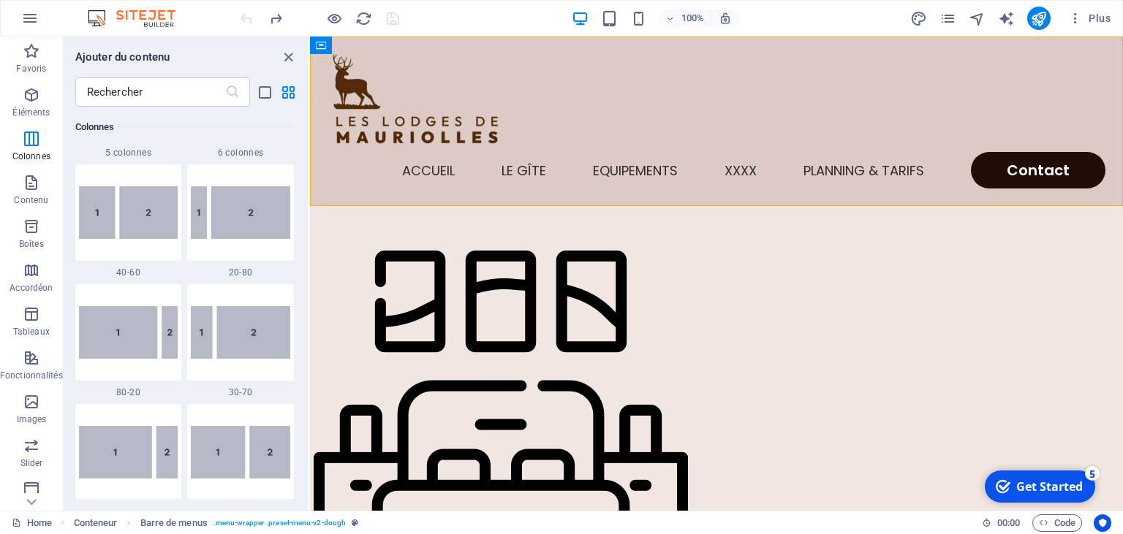
scroll to position [1101, 0]
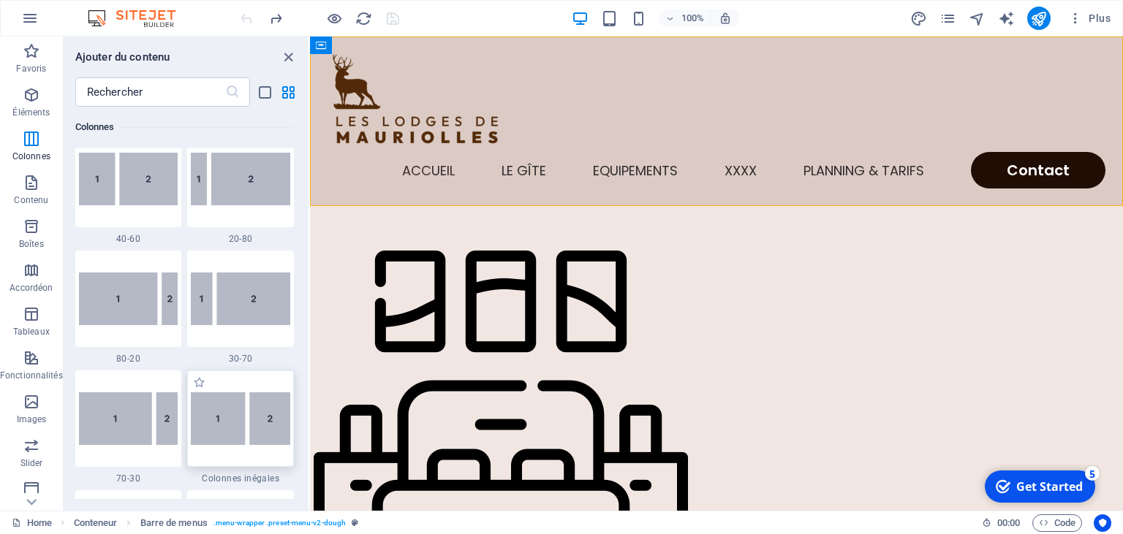
click at [262, 431] on img at bounding box center [240, 419] width 99 height 53
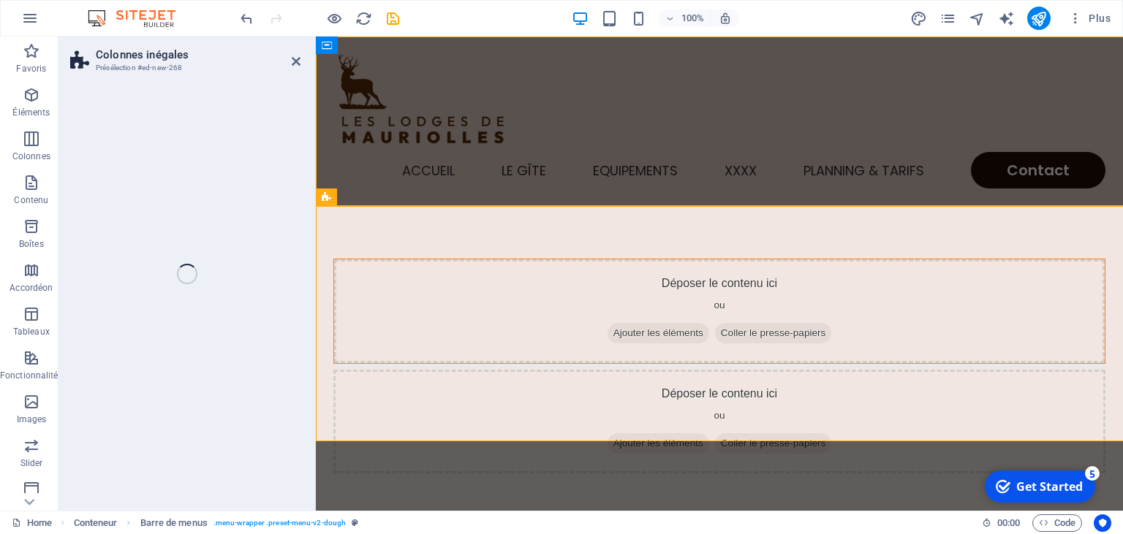
select select "%"
select select "rem"
select select "preset-unequal-columns-v2-default"
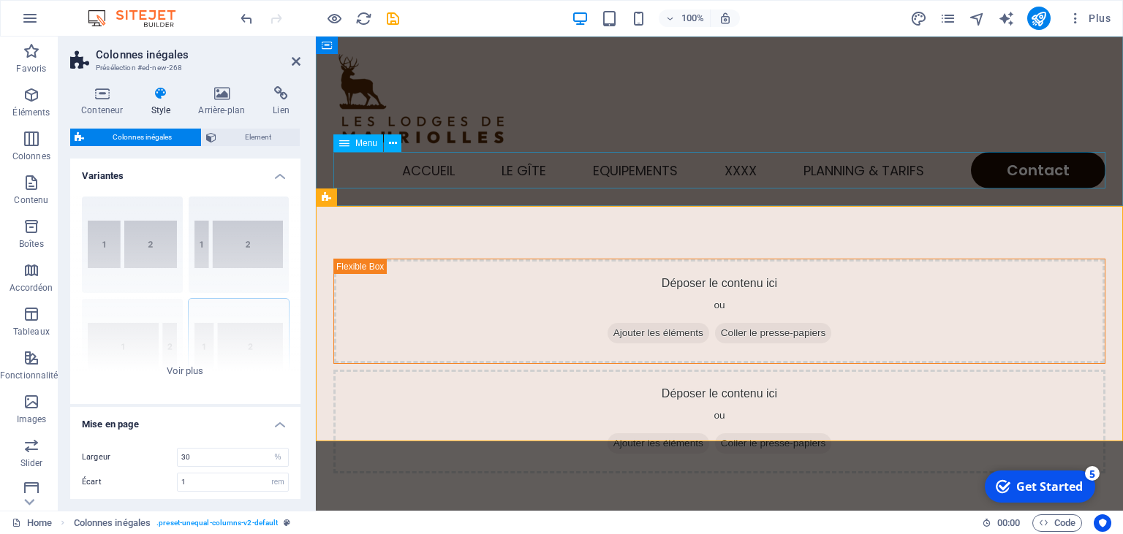
drag, startPoint x: 578, startPoint y: 467, endPoint x: 484, endPoint y: 185, distance: 297.3
click at [295, 66] on icon at bounding box center [296, 62] width 9 height 12
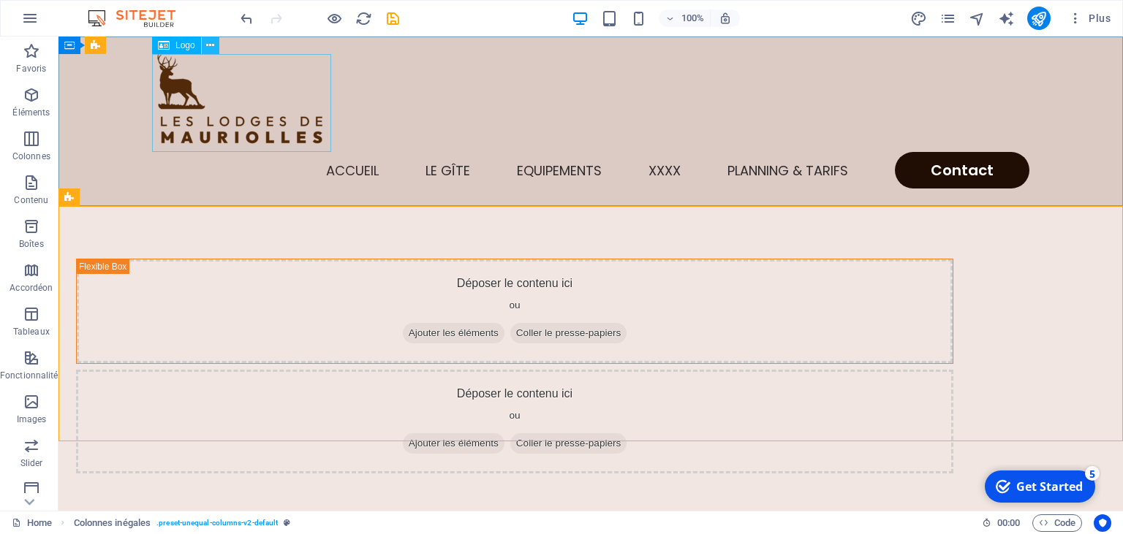
click at [211, 43] on icon at bounding box center [210, 45] width 8 height 15
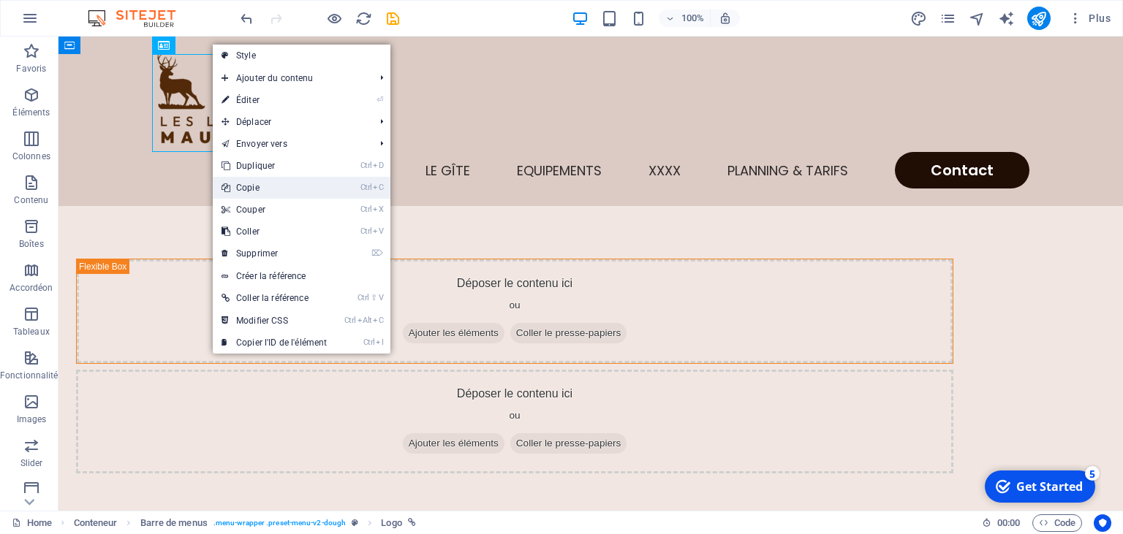
click at [265, 192] on link "Ctrl C Copie" at bounding box center [274, 188] width 123 height 22
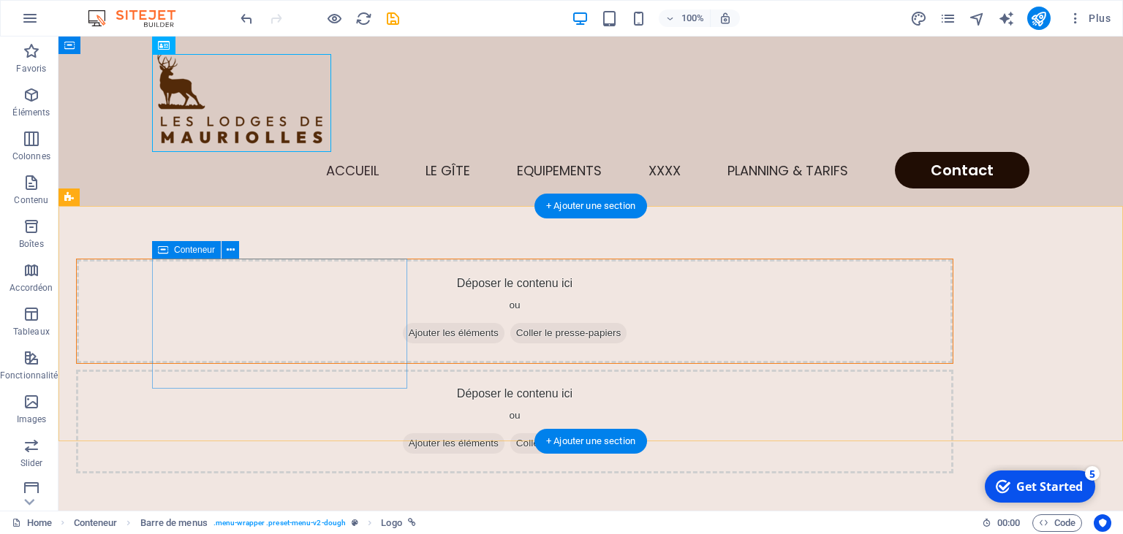
click at [510, 344] on span "Coller le presse-papiers" at bounding box center [568, 333] width 117 height 20
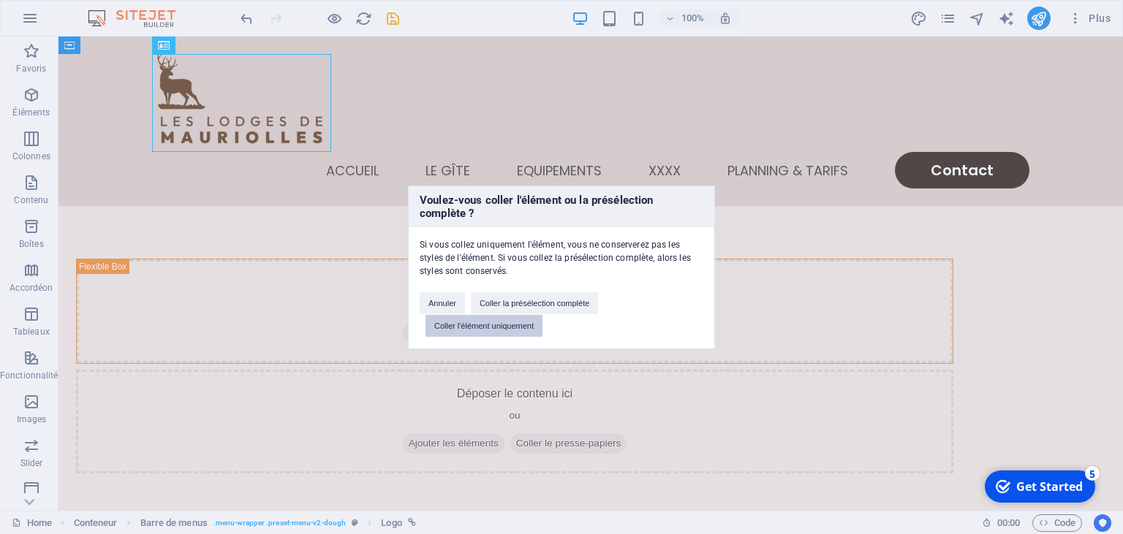
click at [467, 322] on button "Coller l'élément uniquement" at bounding box center [484, 326] width 117 height 22
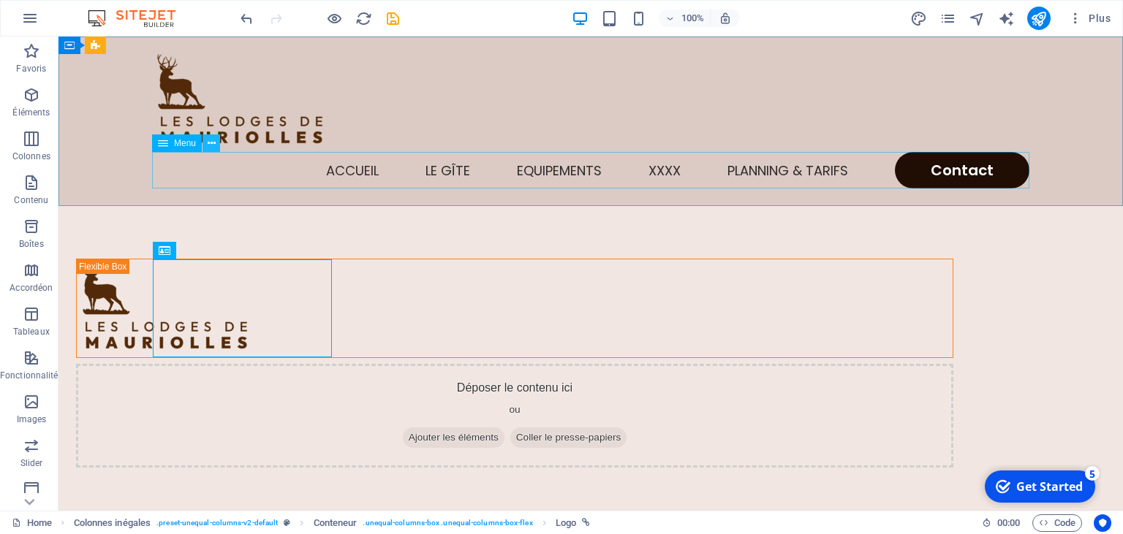
click at [213, 141] on icon at bounding box center [212, 143] width 8 height 15
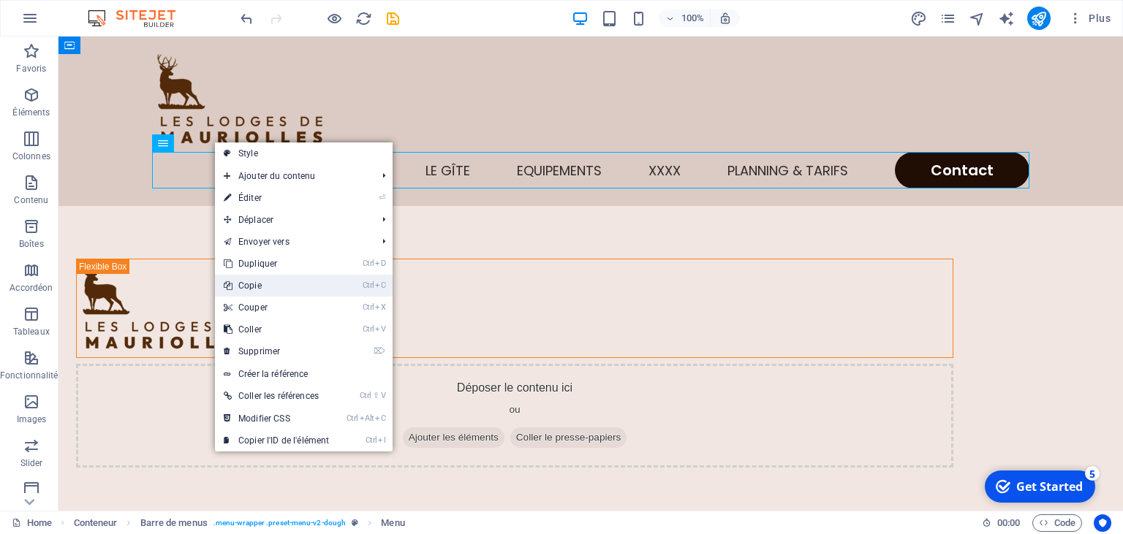
click at [274, 287] on link "Ctrl C Copie" at bounding box center [276, 286] width 123 height 22
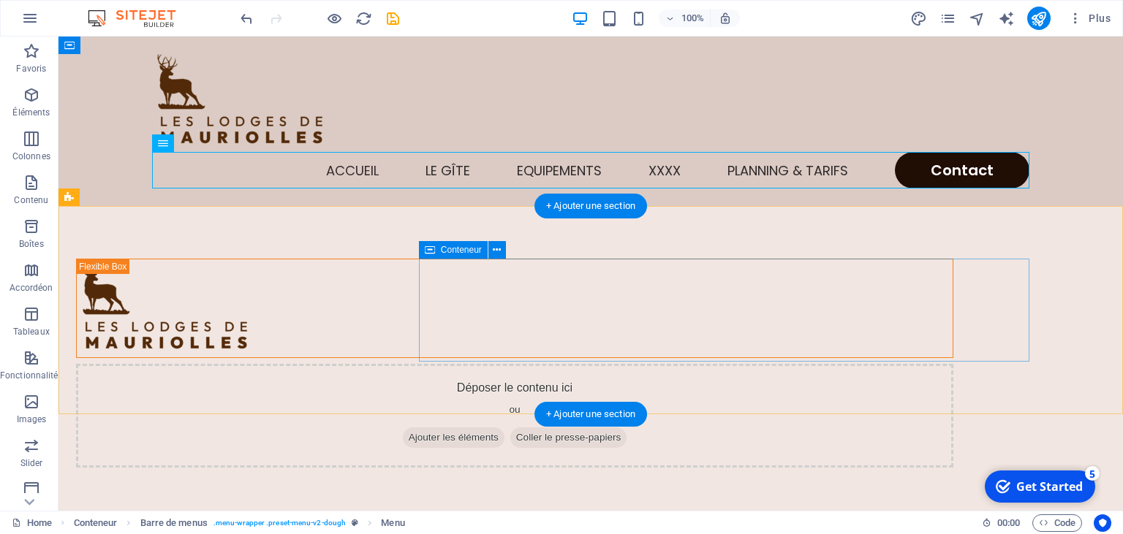
click at [627, 428] on span "Coller le presse-papiers" at bounding box center [568, 438] width 117 height 20
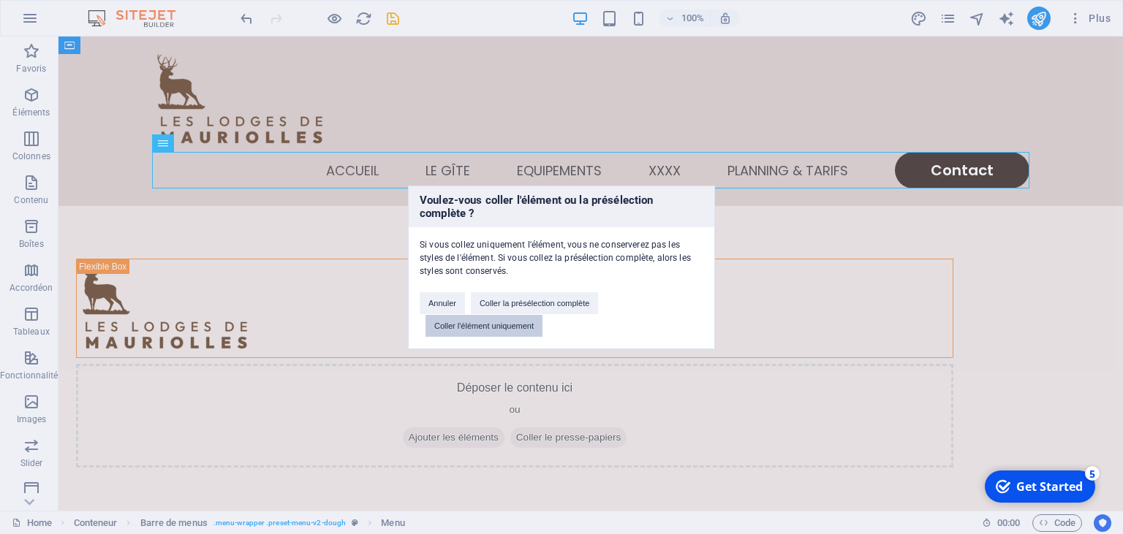
click at [459, 325] on button "Coller l'élément uniquement" at bounding box center [484, 326] width 117 height 22
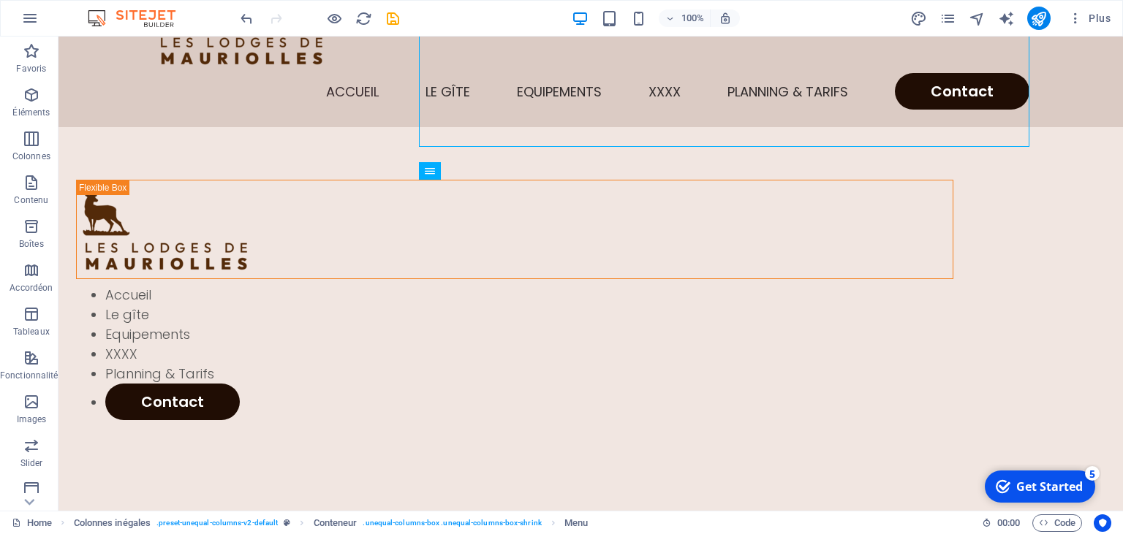
scroll to position [0, 0]
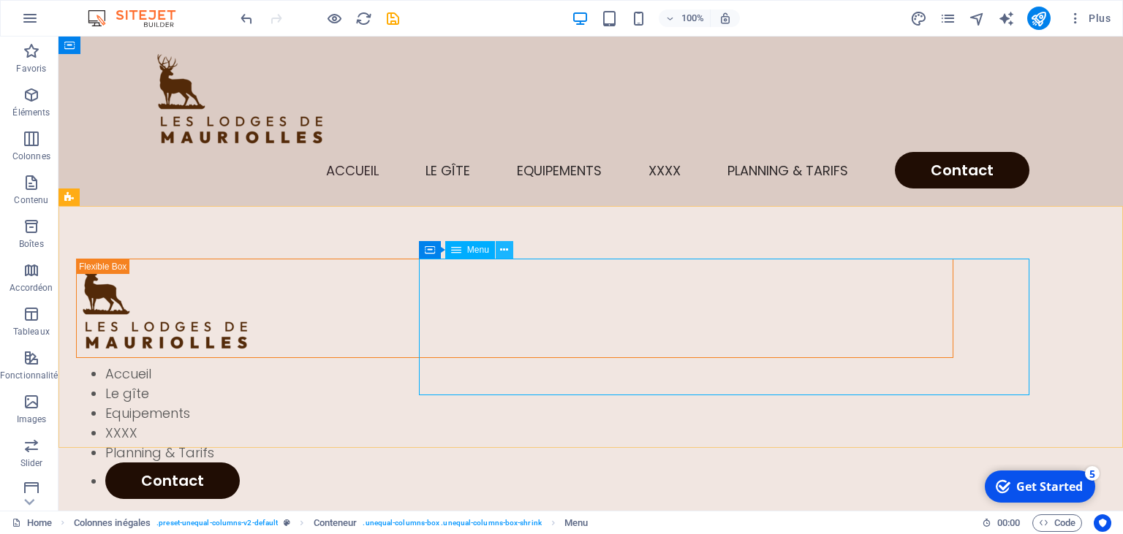
click at [504, 252] on icon at bounding box center [504, 250] width 8 height 15
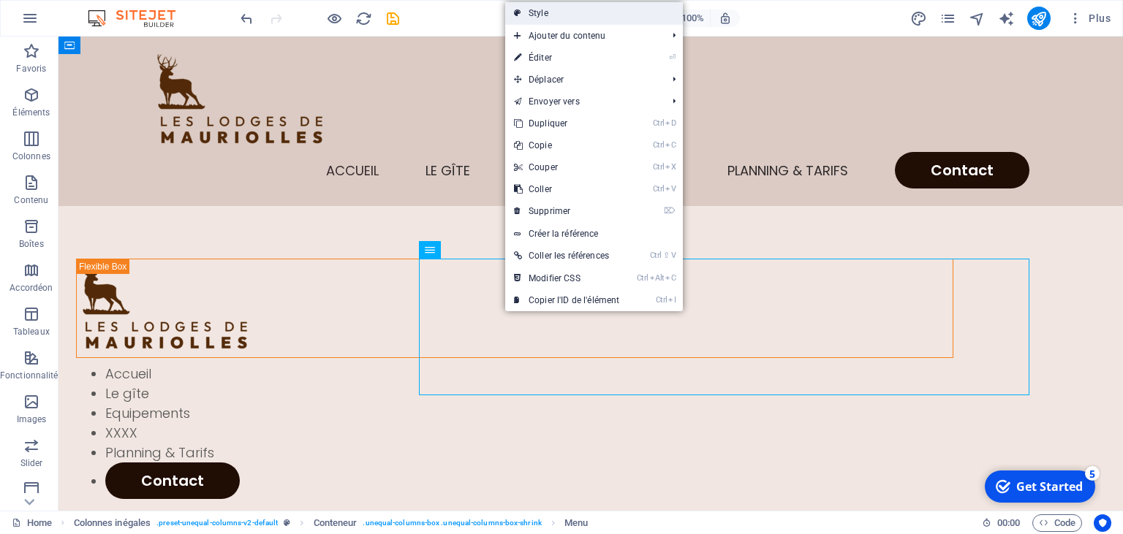
click at [556, 13] on link "Style" at bounding box center [594, 13] width 178 height 22
select select "%"
select select "rem"
select select "preset-unequal-columns-v2-default"
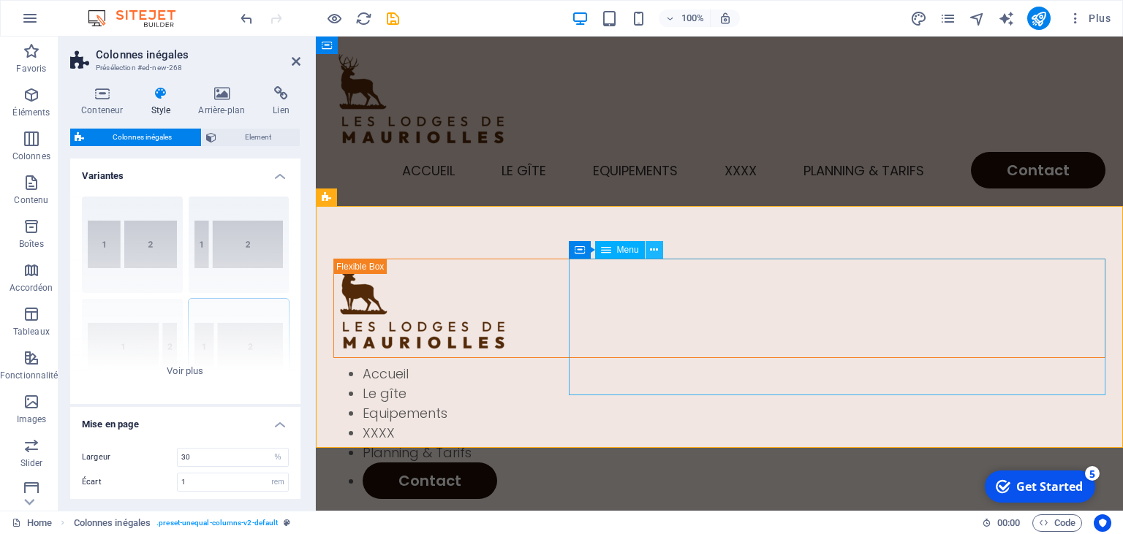
click at [651, 252] on icon at bounding box center [654, 250] width 8 height 15
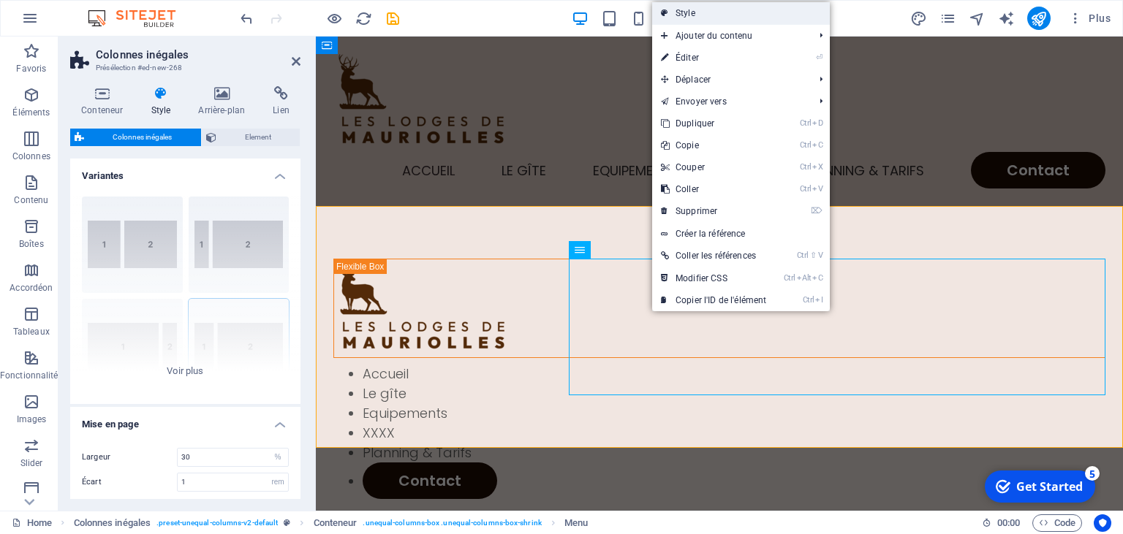
click at [689, 10] on link "Style" at bounding box center [741, 13] width 178 height 22
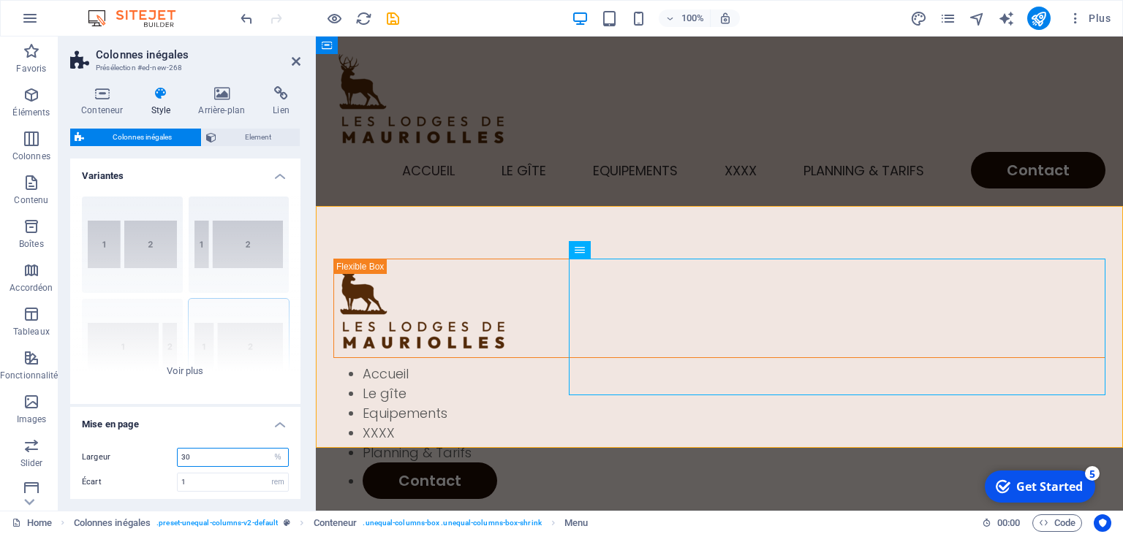
drag, startPoint x: 202, startPoint y: 462, endPoint x: 151, endPoint y: 451, distance: 52.3
click at [178, 451] on input "30" at bounding box center [233, 458] width 110 height 18
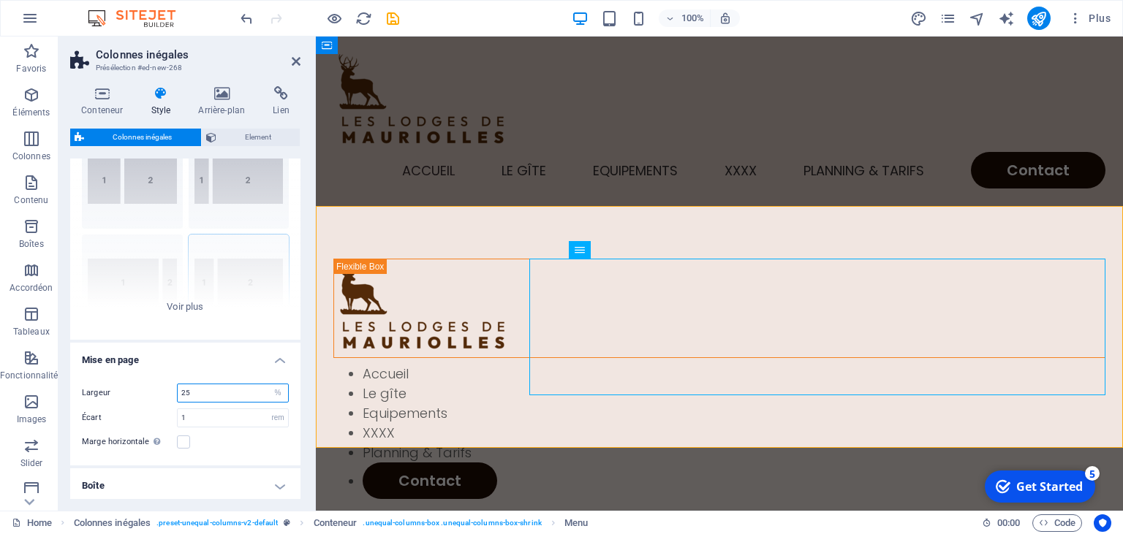
scroll to position [126, 0]
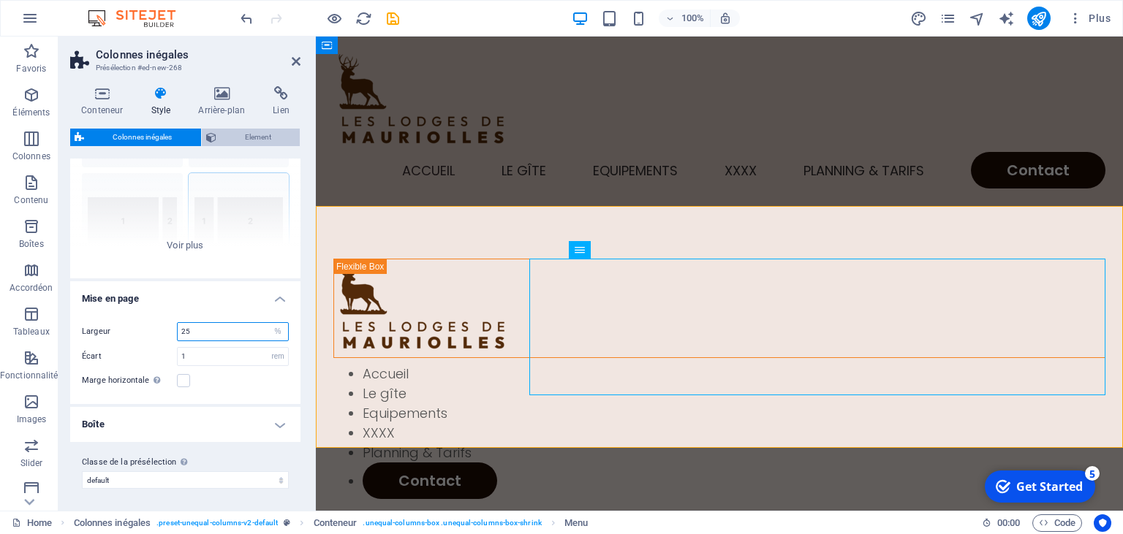
type input "25"
drag, startPoint x: 271, startPoint y: 140, endPoint x: 298, endPoint y: 61, distance: 83.5
click at [298, 61] on aside "Colonnes inégales Présélection #ed-new-268 Conteneur Style Arrière-plan Lien Ta…" at bounding box center [186, 274] width 257 height 474
click at [297, 63] on icon at bounding box center [296, 62] width 9 height 12
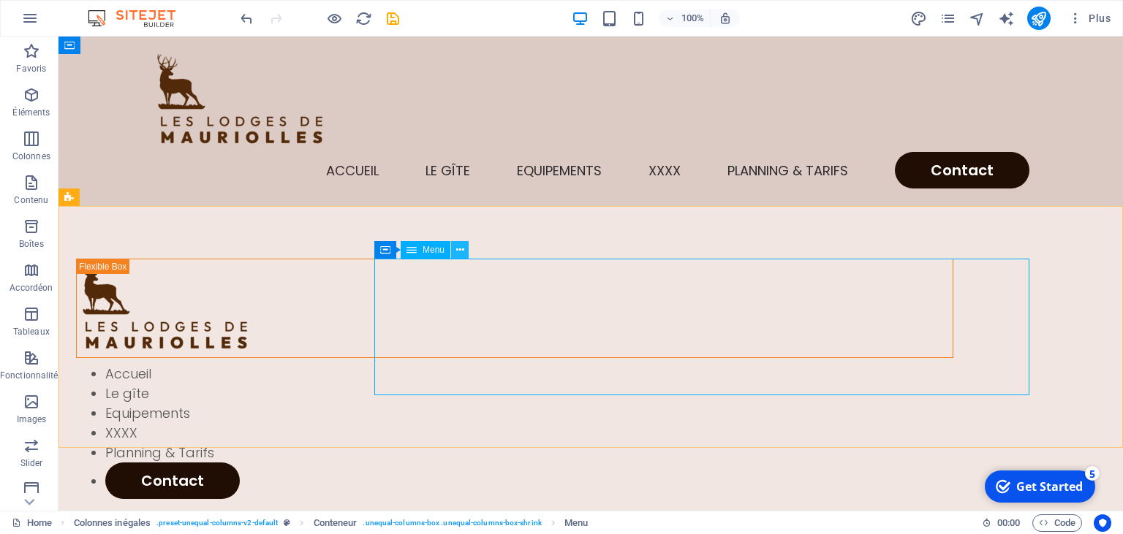
click at [466, 254] on button at bounding box center [460, 250] width 18 height 18
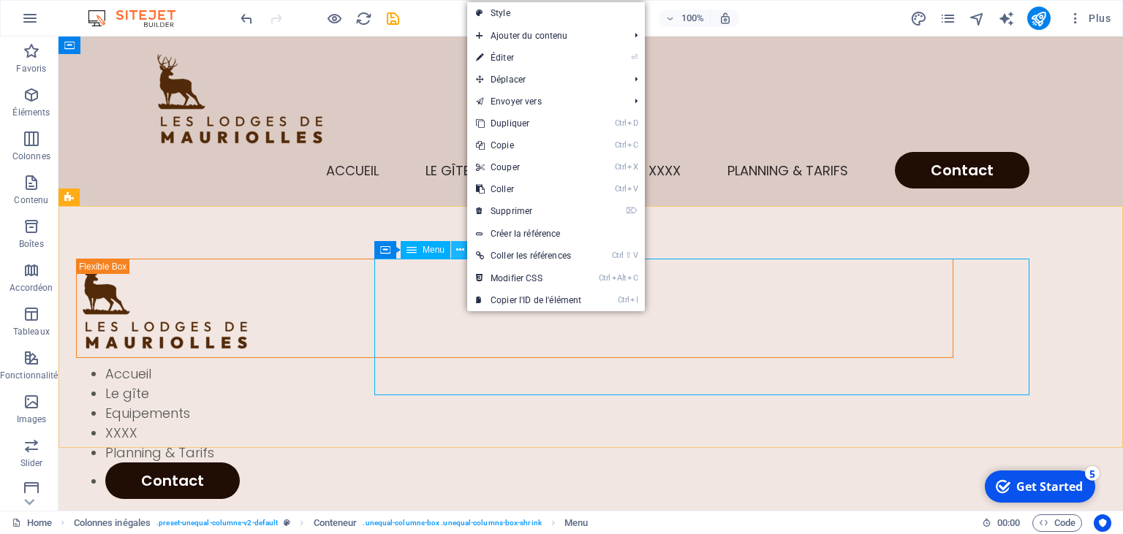
click at [463, 252] on icon at bounding box center [460, 250] width 8 height 15
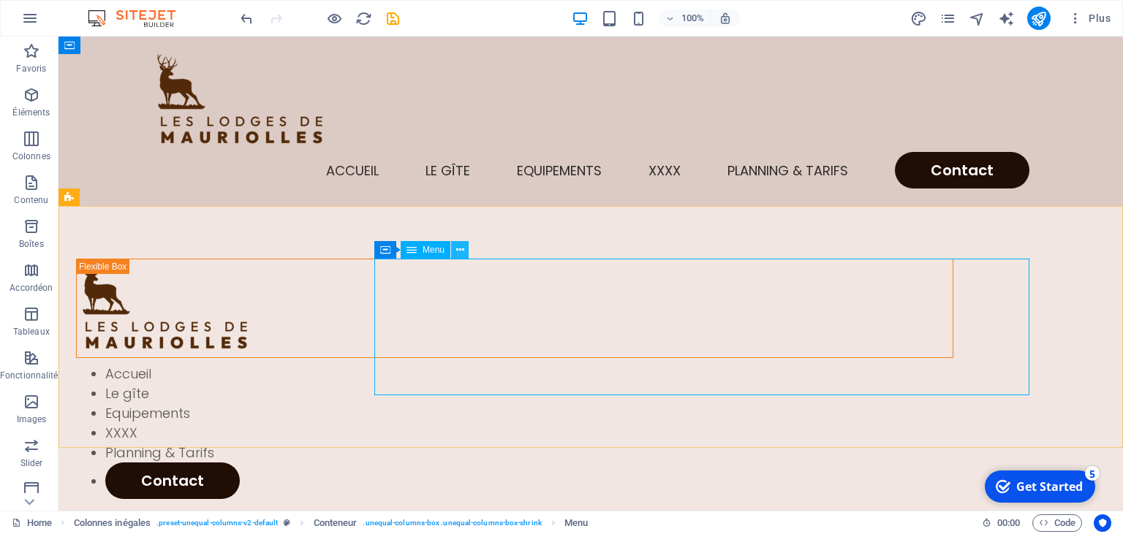
click at [461, 252] on icon at bounding box center [460, 250] width 8 height 15
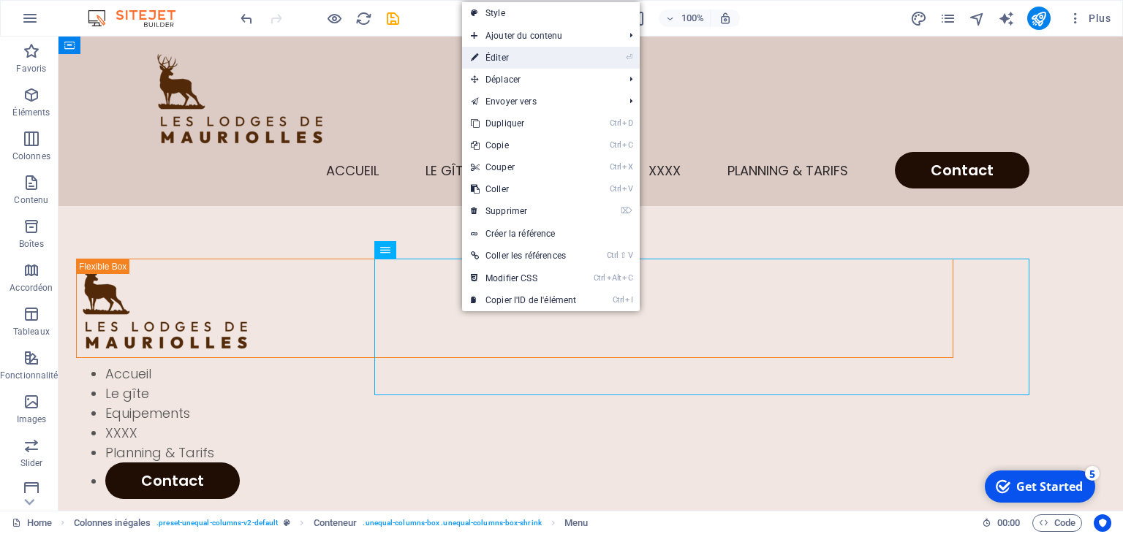
click at [499, 57] on link "⏎ Éditer" at bounding box center [523, 58] width 123 height 22
select select
select select "1"
select select
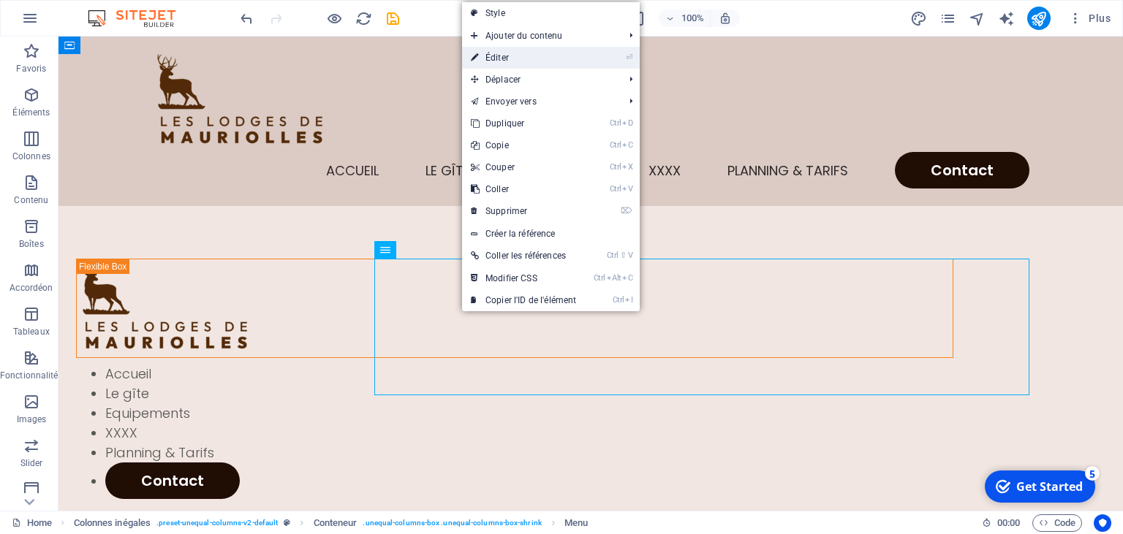
select select "5"
select select
select select "2"
select select
select select "default"
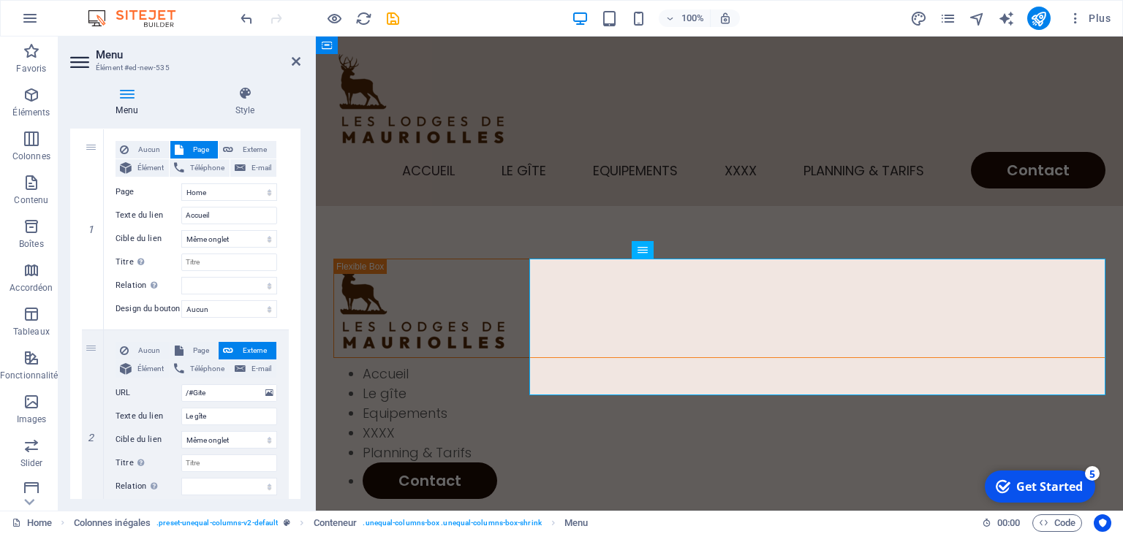
scroll to position [0, 0]
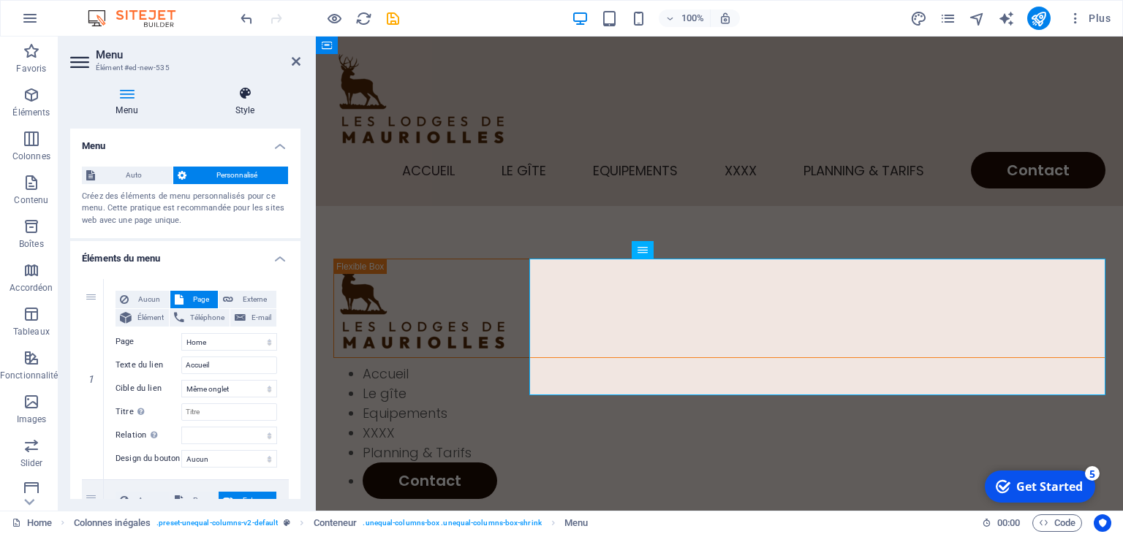
click at [247, 101] on icon at bounding box center [244, 93] width 111 height 15
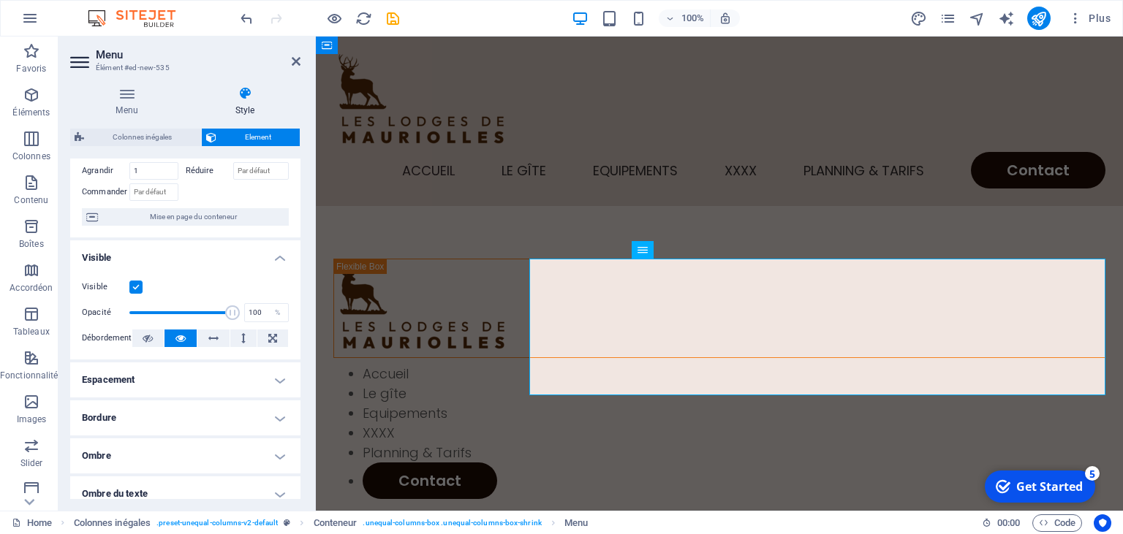
scroll to position [89, 0]
click at [152, 334] on icon at bounding box center [148, 337] width 10 height 18
click at [186, 332] on button at bounding box center [181, 337] width 32 height 18
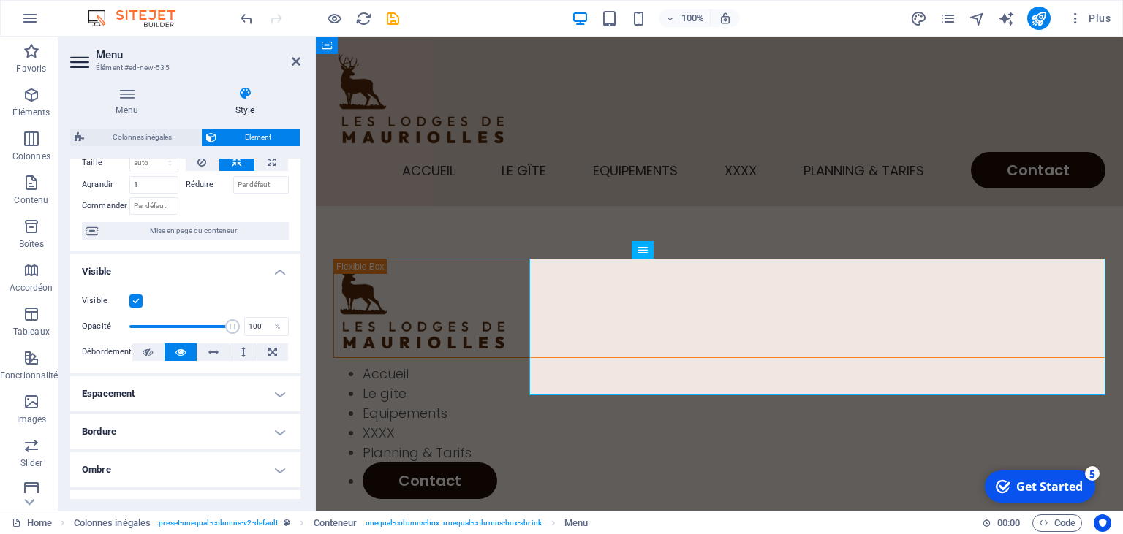
scroll to position [0, 0]
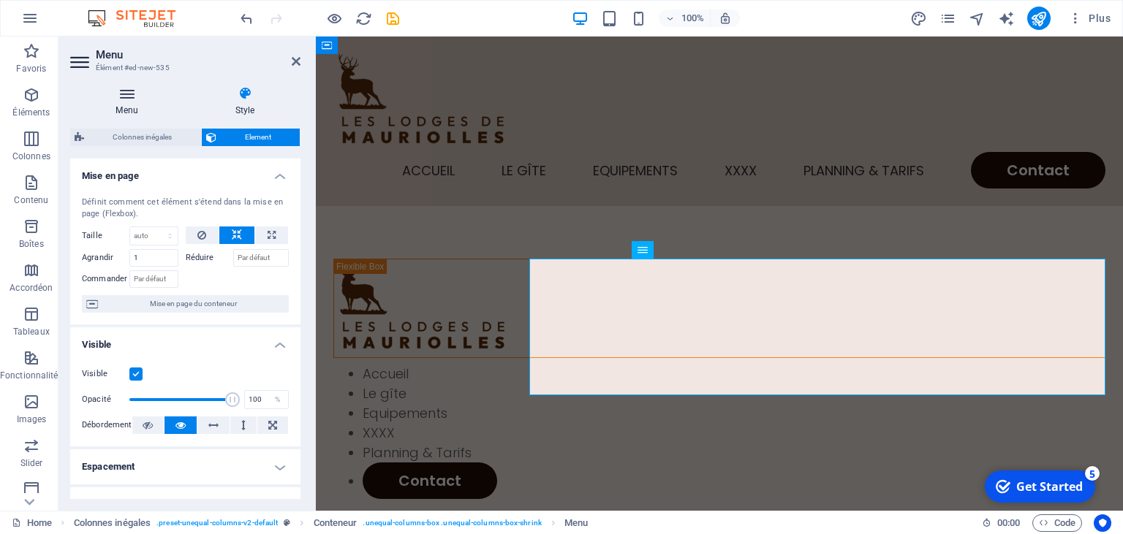
click at [118, 101] on icon at bounding box center [126, 93] width 113 height 15
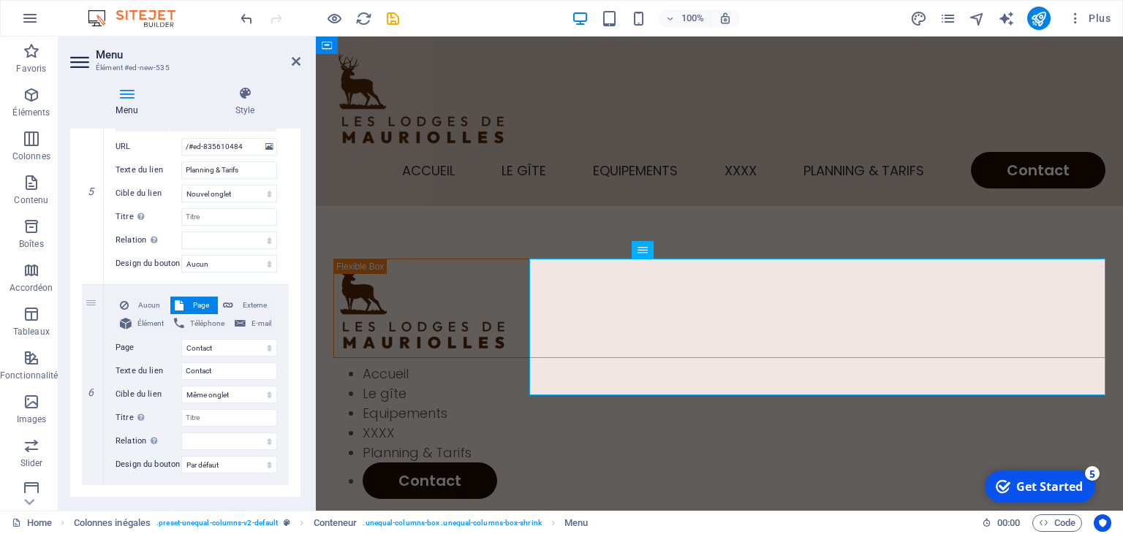
scroll to position [1037, 0]
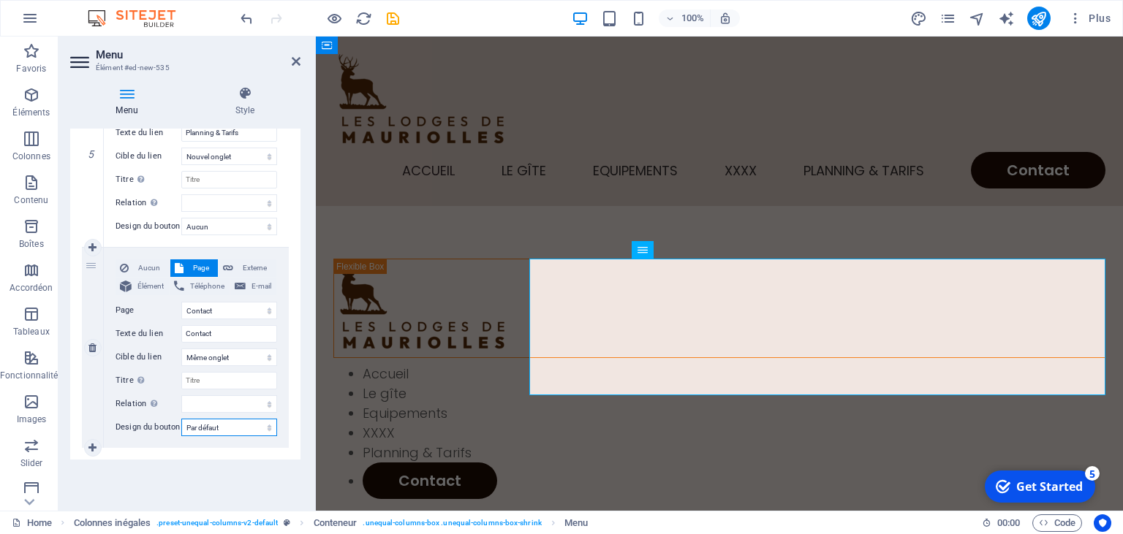
click at [181, 419] on select "Aucun Par défaut Principal Secondaire" at bounding box center [229, 428] width 96 height 18
select select
click option "Aucun" at bounding box center [0, 0] width 0 height 0
select select
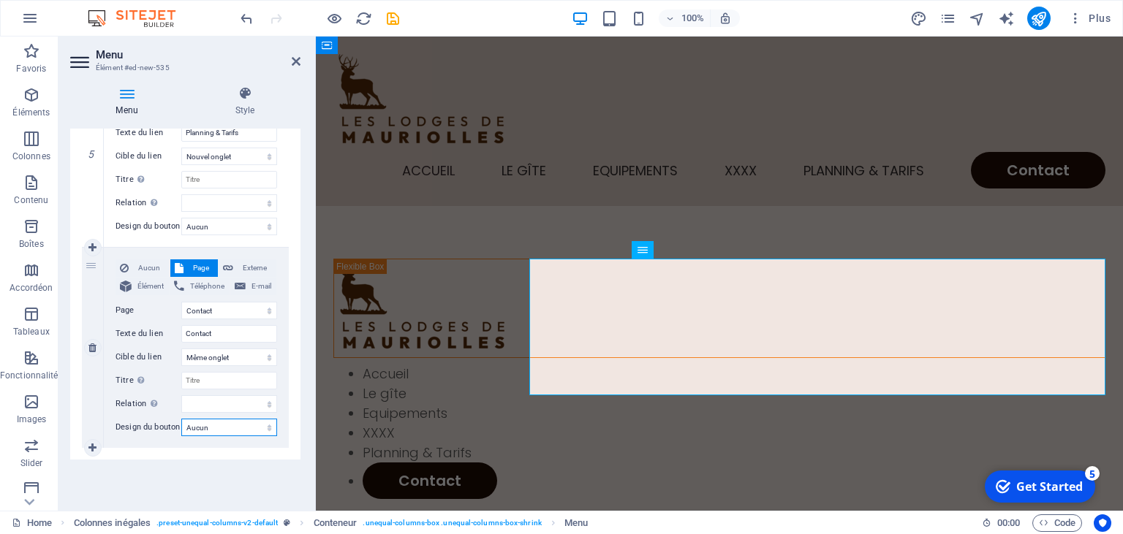
select select
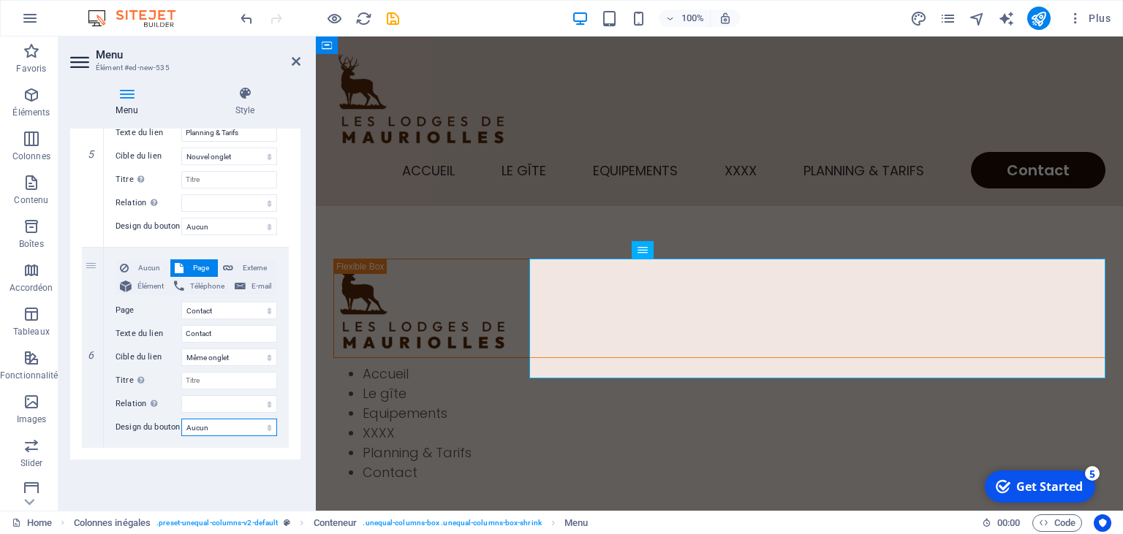
scroll to position [0, 0]
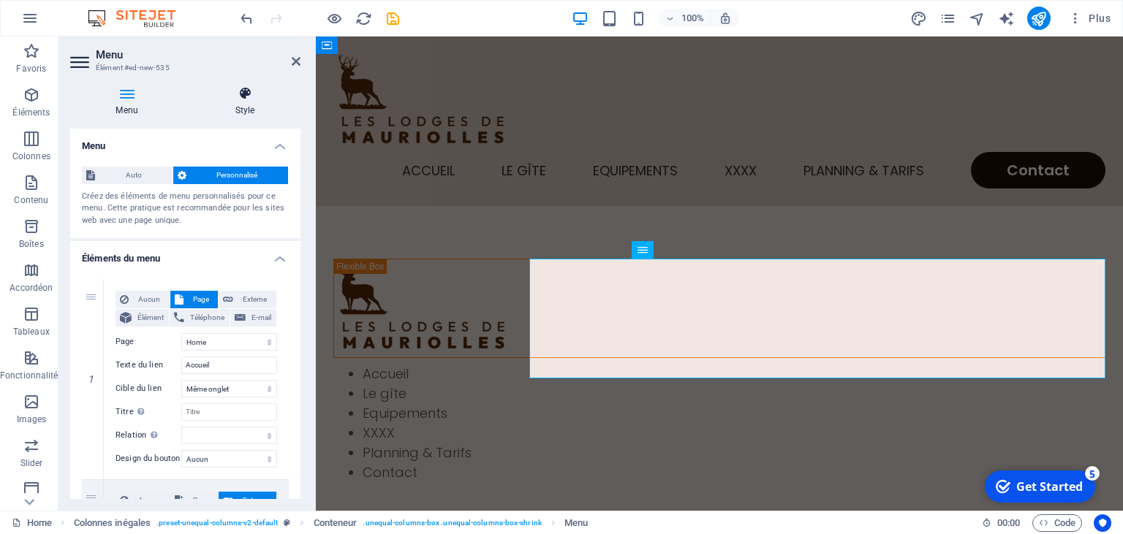
click at [243, 92] on icon at bounding box center [244, 93] width 111 height 15
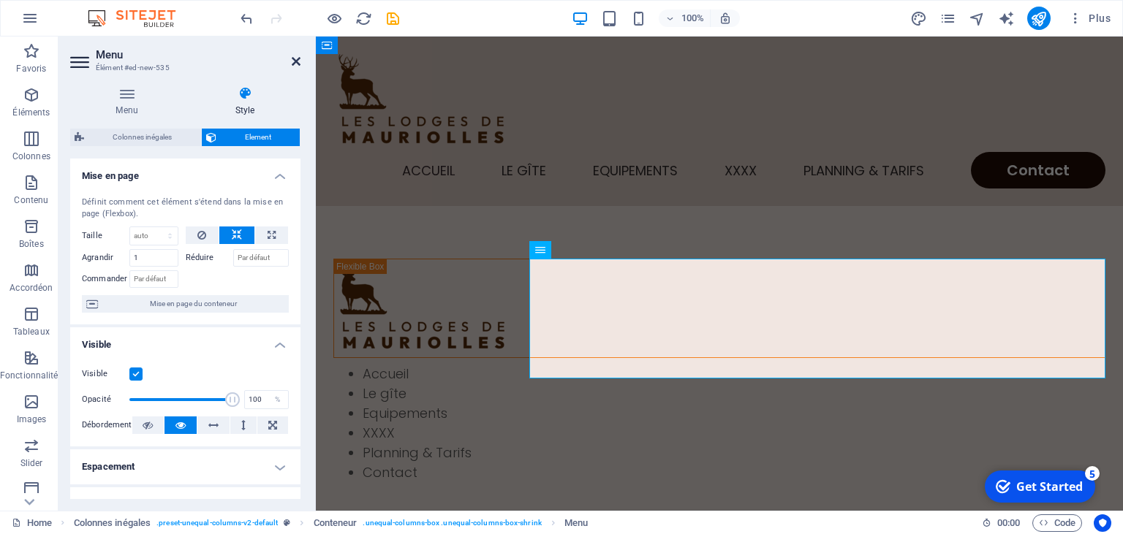
click at [298, 60] on icon at bounding box center [296, 62] width 9 height 12
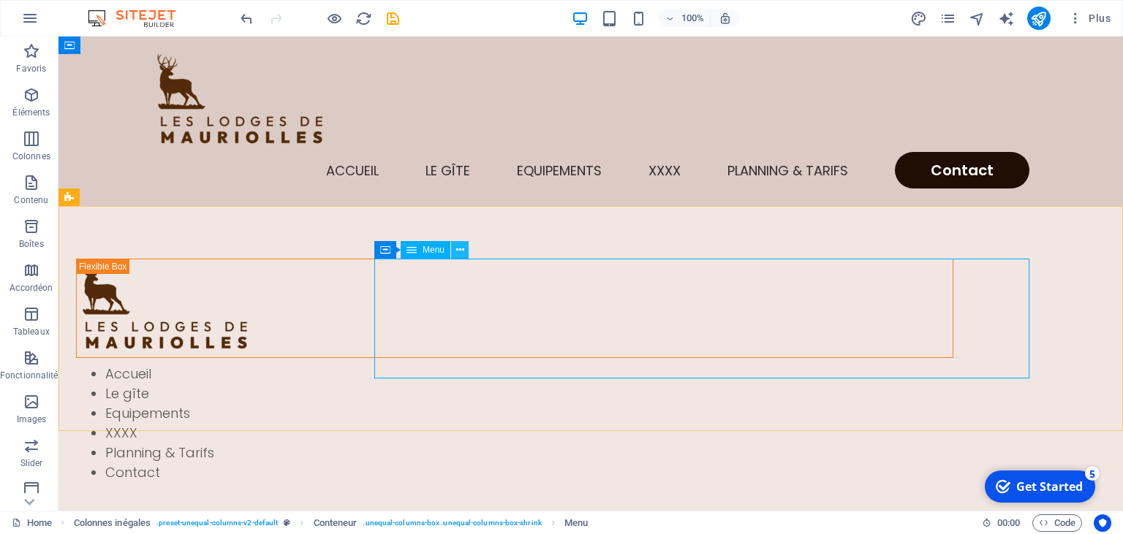
click at [460, 248] on icon at bounding box center [460, 250] width 8 height 15
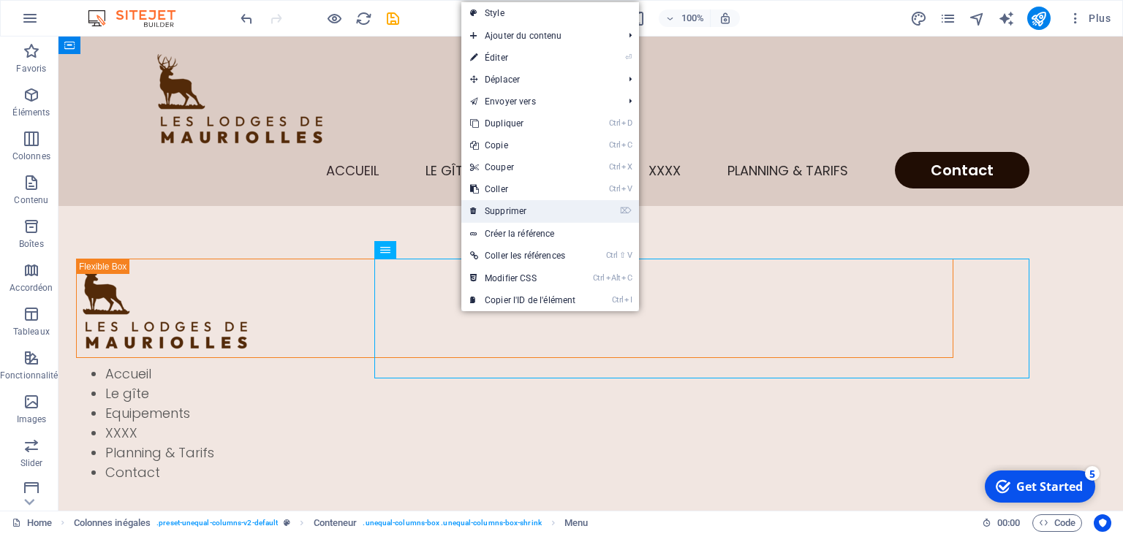
click at [515, 208] on link "⌦ Supprimer" at bounding box center [522, 211] width 123 height 22
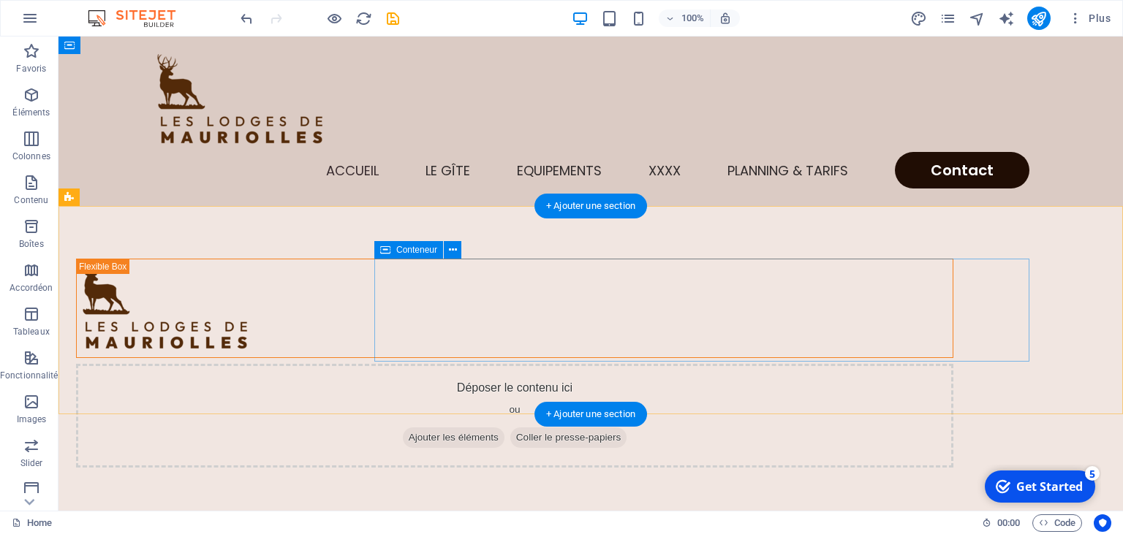
click at [504, 428] on span "Ajouter les éléments" at bounding box center [454, 438] width 102 height 20
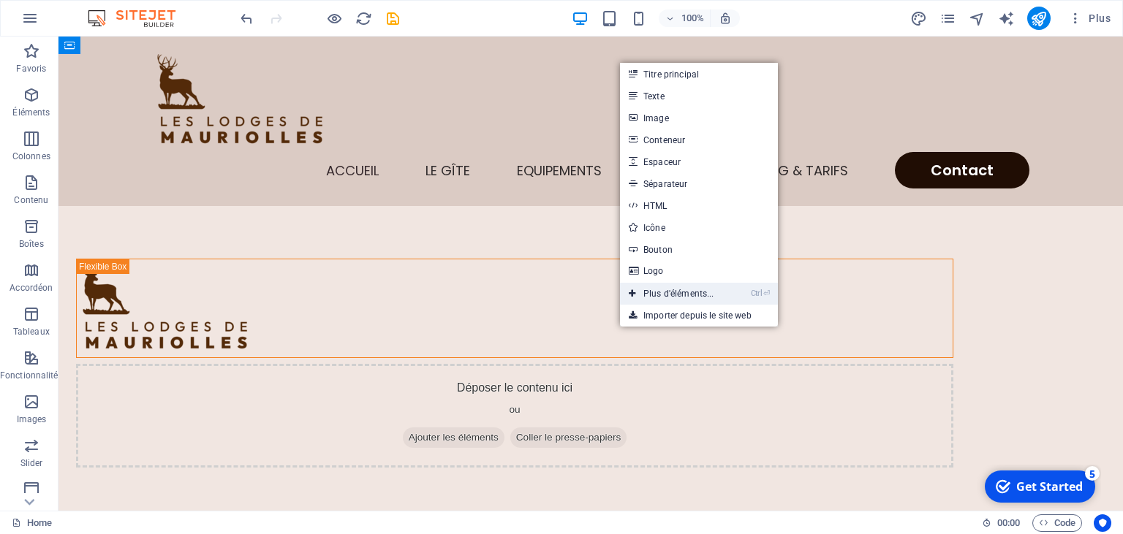
click at [667, 292] on link "Ctrl ⏎ Plus d'éléments..." at bounding box center [671, 294] width 103 height 22
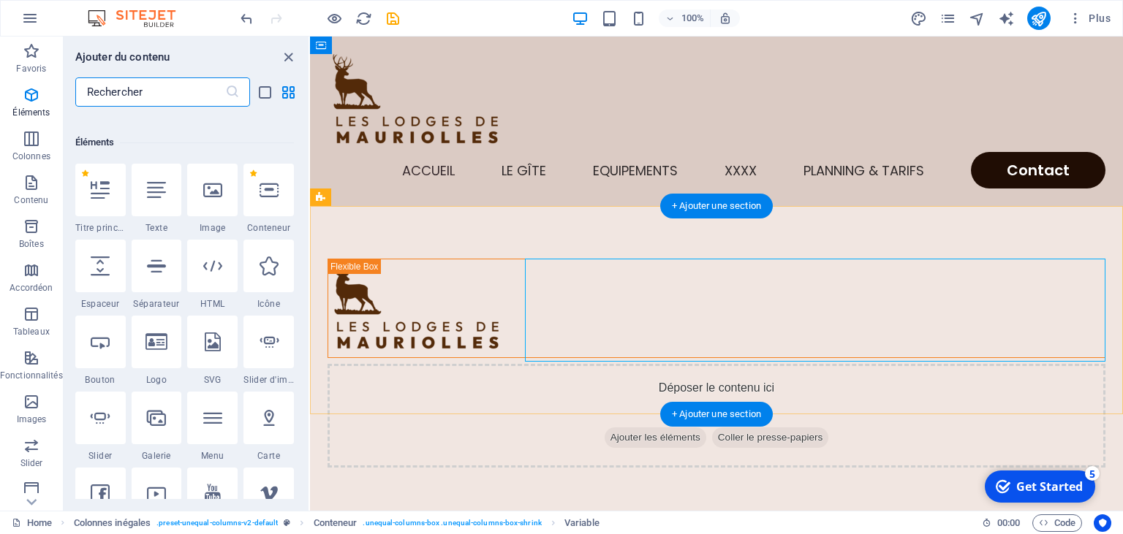
scroll to position [155, 0]
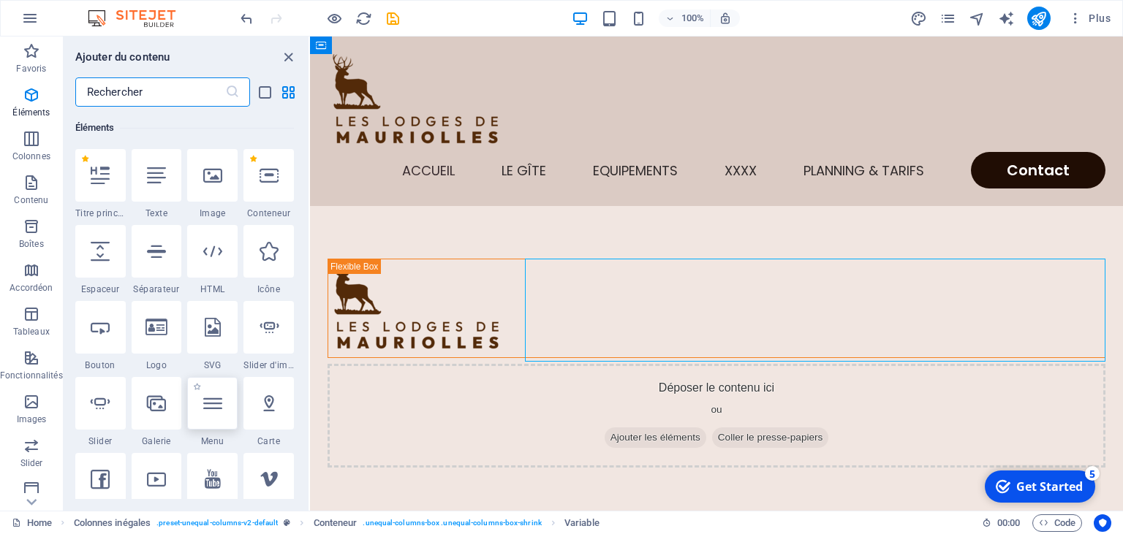
click at [218, 402] on icon at bounding box center [212, 403] width 19 height 19
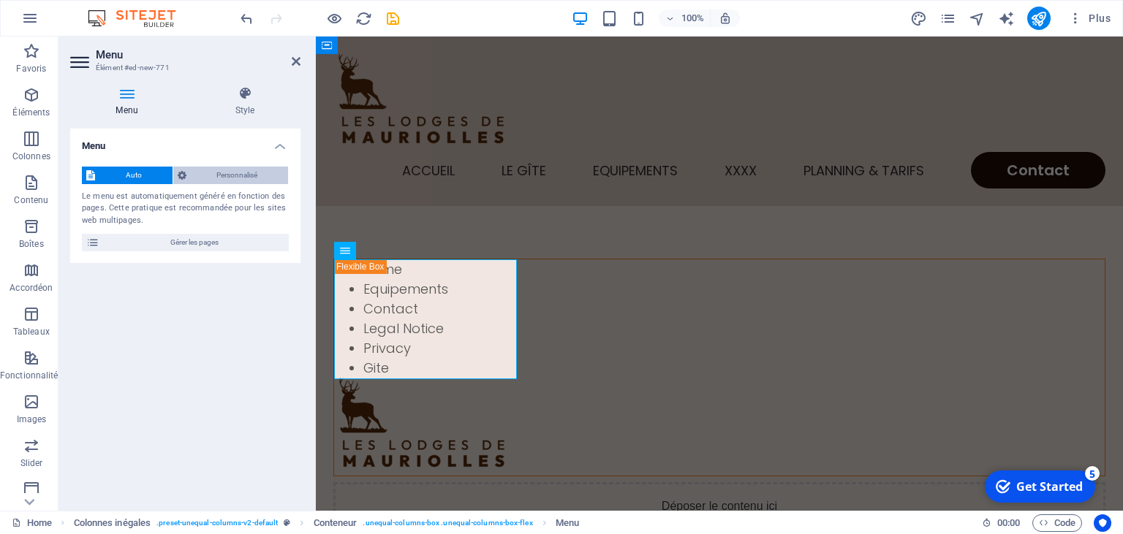
click at [247, 174] on span "Personnalisé" at bounding box center [238, 176] width 94 height 18
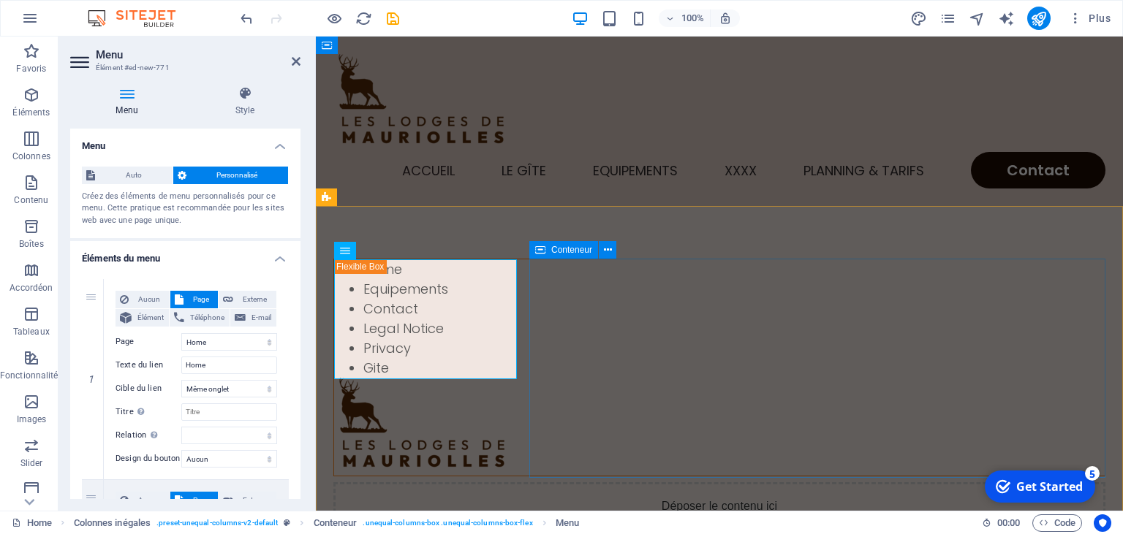
click at [581, 483] on div "Déposer le contenu ici ou Ajouter les éléments Coller le presse-papiers" at bounding box center [719, 535] width 772 height 104
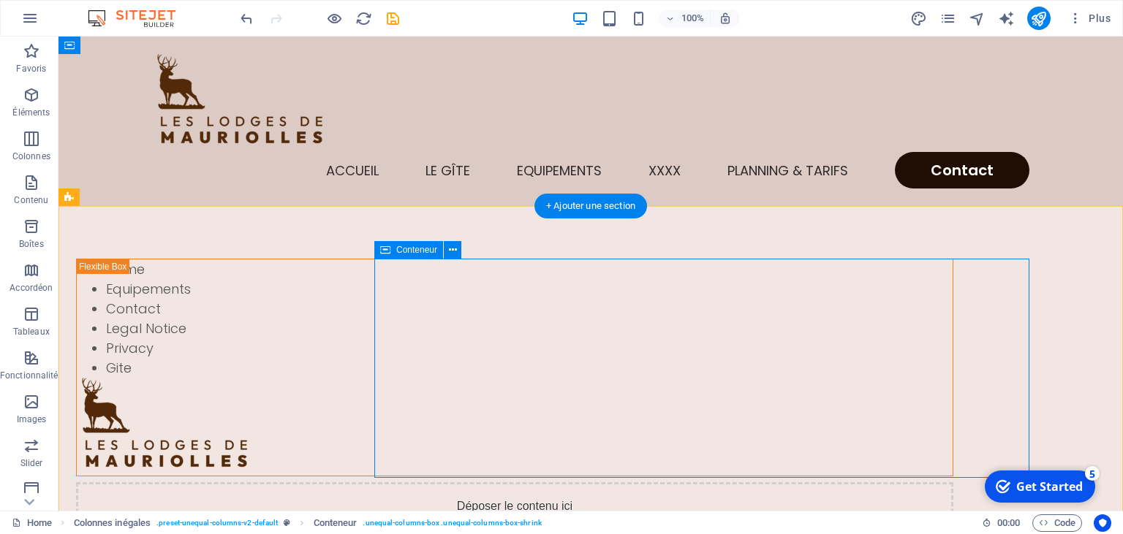
drag, startPoint x: 275, startPoint y: 287, endPoint x: 535, endPoint y: 314, distance: 261.8
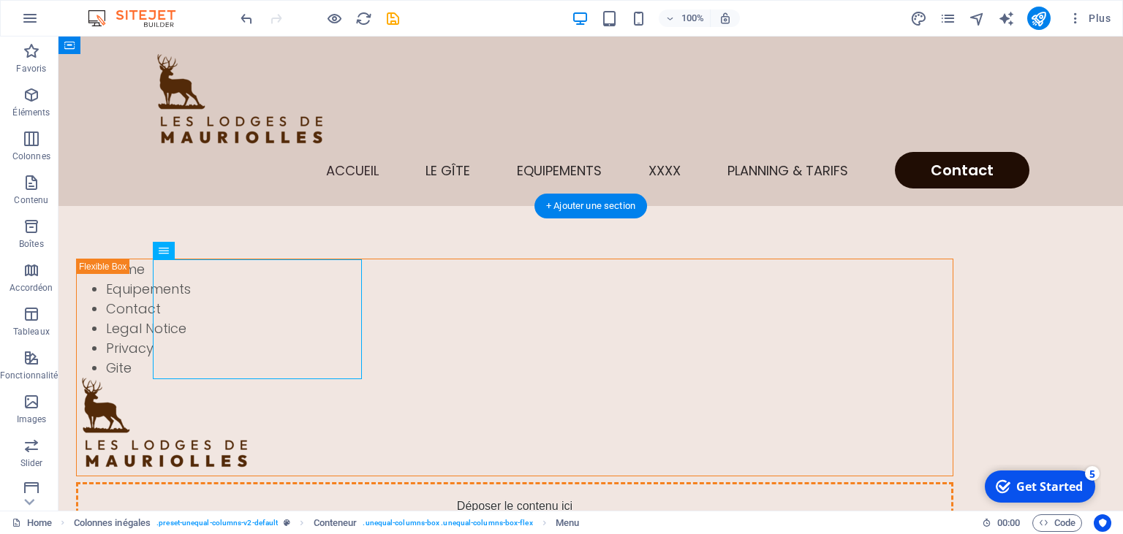
drag, startPoint x: 271, startPoint y: 284, endPoint x: 413, endPoint y: 292, distance: 142.0
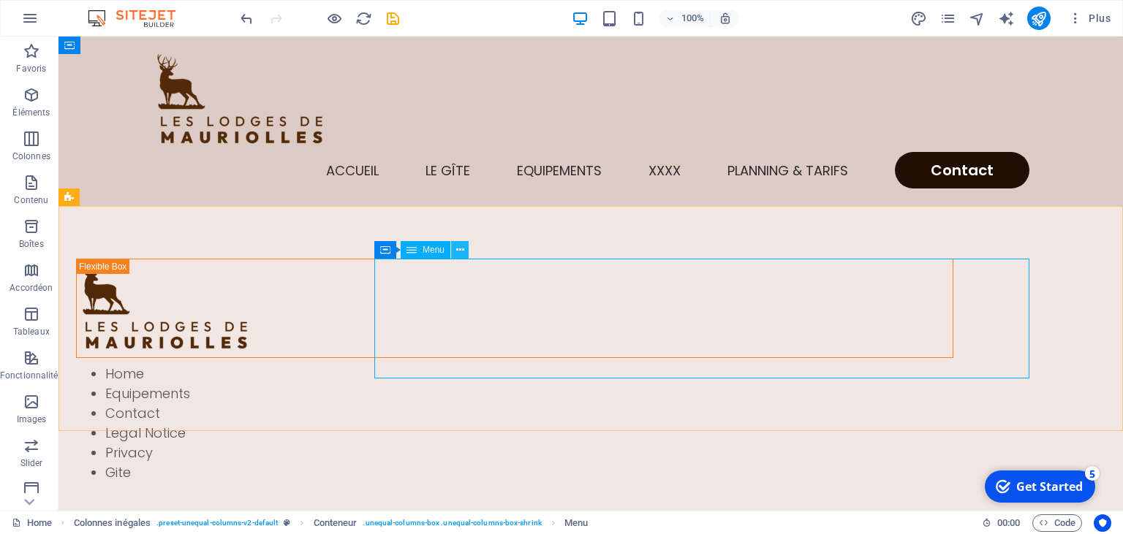
click at [463, 253] on icon at bounding box center [460, 250] width 8 height 15
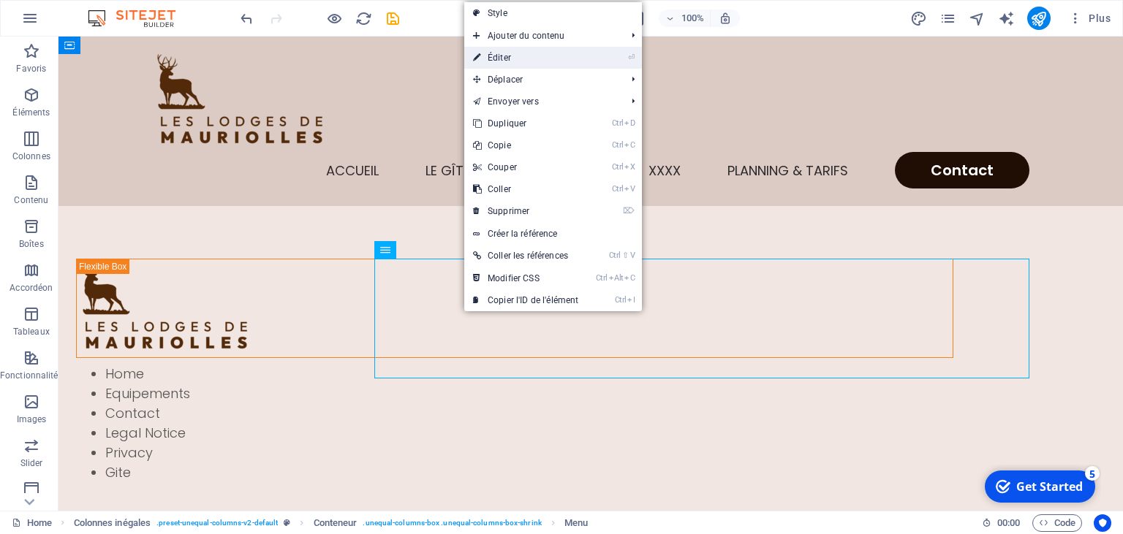
click at [506, 60] on link "⏎ Éditer" at bounding box center [525, 58] width 123 height 22
select select
select select "1"
select select
select select "2"
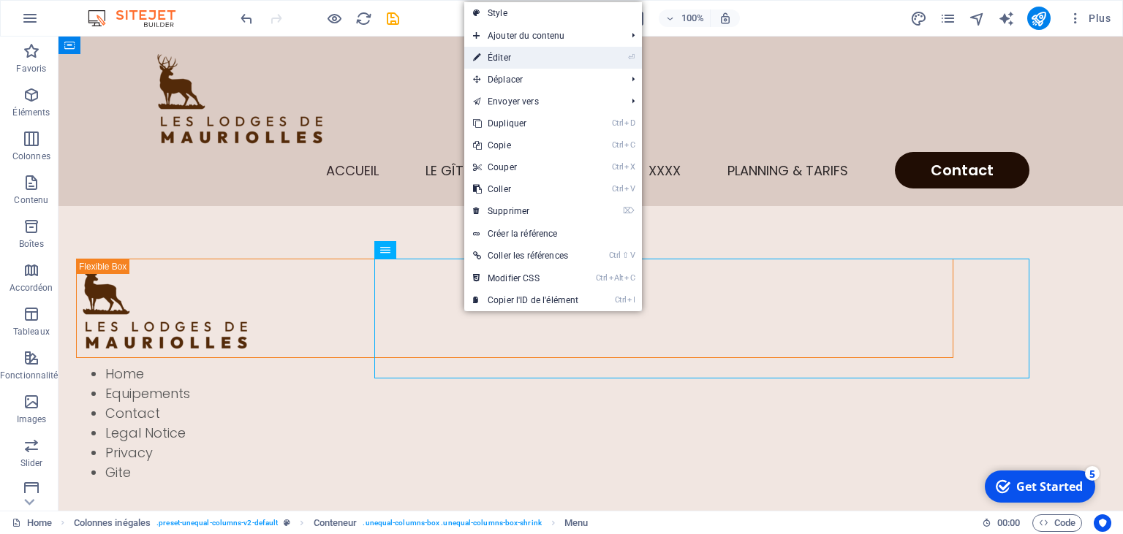
select select
select select "3"
select select
select select "4"
select select
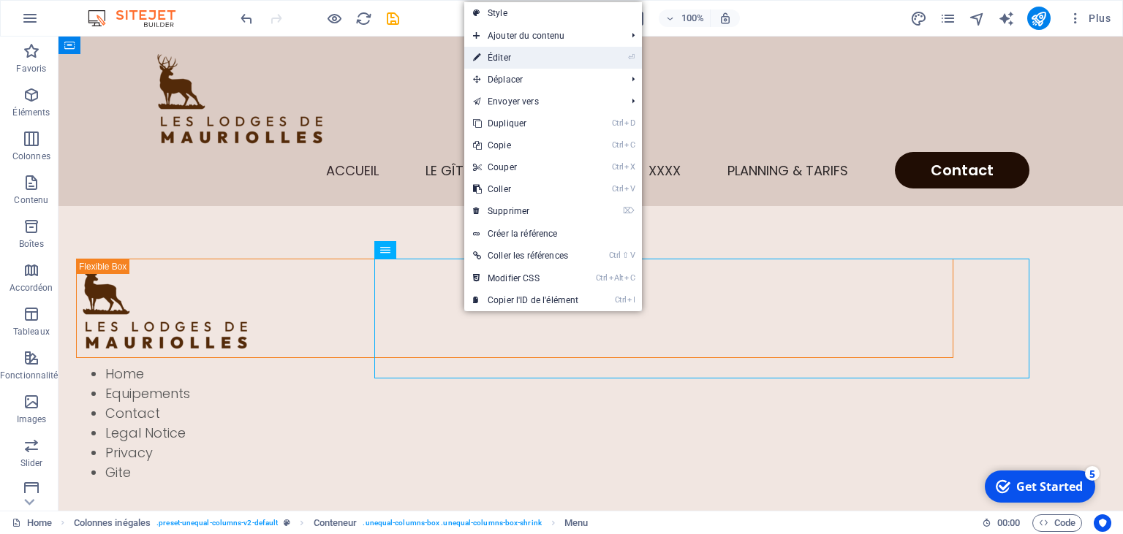
select select "5"
select select
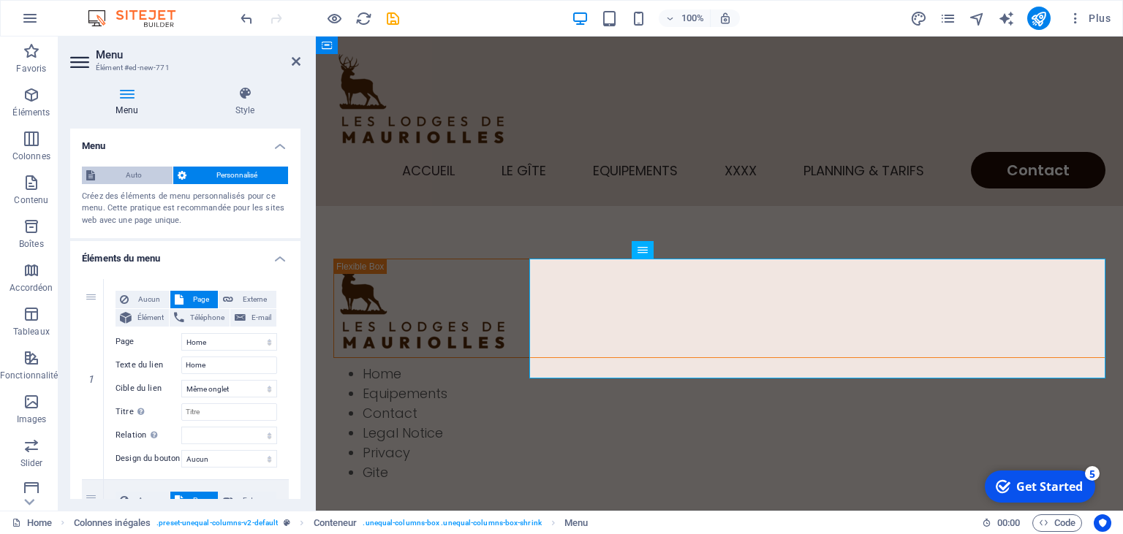
click at [143, 181] on span "Auto" at bounding box center [133, 176] width 69 height 18
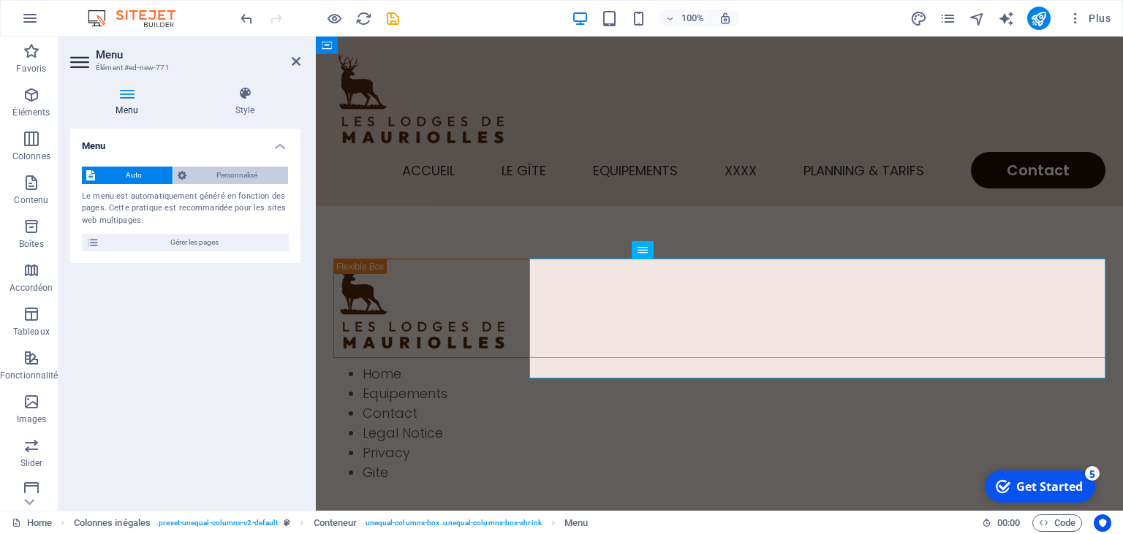
click at [230, 180] on span "Personnalisé" at bounding box center [238, 176] width 94 height 18
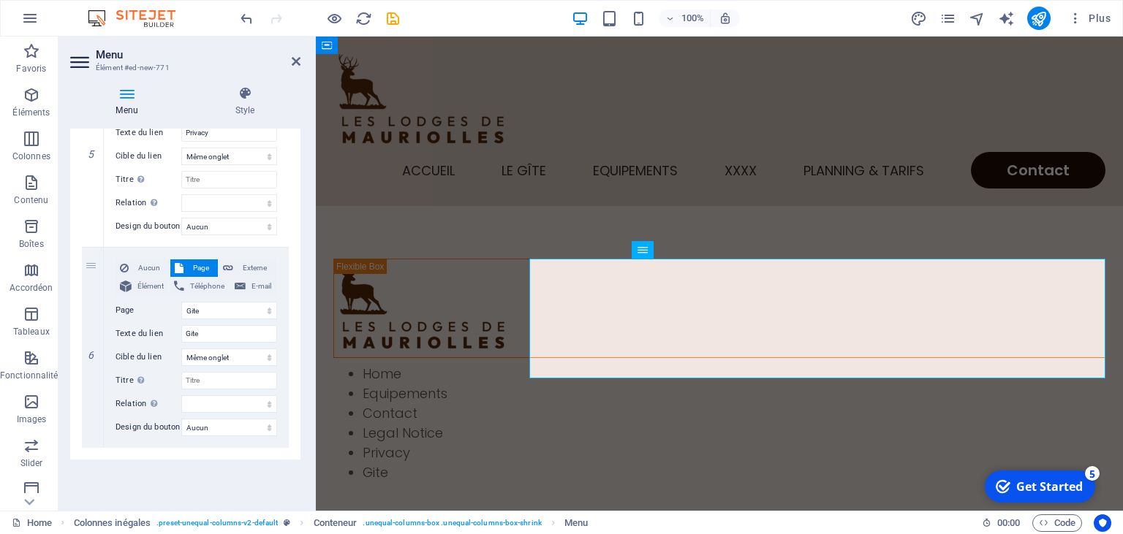
scroll to position [0, 0]
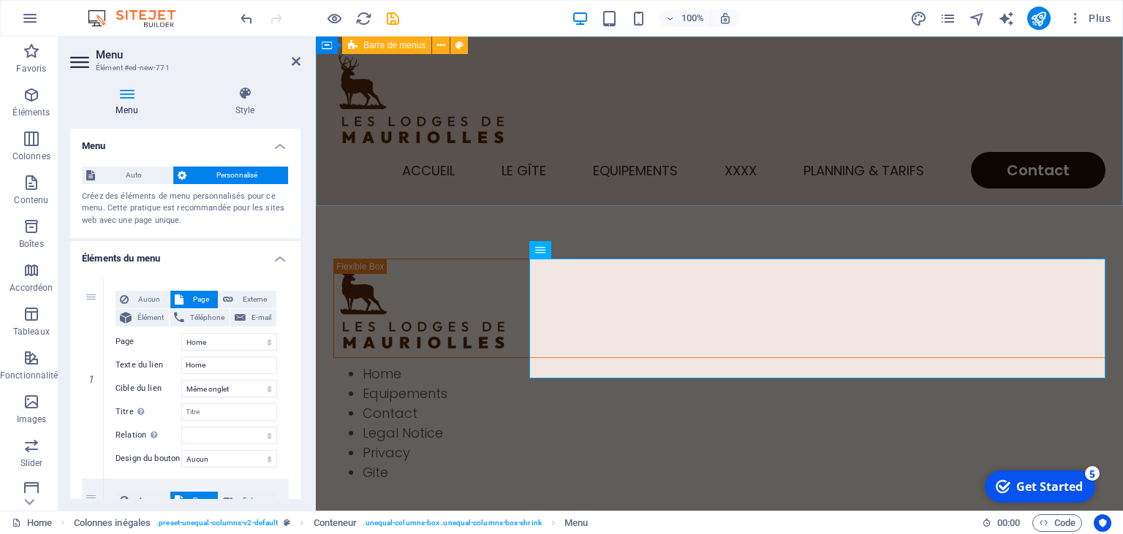
click at [711, 89] on div "Accueil Le gîte Equipements XXXX Planning & Tarifs Contact" at bounding box center [719, 122] width 807 height 170
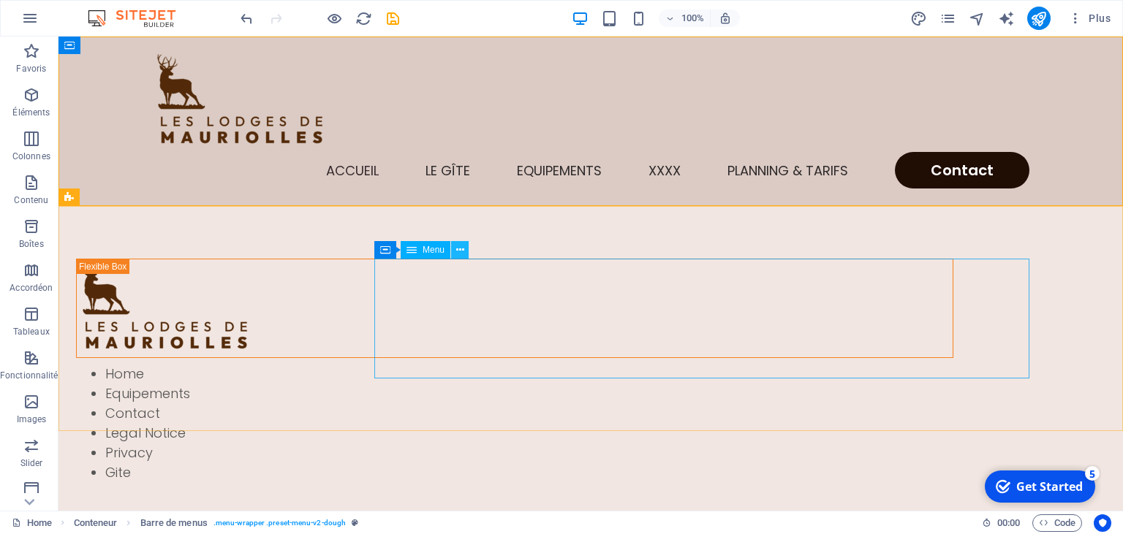
click at [455, 251] on button at bounding box center [460, 250] width 18 height 18
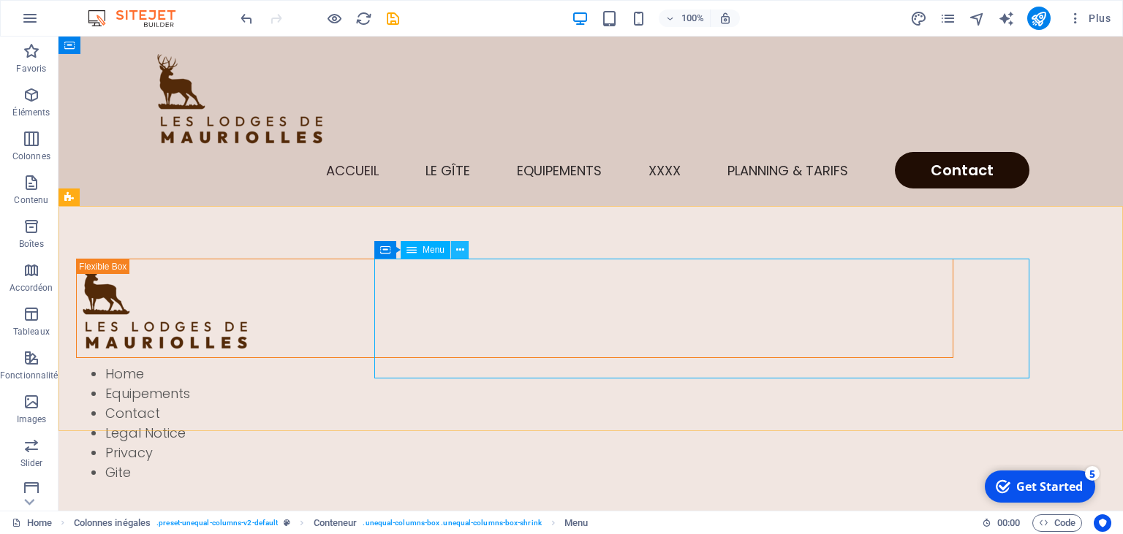
click at [464, 253] on icon at bounding box center [460, 250] width 8 height 15
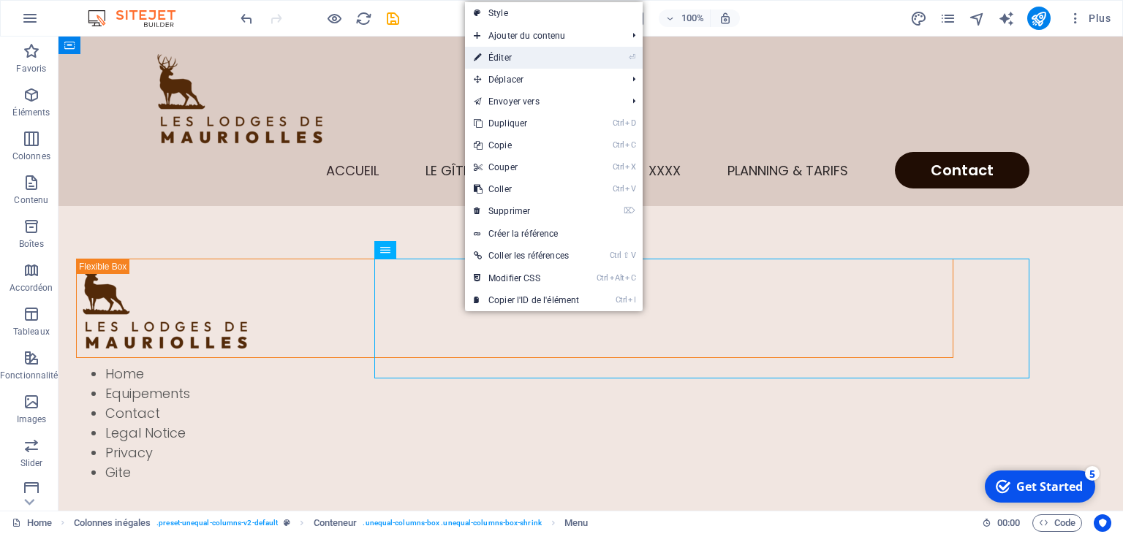
click at [516, 62] on link "⏎ Éditer" at bounding box center [526, 58] width 123 height 22
select select
select select "1"
select select
select select "2"
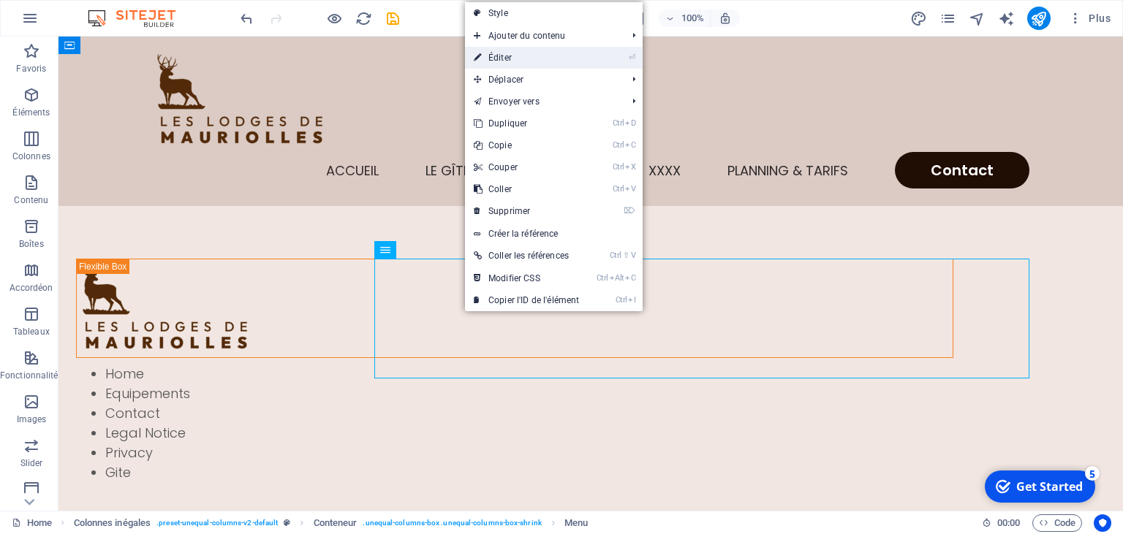
select select
select select "3"
select select
select select "4"
select select
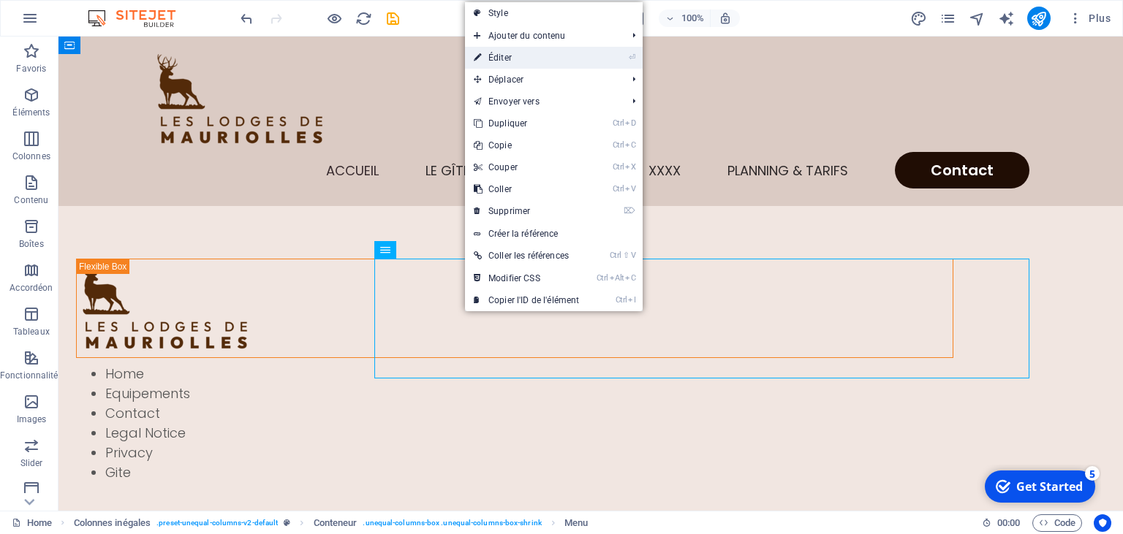
select select "5"
select select
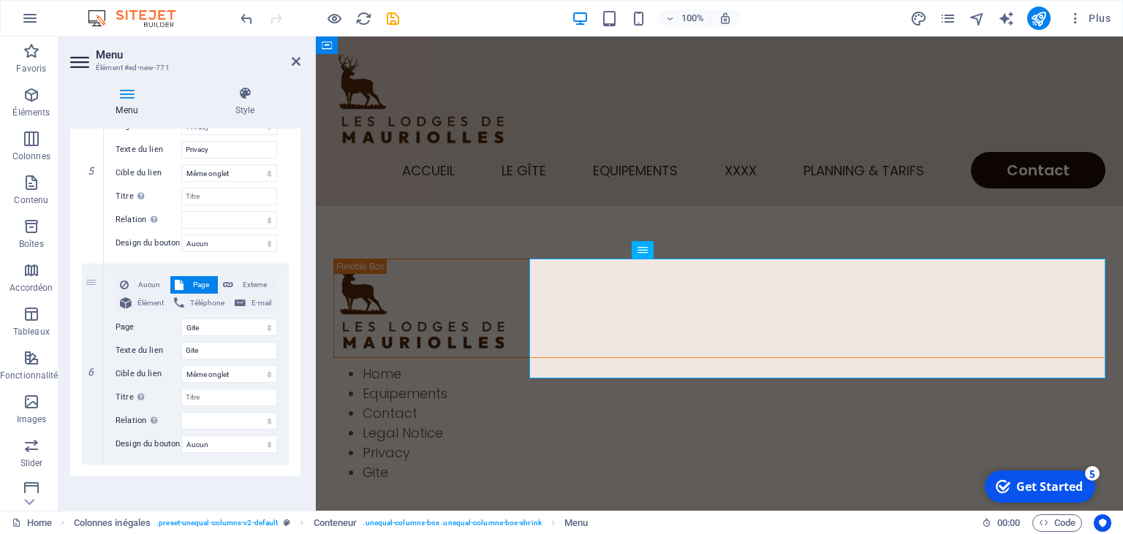
scroll to position [1018, 0]
click at [92, 366] on icon at bounding box center [92, 367] width 8 height 10
select select
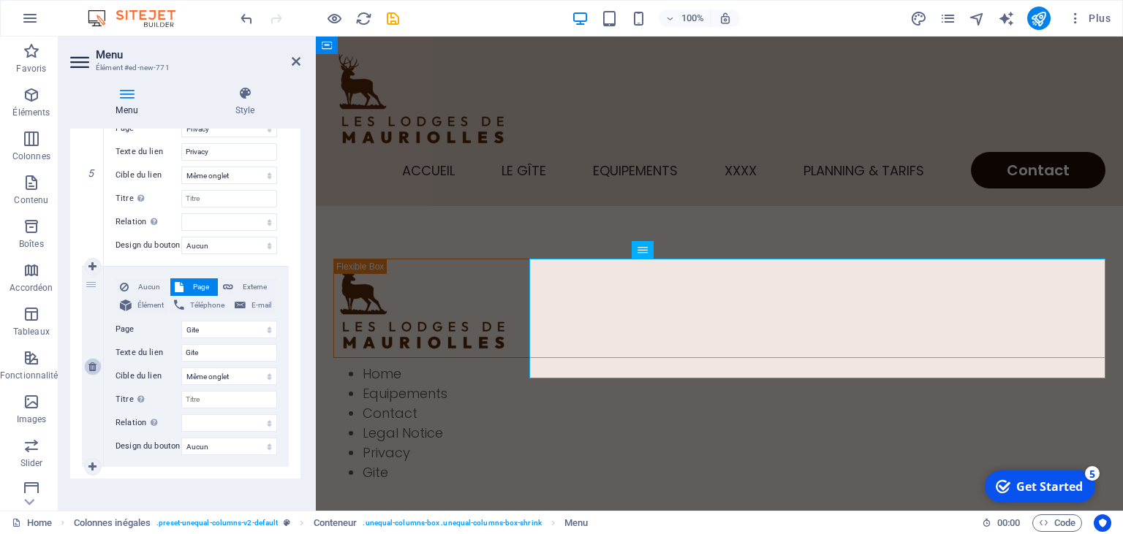
select select
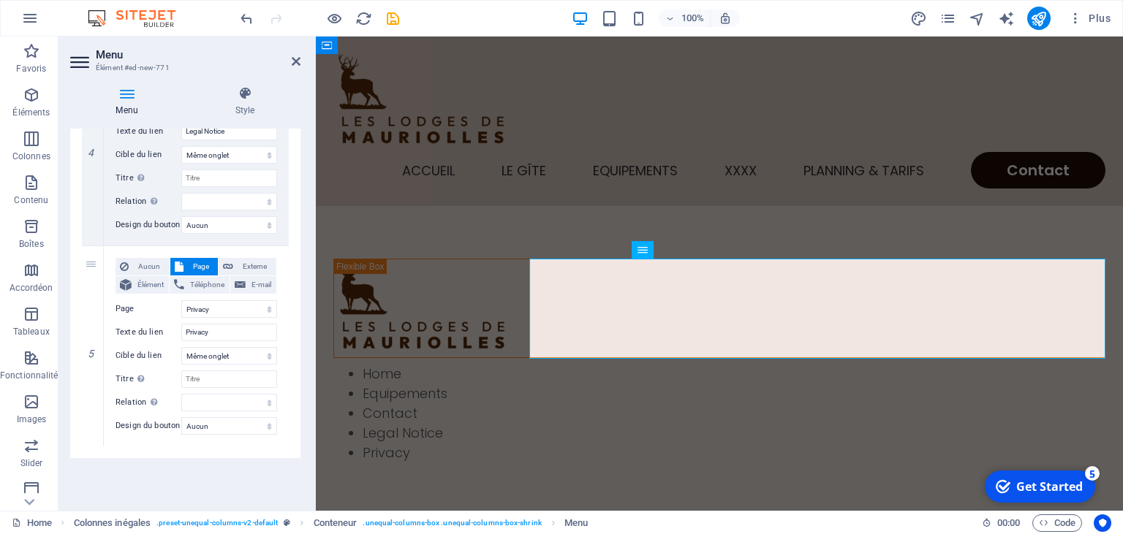
scroll to position [836, 0]
click at [92, 349] on icon at bounding box center [92, 348] width 8 height 10
select select
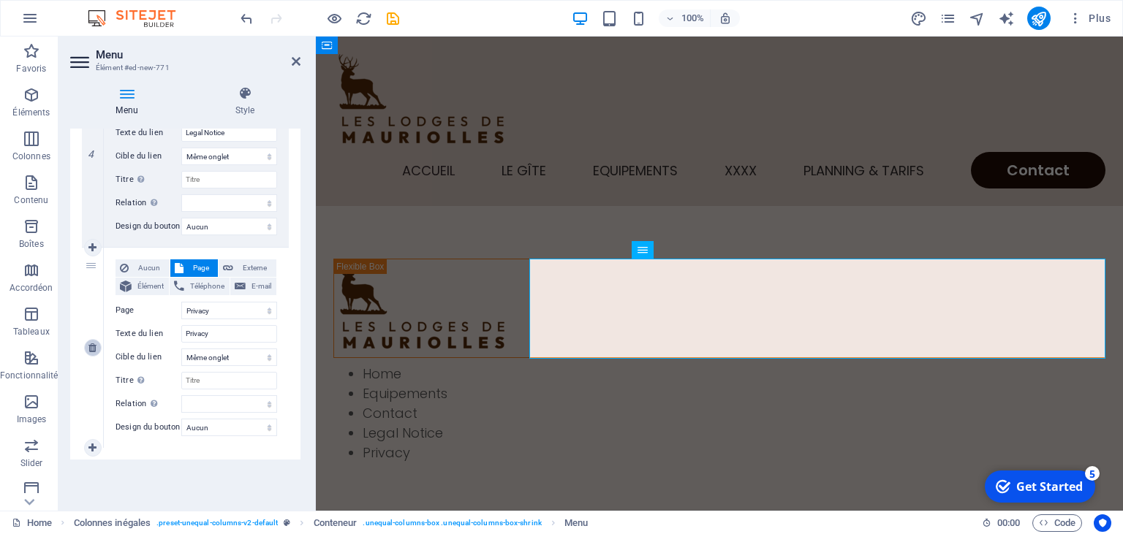
select select
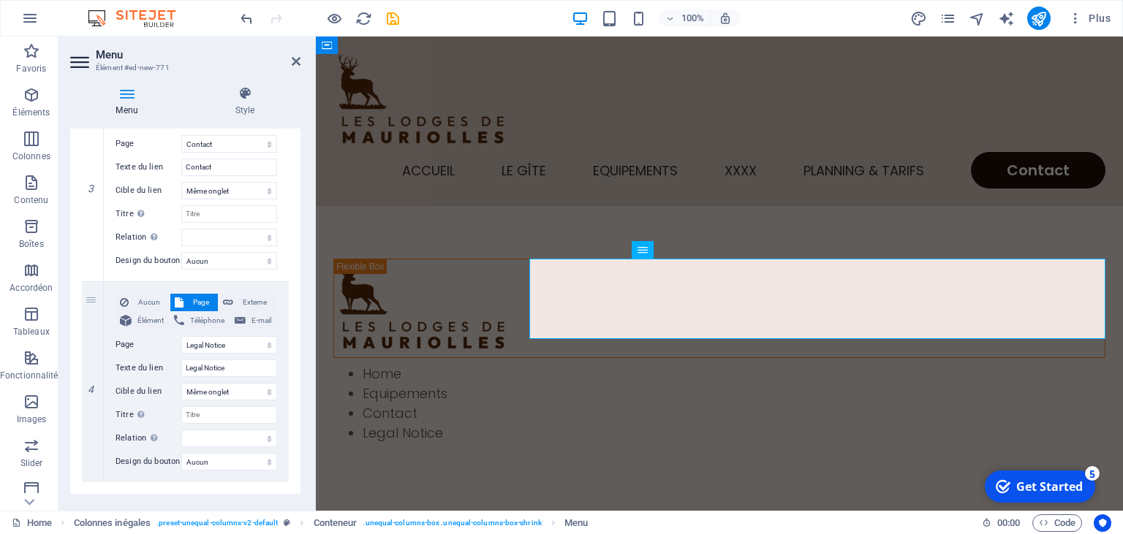
scroll to position [599, 0]
click at [94, 384] on icon at bounding box center [92, 384] width 8 height 10
select select
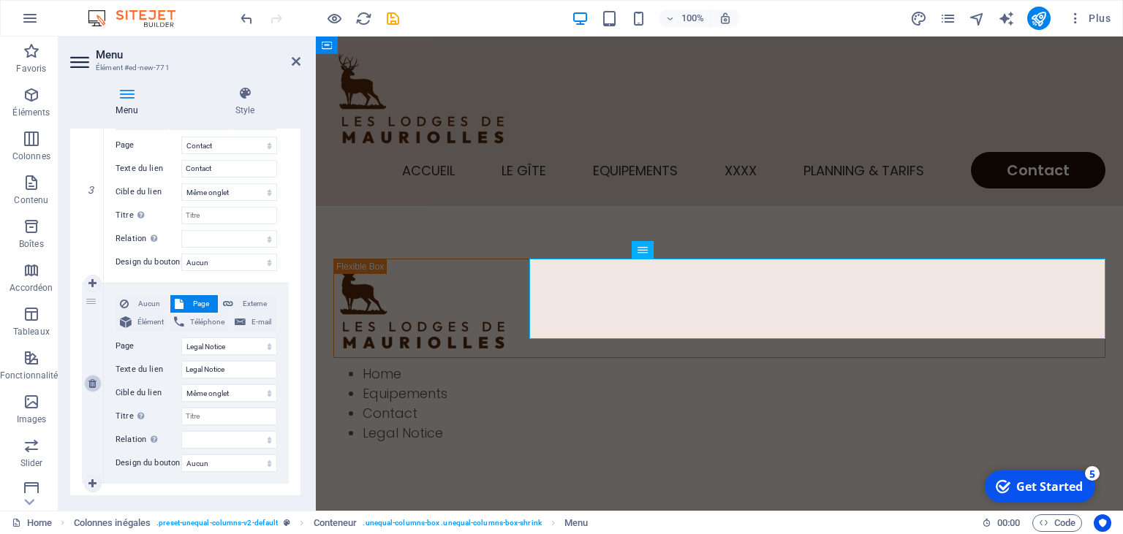
scroll to position [434, 0]
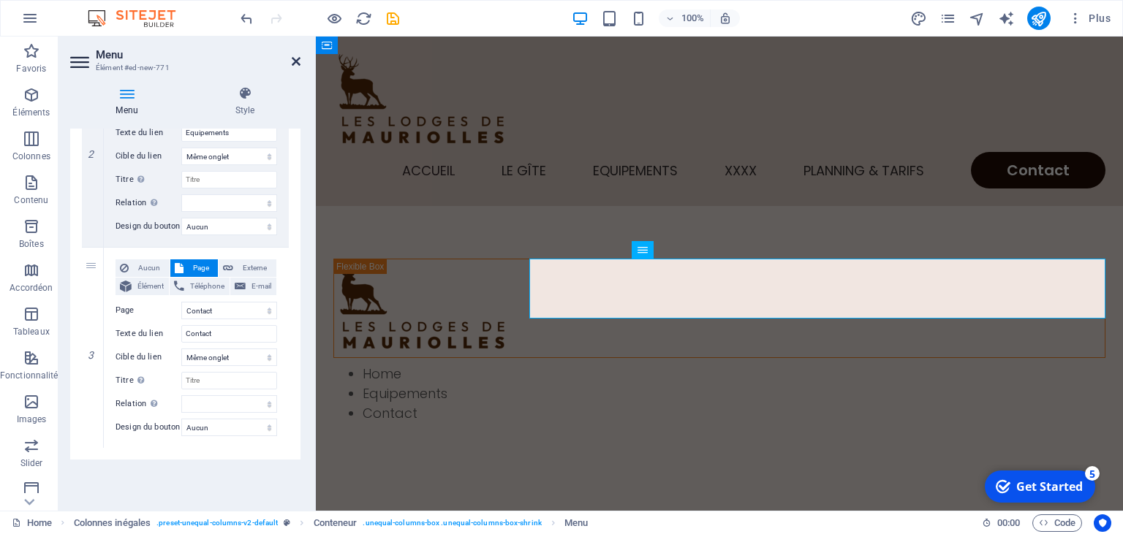
click at [295, 62] on icon at bounding box center [296, 62] width 9 height 12
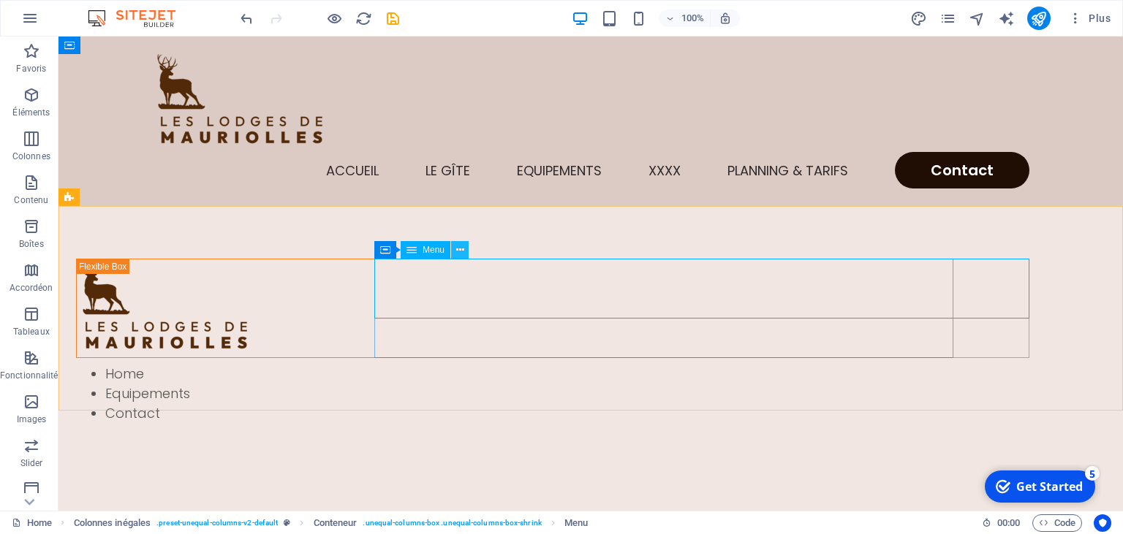
click at [464, 249] on icon at bounding box center [460, 250] width 8 height 15
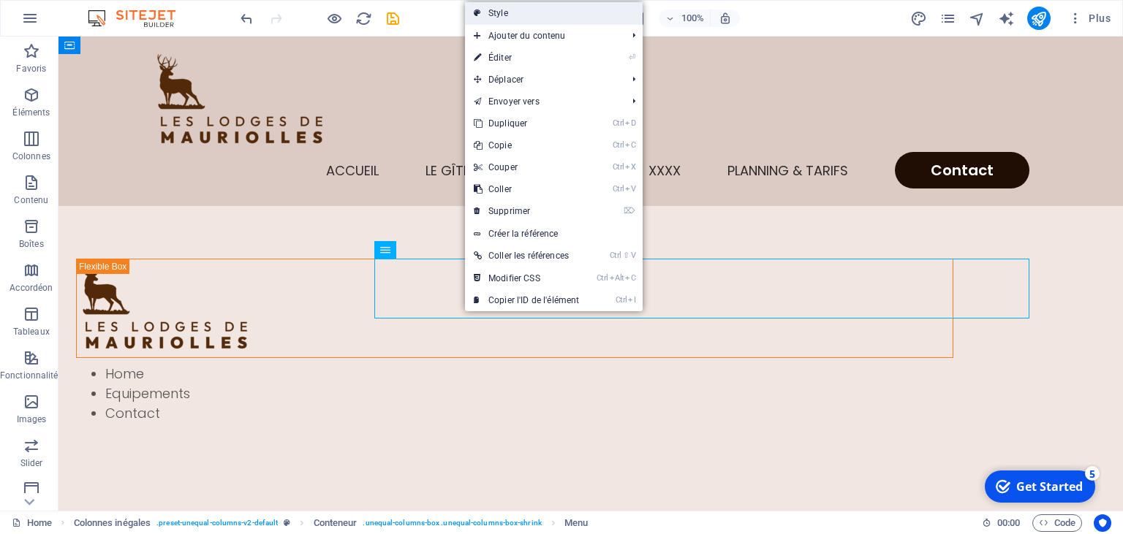
click at [517, 15] on link "Style" at bounding box center [554, 13] width 178 height 22
select select "%"
select select "rem"
select select "preset-unequal-columns-v2-default"
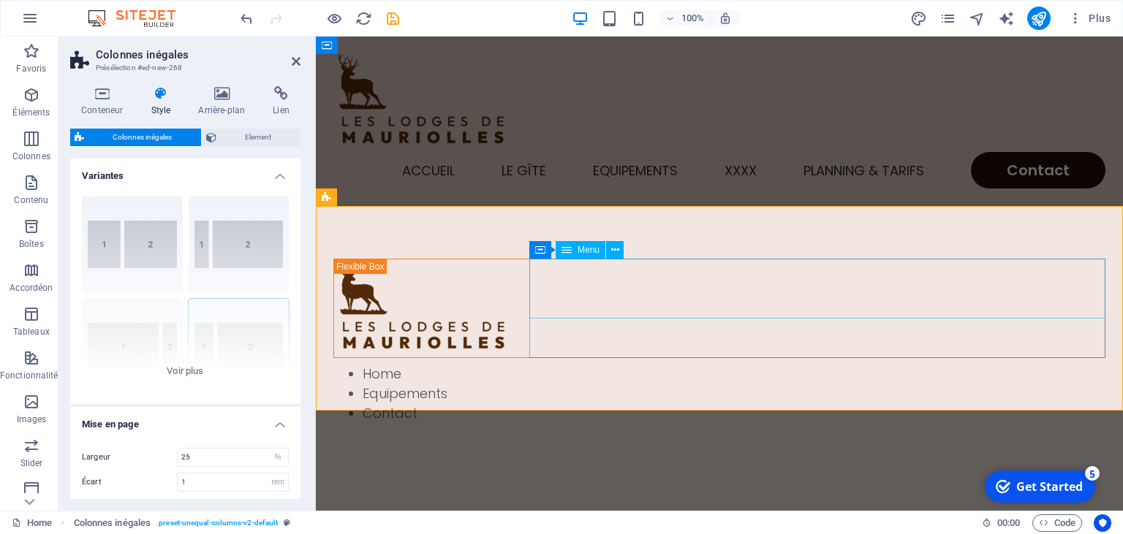
click at [594, 253] on span "Menu" at bounding box center [589, 250] width 22 height 9
click at [616, 250] on icon at bounding box center [615, 250] width 8 height 15
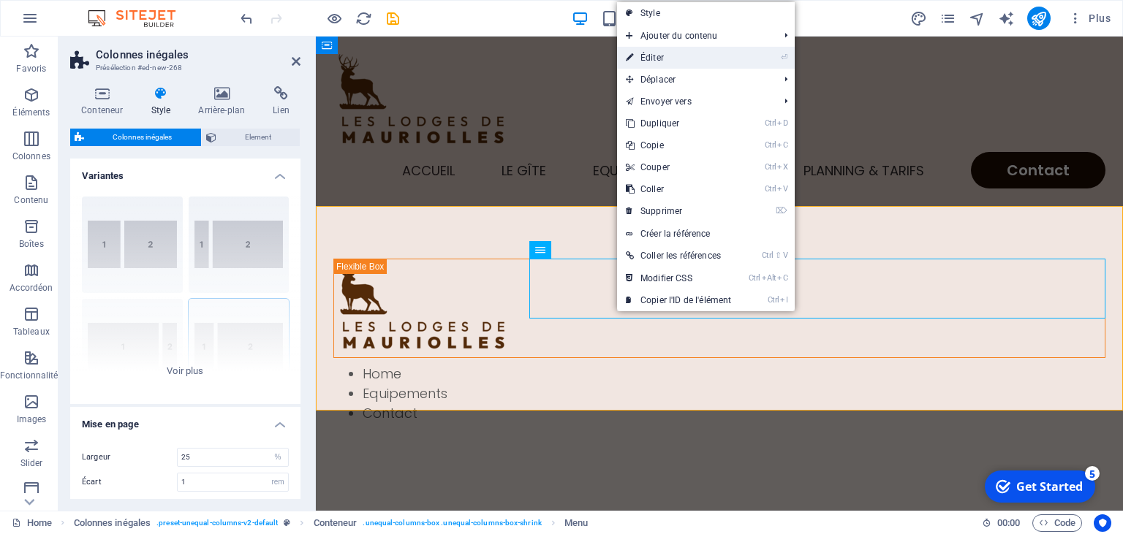
click at [659, 62] on link "⏎ Éditer" at bounding box center [678, 58] width 123 height 22
select select
select select "1"
select select
select select "2"
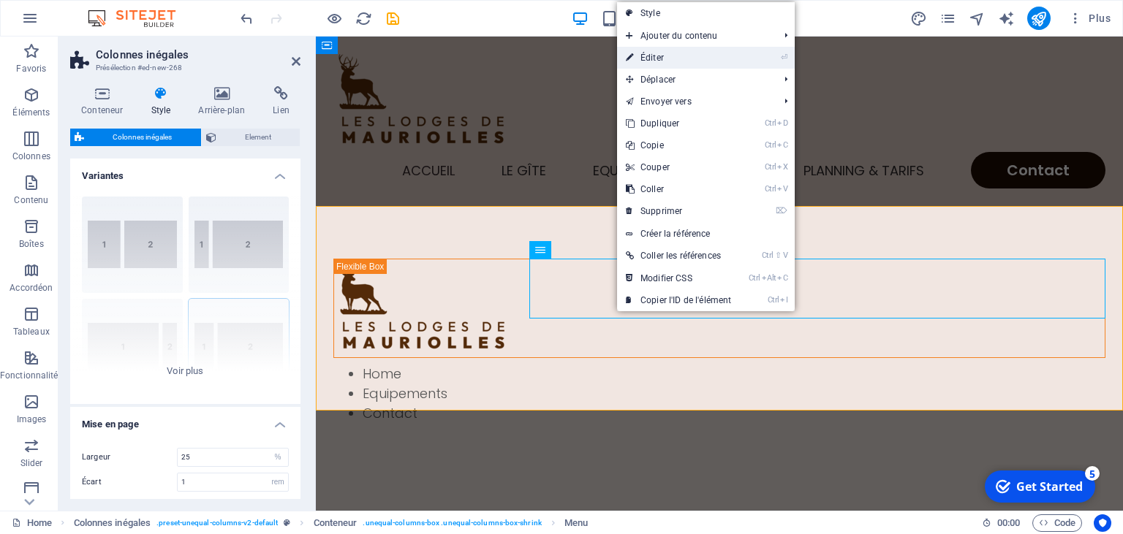
select select
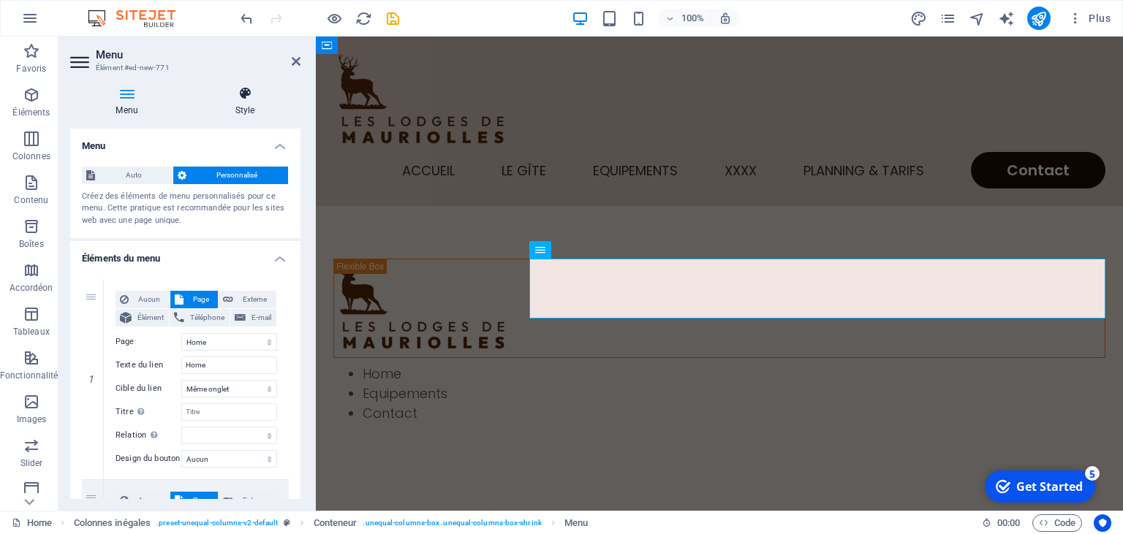
click at [241, 94] on icon at bounding box center [244, 93] width 111 height 15
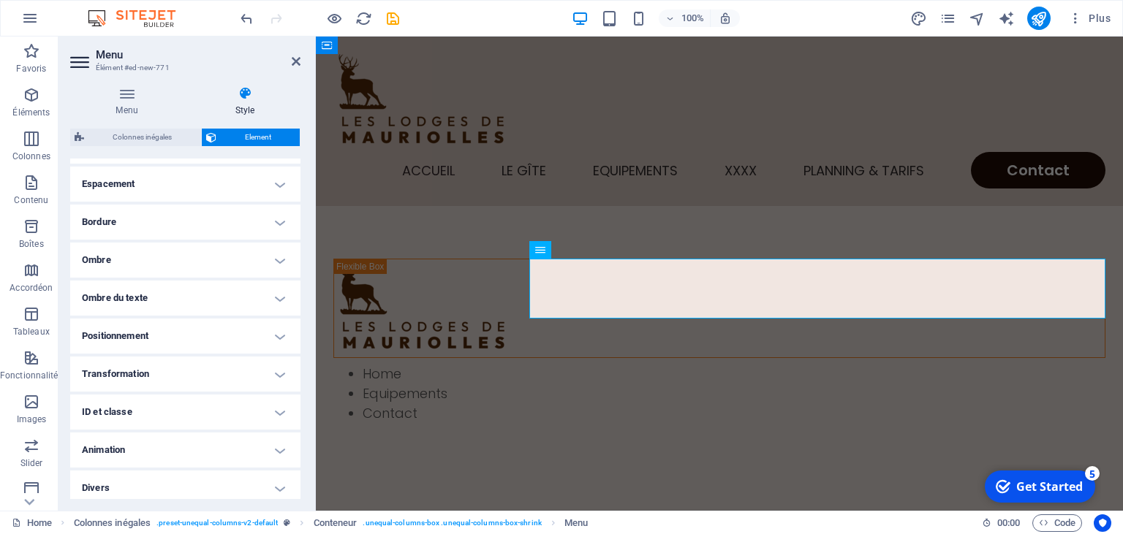
scroll to position [289, 0]
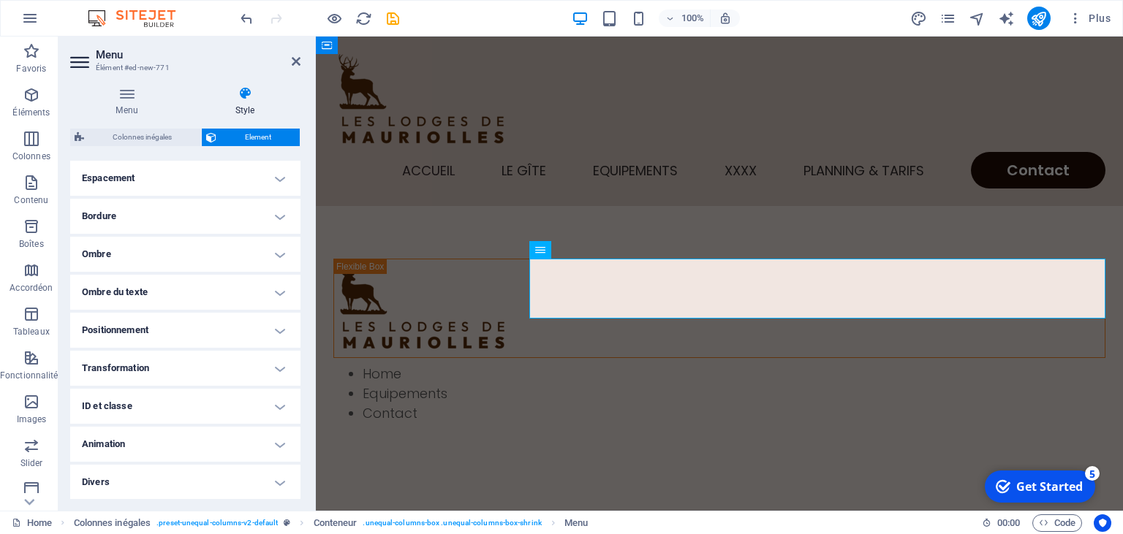
click at [282, 178] on h4 "Espacement" at bounding box center [185, 178] width 230 height 35
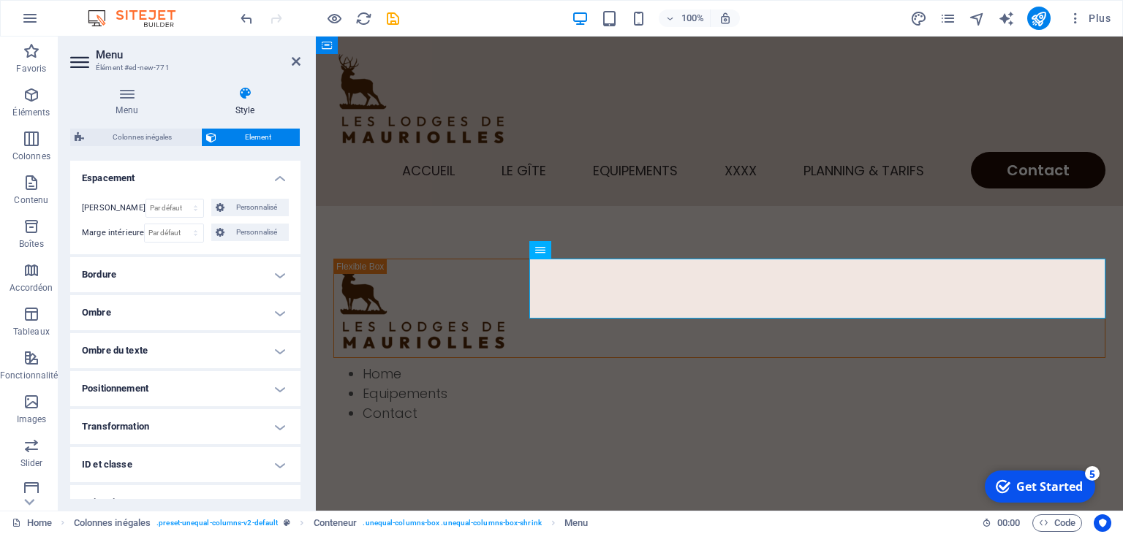
click at [282, 178] on h4 "Espacement" at bounding box center [185, 174] width 230 height 26
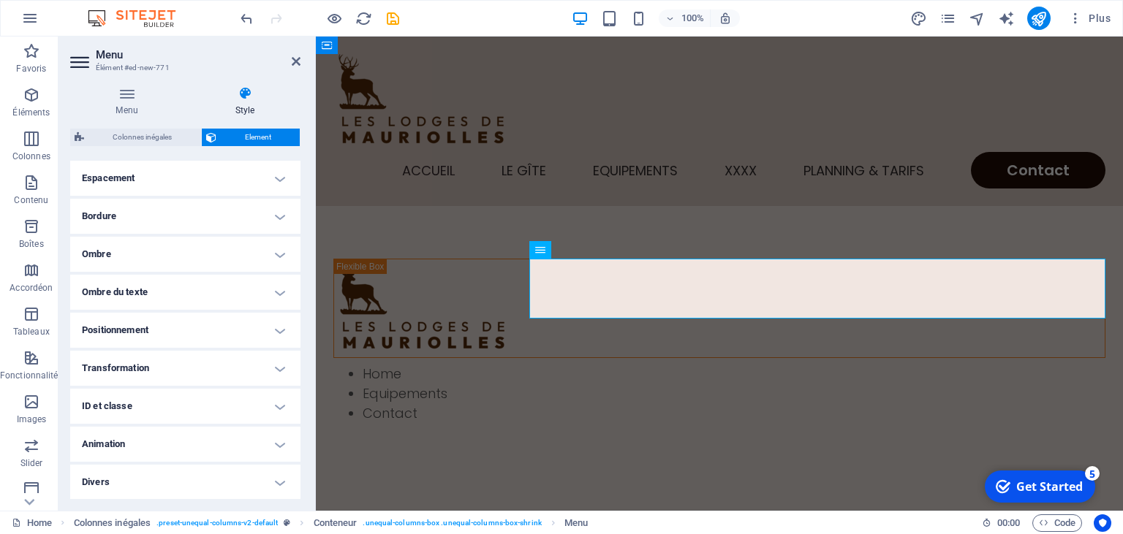
click at [281, 219] on h4 "Bordure" at bounding box center [185, 216] width 230 height 35
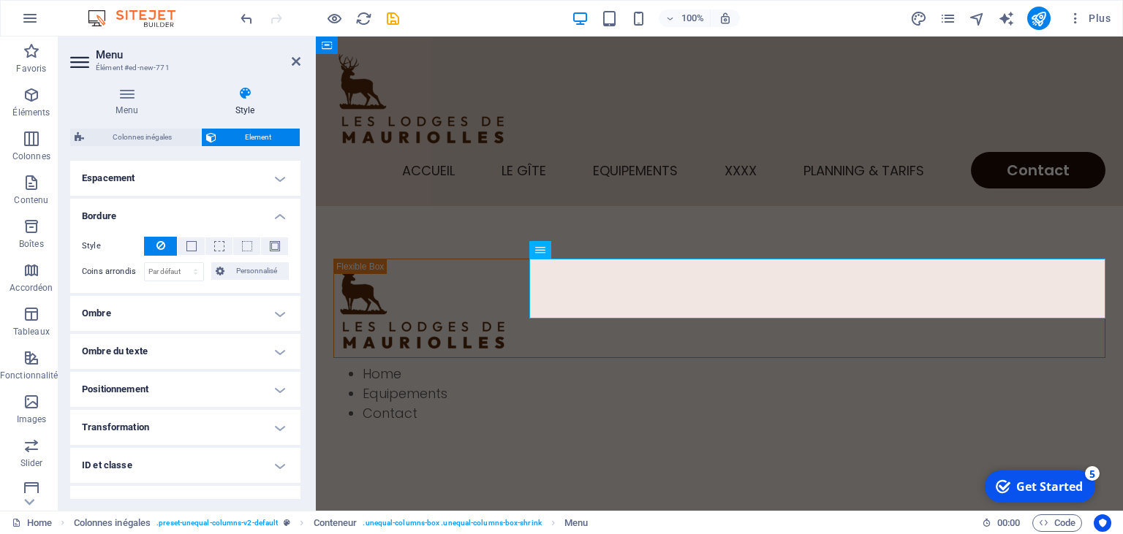
click at [281, 219] on h4 "Bordure" at bounding box center [185, 212] width 230 height 26
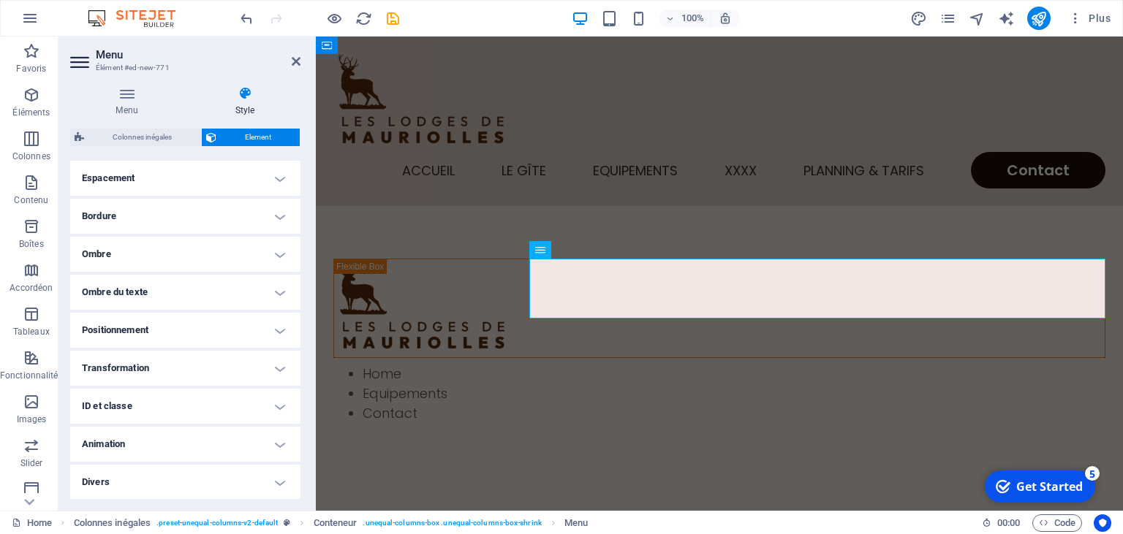
click at [284, 330] on h4 "Positionnement" at bounding box center [185, 330] width 230 height 35
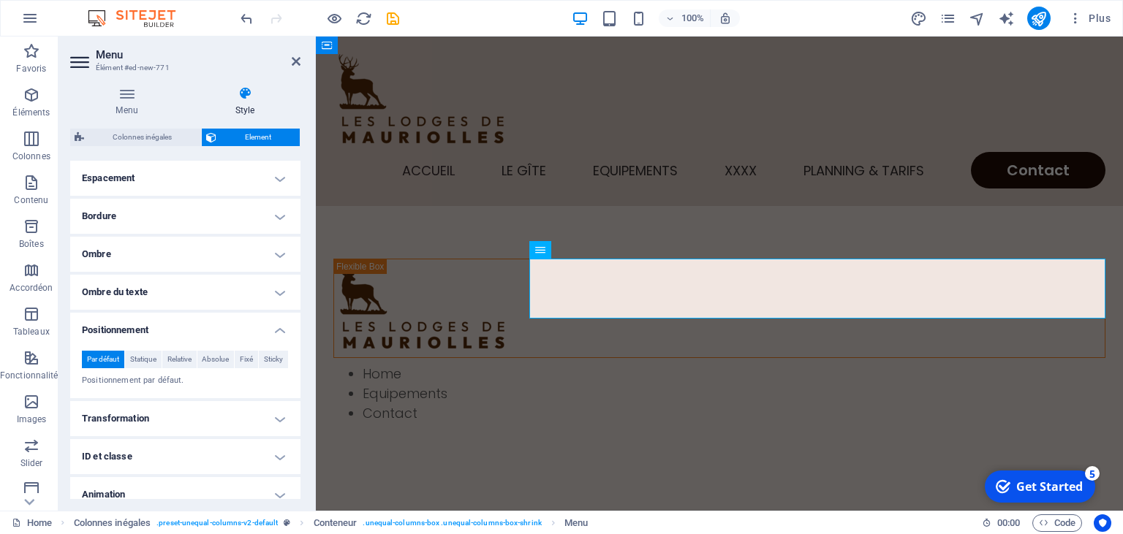
click at [283, 328] on h4 "Positionnement" at bounding box center [185, 326] width 230 height 26
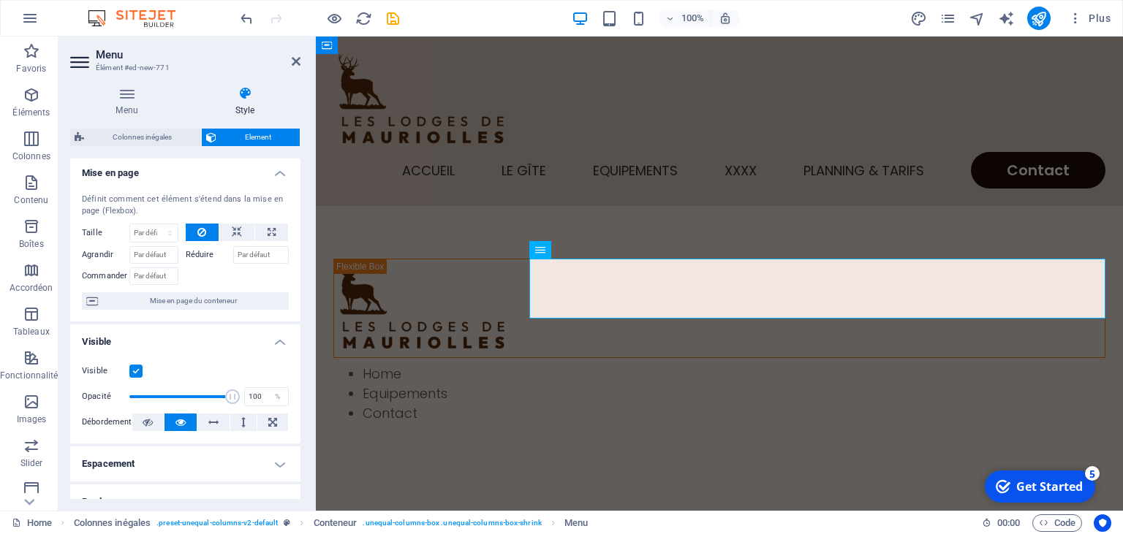
scroll to position [0, 0]
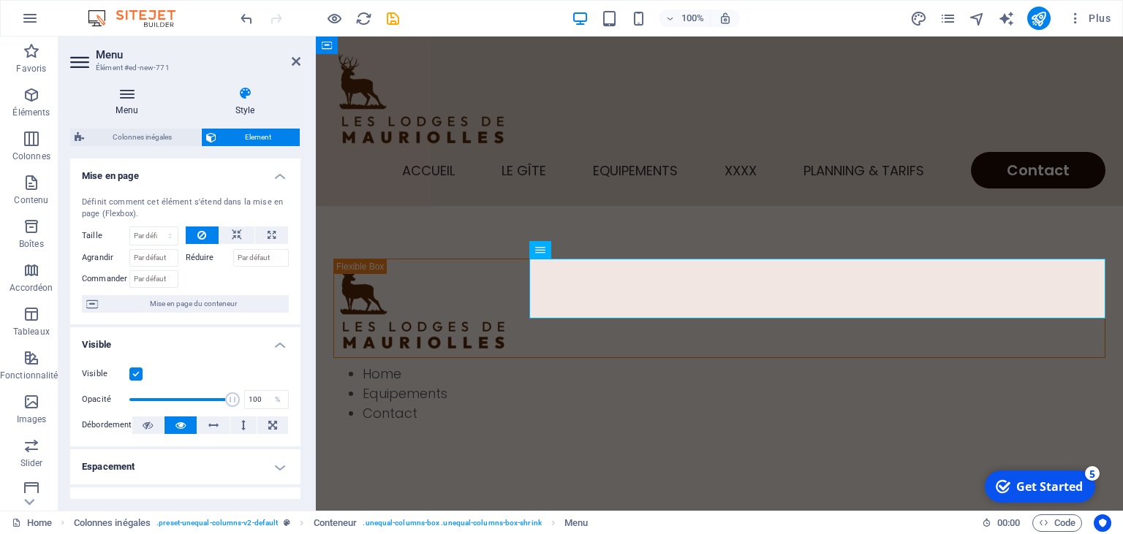
click at [129, 92] on icon at bounding box center [126, 93] width 113 height 15
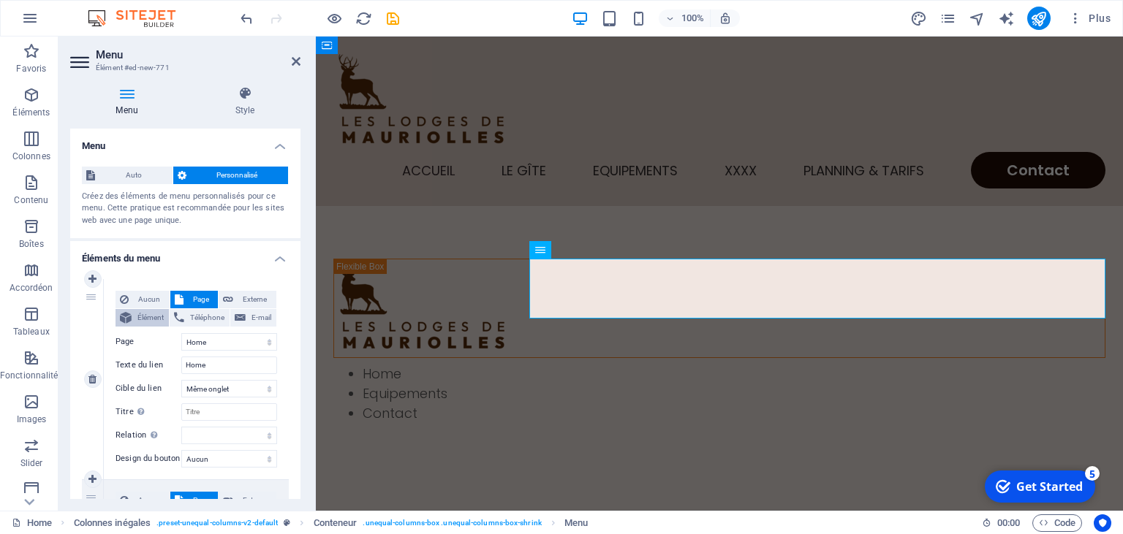
click at [132, 314] on button "Élément" at bounding box center [142, 318] width 53 height 18
select select
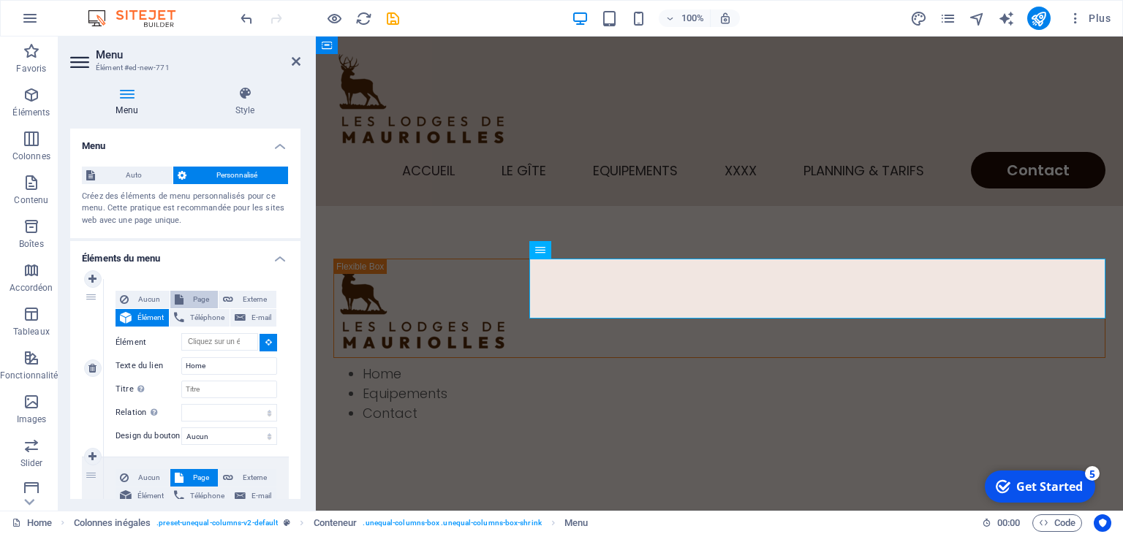
click at [200, 300] on span "Page" at bounding box center [201, 300] width 26 height 18
select select
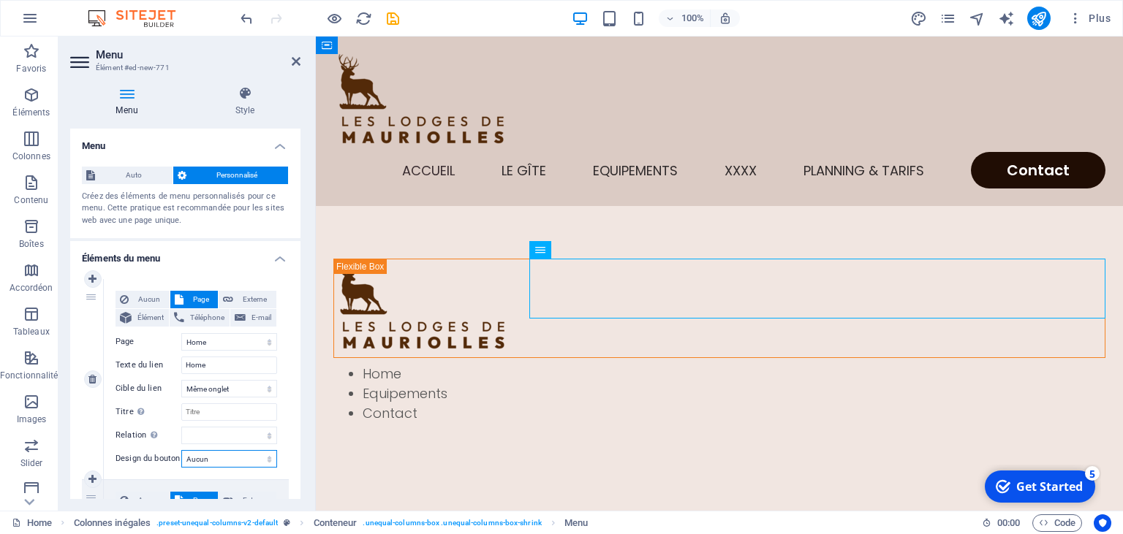
click at [181, 450] on select "Aucun Par défaut Principal Secondaire" at bounding box center [229, 459] width 96 height 18
select select "default"
click option "Par défaut" at bounding box center [0, 0] width 0 height 0
select select
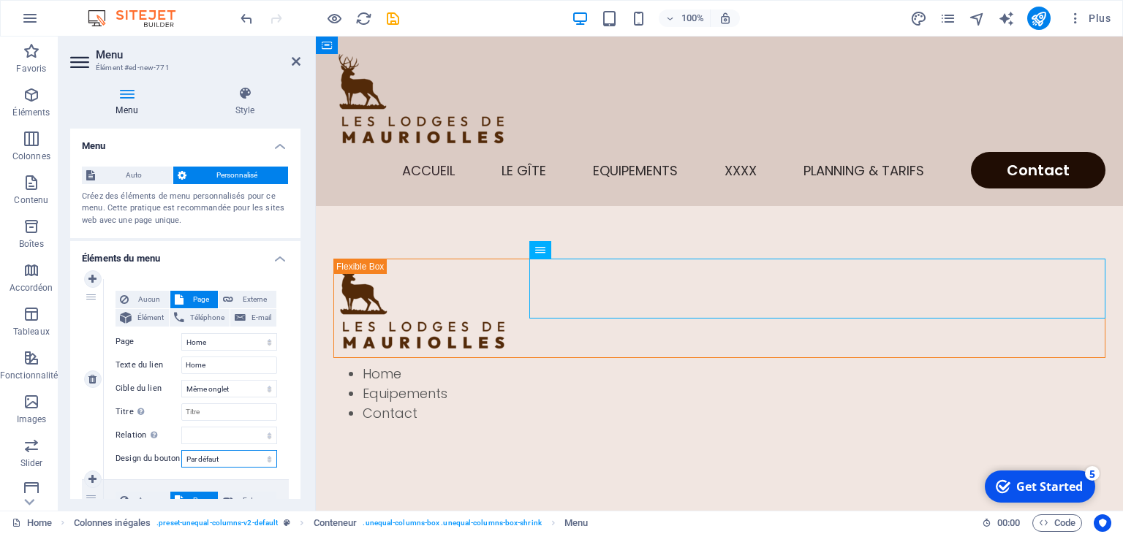
select select
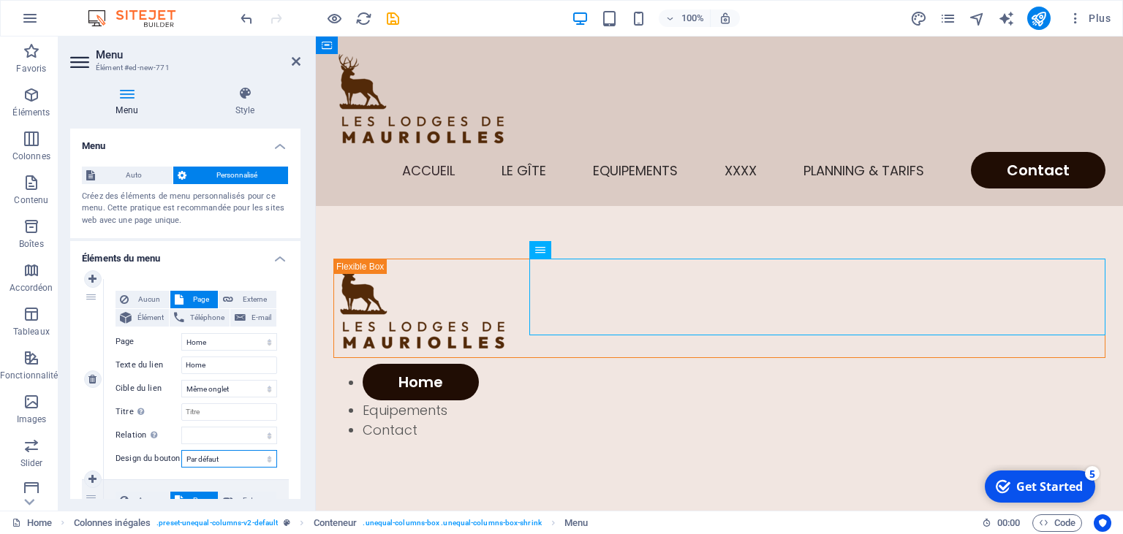
click at [181, 450] on select "Aucun Par défaut Principal Secondaire" at bounding box center [229, 459] width 96 height 18
select select
click option "Aucun" at bounding box center [0, 0] width 0 height 0
select select
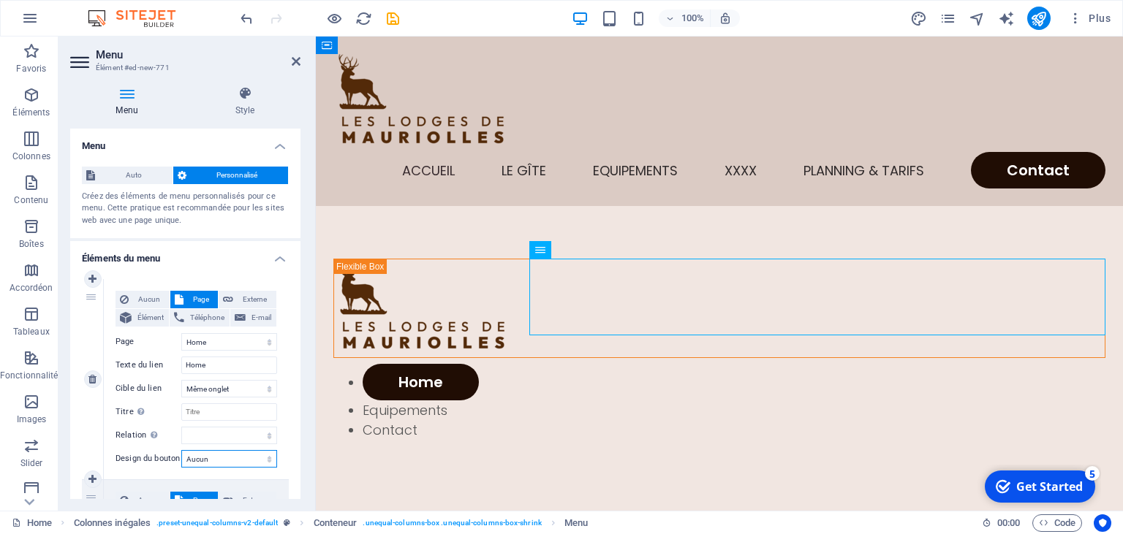
select select
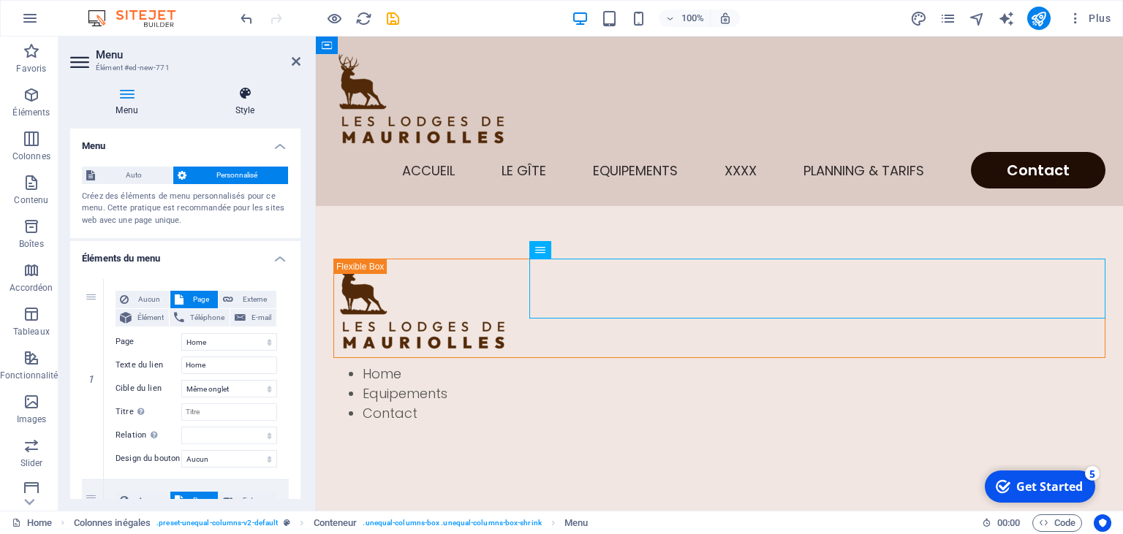
click at [244, 93] on icon at bounding box center [244, 93] width 111 height 15
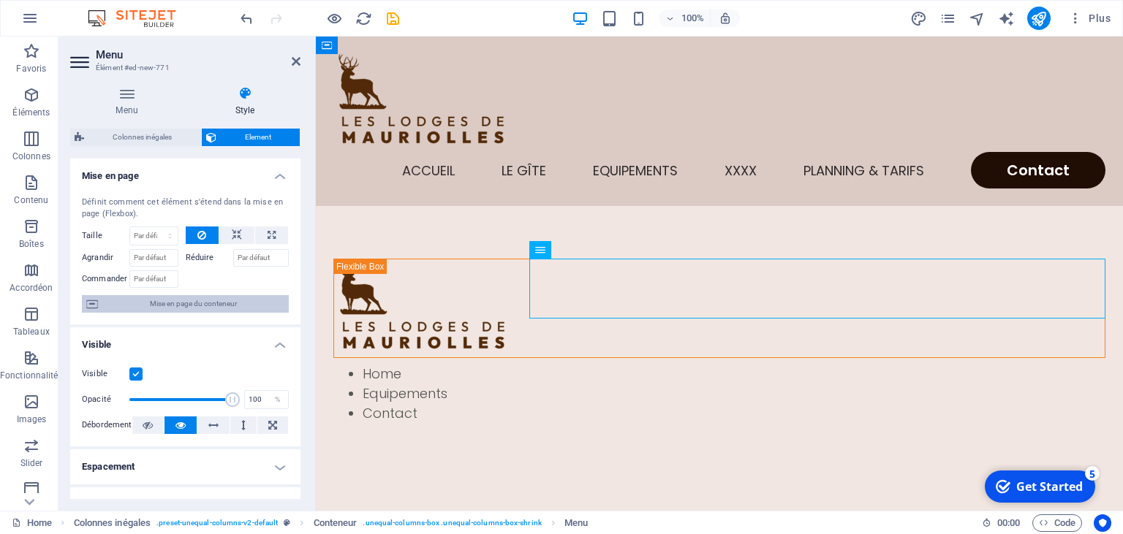
click at [158, 303] on span "Mise en page du conteneur" at bounding box center [193, 304] width 182 height 18
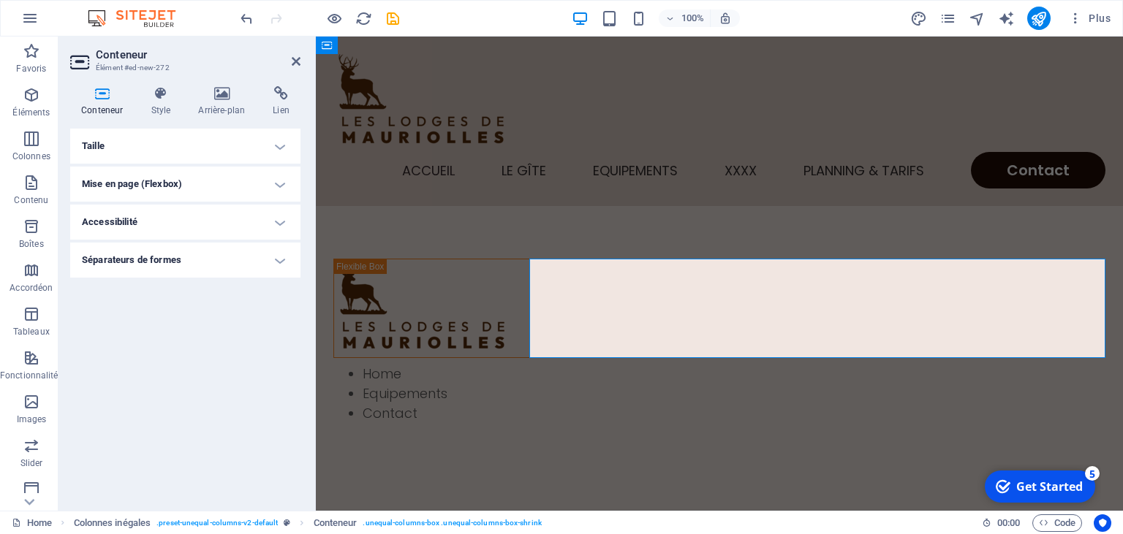
click at [280, 185] on h4 "Mise en page (Flexbox)" at bounding box center [185, 184] width 230 height 35
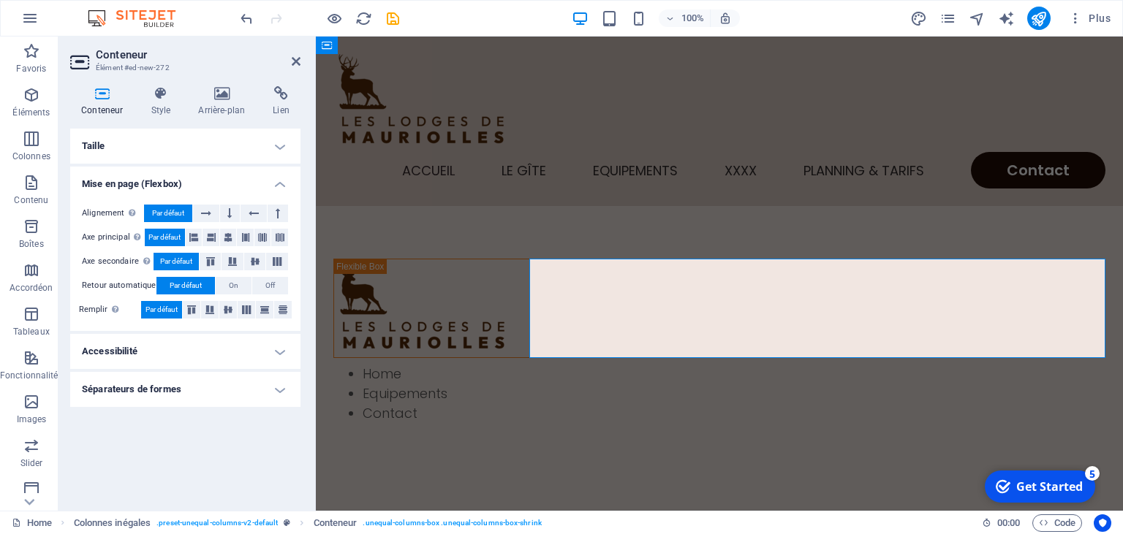
click at [280, 185] on h4 "Mise en page (Flexbox)" at bounding box center [185, 180] width 230 height 26
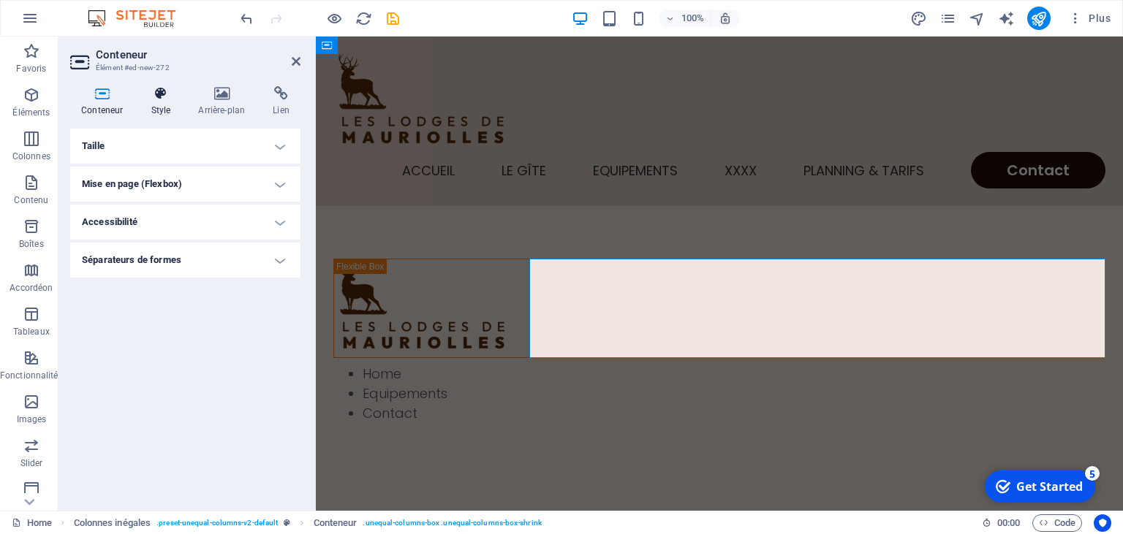
click at [161, 105] on h4 "Style" at bounding box center [164, 101] width 48 height 31
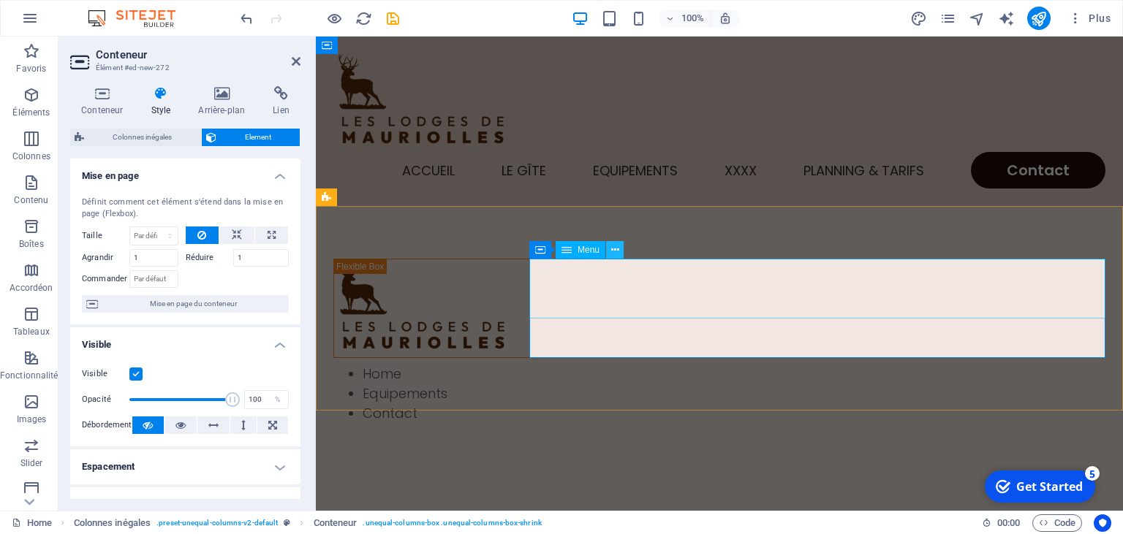
click at [616, 250] on icon at bounding box center [615, 250] width 8 height 15
click at [614, 250] on icon at bounding box center [615, 250] width 8 height 15
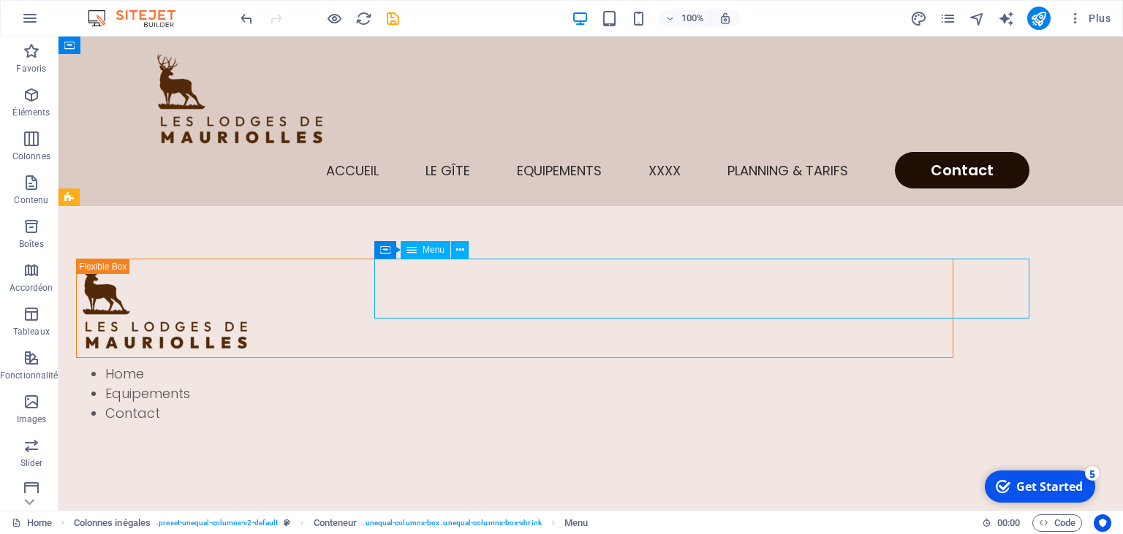
drag, startPoint x: 312, startPoint y: 287, endPoint x: 577, endPoint y: 287, distance: 264.7
click at [577, 364] on nav "Home Equipements Contact" at bounding box center [514, 393] width 877 height 59
drag, startPoint x: 426, startPoint y: 288, endPoint x: 483, endPoint y: 275, distance: 59.2
click at [483, 364] on nav "Home Equipements Contact" at bounding box center [514, 393] width 877 height 59
click at [461, 244] on icon at bounding box center [460, 250] width 8 height 15
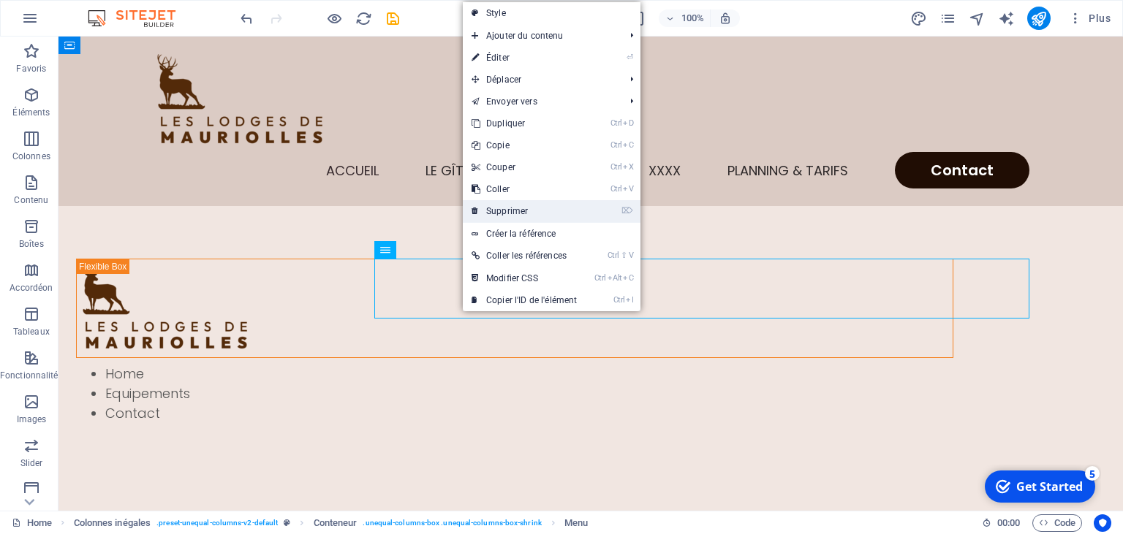
click at [522, 205] on link "⌦ Supprimer" at bounding box center [524, 211] width 123 height 22
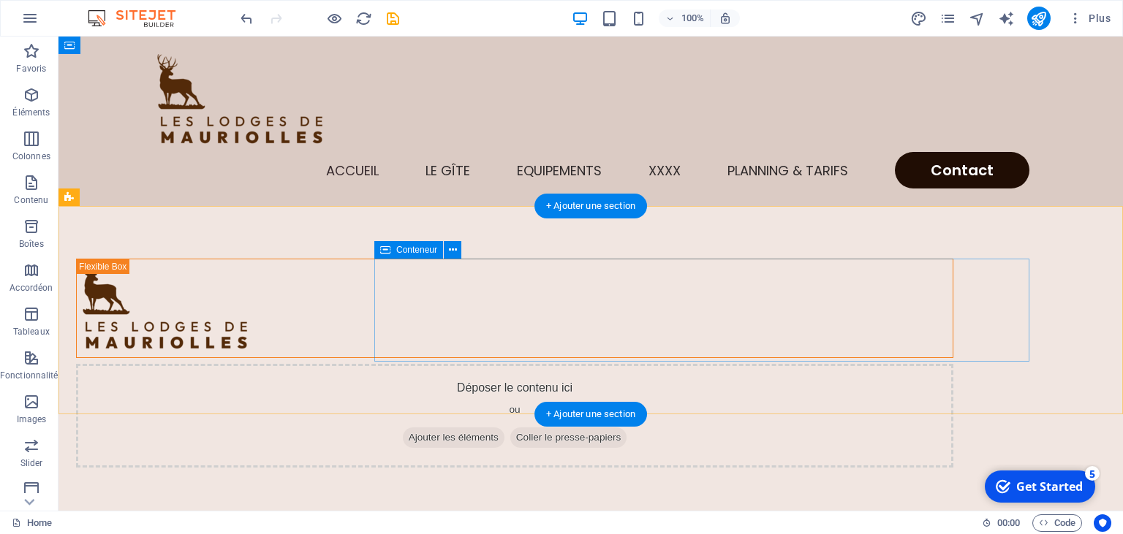
click at [504, 428] on span "Ajouter les éléments" at bounding box center [454, 438] width 102 height 20
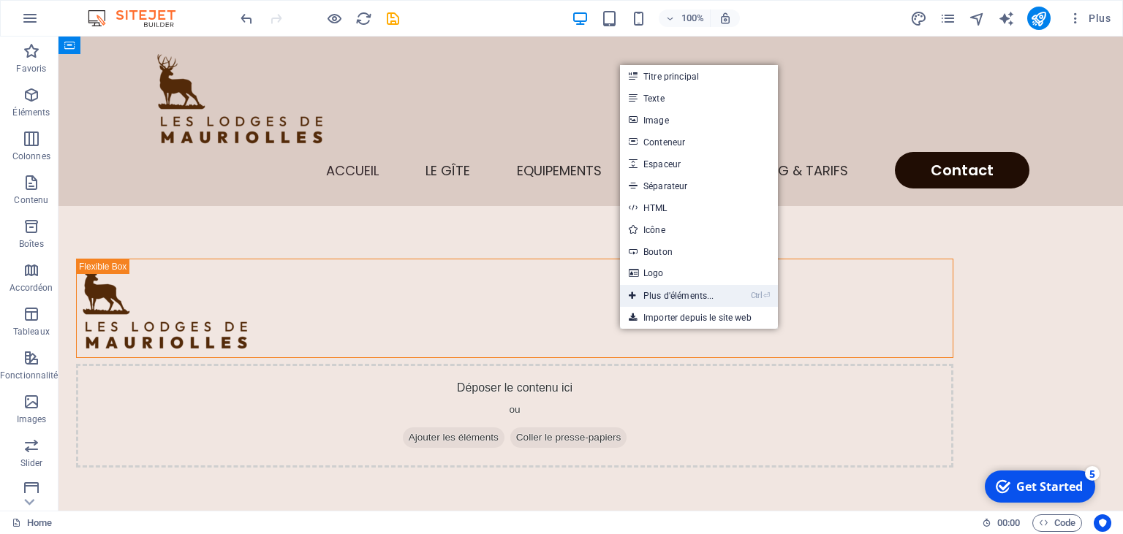
click at [654, 295] on link "Ctrl ⏎ Plus d'éléments..." at bounding box center [671, 296] width 103 height 22
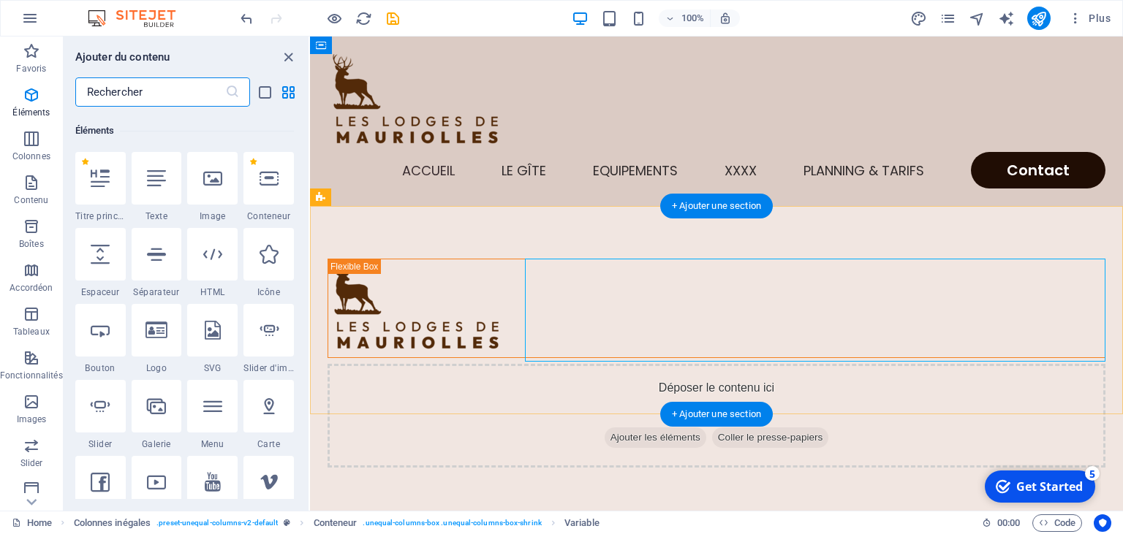
scroll to position [155, 0]
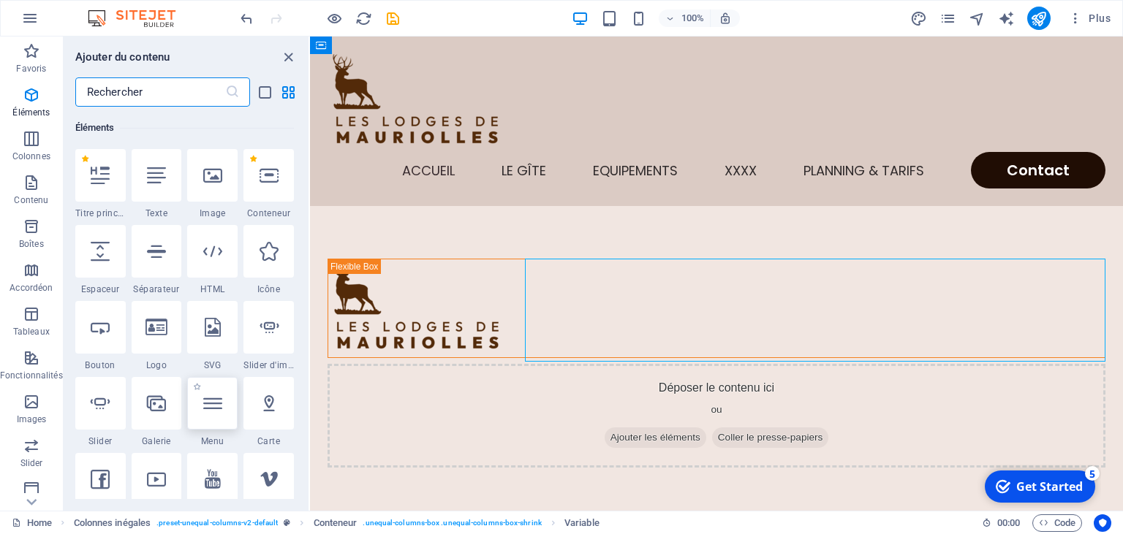
click at [230, 407] on div at bounding box center [212, 403] width 50 height 53
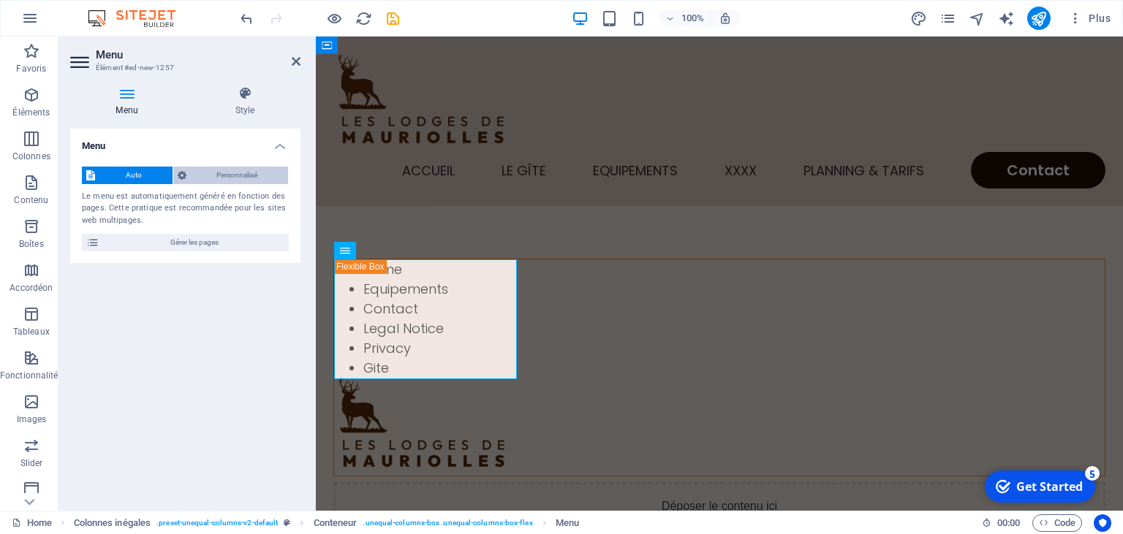
click at [250, 177] on span "Personnalisé" at bounding box center [238, 176] width 94 height 18
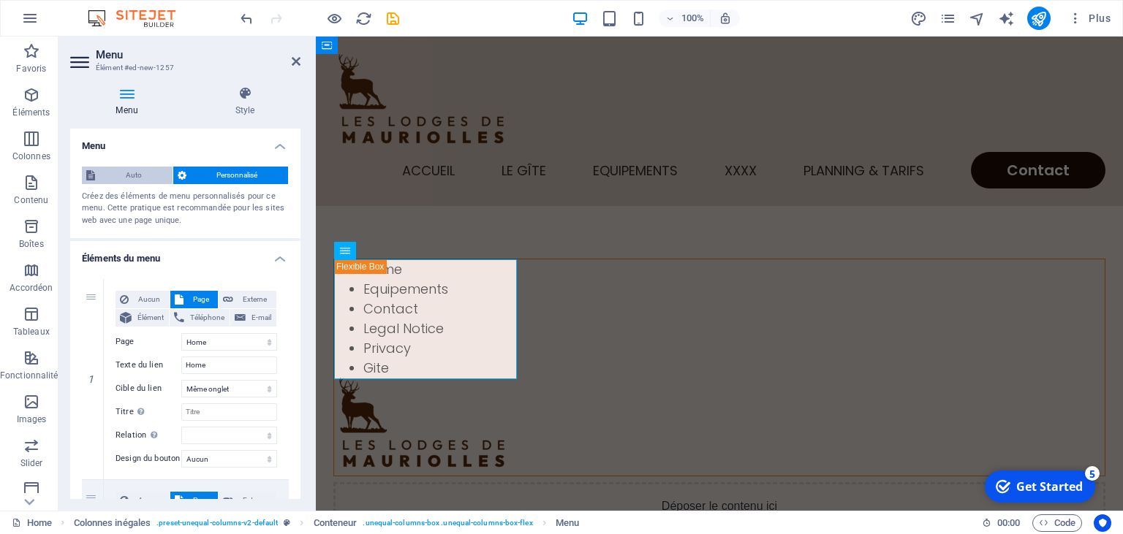
click at [116, 172] on span "Auto" at bounding box center [133, 176] width 69 height 18
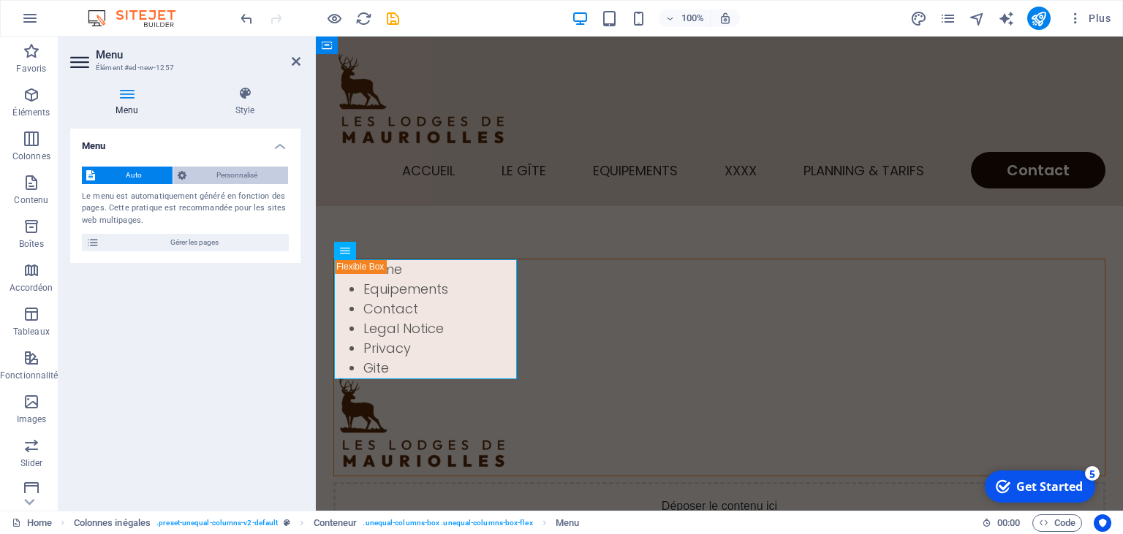
click at [235, 180] on span "Personnalisé" at bounding box center [238, 176] width 94 height 18
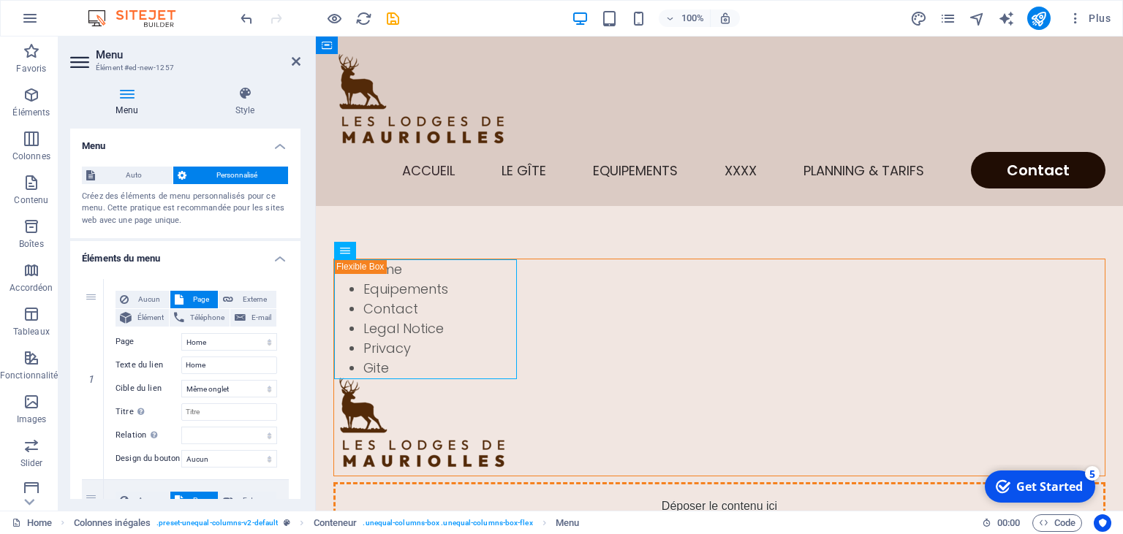
drag, startPoint x: 436, startPoint y: 273, endPoint x: 650, endPoint y: 301, distance: 215.3
click at [650, 301] on div "Home Equipements Contact Legal Notice Privacy Gite Déposer le contenu ici ou Aj…" at bounding box center [719, 422] width 819 height 445
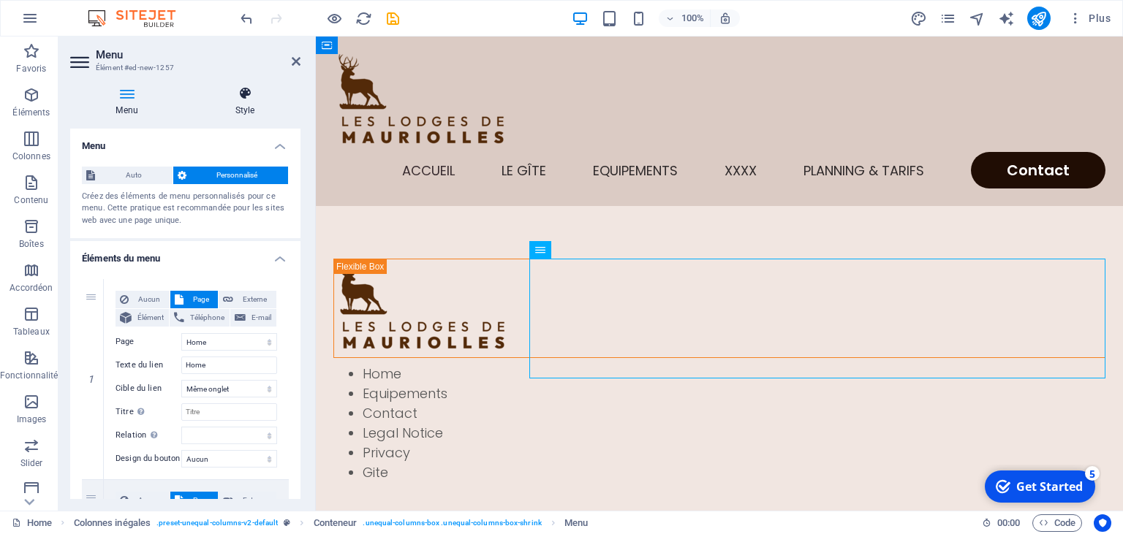
click at [244, 89] on icon at bounding box center [244, 93] width 111 height 15
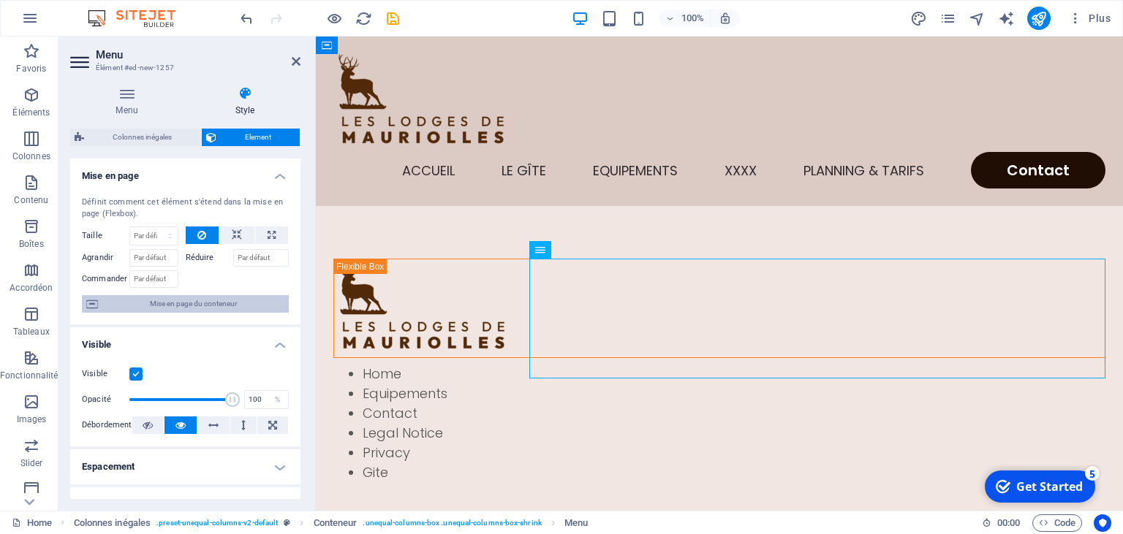
click at [218, 306] on span "Mise en page du conteneur" at bounding box center [193, 304] width 182 height 18
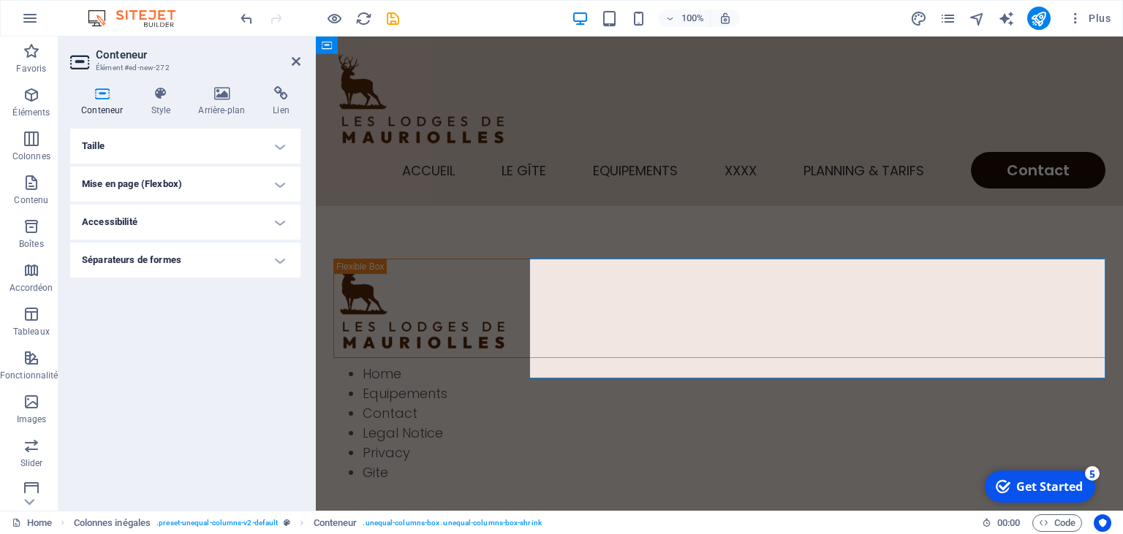
click at [278, 185] on h4 "Mise en page (Flexbox)" at bounding box center [185, 184] width 230 height 35
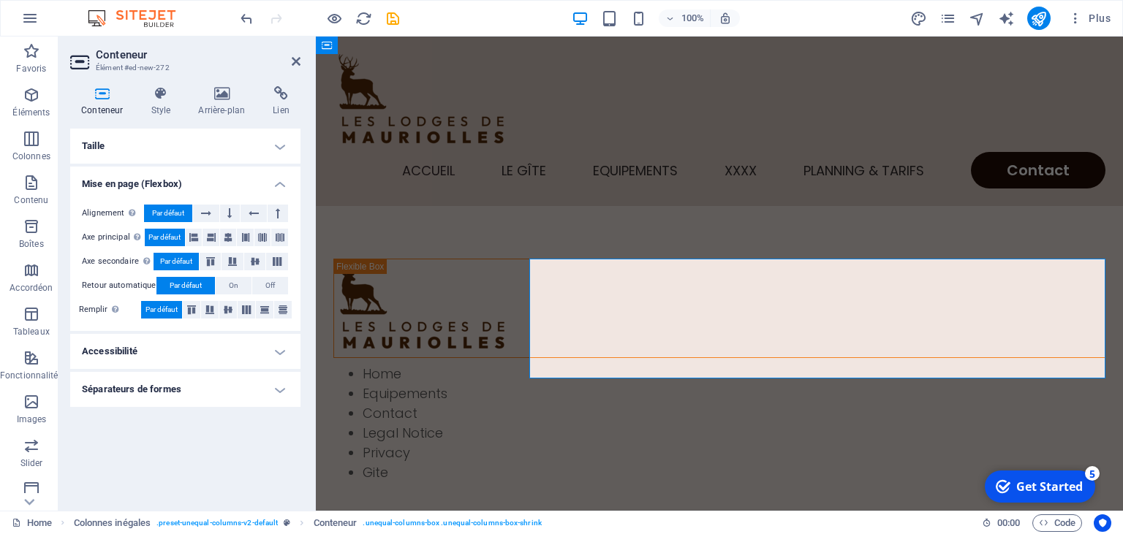
click at [278, 185] on h4 "Mise en page (Flexbox)" at bounding box center [185, 180] width 230 height 26
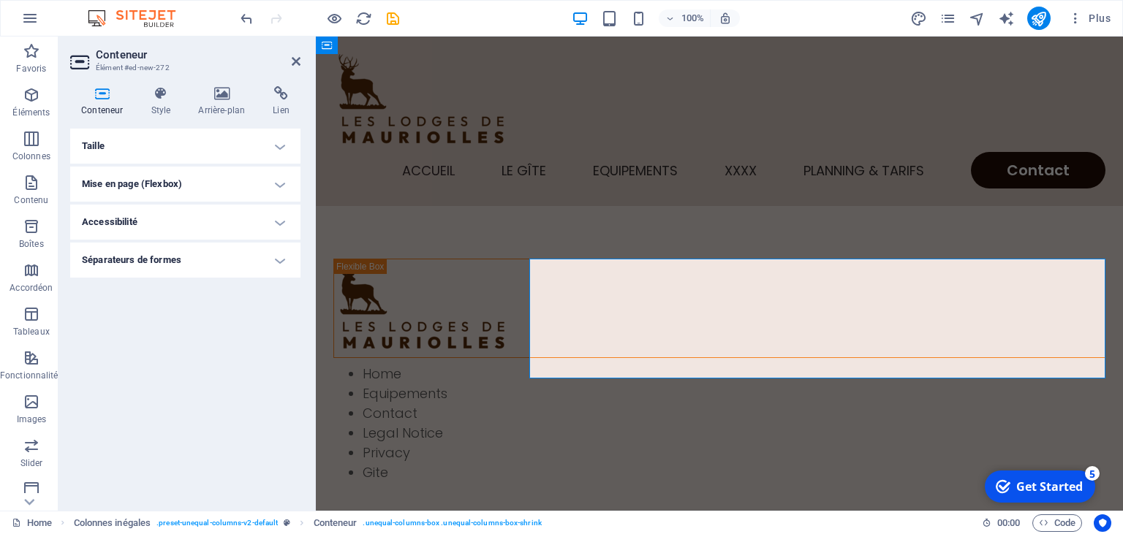
click at [276, 257] on h4 "Séparateurs de formes" at bounding box center [185, 260] width 230 height 35
click at [155, 281] on select "Aucun Triangle Carré Diagonale Polygone 1 Polygone 2 Zigzag Plusieurs zigzags V…" at bounding box center [222, 290] width 134 height 18
click at [254, 354] on div "Taille Hauteur Par défaut px rem % vh vw Hauteur min. Aucun px rem % vh vw Larg…" at bounding box center [185, 314] width 230 height 371
click at [279, 154] on h4 "Taille" at bounding box center [185, 146] width 230 height 35
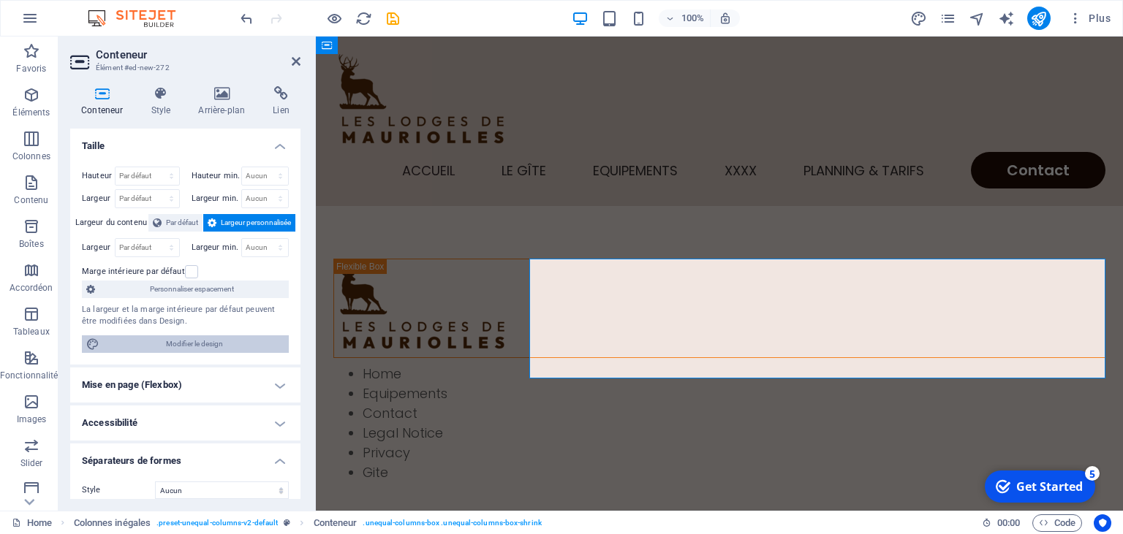
click at [214, 349] on span "Modifier le design" at bounding box center [194, 345] width 181 height 18
select select "px"
select select "300"
select select "px"
select select "rem"
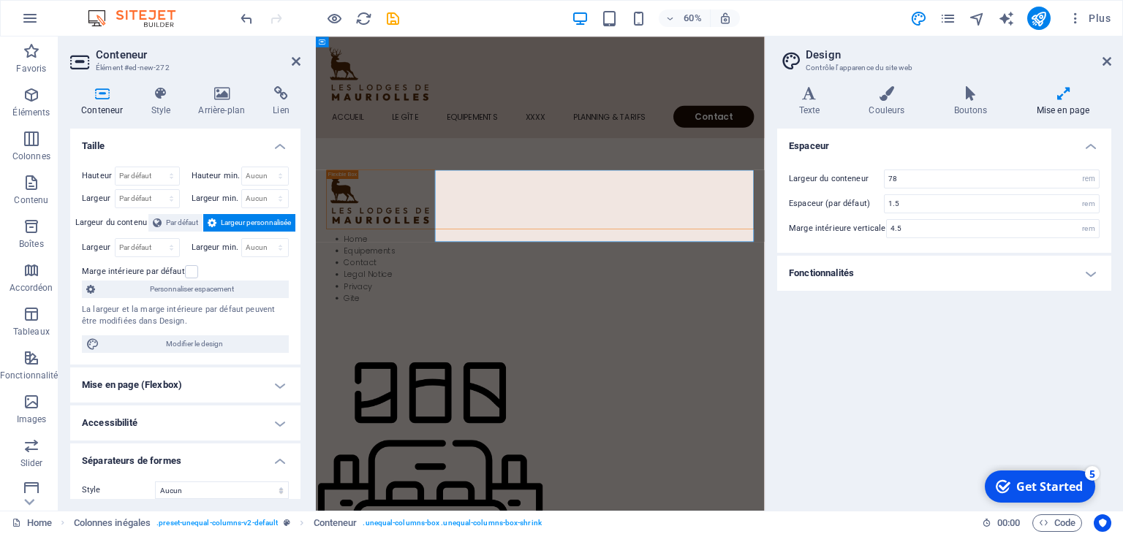
click at [1093, 275] on h4 "Fonctionnalités" at bounding box center [944, 273] width 334 height 35
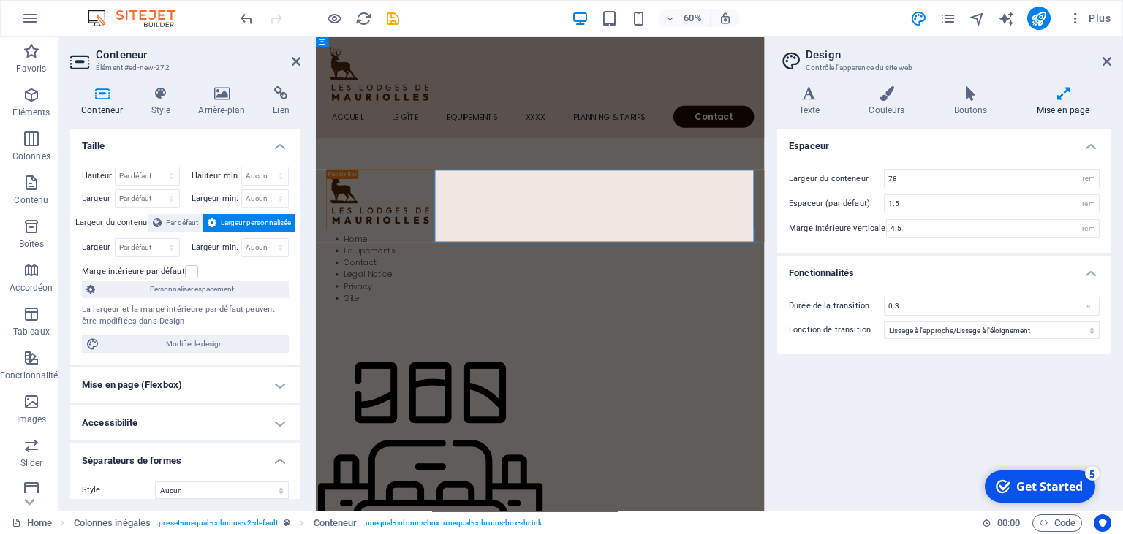
click at [282, 385] on h4 "Mise en page (Flexbox)" at bounding box center [185, 385] width 230 height 35
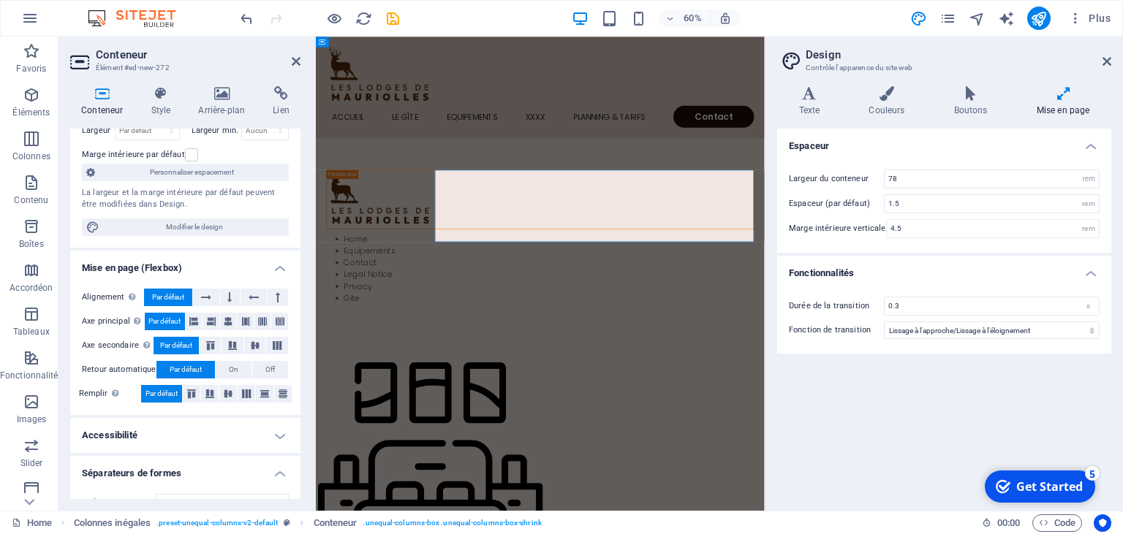
scroll to position [123, 0]
